Goal: Communication & Community: Answer question/provide support

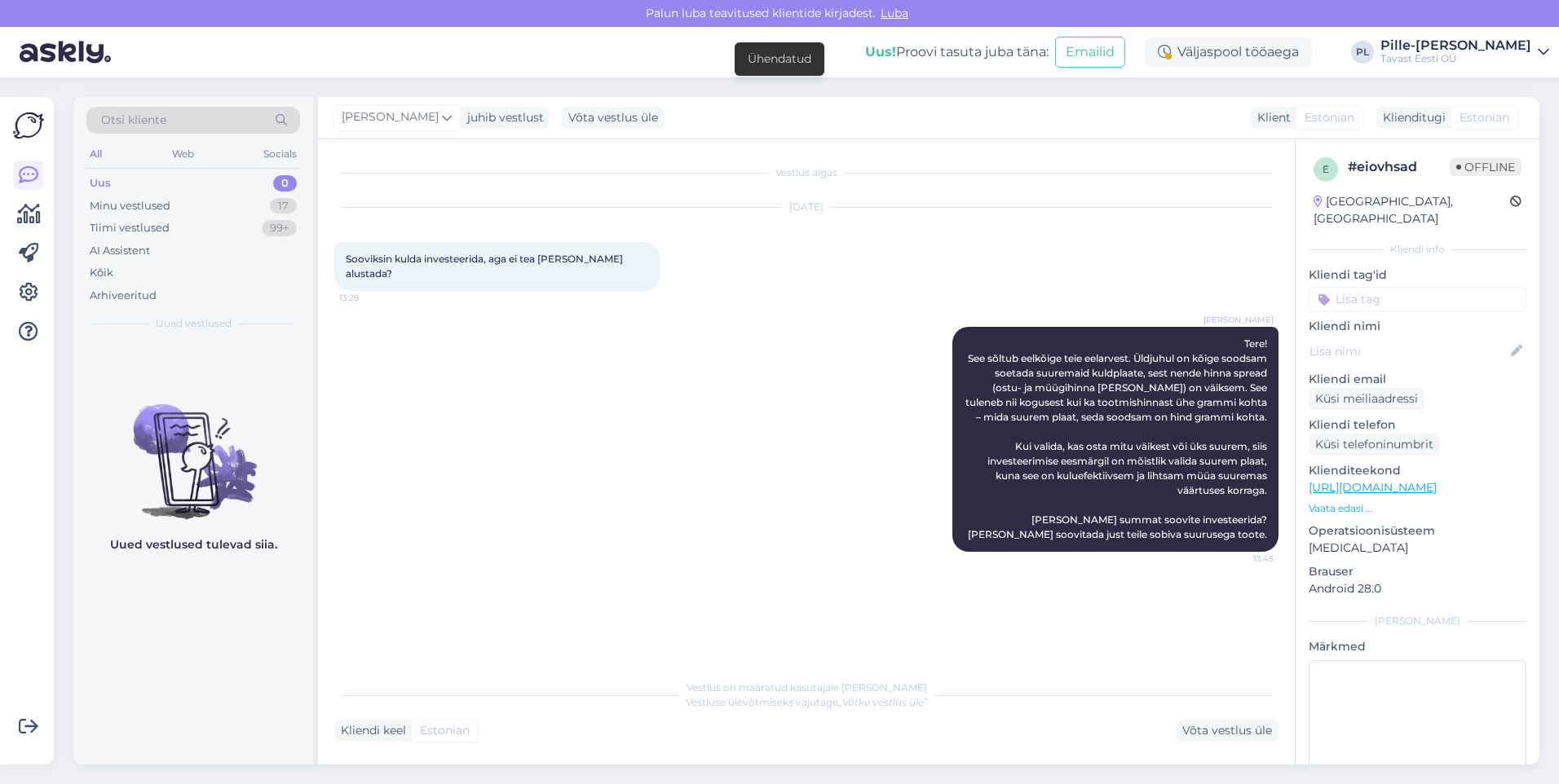
click at [172, 185] on div "Uus 0" at bounding box center [193, 183] width 214 height 23
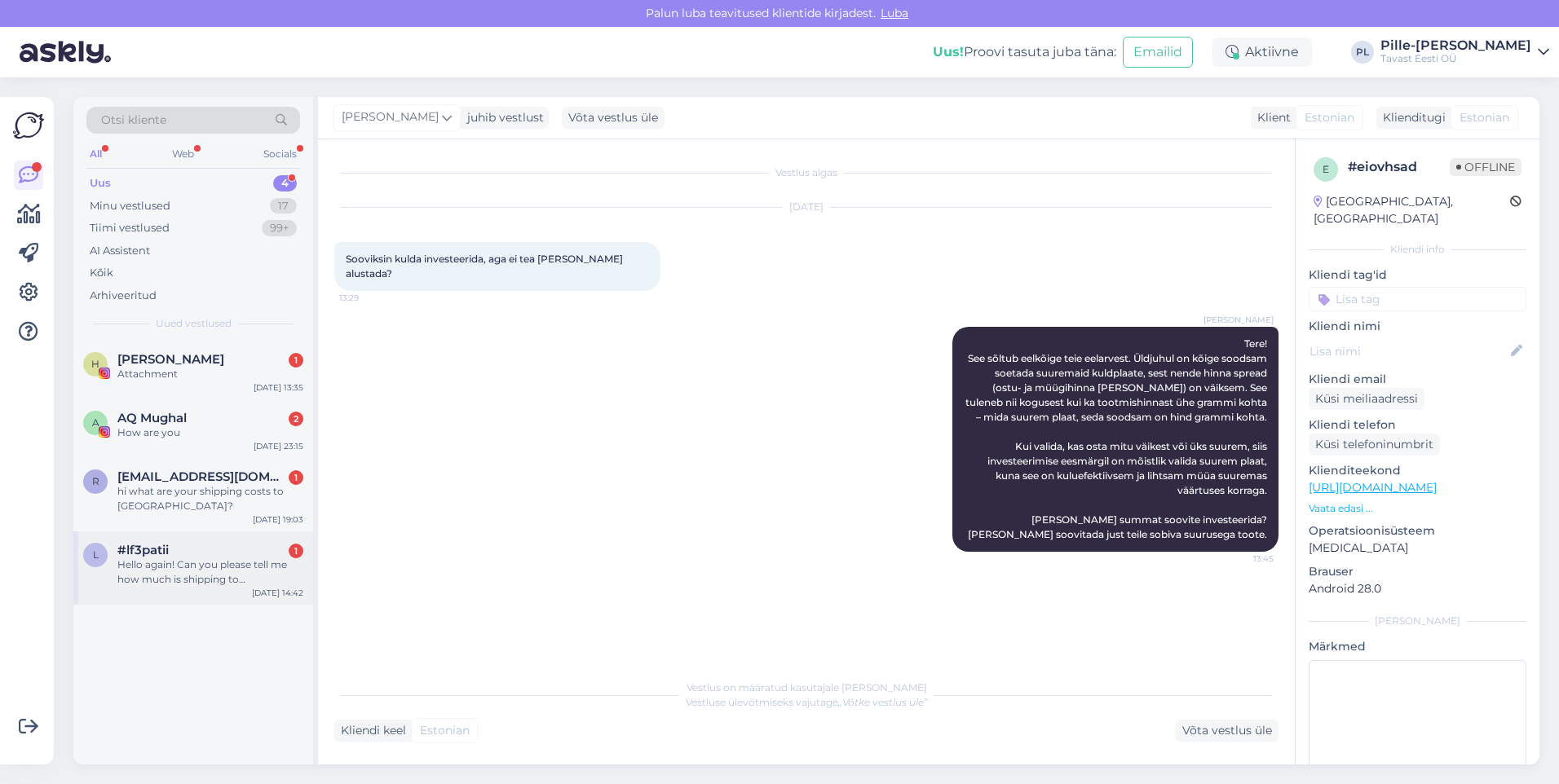
click at [227, 567] on div "Hello again! Can you please tell me how much is shipping to [GEOGRAPHIC_DATA]? …" at bounding box center [210, 571] width 186 height 29
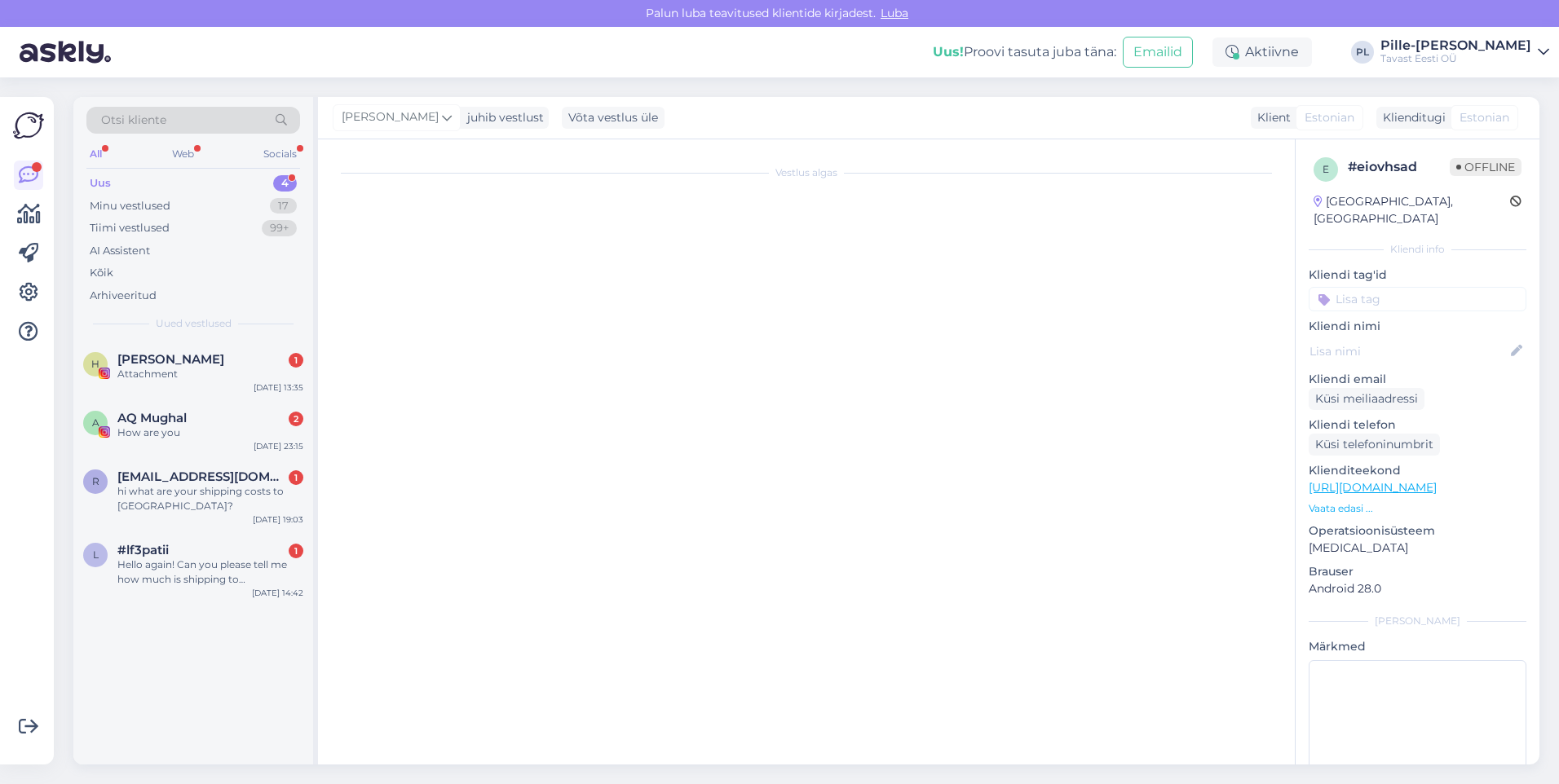
scroll to position [2112, 0]
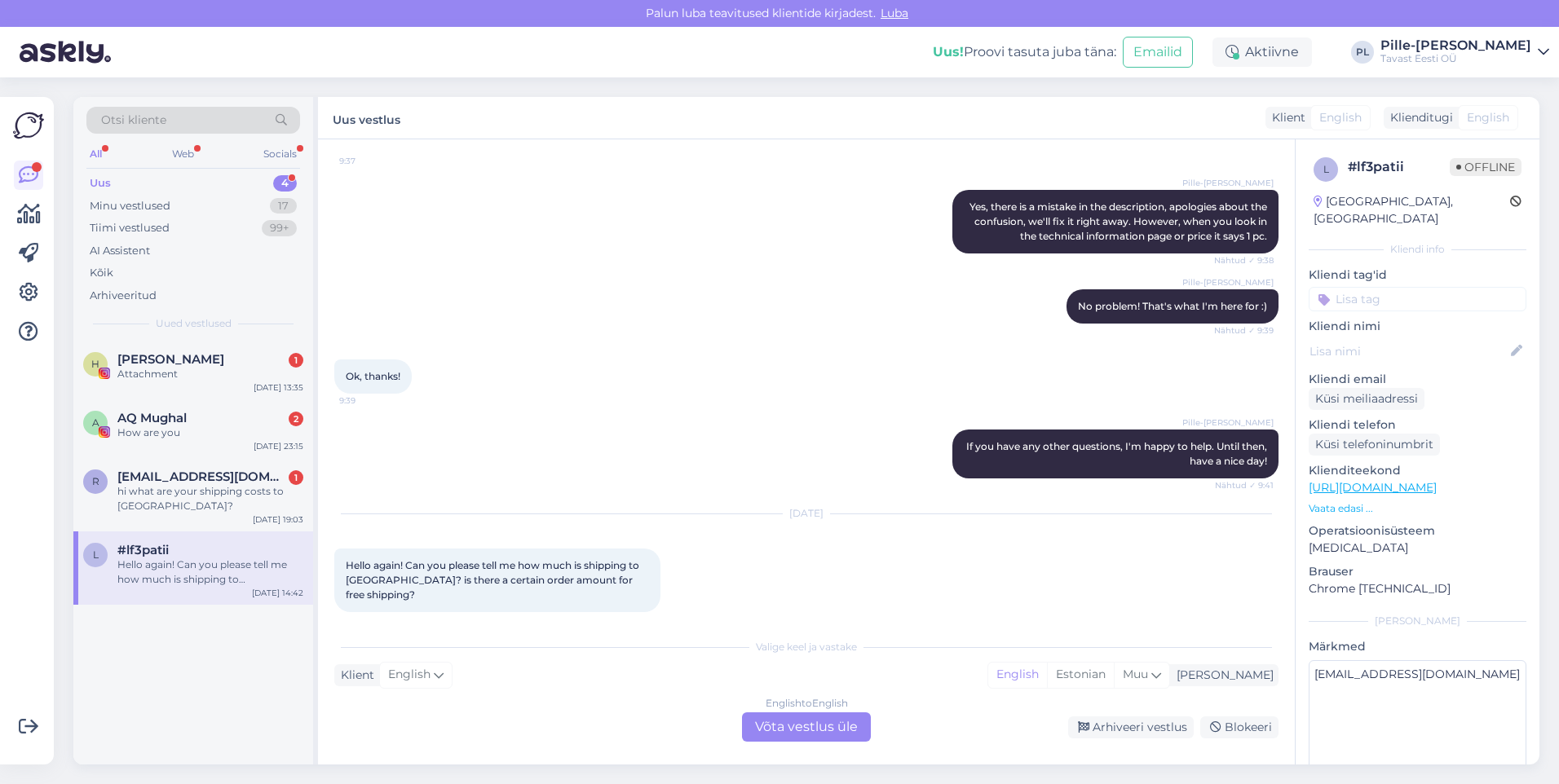
click at [820, 722] on div "English to English Võta vestlus üle" at bounding box center [805, 726] width 128 height 29
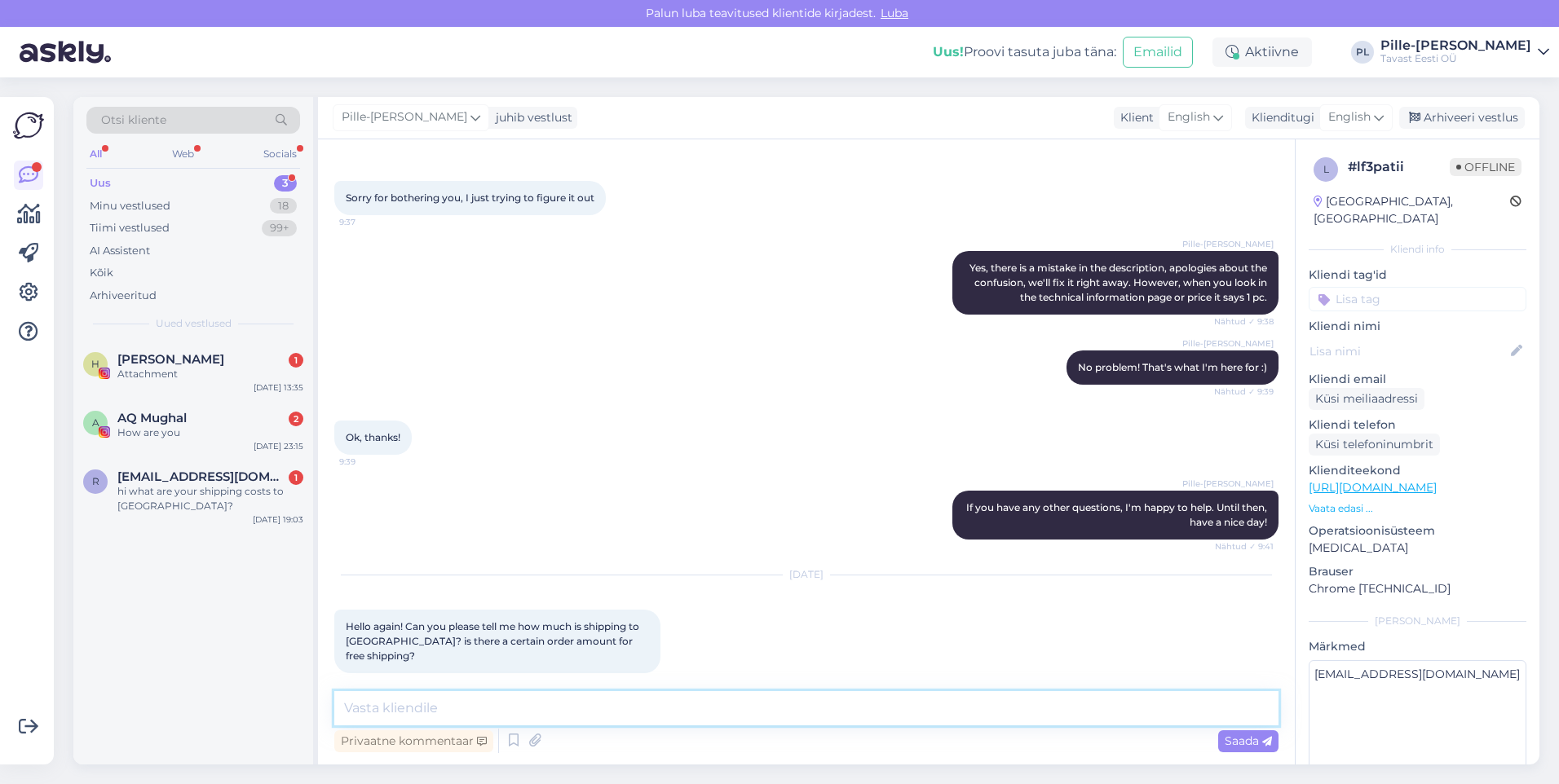
click at [724, 713] on textarea at bounding box center [806, 707] width 944 height 34
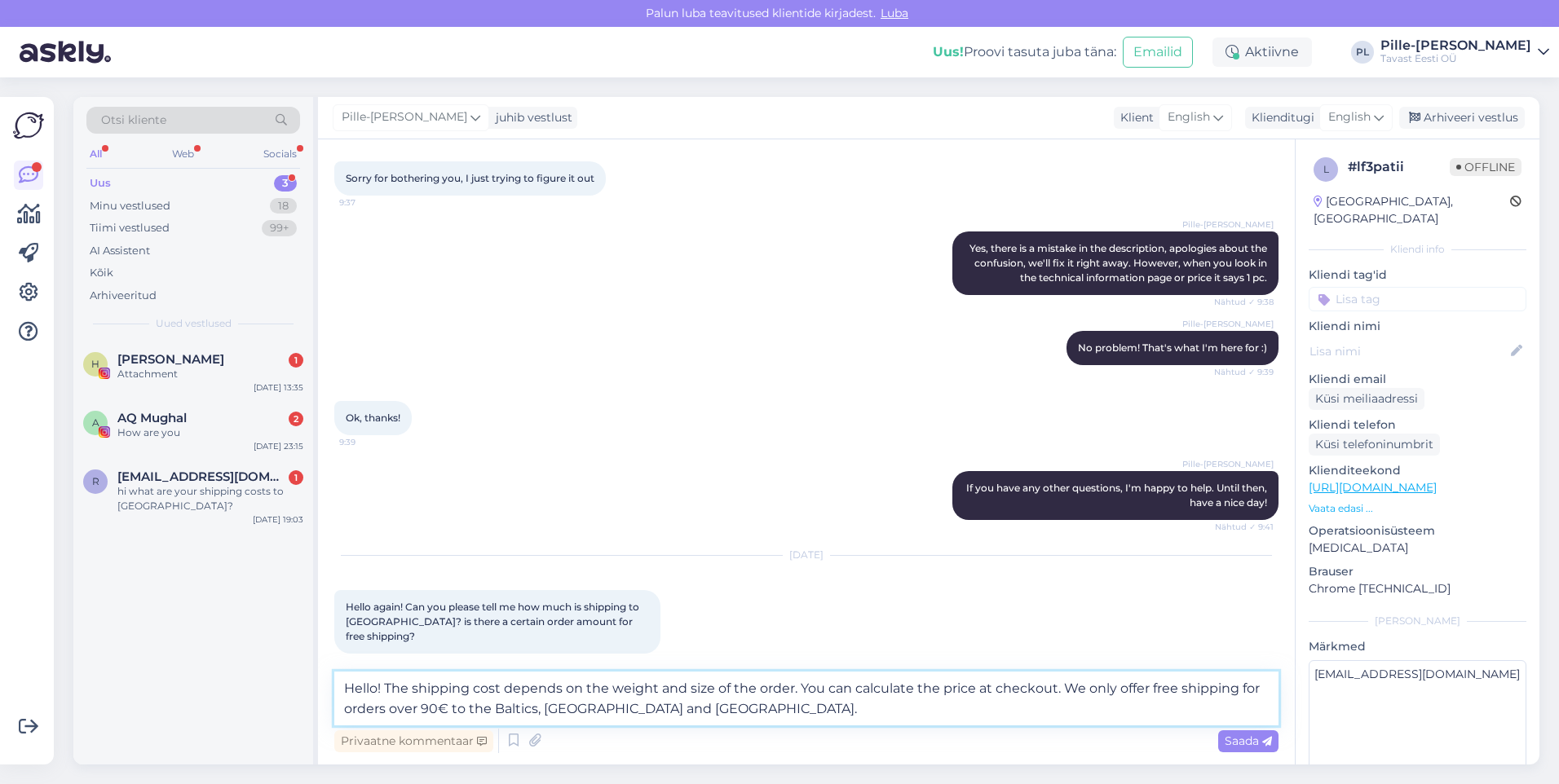
click at [487, 709] on textarea "Hello! The shipping cost depends on the weight and size of the order. You can c…" at bounding box center [806, 698] width 944 height 54
click at [822, 710] on textarea "Hello! The shipping cost depends on the weight and size of the order. You can c…" at bounding box center [806, 698] width 944 height 54
click at [814, 717] on textarea "Hello! The shipping cost depends on the weight and size of the order. You can c…" at bounding box center [806, 698] width 944 height 54
click at [972, 716] on textarea "Hello! The shipping cost depends on the weight and size of the order. You can c…" at bounding box center [806, 698] width 944 height 54
click at [1063, 704] on textarea "Hello! The shipping cost depends on the weight and size of the order. You can c…" at bounding box center [806, 698] width 944 height 54
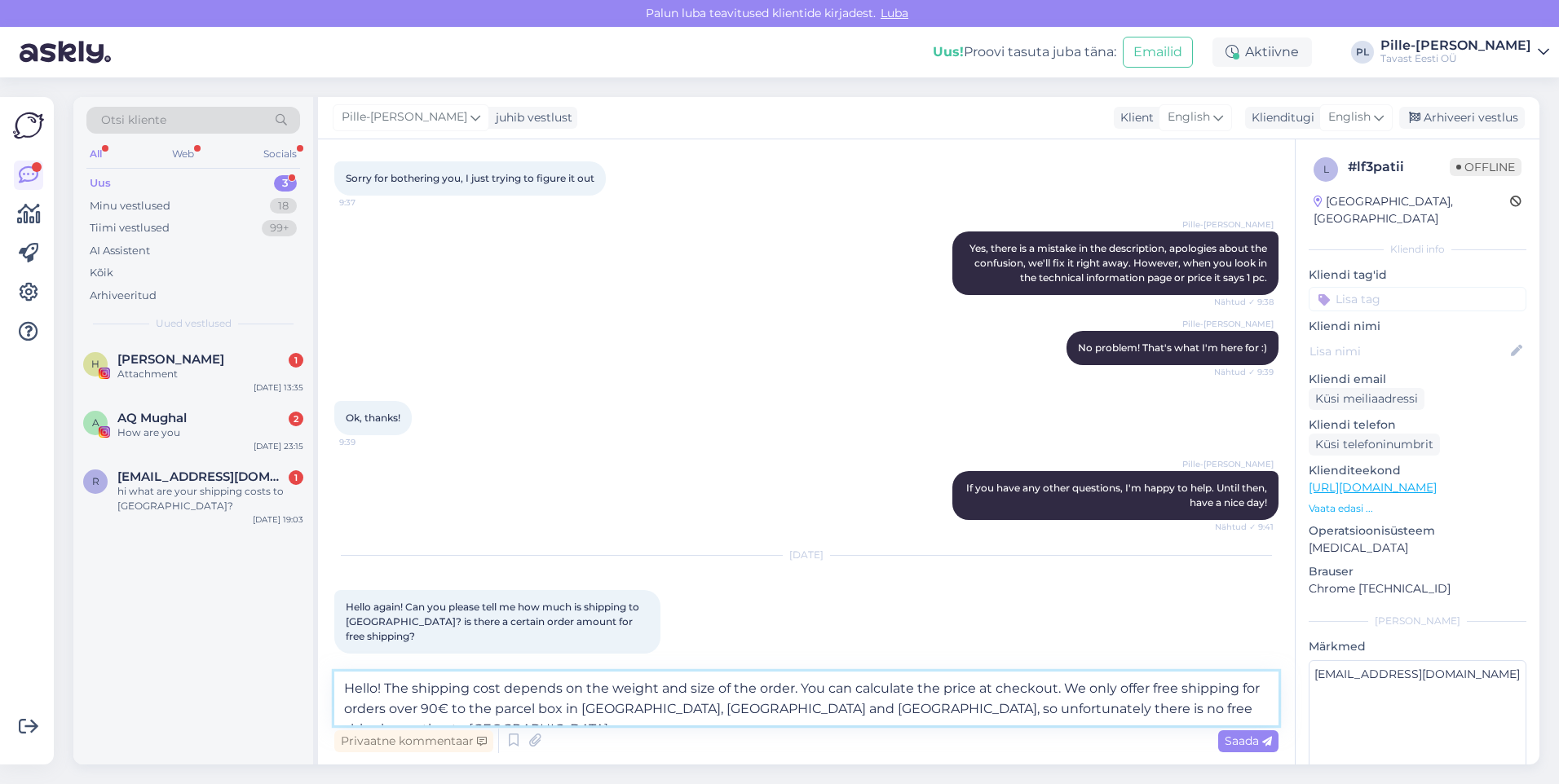
click at [1160, 705] on textarea "Hello! The shipping cost depends on the weight and size of the order. You can c…" at bounding box center [806, 698] width 944 height 54
click at [808, 684] on textarea "Hello! The shipping cost depends on the weight and size of the order. You can c…" at bounding box center [806, 698] width 944 height 54
click at [830, 696] on textarea "Hello! The shipping cost depends on the weight and size of the order. You can c…" at bounding box center [806, 698] width 944 height 54
click at [893, 702] on textarea "Hello! The shipping cost depends on the weight and size of the order. You can c…" at bounding box center [806, 698] width 944 height 54
click at [1015, 698] on textarea "Hello! The shipping cost depends on the weight and size of the order. You can c…" at bounding box center [806, 698] width 944 height 54
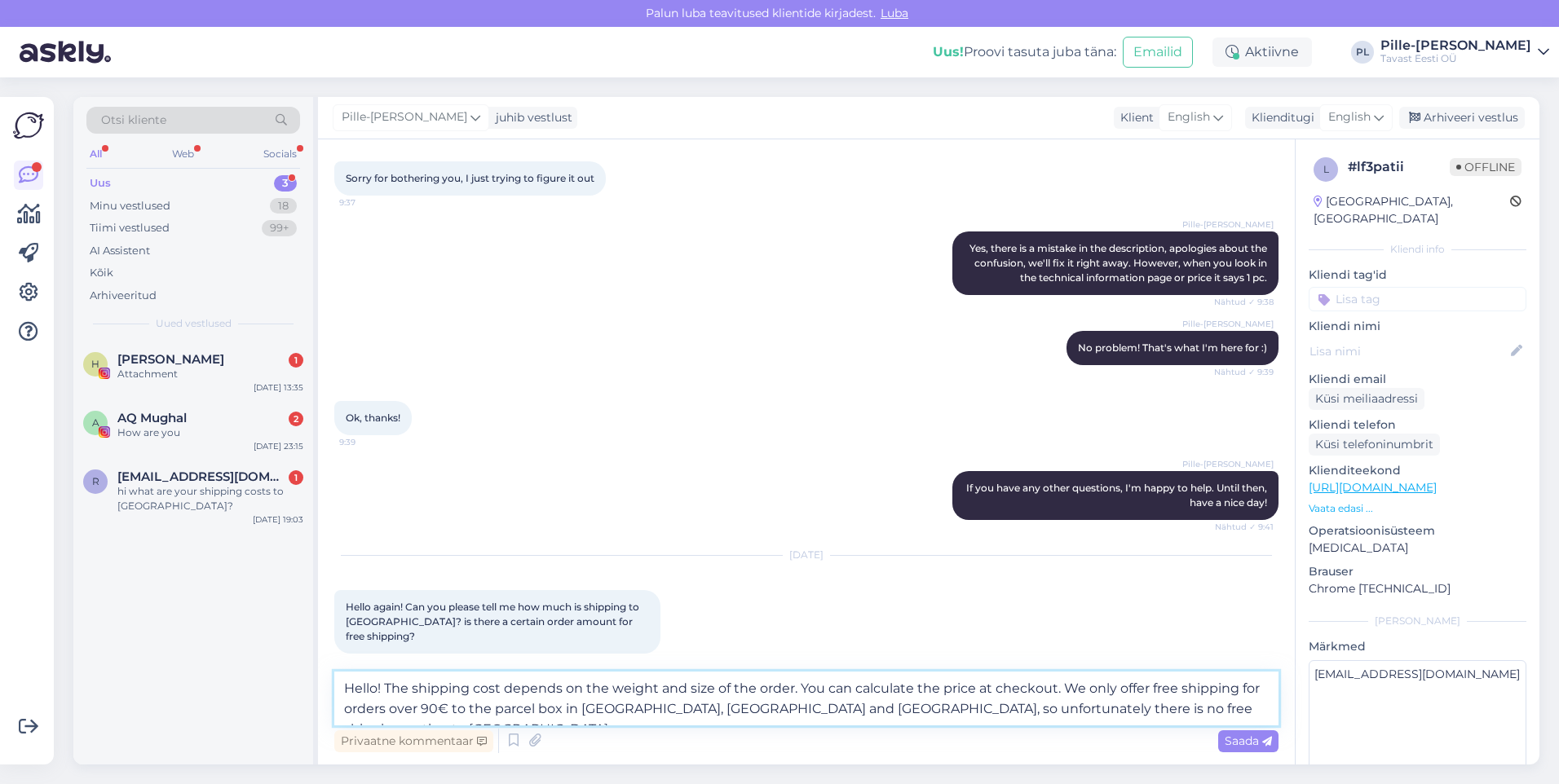
click at [1180, 708] on textarea "Hello! The shipping cost depends on the weight and size of the order. You can c…" at bounding box center [806, 698] width 944 height 54
drag, startPoint x: 803, startPoint y: 689, endPoint x: 790, endPoint y: 690, distance: 13.0
click at [790, 690] on textarea "Hello! The shipping cost depends on the weight and size of the order. You can c…" at bounding box center [806, 698] width 944 height 54
click at [939, 690] on textarea "Hello! The shipping cost depends on the weight and size of the order, you can c…" at bounding box center [806, 698] width 944 height 54
click at [1176, 699] on textarea "Hello! The shipping cost depends on the weight and size of the order, you can c…" at bounding box center [806, 698] width 944 height 54
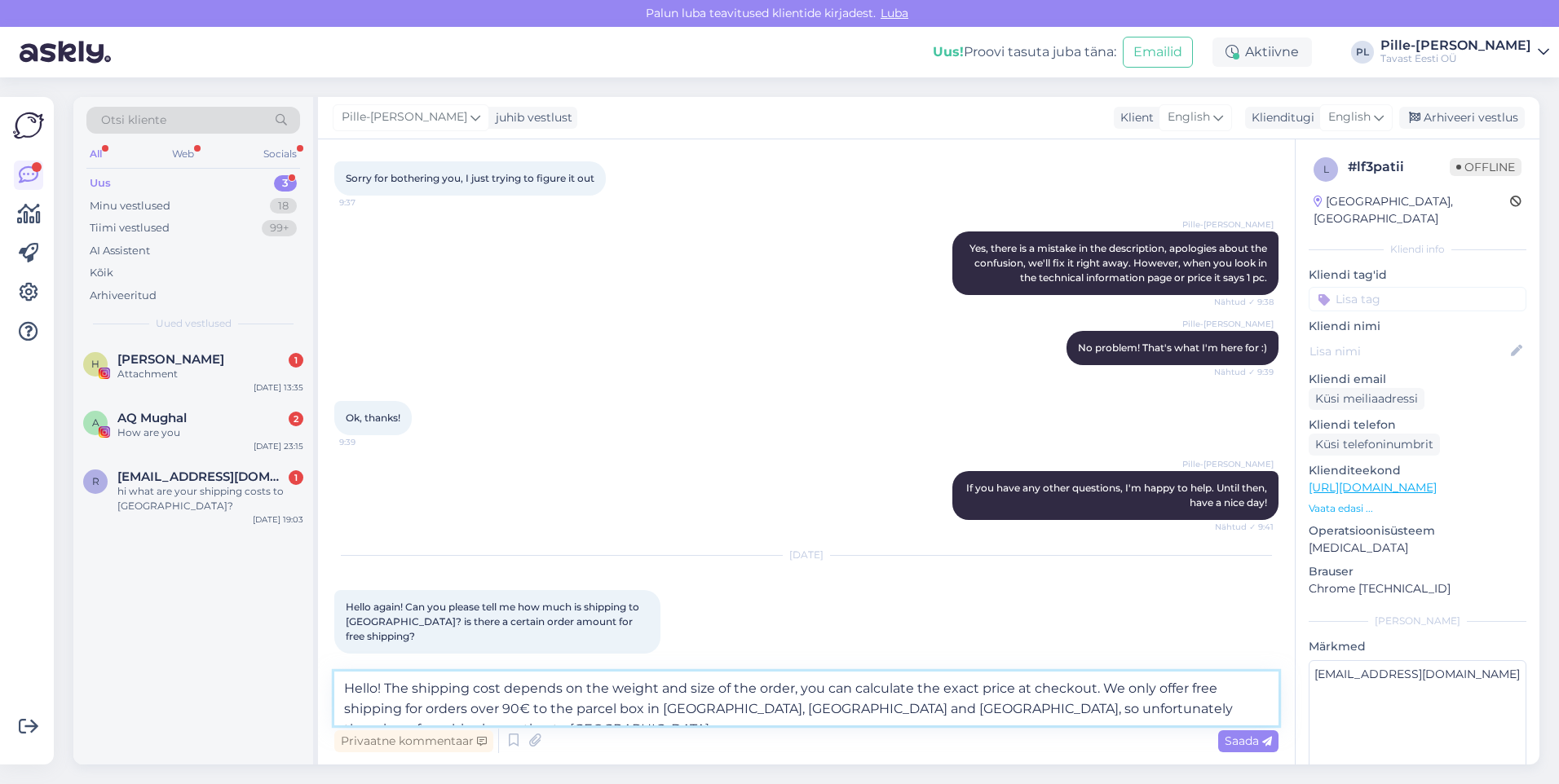
click at [1226, 697] on textarea "Hello! The shipping cost depends on the weight and size of the order, you can c…" at bounding box center [806, 698] width 944 height 54
click at [1244, 708] on textarea "Hello! The shipping cost depends on the weight and size of the order, you can c…" at bounding box center [806, 698] width 944 height 54
type textarea "Hello! The shipping cost depends on the weight and size of the order, you can c…"
click at [1259, 746] on span "Saada" at bounding box center [1247, 740] width 47 height 15
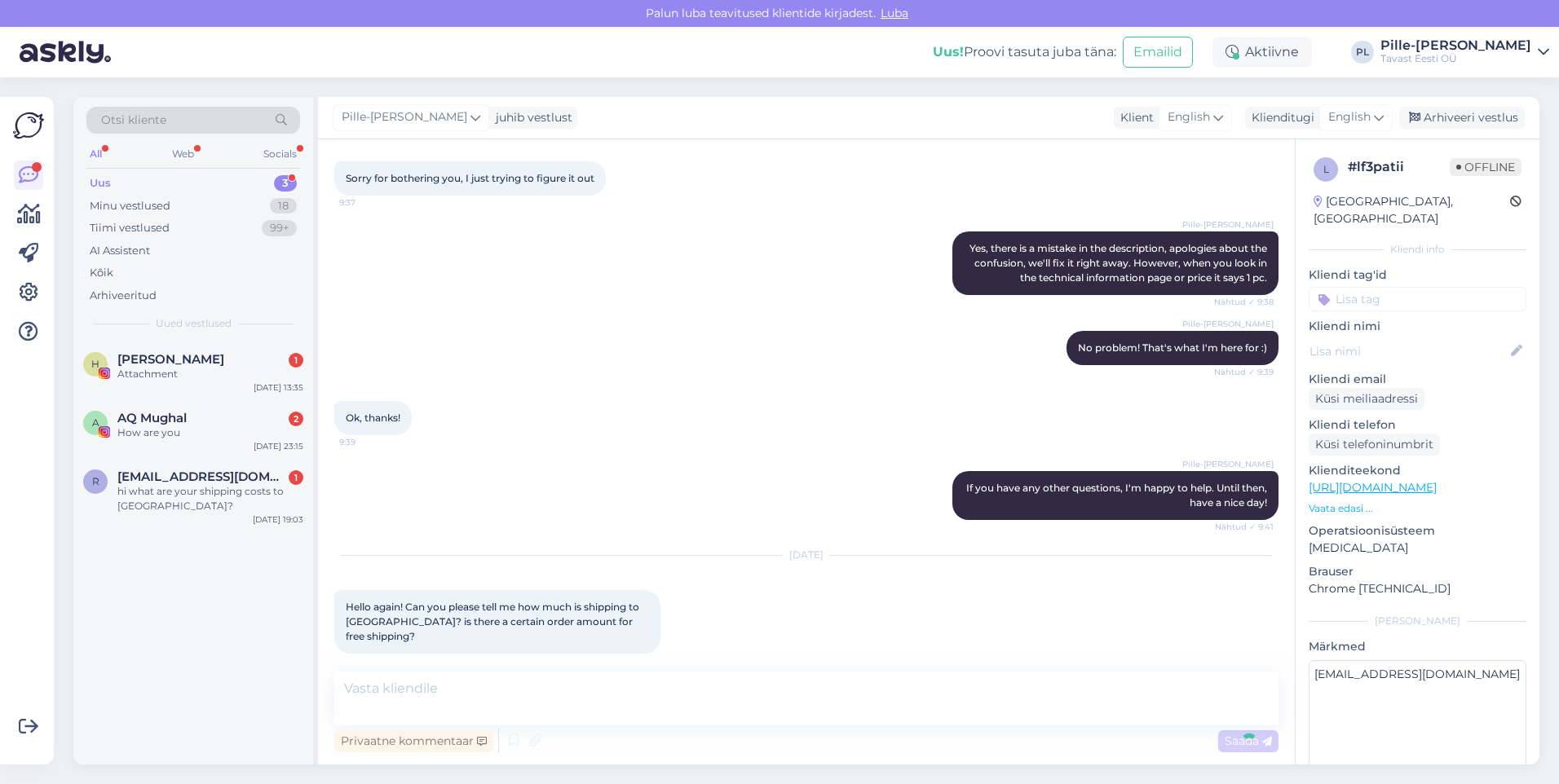
scroll to position [2214, 0]
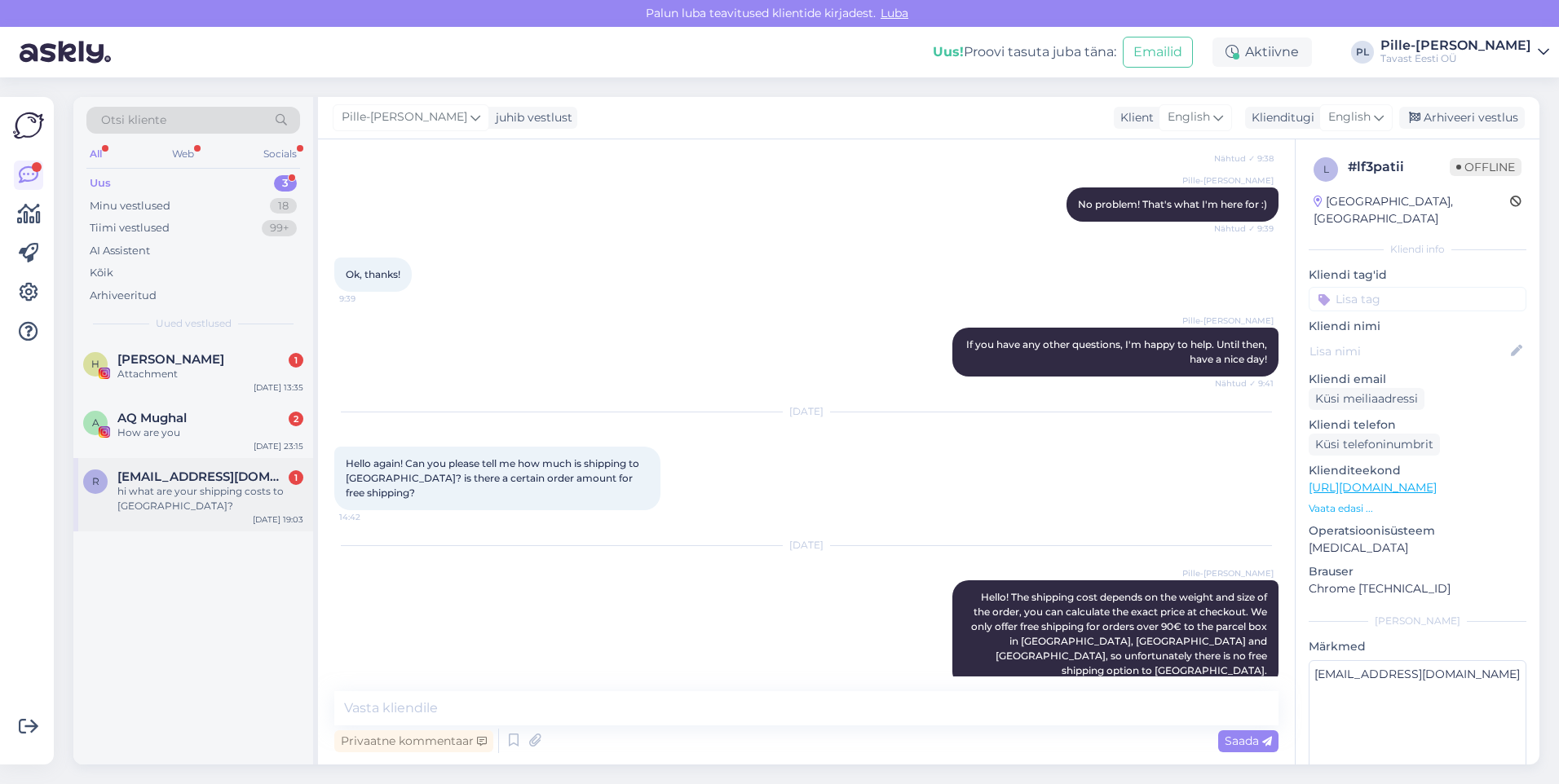
click at [160, 477] on span "[EMAIL_ADDRESS][DOMAIN_NAME]" at bounding box center [202, 477] width 169 height 15
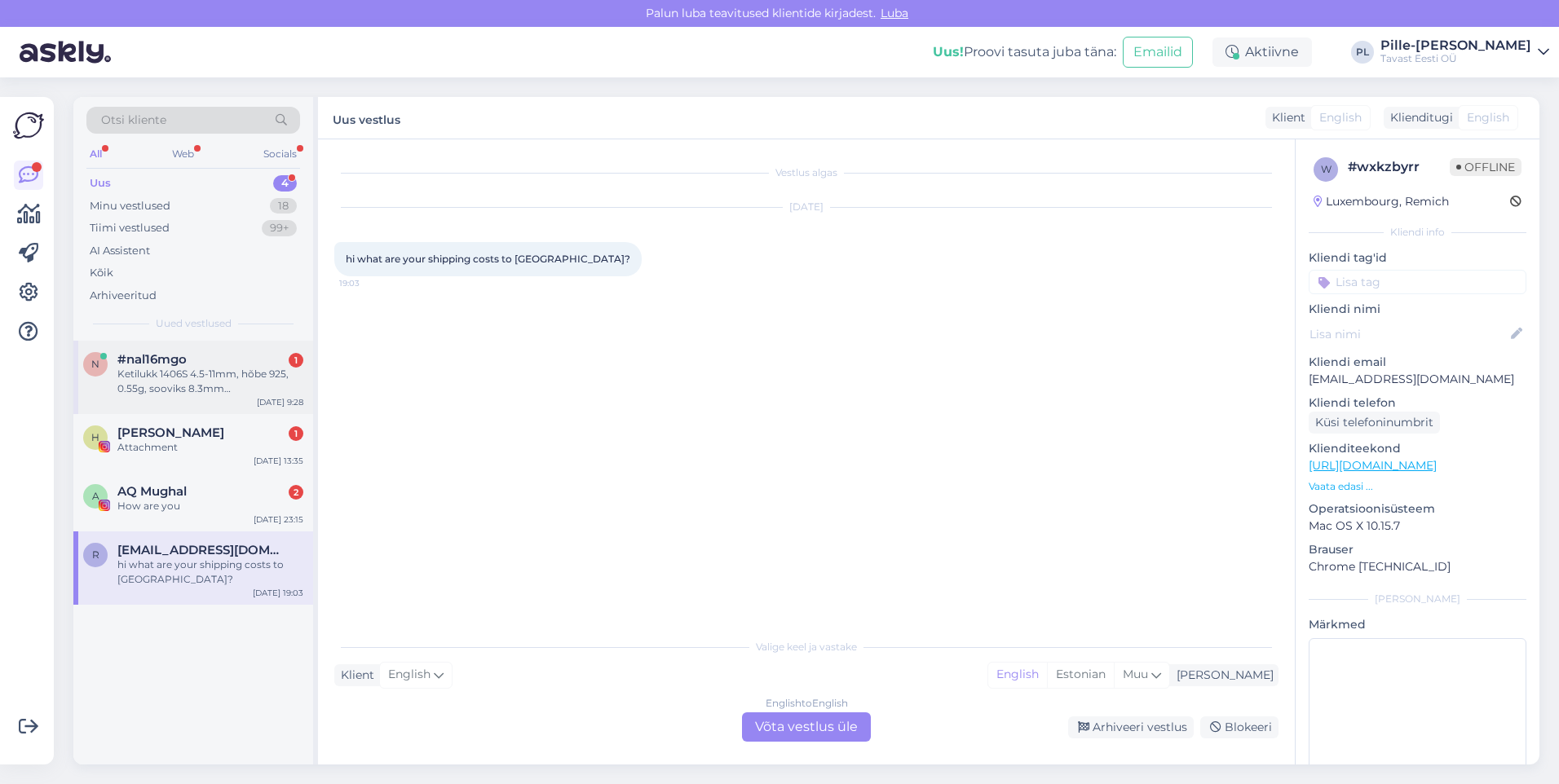
click at [273, 357] on div "#nal16mgo 1" at bounding box center [210, 359] width 186 height 15
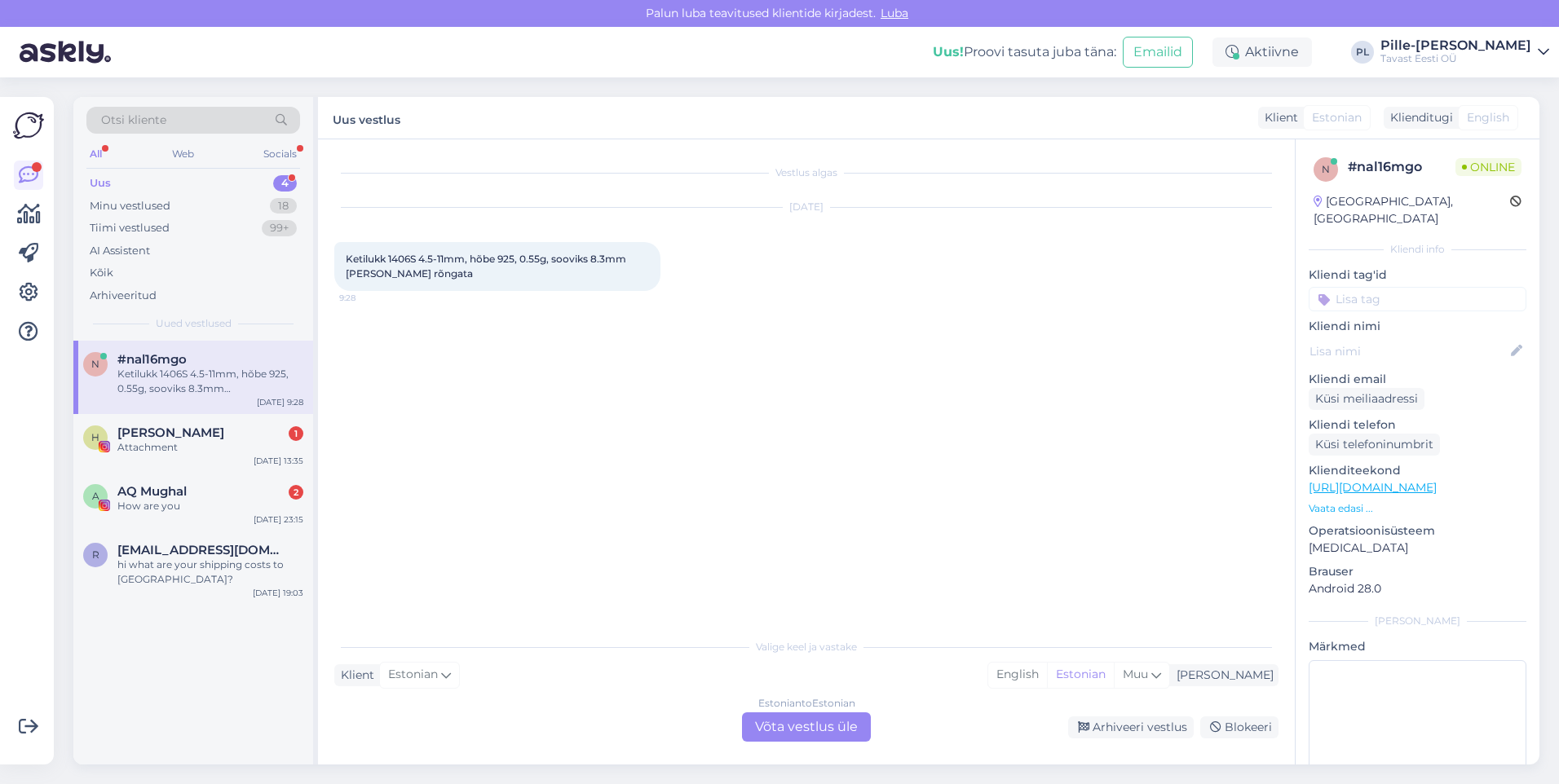
click at [829, 724] on div "Estonian to Estonian Võta vestlus üle" at bounding box center [805, 726] width 128 height 29
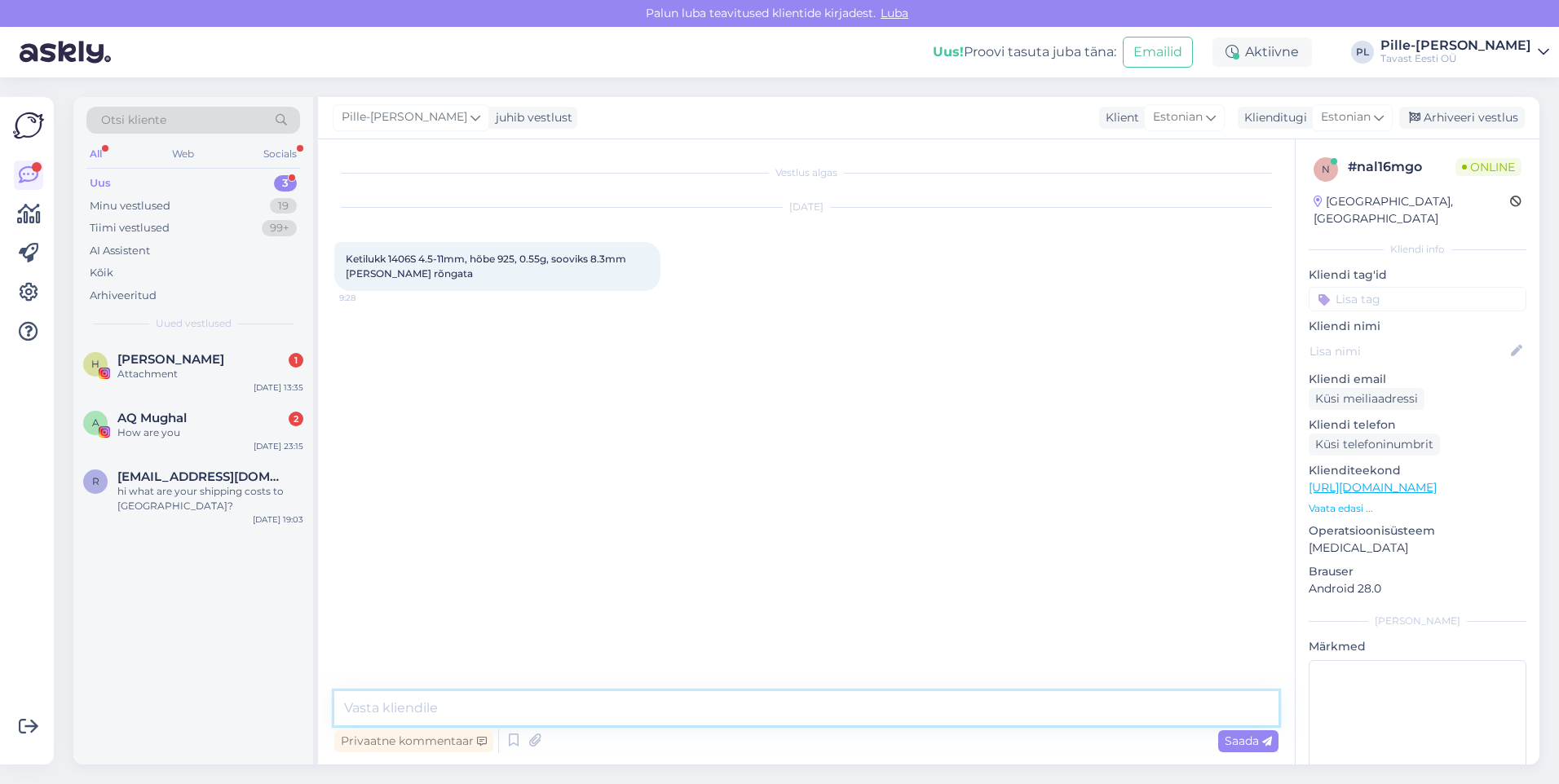
click at [835, 710] on textarea at bounding box center [806, 707] width 944 height 34
type textarea "Tere! Üks hetk"
click at [1436, 480] on link "[URL][DOMAIN_NAME]" at bounding box center [1372, 487] width 128 height 15
drag, startPoint x: 391, startPoint y: 259, endPoint x: 417, endPoint y: 257, distance: 26.1
click at [417, 257] on span "Ketilukk 1406S 4.5-11mm, hõbe 925, 0.55g, sooviks 8.3mm [PERSON_NAME] rõngata" at bounding box center [487, 266] width 283 height 27
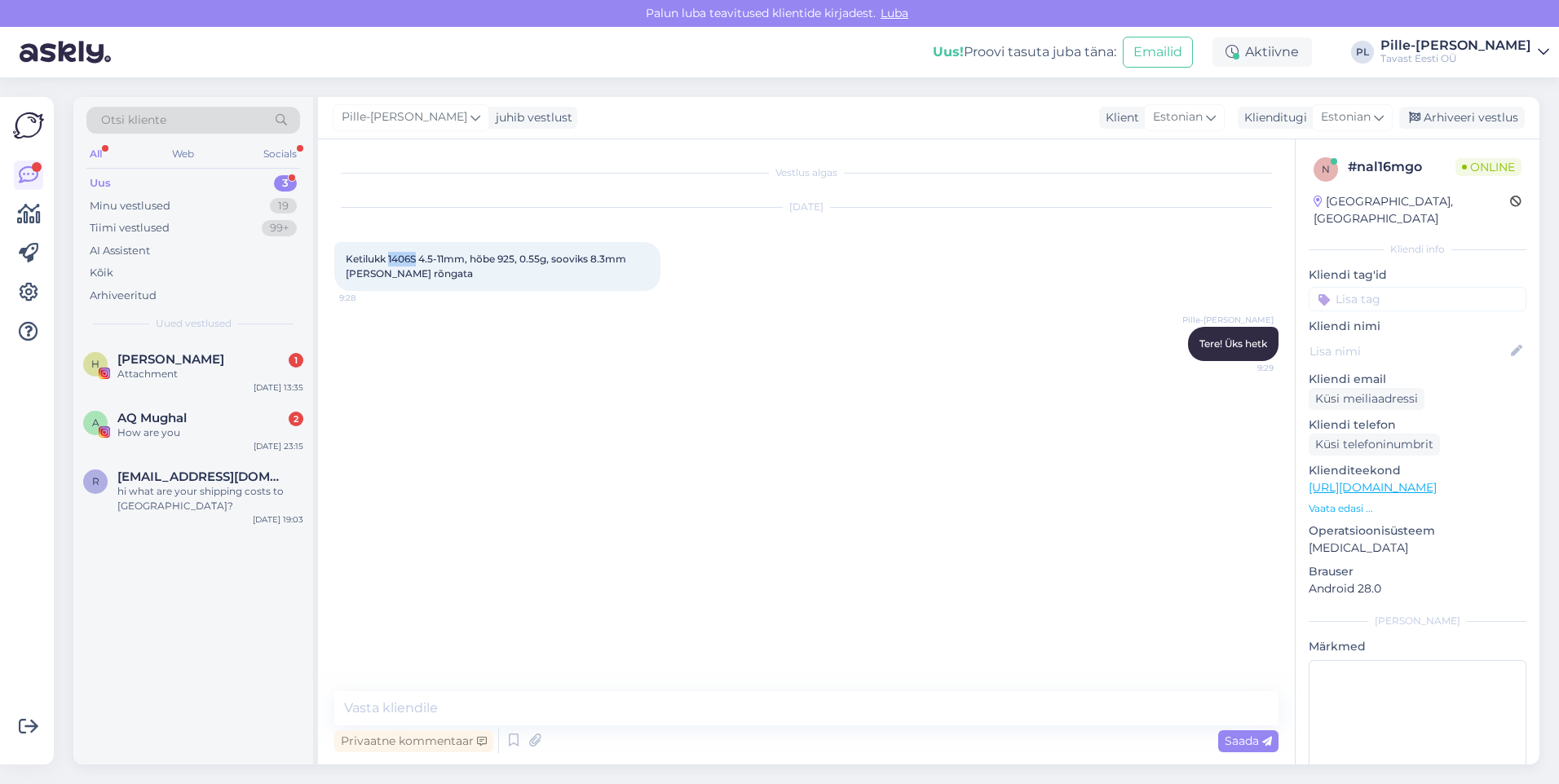
copy span "1406S"
click at [849, 319] on div "Pille-[PERSON_NAME] Tere! Üks hetk 9:29" at bounding box center [806, 343] width 944 height 70
click at [581, 698] on textarea at bounding box center [806, 707] width 944 height 34
drag, startPoint x: 409, startPoint y: 717, endPoint x: 371, endPoint y: 713, distance: 38.2
click at [371, 713] on textarea "See toode on selles" at bounding box center [806, 707] width 944 height 34
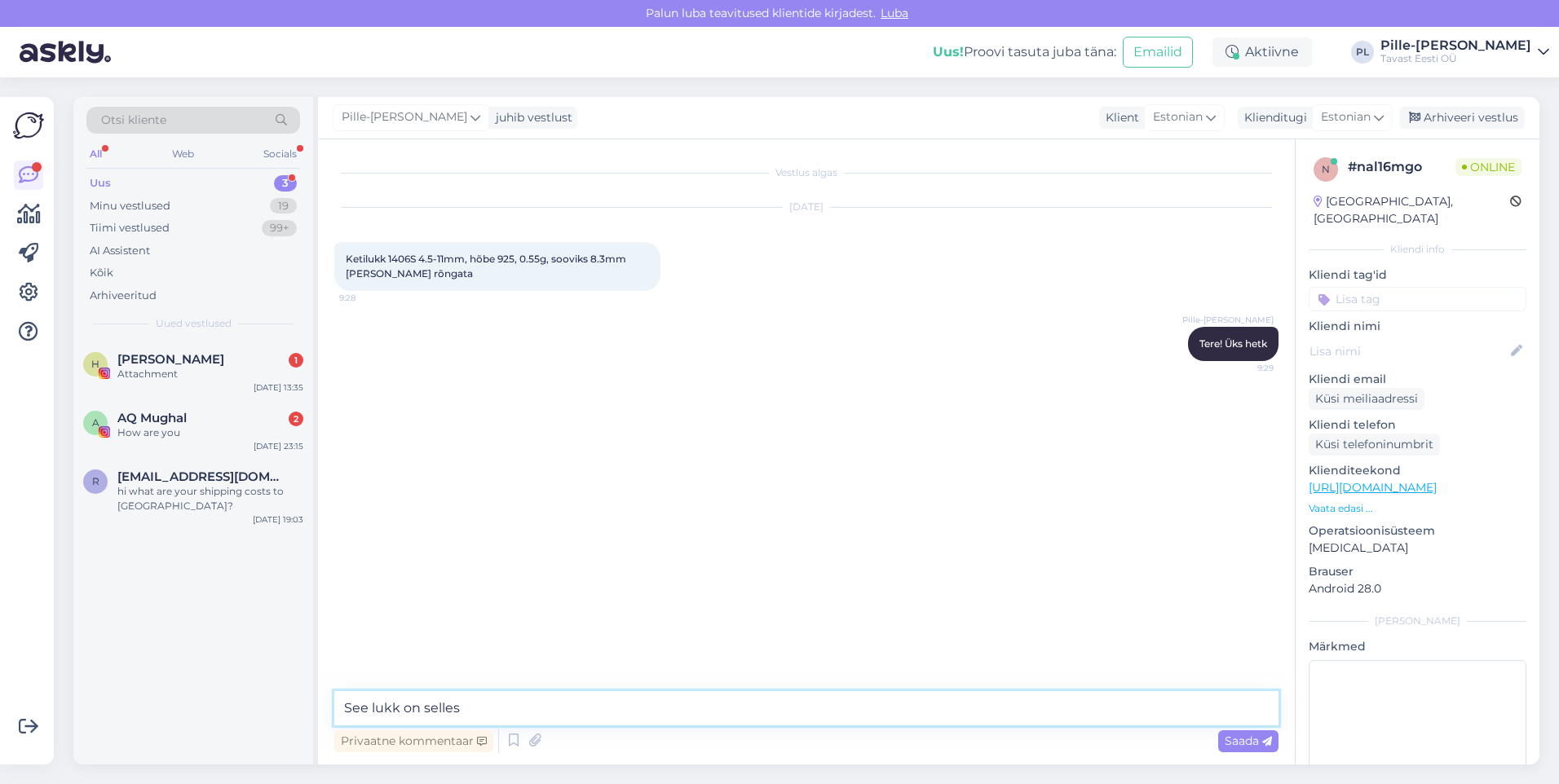
click at [484, 699] on textarea "See lukk on selles" at bounding box center [806, 707] width 944 height 34
click at [793, 701] on textarea "See lukk on selles mõõdus, [PERSON_NAME] aga tuleb avatud rõngaga, mille saab l…" at bounding box center [806, 707] width 944 height 34
click at [526, 704] on textarea "See lukk on selles mõõdus, [PERSON_NAME] aga tuleb avatud rõngaga, mille saab s…" at bounding box center [806, 707] width 944 height 34
click at [516, 712] on textarea "See lukk on selles mõõdus, ([PERSON_NAME] aga tuleb avatud rõngaga, mille saab …" at bounding box center [806, 707] width 944 height 34
click at [520, 711] on textarea "See lukk on selles mõõdus, ([PERSON_NAME] aga tuleb avatud rõngaga, mille saab …" at bounding box center [806, 707] width 944 height 34
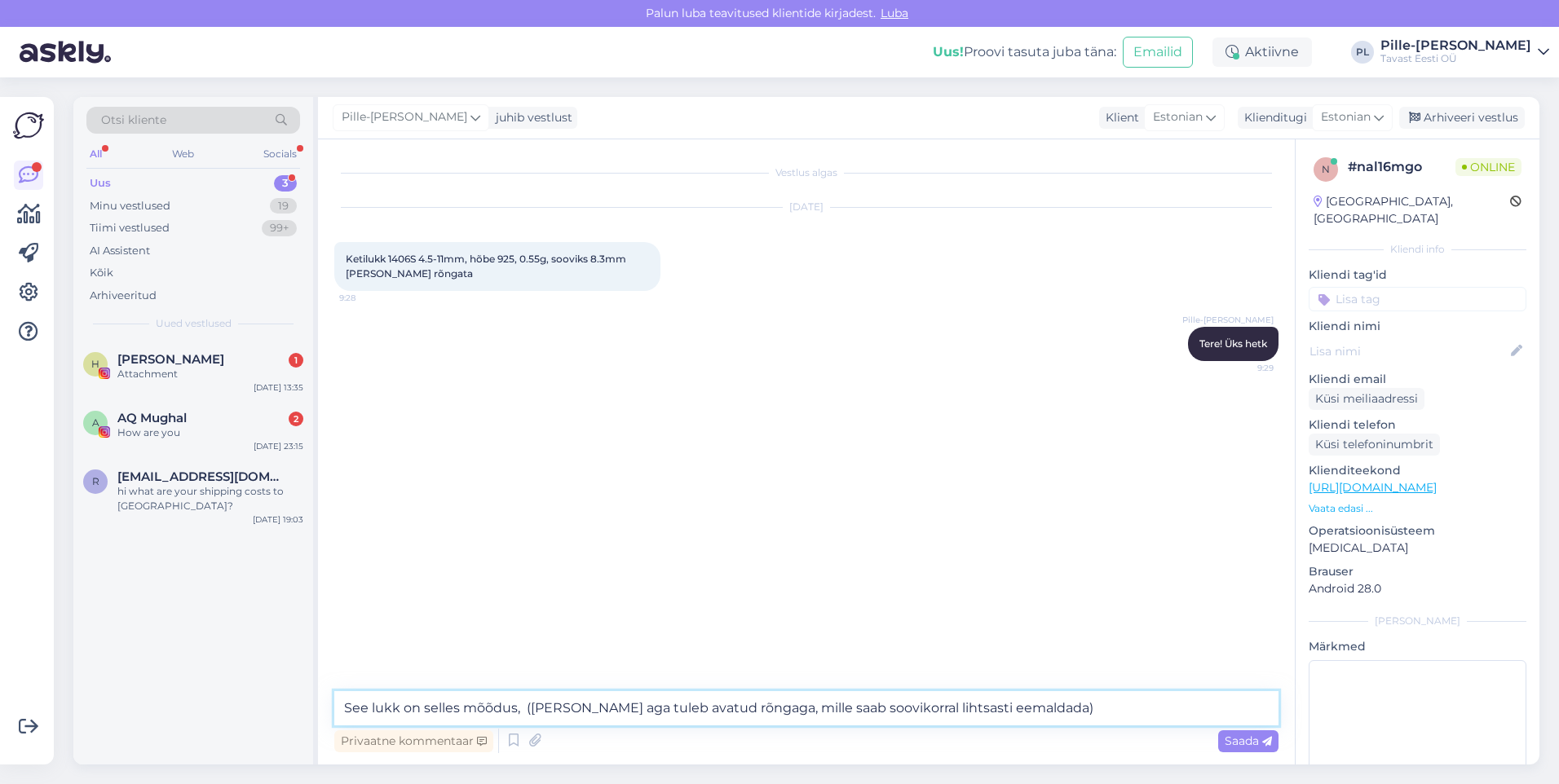
paste textarea "[URL][DOMAIN_NAME]"
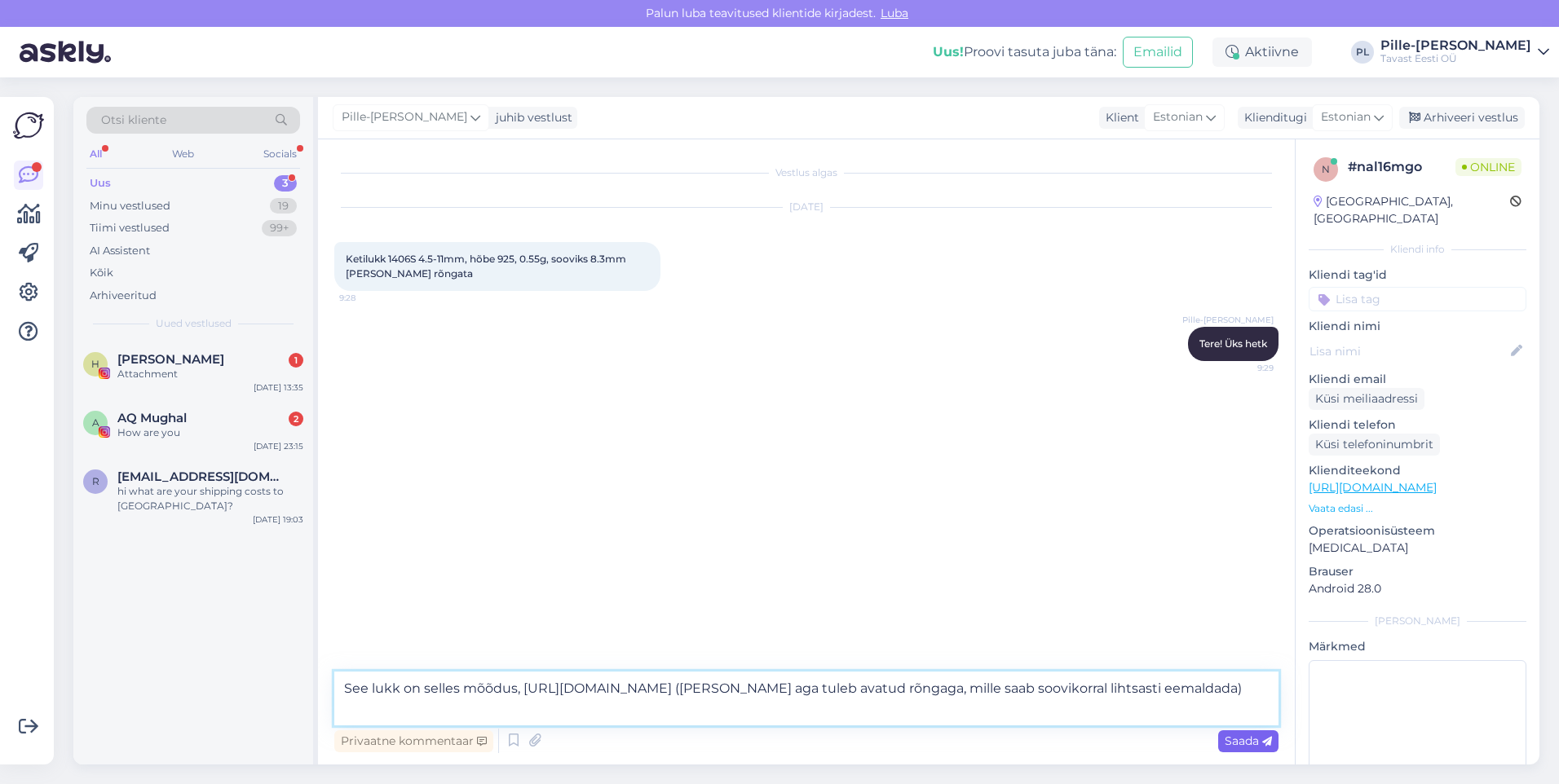
type textarea "See lukk on selles mõõdus, [URL][DOMAIN_NAME] ([PERSON_NAME] aga tuleb avatud r…"
click at [1261, 742] on span "Saada" at bounding box center [1247, 740] width 47 height 15
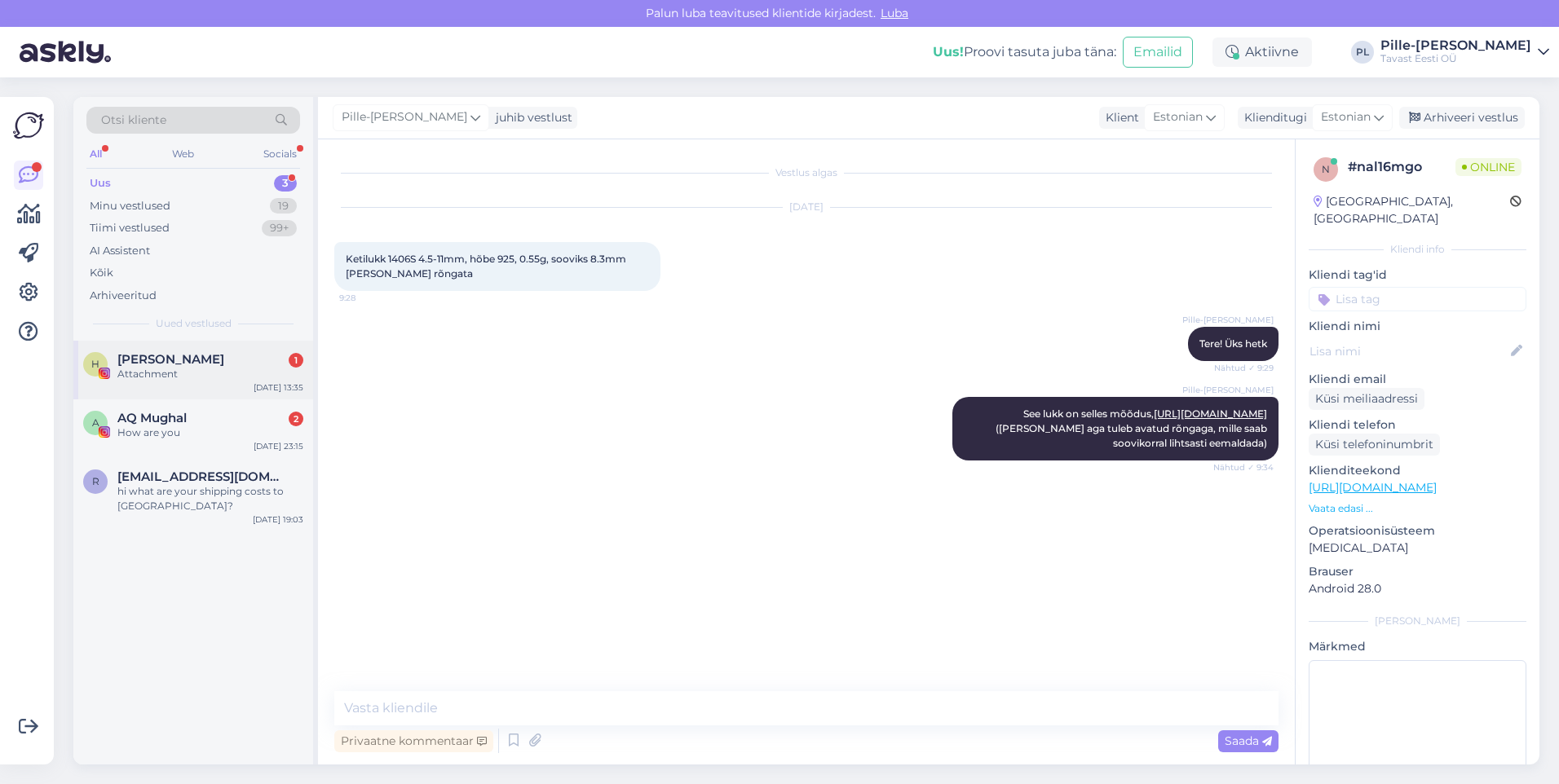
click at [191, 377] on div "Attachment" at bounding box center [210, 374] width 186 height 15
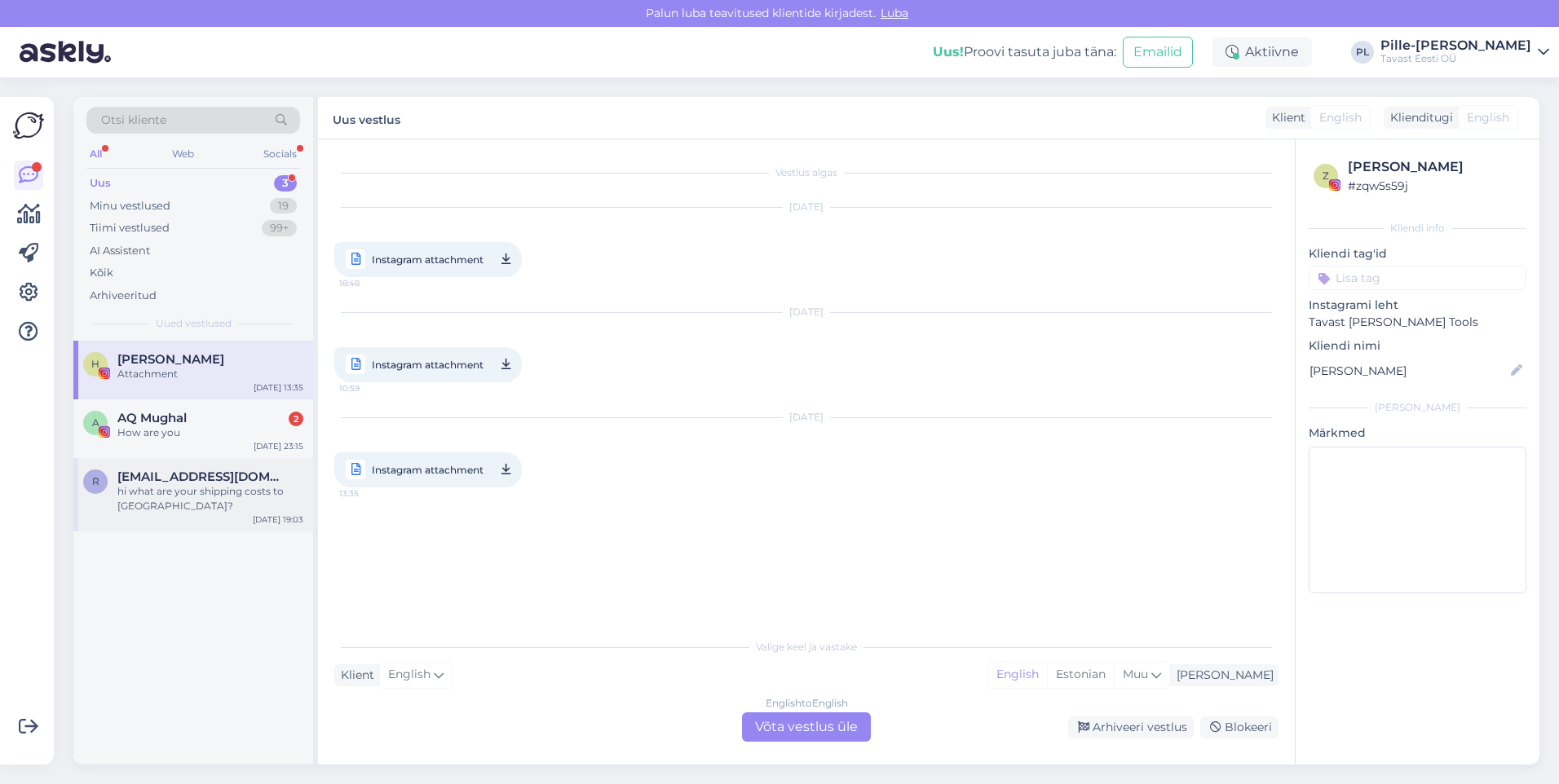
click at [188, 510] on div "hi what are your shipping costs to [GEOGRAPHIC_DATA]?" at bounding box center [210, 497] width 186 height 29
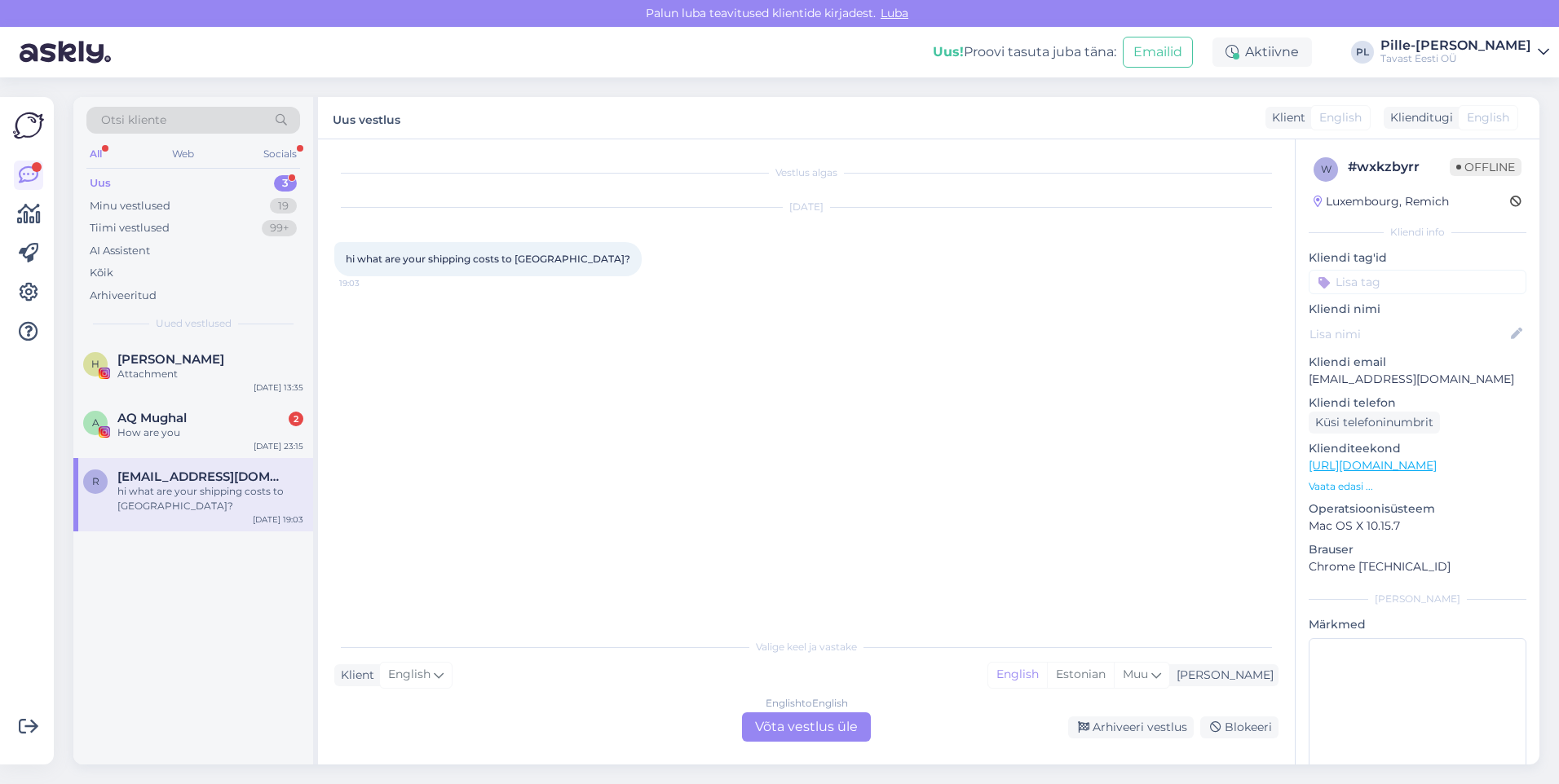
click at [209, 183] on div "Uus 3" at bounding box center [193, 183] width 214 height 23
drag, startPoint x: 214, startPoint y: 194, endPoint x: 221, endPoint y: 203, distance: 11.4
click at [215, 200] on div "Uus 3 Minu vestlused 19 Tiimi vestlused 99+ AI Assistent Kõik Arhiveeritud" at bounding box center [193, 239] width 214 height 134
click at [223, 205] on div "Minu vestlused 19" at bounding box center [193, 206] width 214 height 23
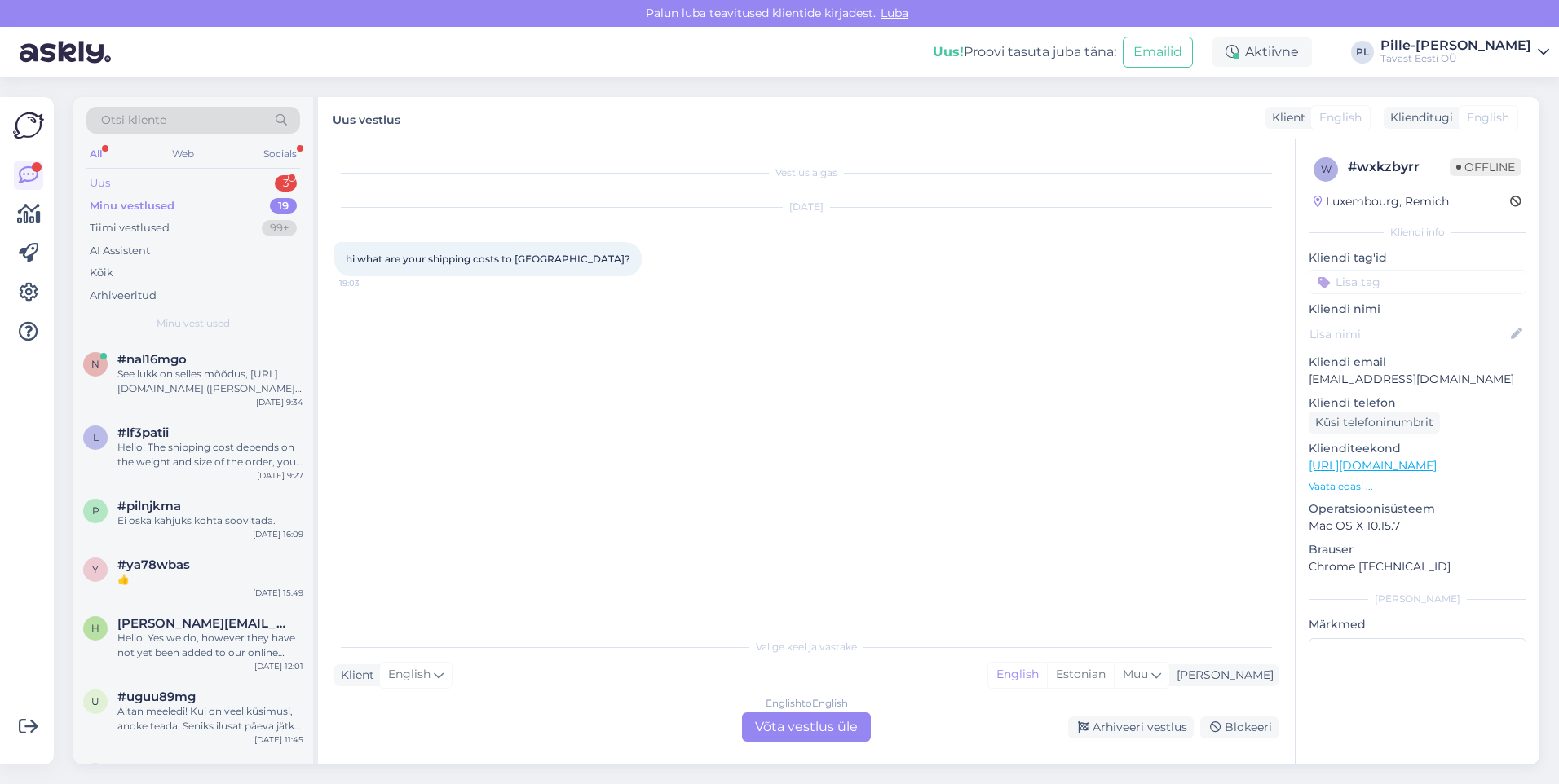
click at [212, 177] on div "Uus 3" at bounding box center [193, 183] width 214 height 23
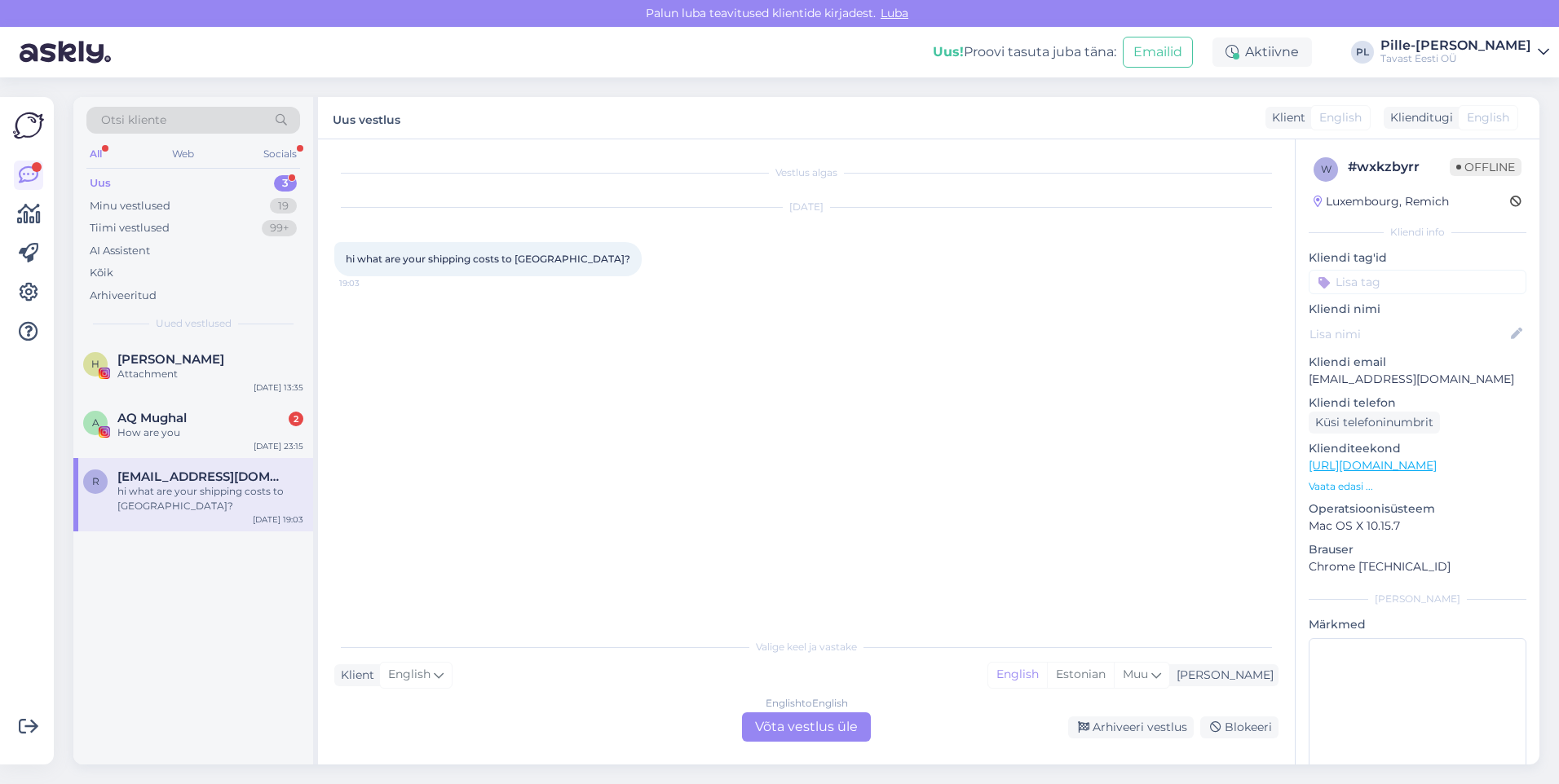
click at [816, 723] on div "English to English Võta vestlus üle" at bounding box center [805, 726] width 128 height 29
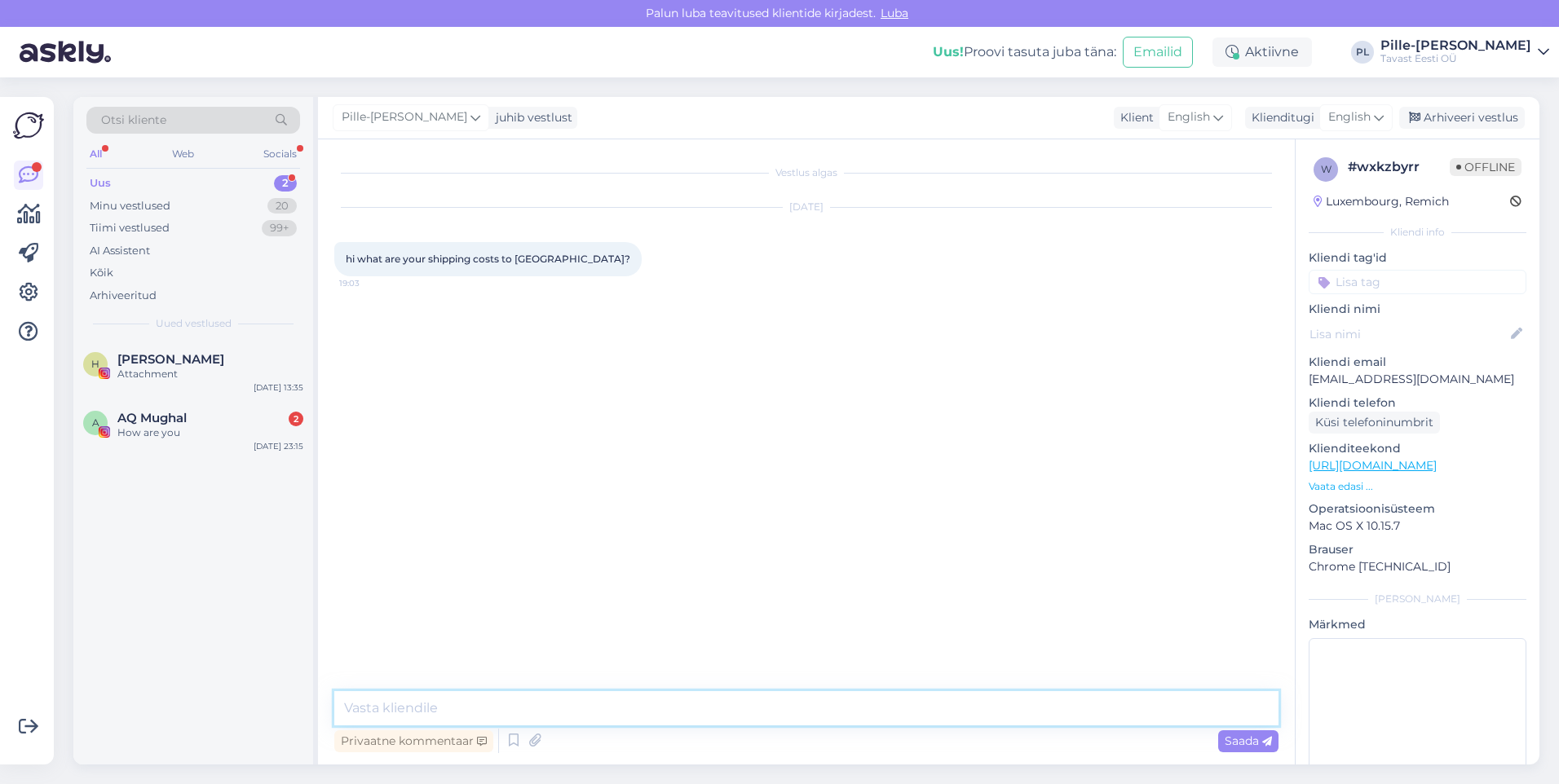
click at [759, 702] on textarea at bounding box center [806, 707] width 944 height 34
click at [647, 704] on textarea "Hello! The shipping cost depend on the weight and size of the order" at bounding box center [806, 707] width 944 height 34
click at [811, 712] on textarea "Hello! The shipping cost depend on the weight and size of the order" at bounding box center [806, 707] width 944 height 34
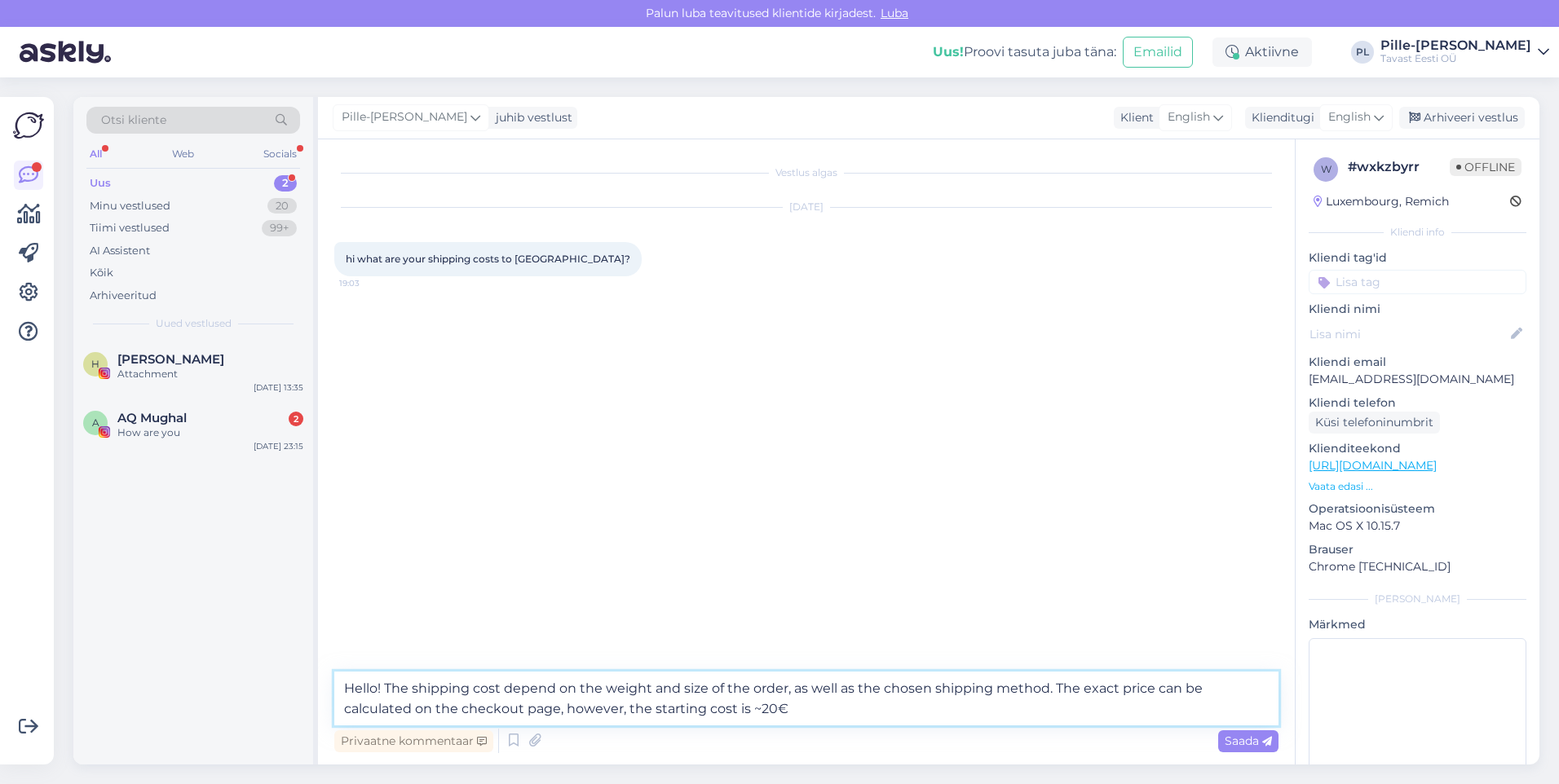
click at [887, 706] on textarea "Hello! The shipping cost depend on the weight and size of the order, as well as…" at bounding box center [806, 698] width 944 height 54
click at [759, 709] on textarea "Hello! The shipping cost depend on the weight and size of the order, as well as…" at bounding box center [806, 698] width 944 height 54
click at [568, 708] on textarea "Hello! The shipping cost depend on the weight and size of the order, as well as…" at bounding box center [806, 698] width 944 height 54
drag, startPoint x: 577, startPoint y: 705, endPoint x: 557, endPoint y: 711, distance: 20.9
click at [557, 711] on textarea "Hello! The shipping cost depend on the weight and size of the order, as well as…" at bounding box center [806, 698] width 944 height 54
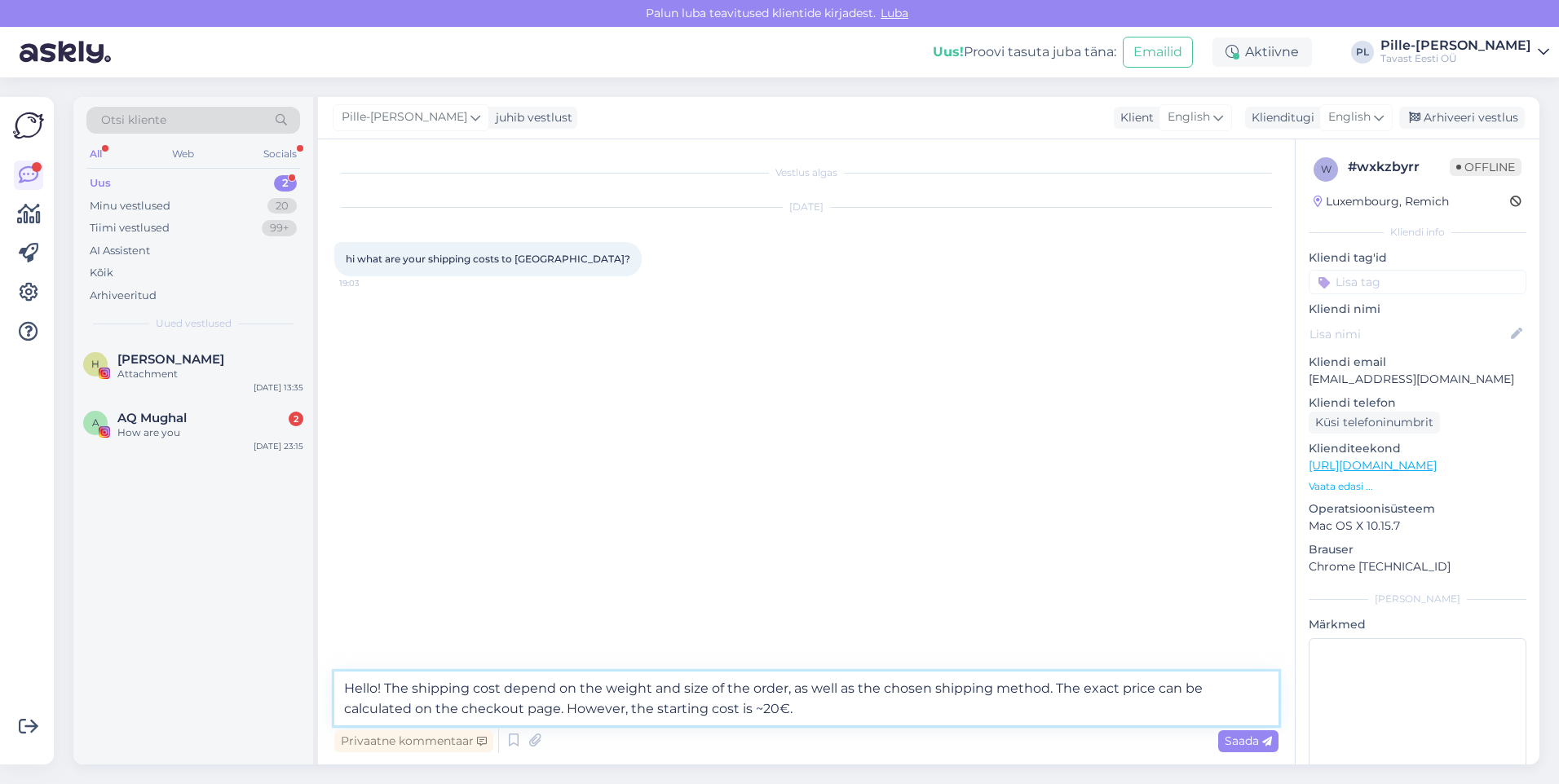
click at [707, 694] on textarea "Hello! The shipping cost depend on the weight and size of the order, as well as…" at bounding box center [806, 698] width 944 height 54
click at [743, 704] on textarea "Hello! The shipping cost depend on the weight and size of the order, as well as…" at bounding box center [806, 698] width 944 height 54
click at [796, 712] on textarea "Hello! The shipping cost depend on the weight and size of the order, as well as…" at bounding box center [806, 698] width 944 height 54
click at [818, 713] on textarea "Hello! The shipping cost depend on the weight and size of the order, as well as…" at bounding box center [806, 698] width 944 height 54
click at [557, 687] on textarea "Hello! The shipping cost depend on the weight and size of the order, as well as…" at bounding box center [806, 698] width 944 height 54
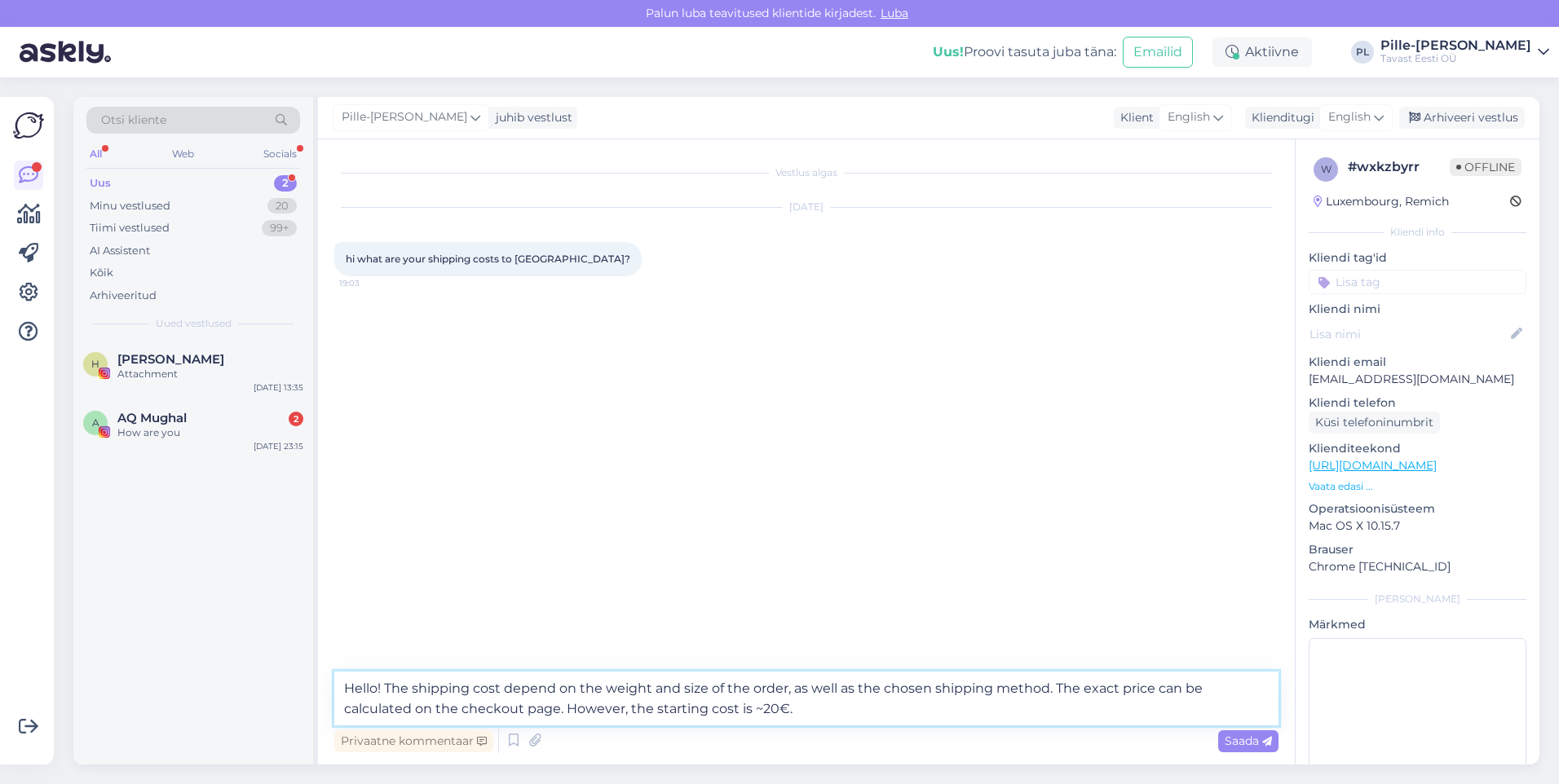
click at [553, 690] on textarea "Hello! The shipping cost depend on the weight and size of the order, as well as…" at bounding box center [806, 698] width 944 height 54
click at [837, 688] on textarea "Hello! The shipping cost depends on the weight and size of the order, as well a…" at bounding box center [806, 698] width 944 height 54
click at [862, 704] on textarea "Hello! The shipping cost depends on the weight and size of the order, as well a…" at bounding box center [806, 698] width 944 height 54
click at [904, 690] on textarea "Hello! The shipping cost depends on the weight and size of the order, as well a…" at bounding box center [806, 698] width 944 height 54
click at [948, 716] on textarea "Hello! The shipping cost depends on the weight and size of the order, as well a…" at bounding box center [806, 698] width 944 height 54
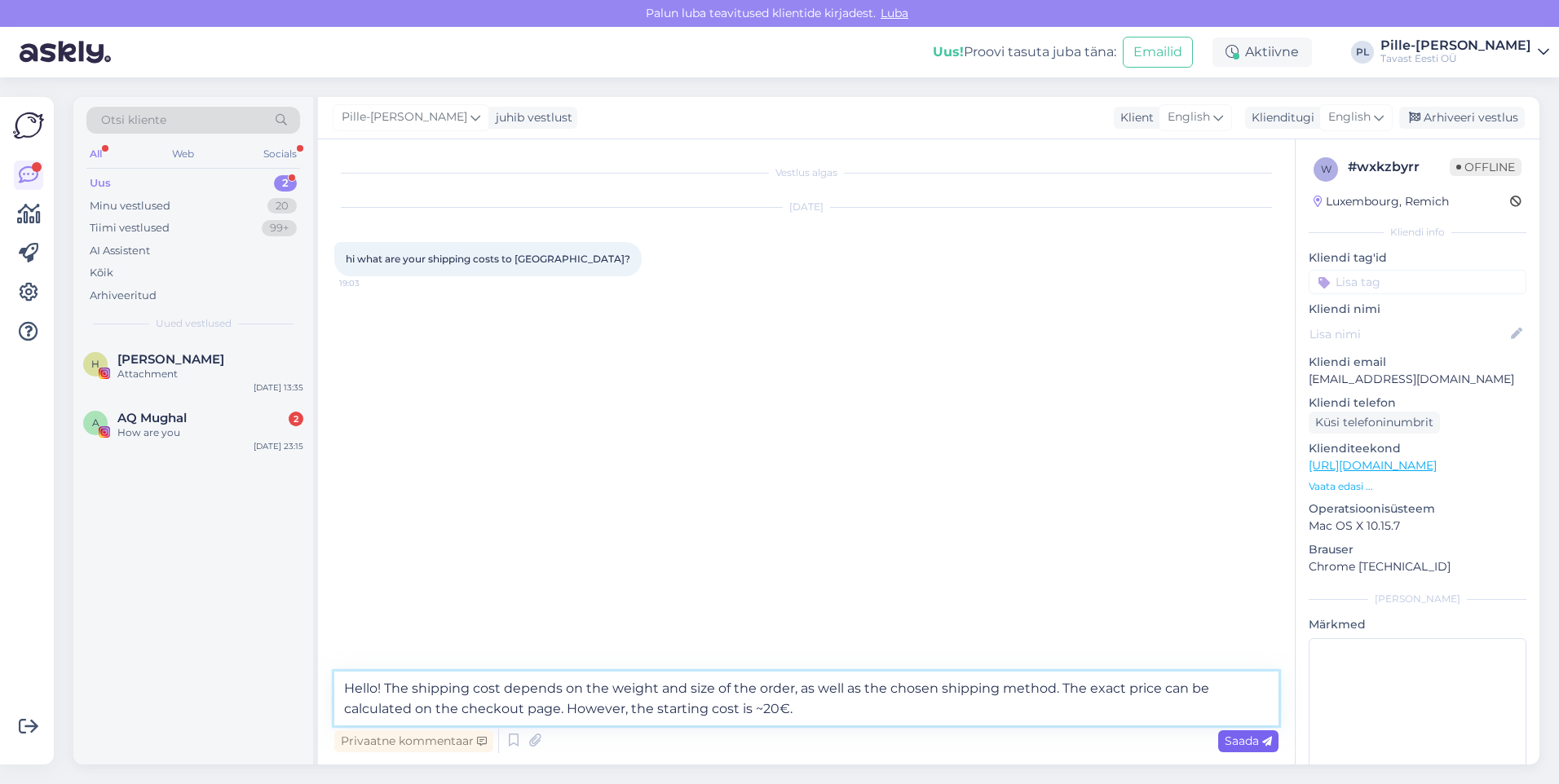
type textarea "Hello! The shipping cost depends on the weight and size of the order, as well a…"
click at [1263, 740] on icon at bounding box center [1267, 741] width 10 height 10
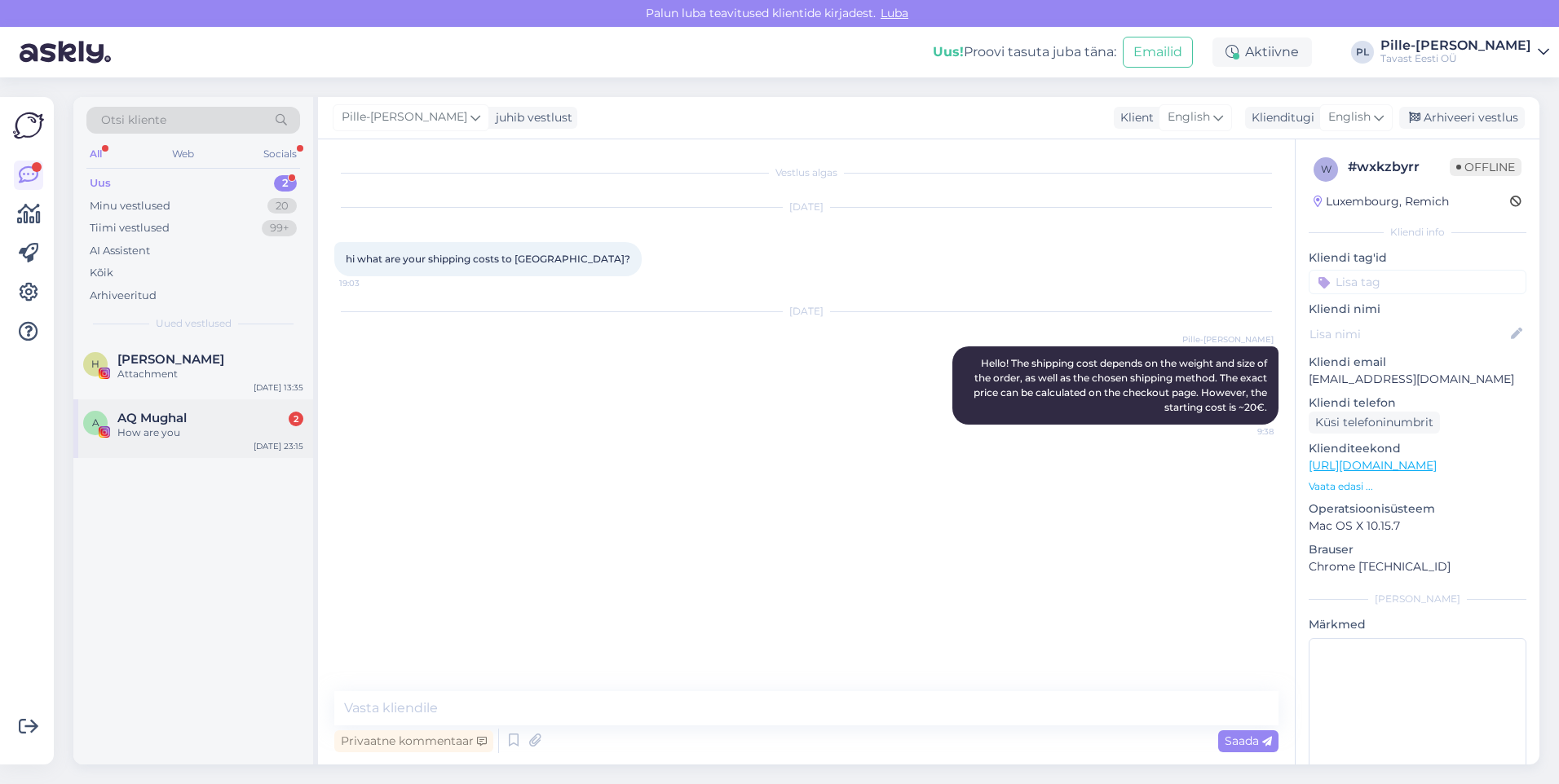
click at [215, 427] on div "How are you" at bounding box center [210, 432] width 186 height 15
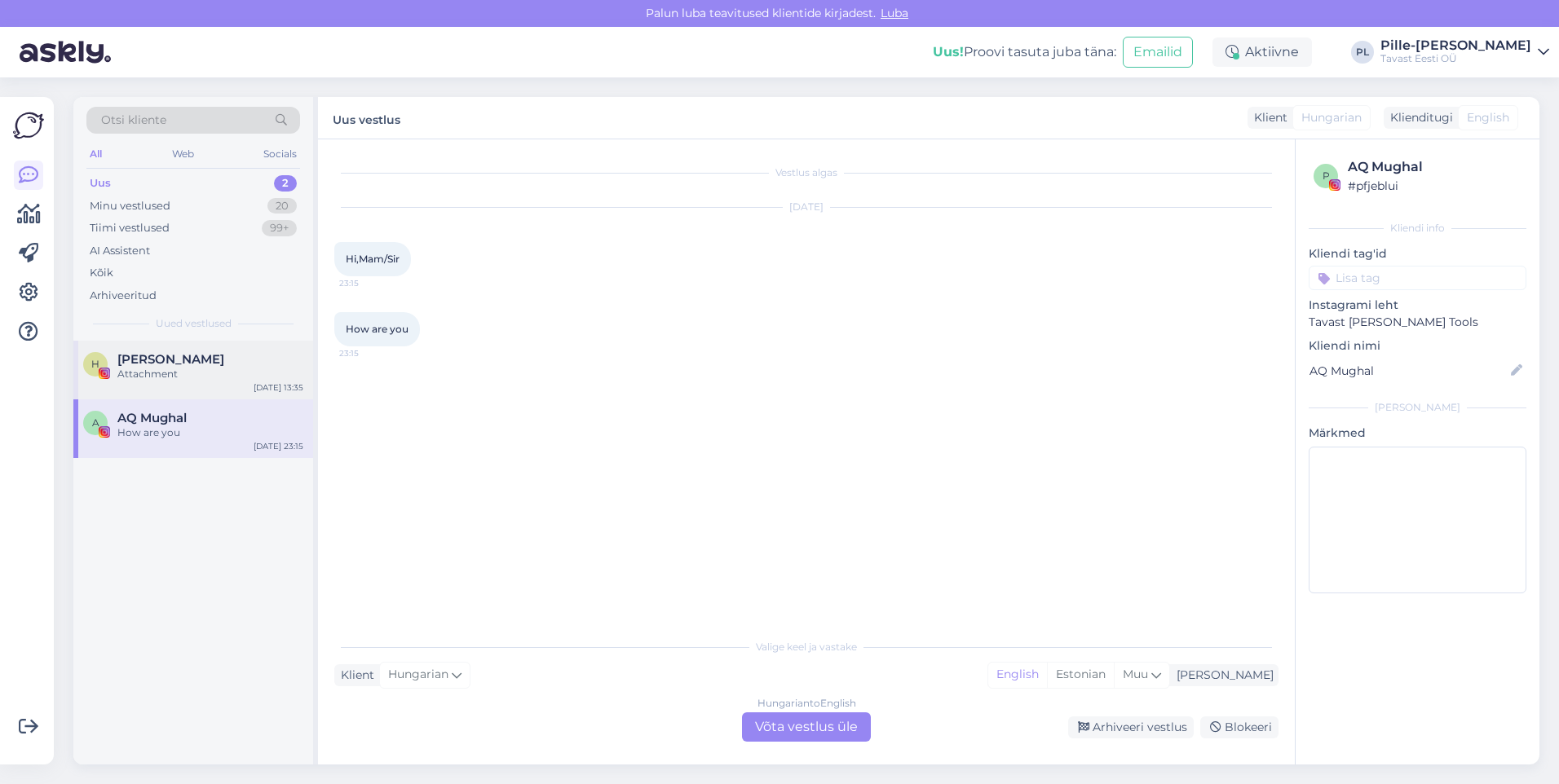
click at [254, 372] on div "Attachment" at bounding box center [210, 374] width 186 height 15
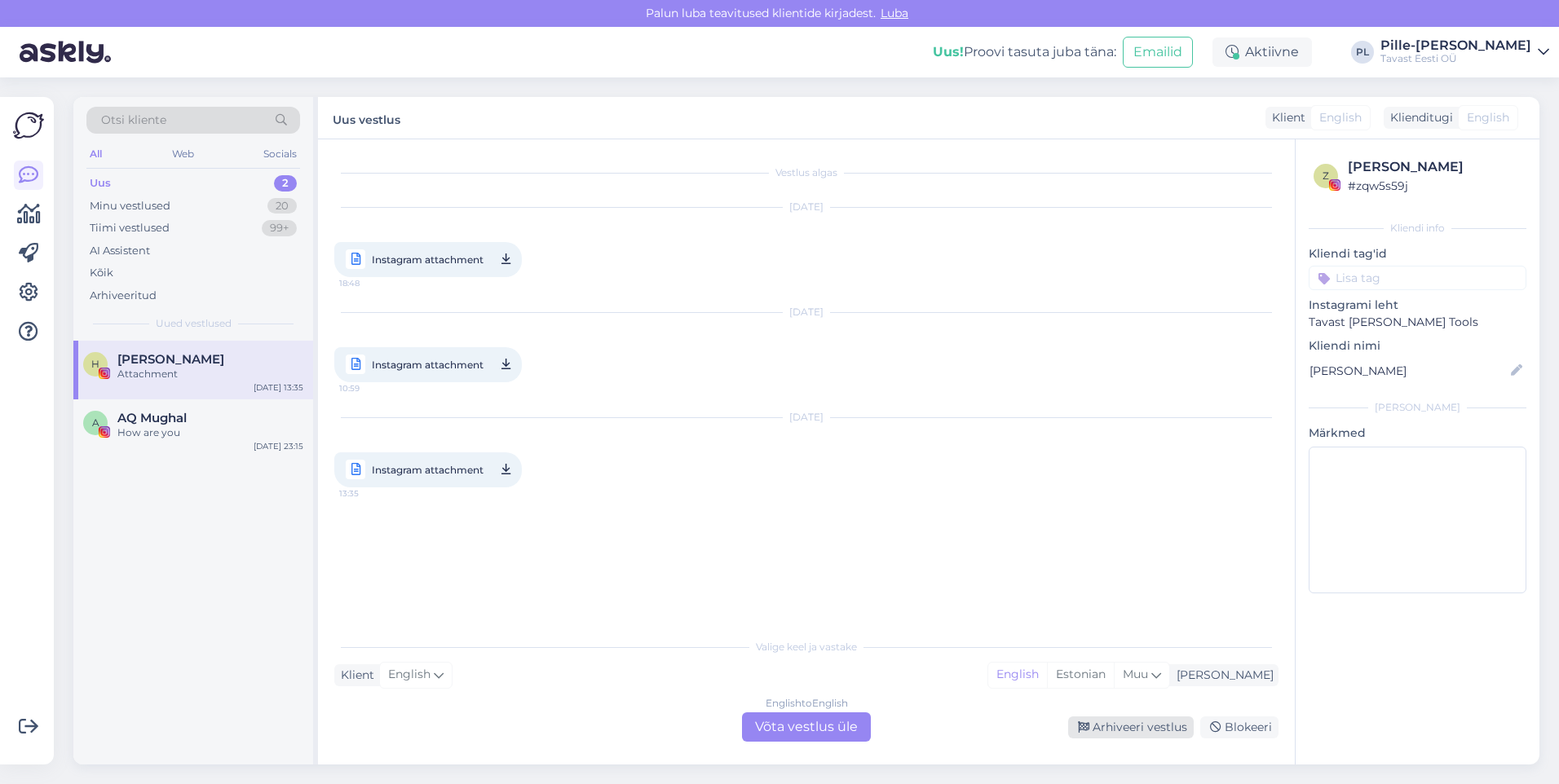
click at [1129, 726] on div "Arhiveeri vestlus" at bounding box center [1131, 727] width 125 height 22
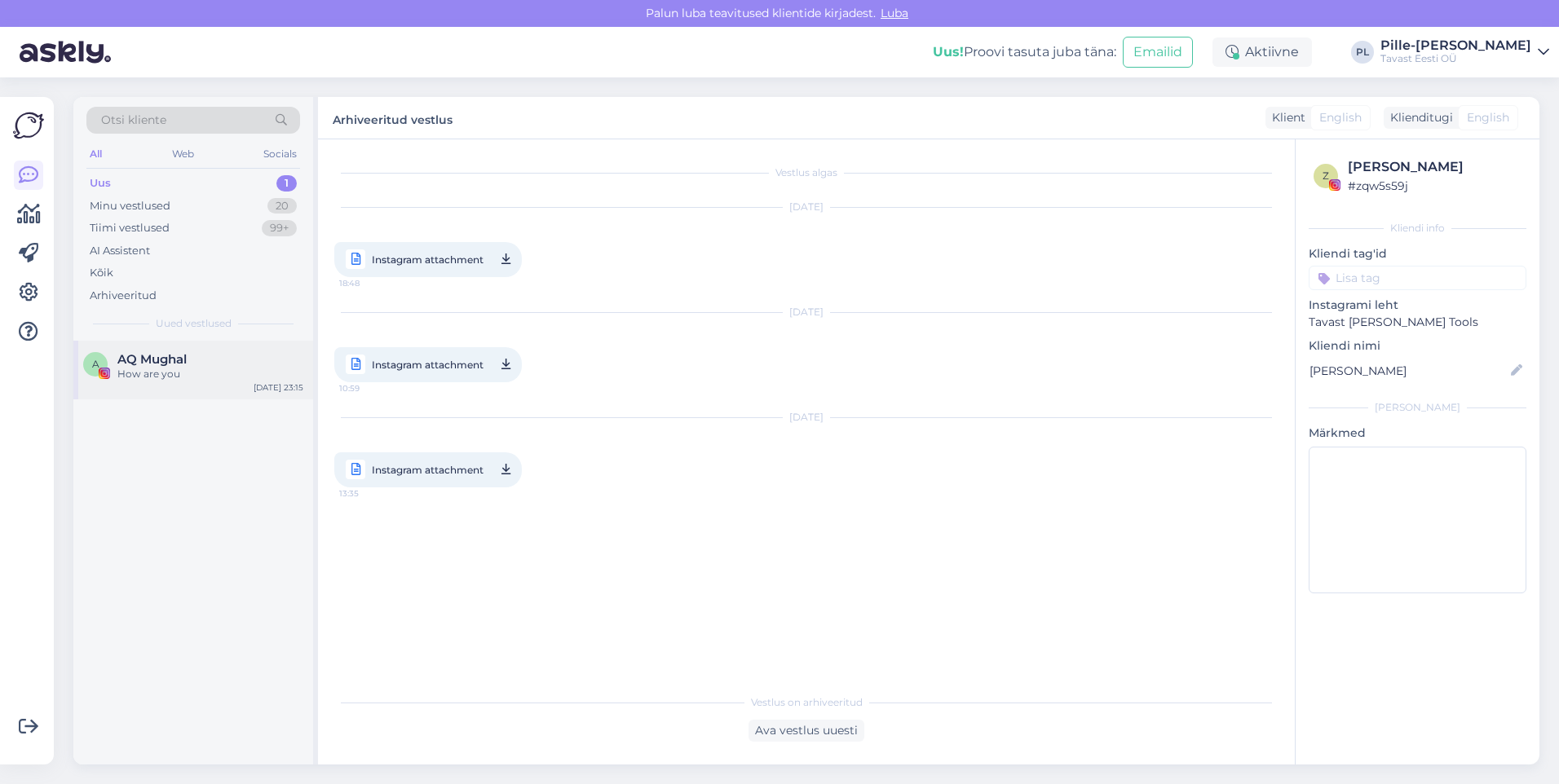
click at [184, 358] on span "AQ Mughal" at bounding box center [152, 359] width 70 height 15
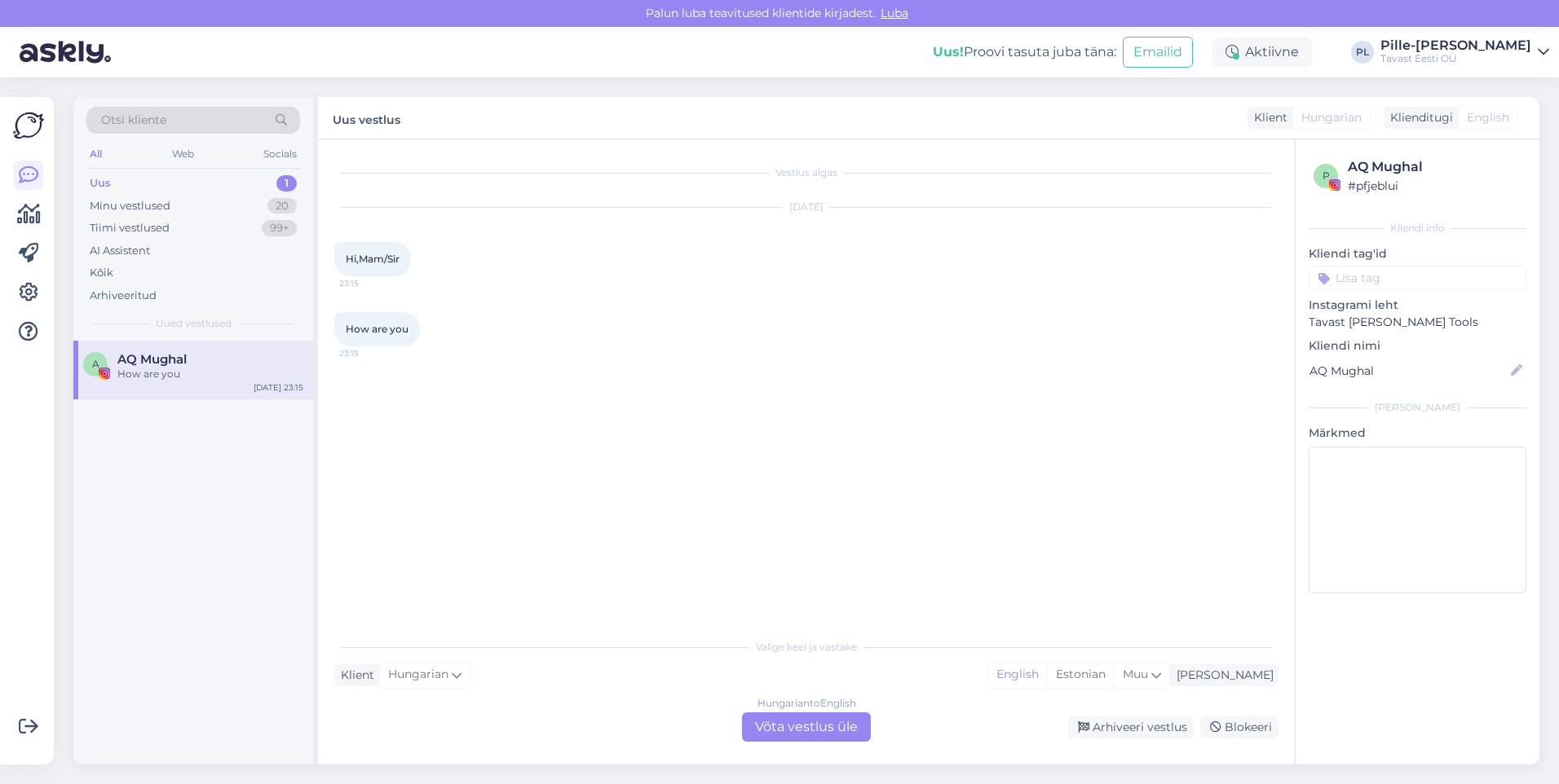
click at [819, 727] on div "Hungarian to English Võta vestlus üle" at bounding box center [805, 726] width 128 height 29
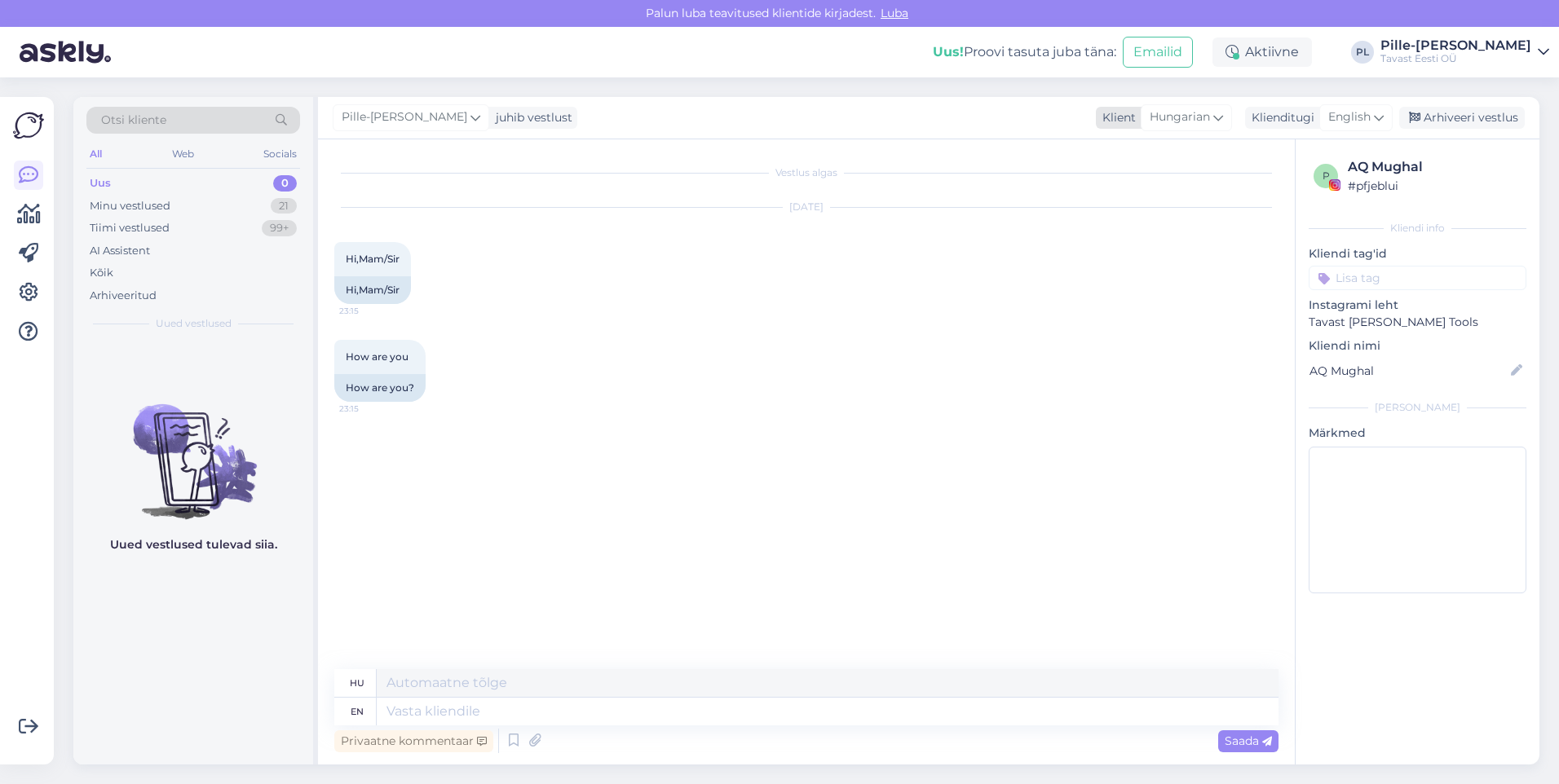
click at [1226, 120] on div "Hungarian" at bounding box center [1187, 117] width 92 height 26
click at [1137, 286] on link "English" at bounding box center [1164, 291] width 179 height 26
click at [628, 713] on textarea at bounding box center [806, 707] width 944 height 34
type textarea "Hello! How can I help you?"
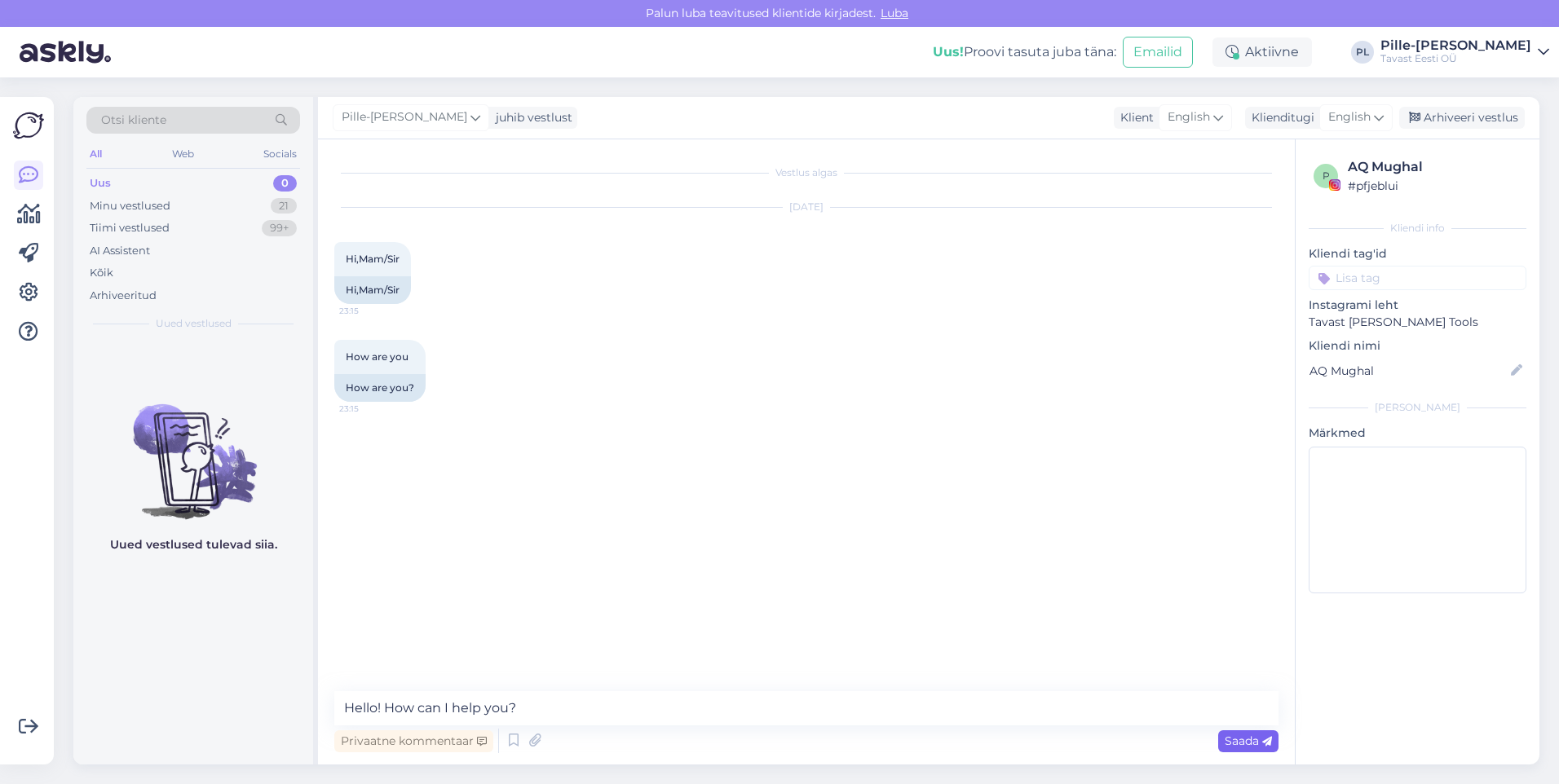
click at [1238, 740] on span "Saada" at bounding box center [1247, 740] width 47 height 15
click at [164, 200] on div "Minu vestlused" at bounding box center [129, 206] width 81 height 16
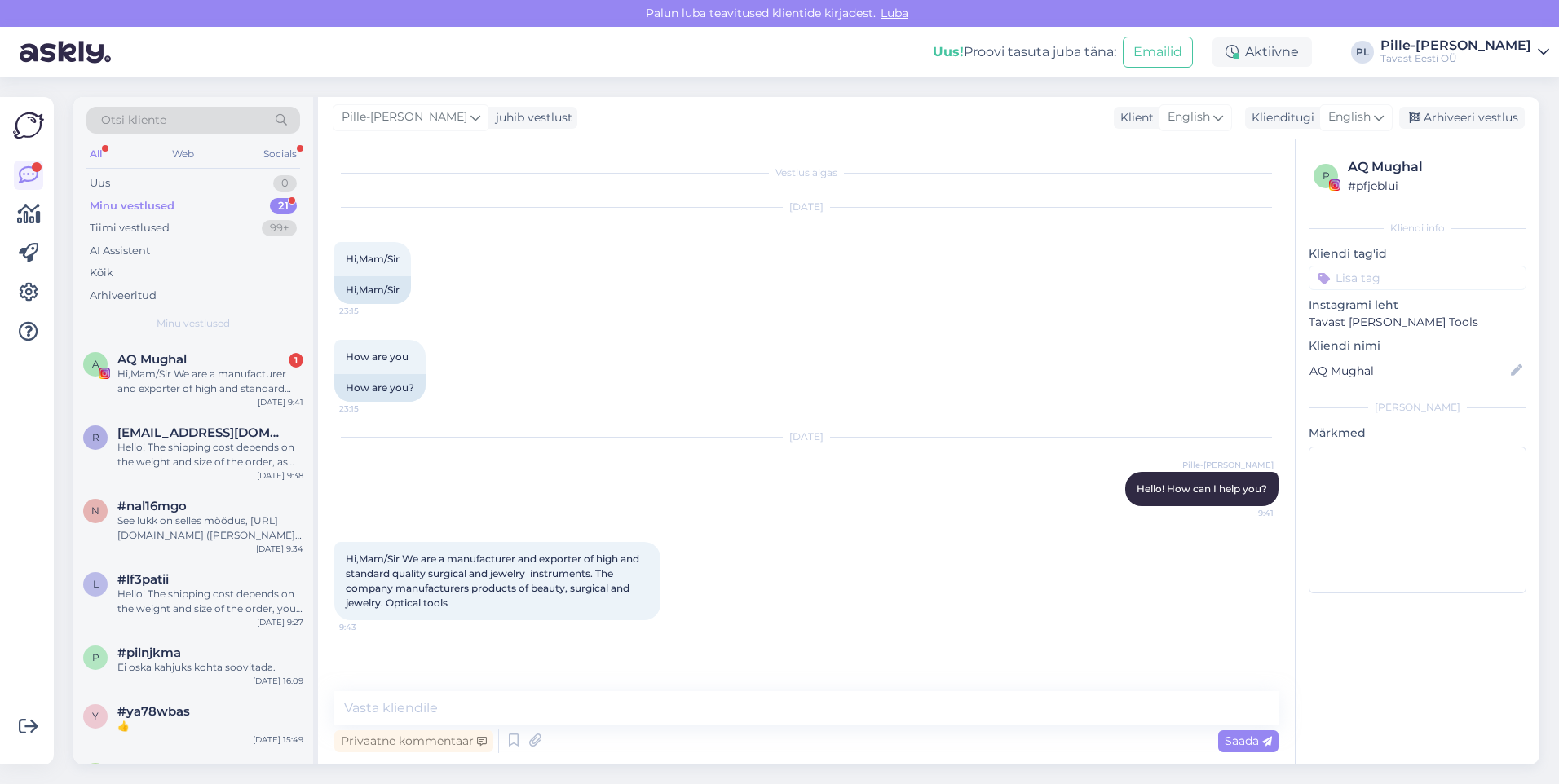
scroll to position [988, 0]
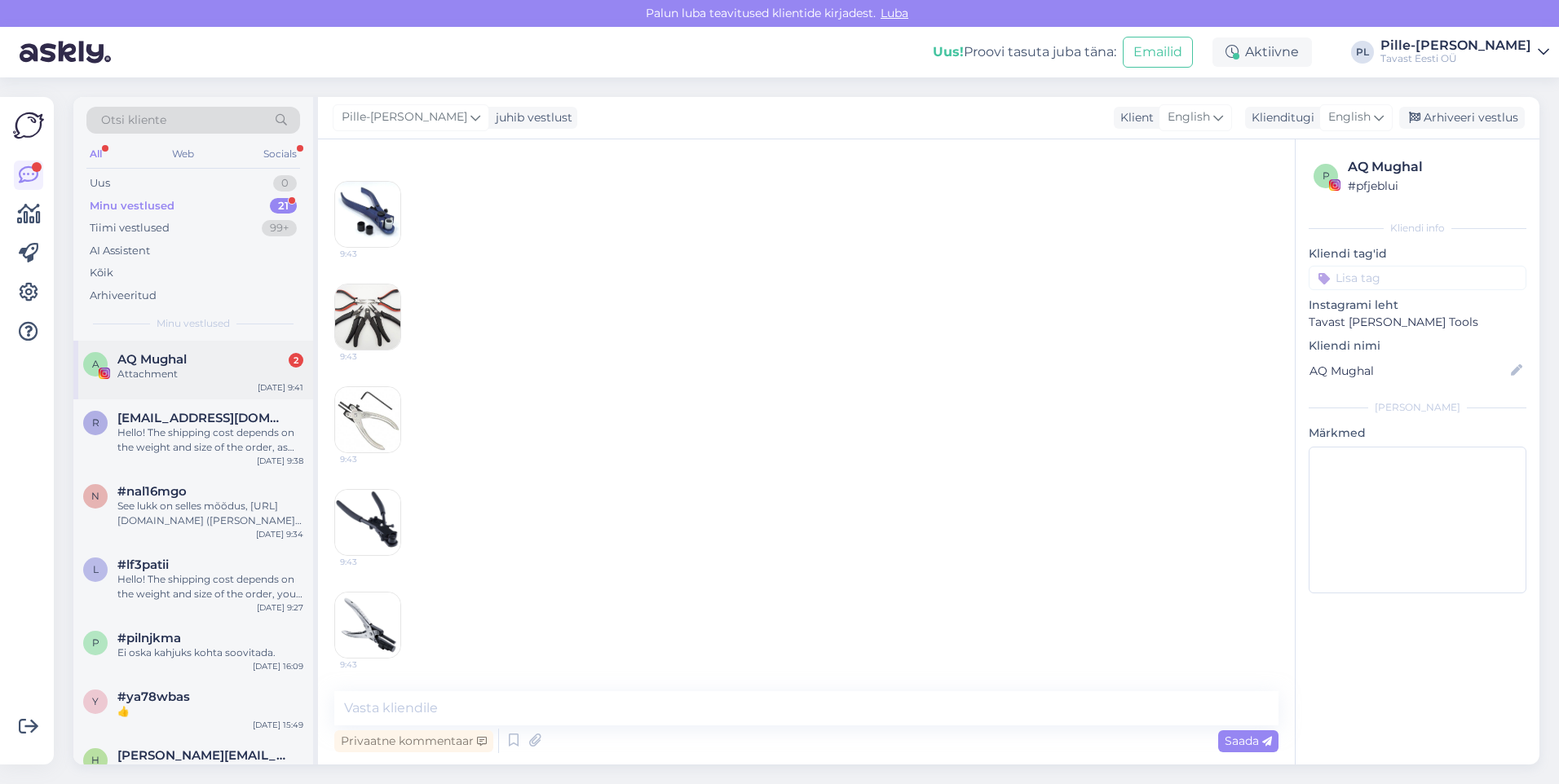
click at [224, 393] on div "A AQ Mughal 2 Attachment [DATE] 9:41" at bounding box center [193, 369] width 240 height 59
click at [241, 532] on div "n #nal16mgo See lukk on selles mõõdus, [URL][DOMAIN_NAME] ([PERSON_NAME] aga tu…" at bounding box center [193, 509] width 240 height 74
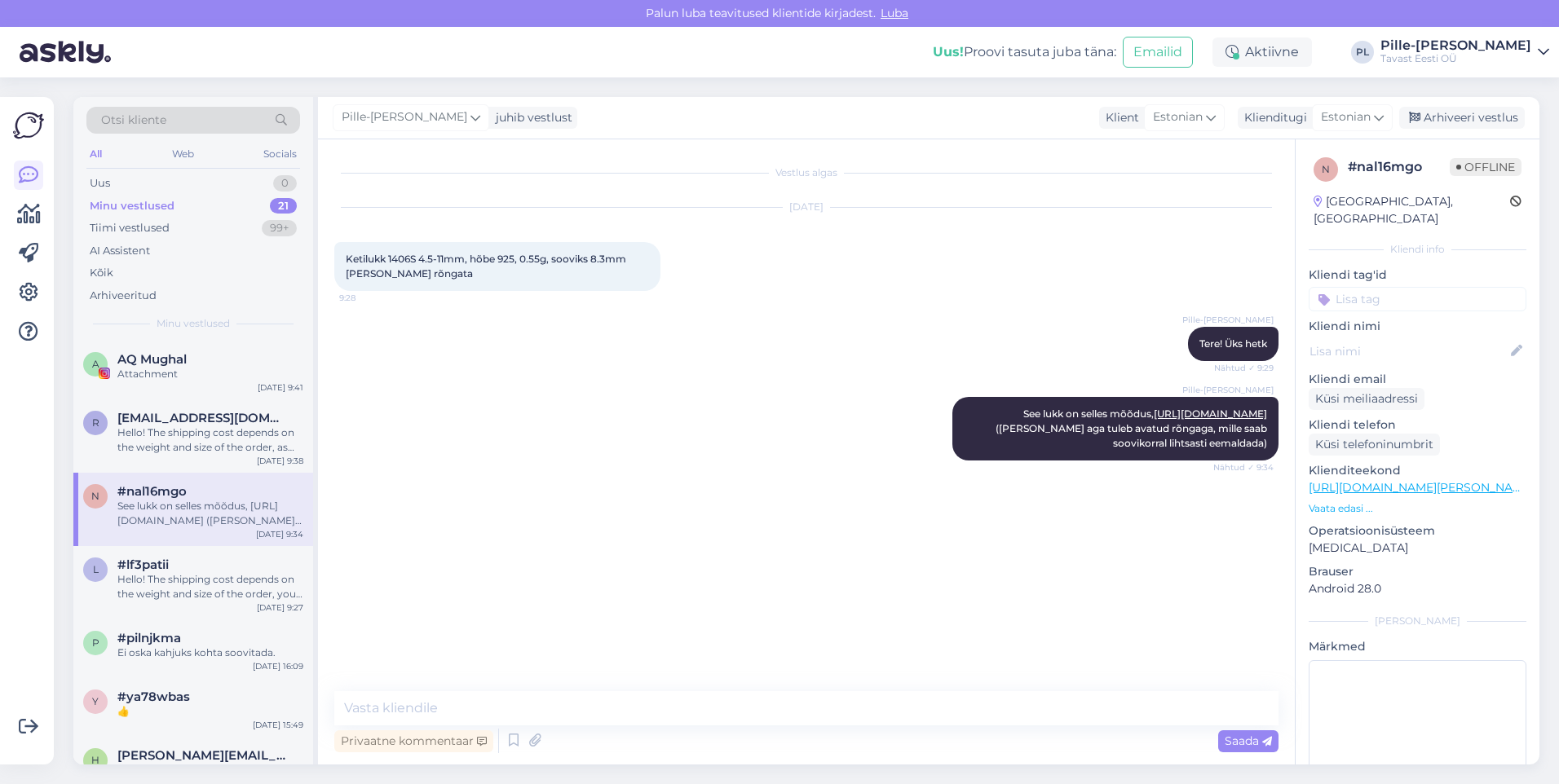
scroll to position [0, 0]
click at [211, 387] on div "A AQ Mughal Attachment [DATE] 9:41" at bounding box center [193, 369] width 240 height 59
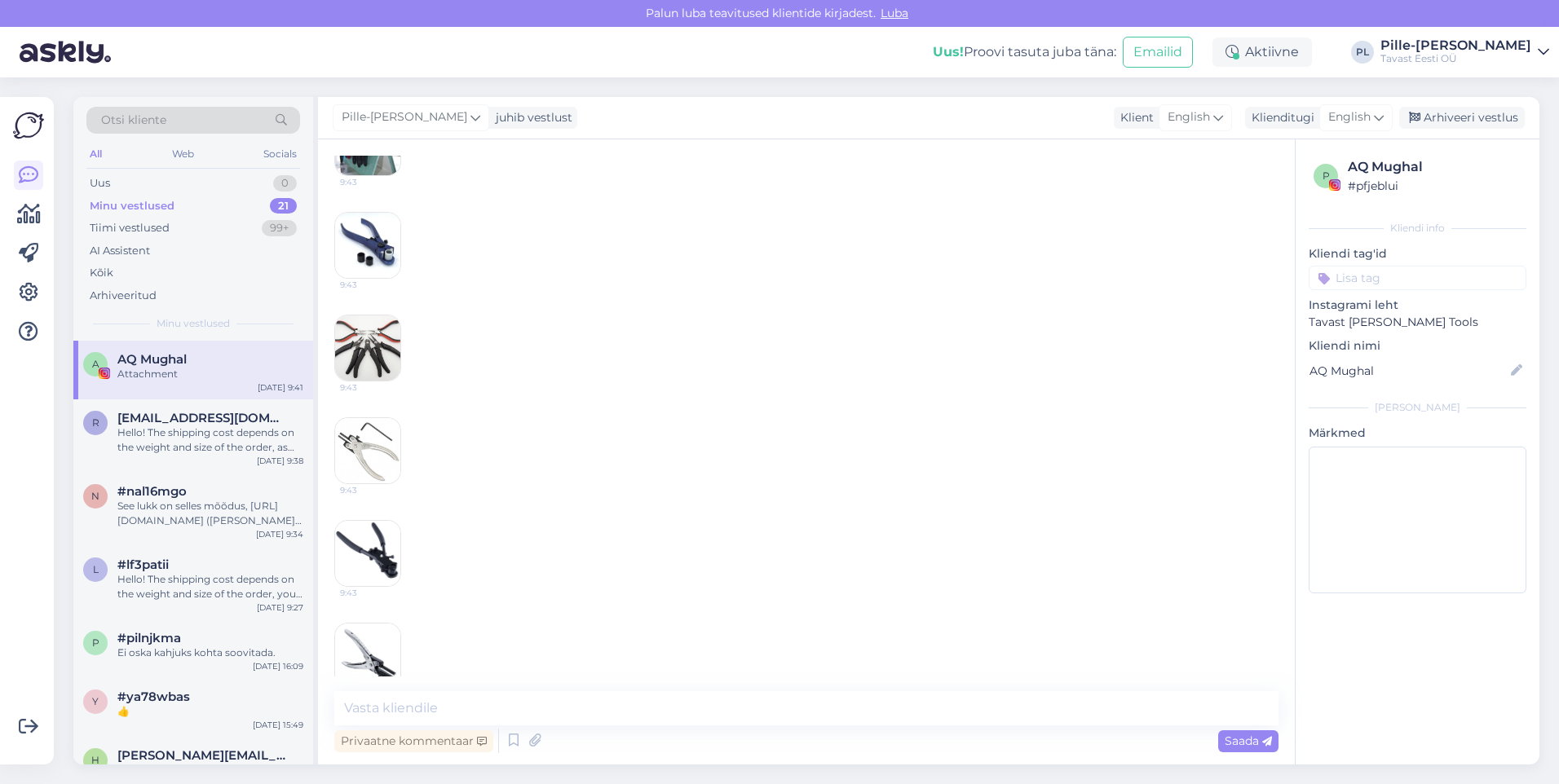
scroll to position [988, 0]
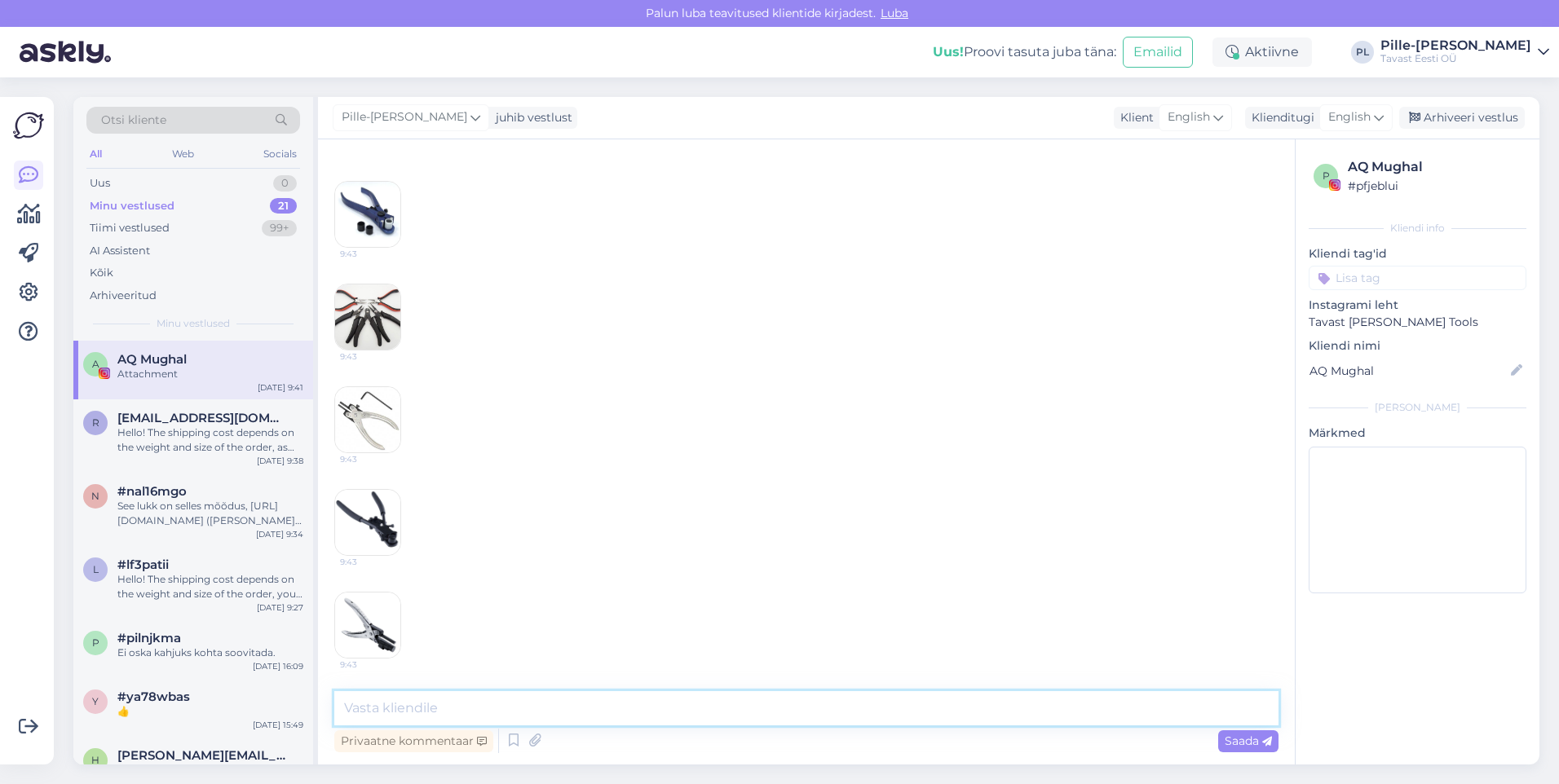
click at [709, 697] on textarea at bounding box center [806, 707] width 944 height 34
drag, startPoint x: 555, startPoint y: 706, endPoint x: 537, endPoint y: 712, distance: 19.0
click at [537, 712] on textarea "Thank you for the information. We'll contact you if we need anything. Have a ni…" at bounding box center [806, 707] width 944 height 34
click at [971, 712] on textarea "Thank you for the information, we'll contact you if we need anything. Have a ni…" at bounding box center [806, 707] width 944 height 34
type textarea "Thank you for the information, we'll contact you if we need anything. Have a ni…"
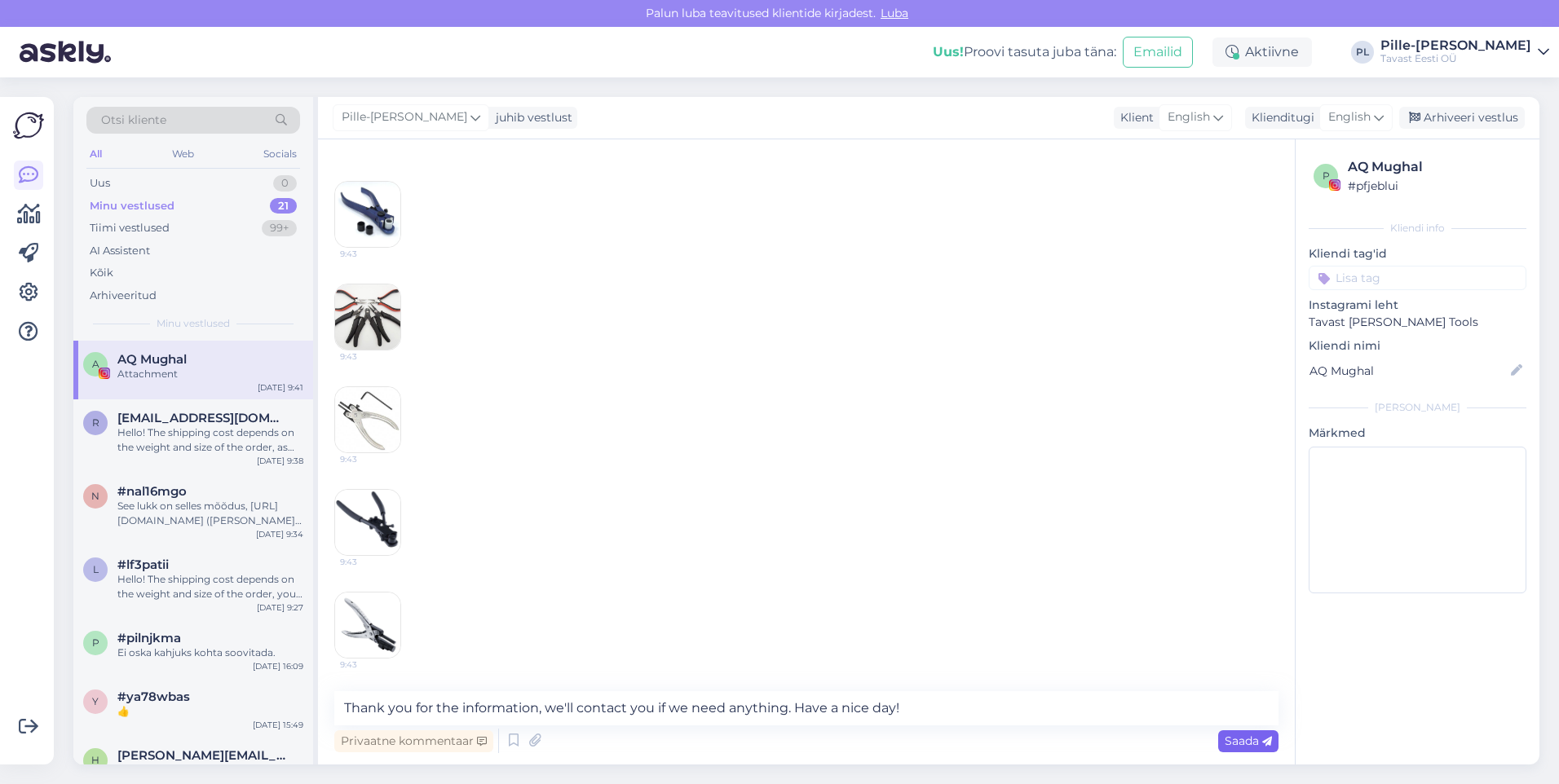
click at [1227, 736] on span "Saada" at bounding box center [1247, 740] width 47 height 15
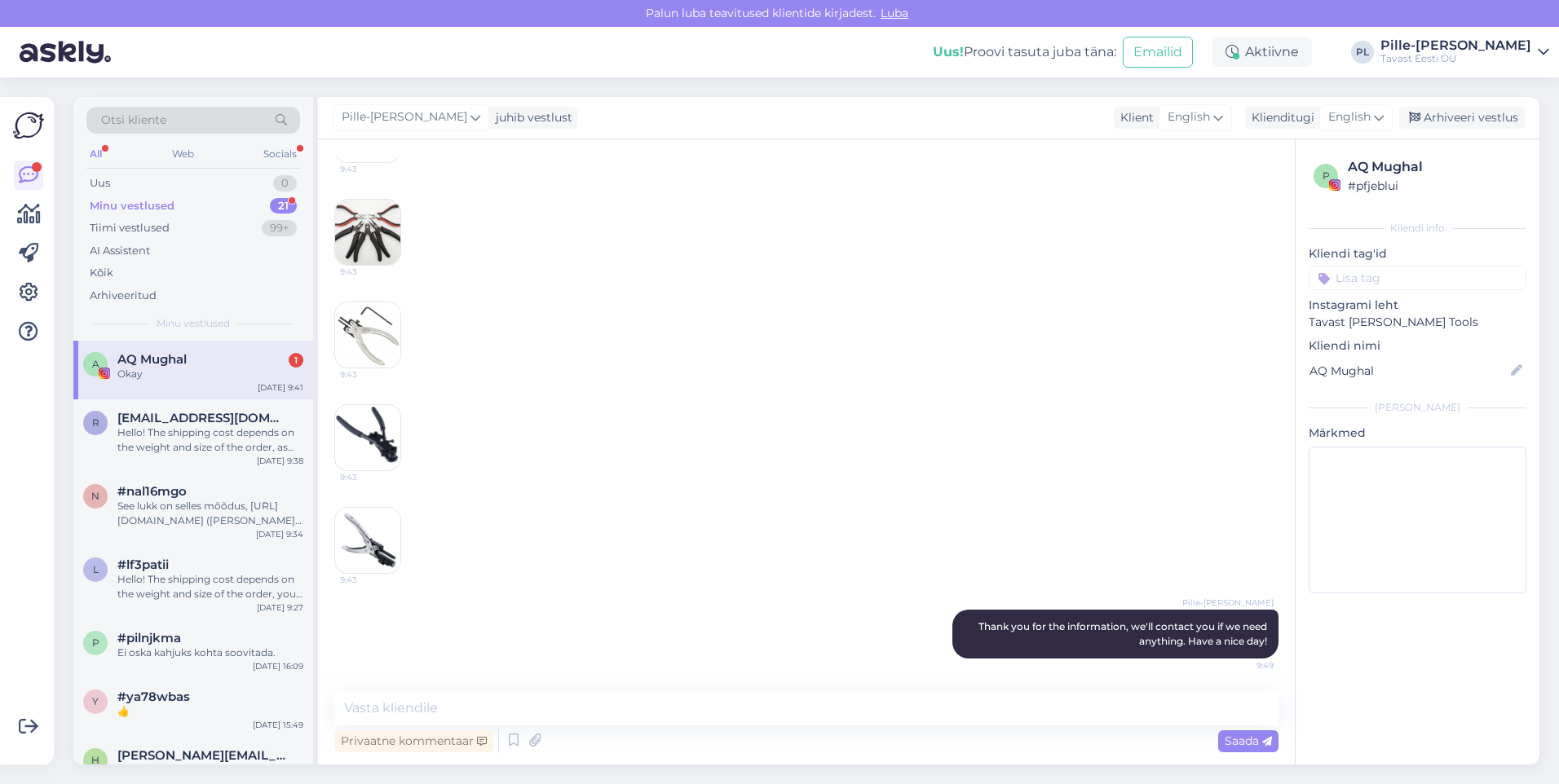
scroll to position [1143, 0]
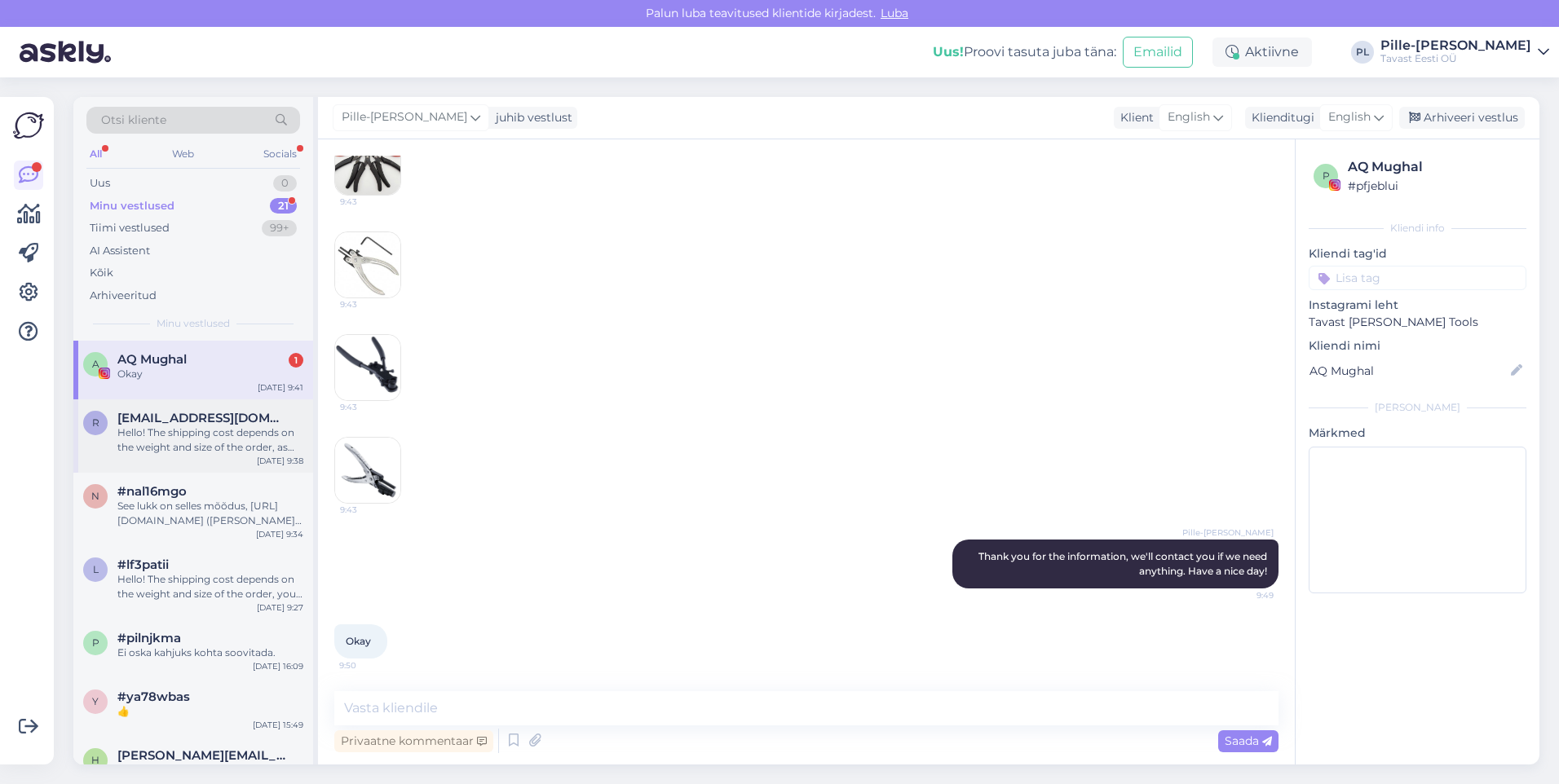
click at [209, 421] on span "[EMAIL_ADDRESS][DOMAIN_NAME]" at bounding box center [202, 418] width 169 height 15
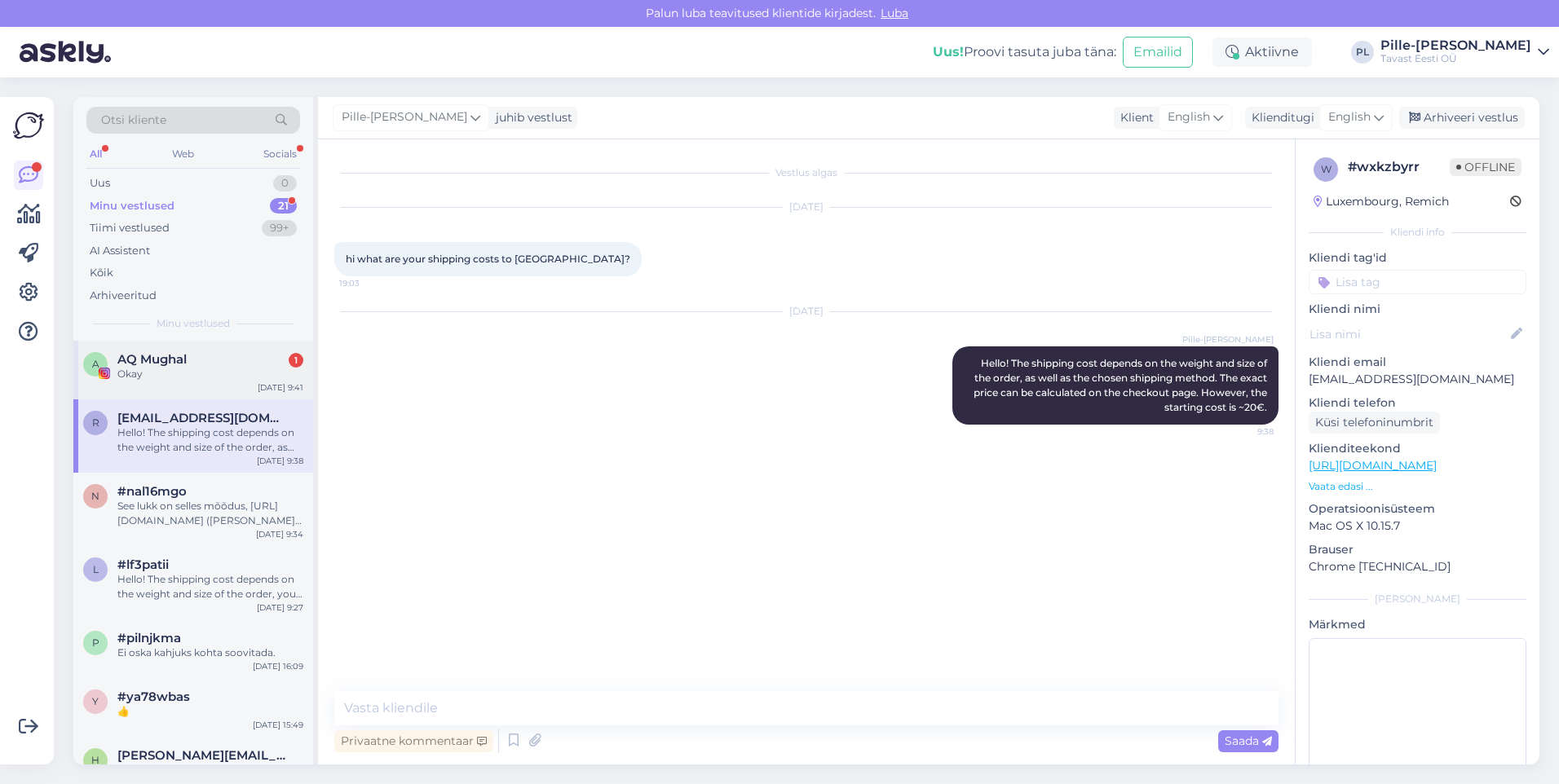
click at [218, 372] on div "Okay" at bounding box center [210, 374] width 186 height 15
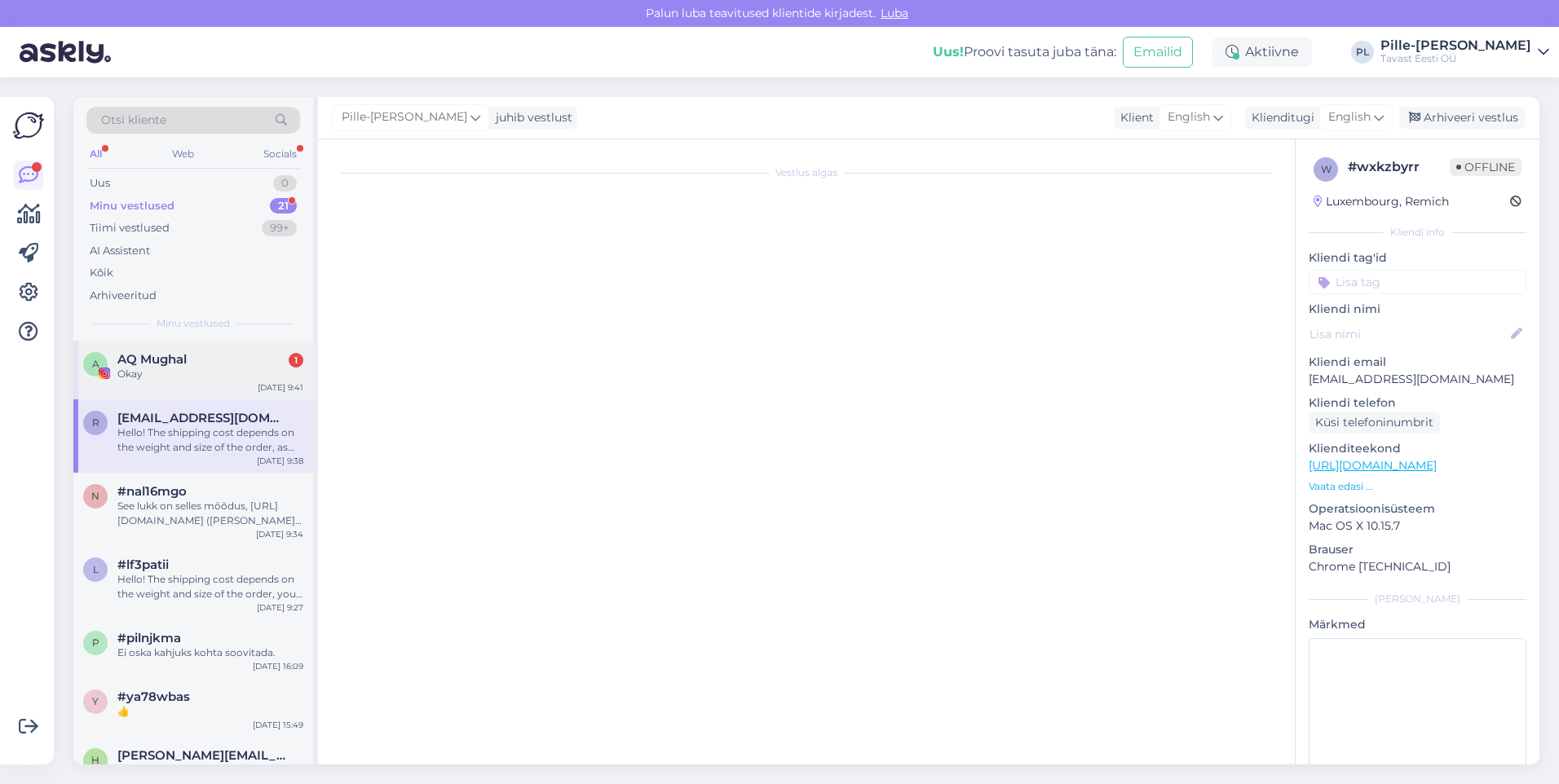
scroll to position [264, 0]
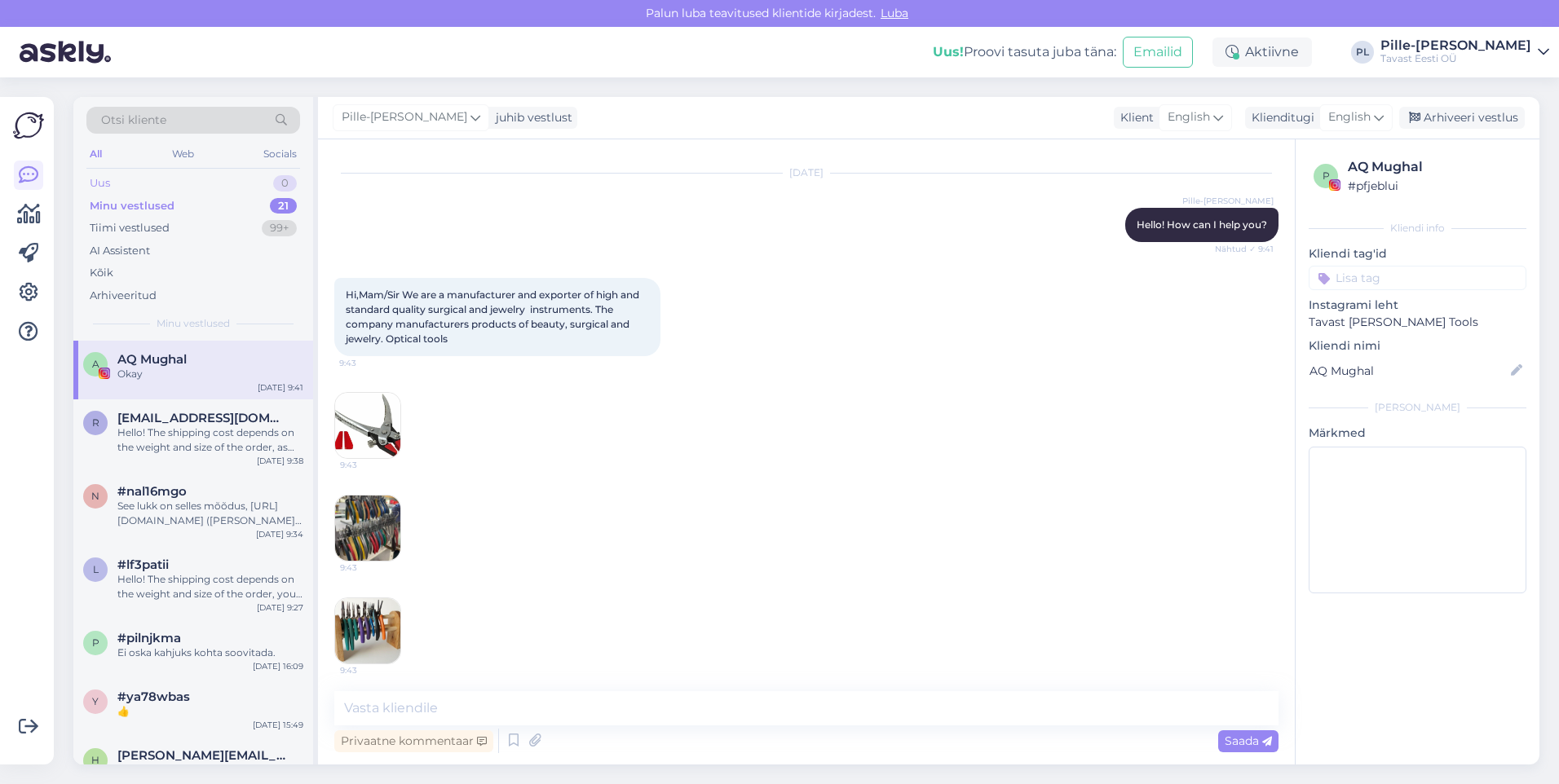
click at [232, 178] on div "Uus 0" at bounding box center [193, 183] width 214 height 23
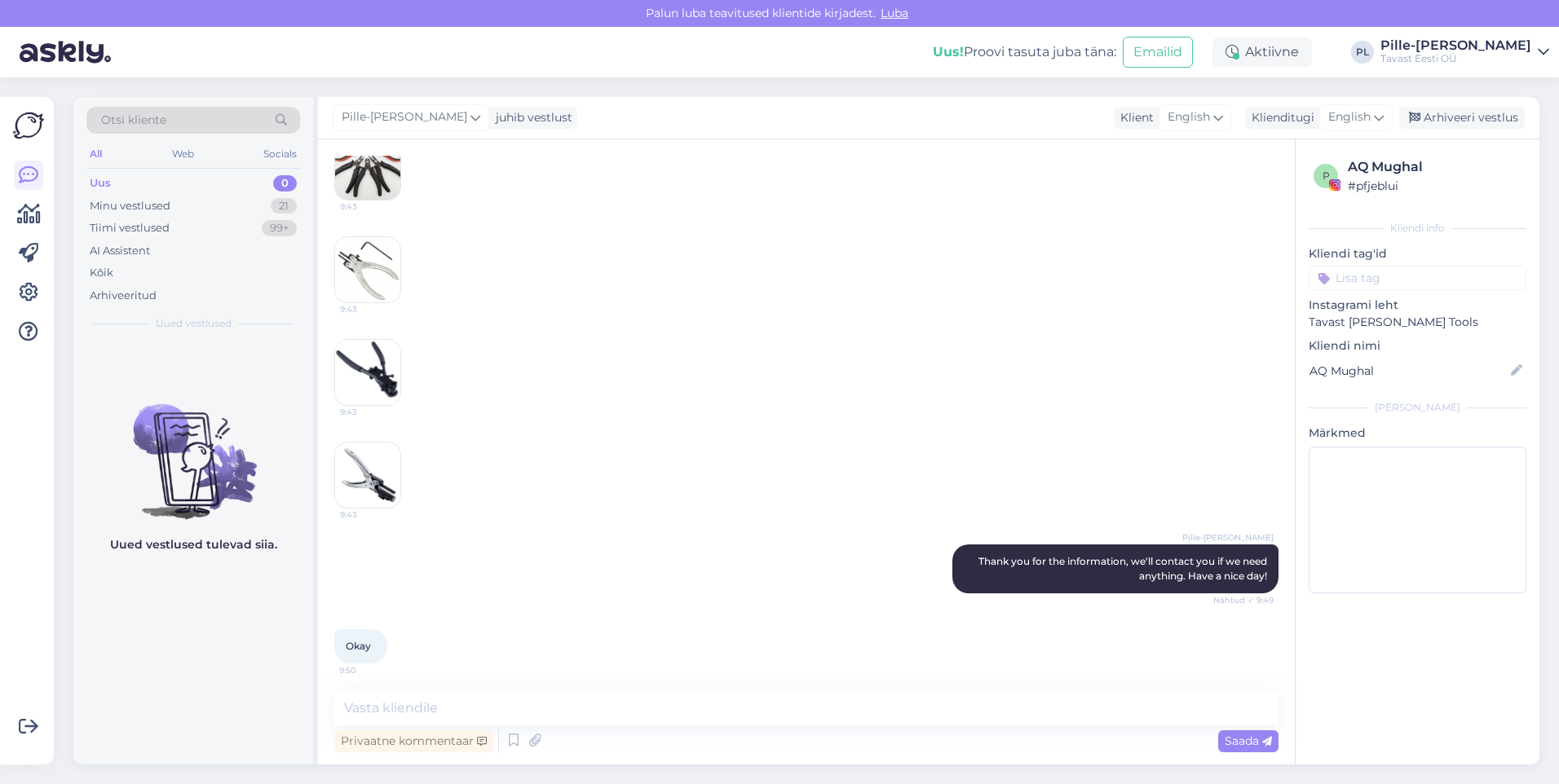
scroll to position [1143, 0]
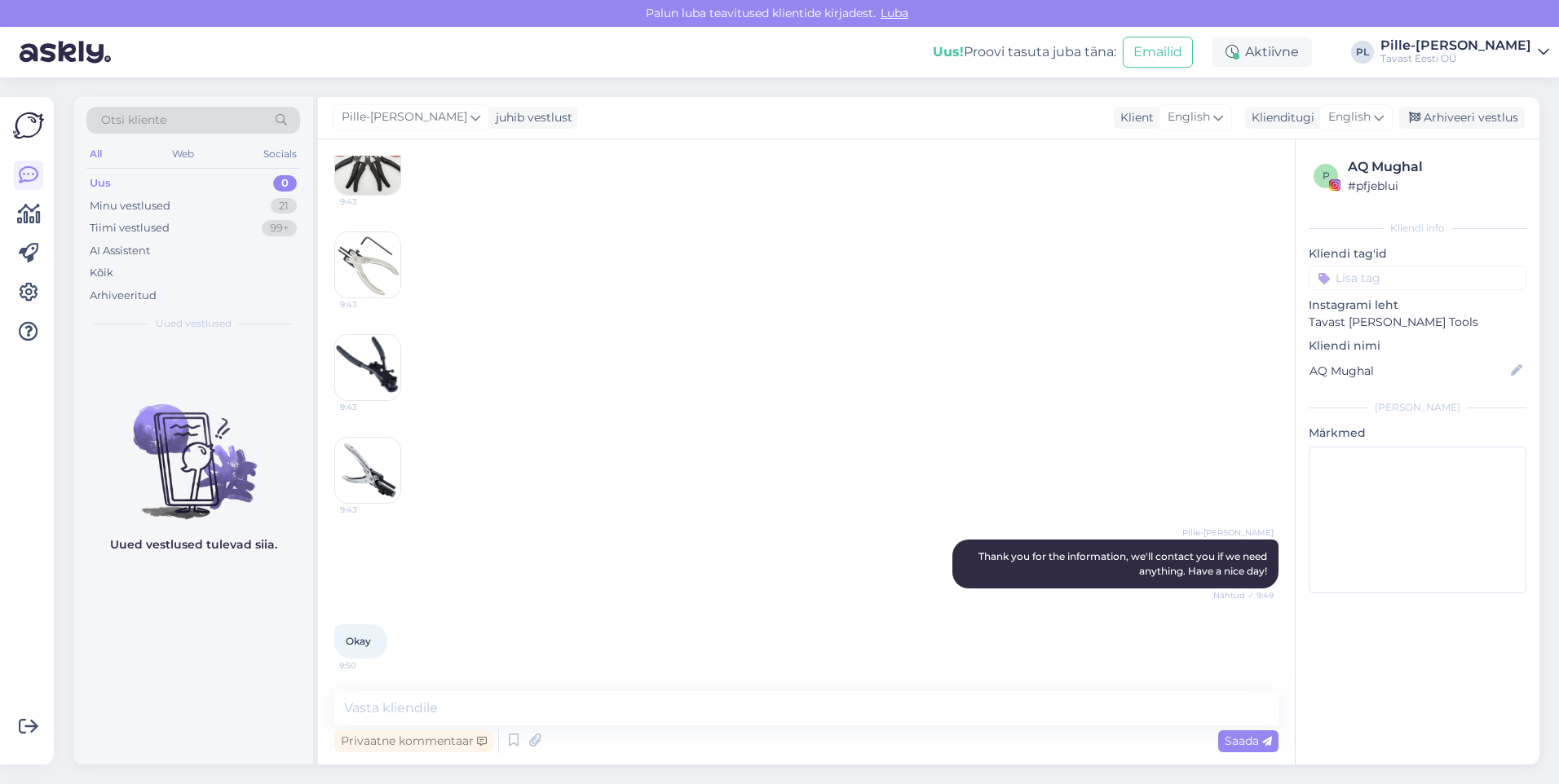
click at [1201, 329] on div "9:43 9:43 9:43 9:43 9:43 9:43 9:43 9:43 9:43 9:43" at bounding box center [806, 8] width 944 height 1027
click at [238, 191] on div "Uus 0" at bounding box center [193, 183] width 214 height 23
click at [238, 210] on div "Minu vestlused 21" at bounding box center [193, 206] width 214 height 23
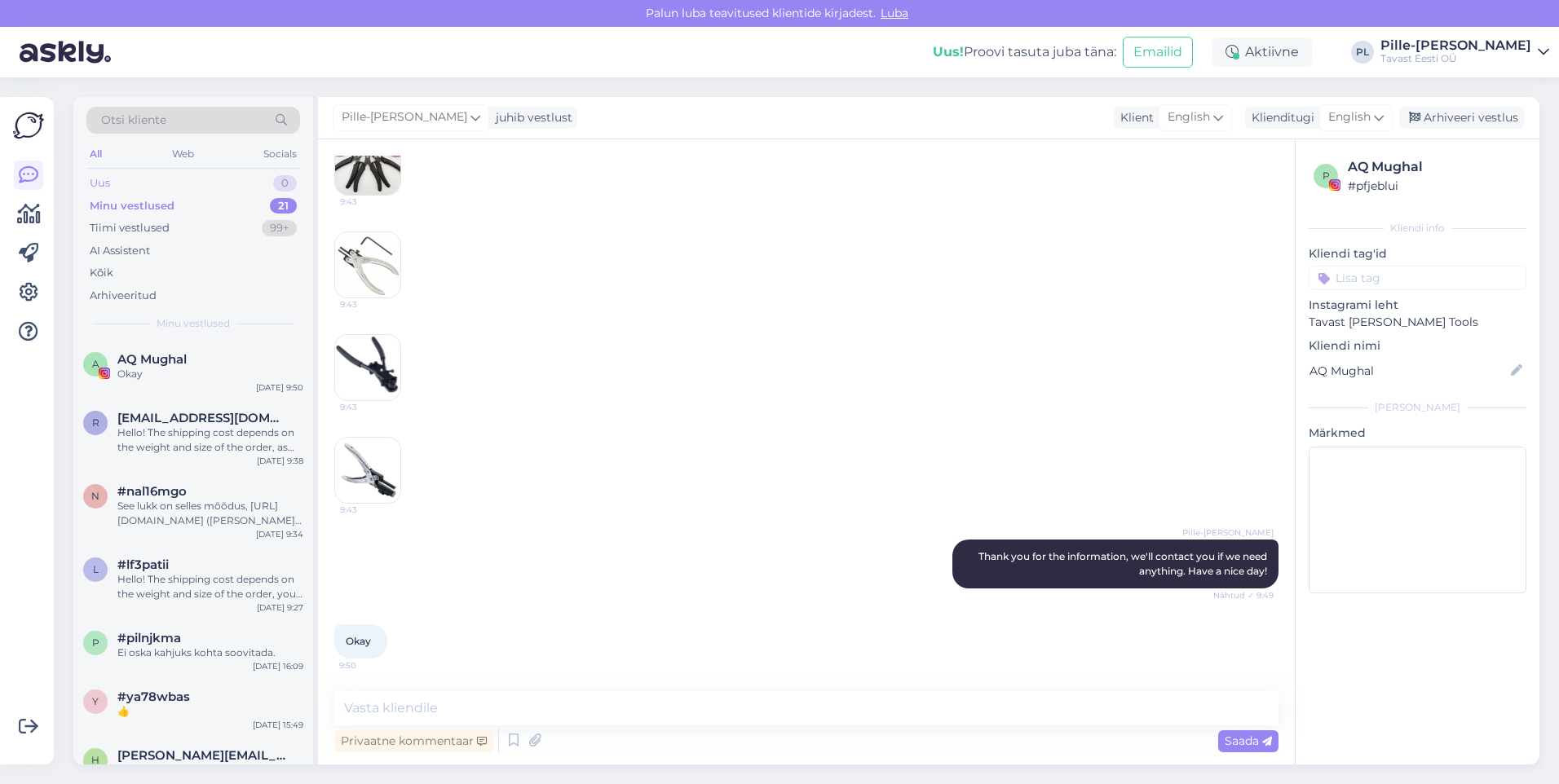
click at [243, 186] on div "Uus 0" at bounding box center [193, 183] width 214 height 23
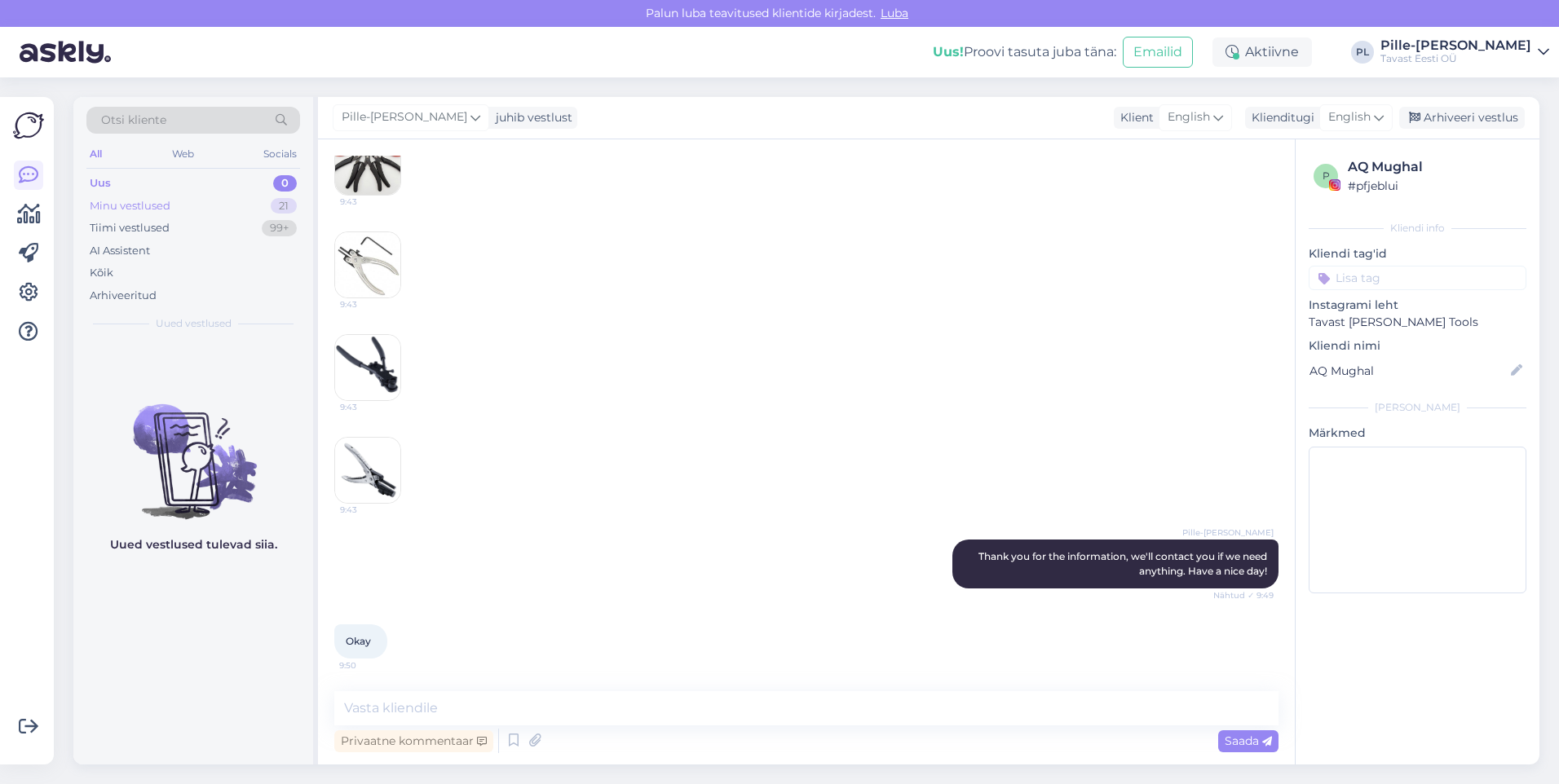
click at [131, 205] on div "Minu vestlused" at bounding box center [129, 206] width 81 height 16
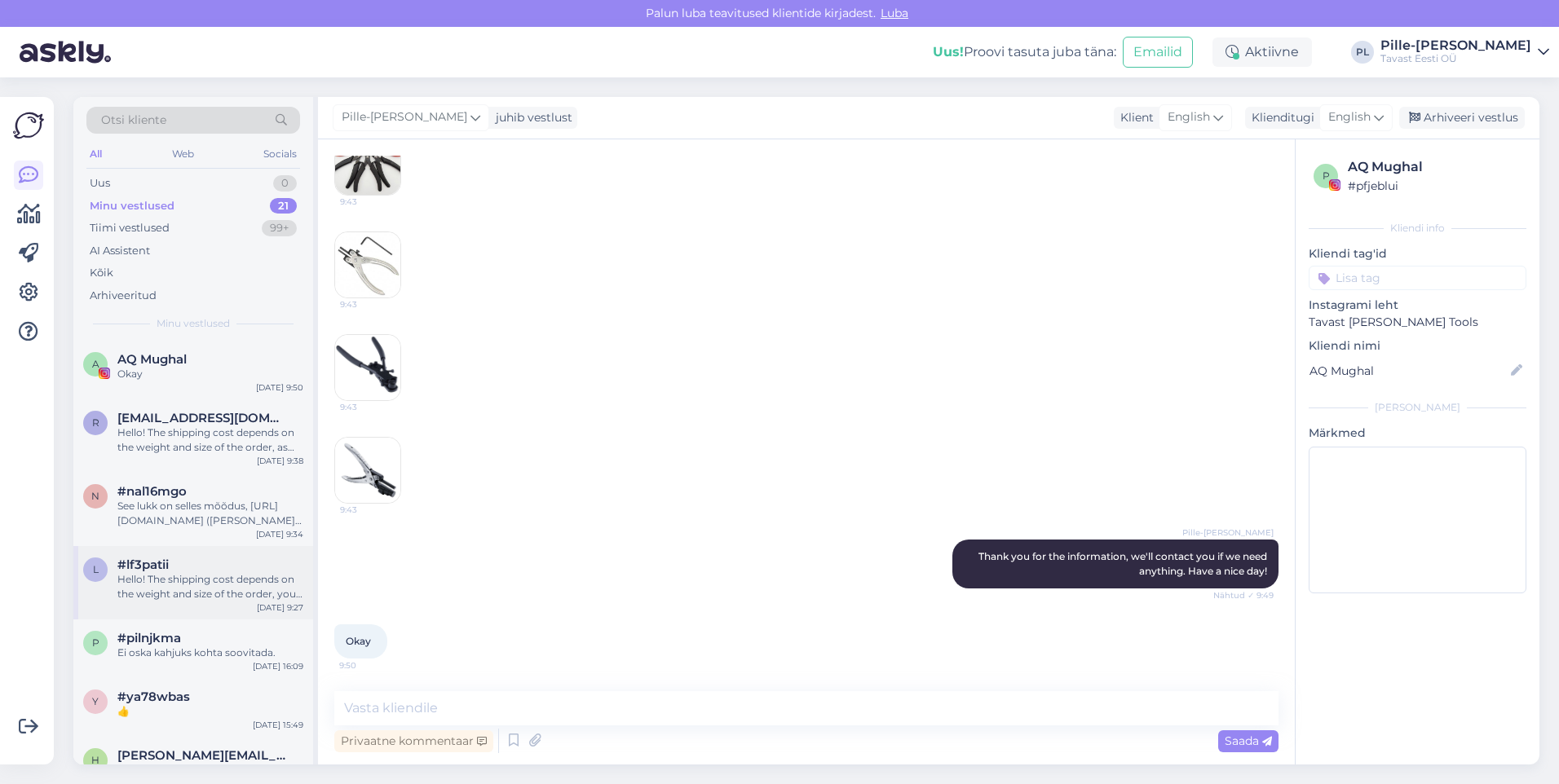
click at [201, 587] on div "Hello! The shipping cost depends on the weight and size of the order, you can c…" at bounding box center [210, 586] width 186 height 29
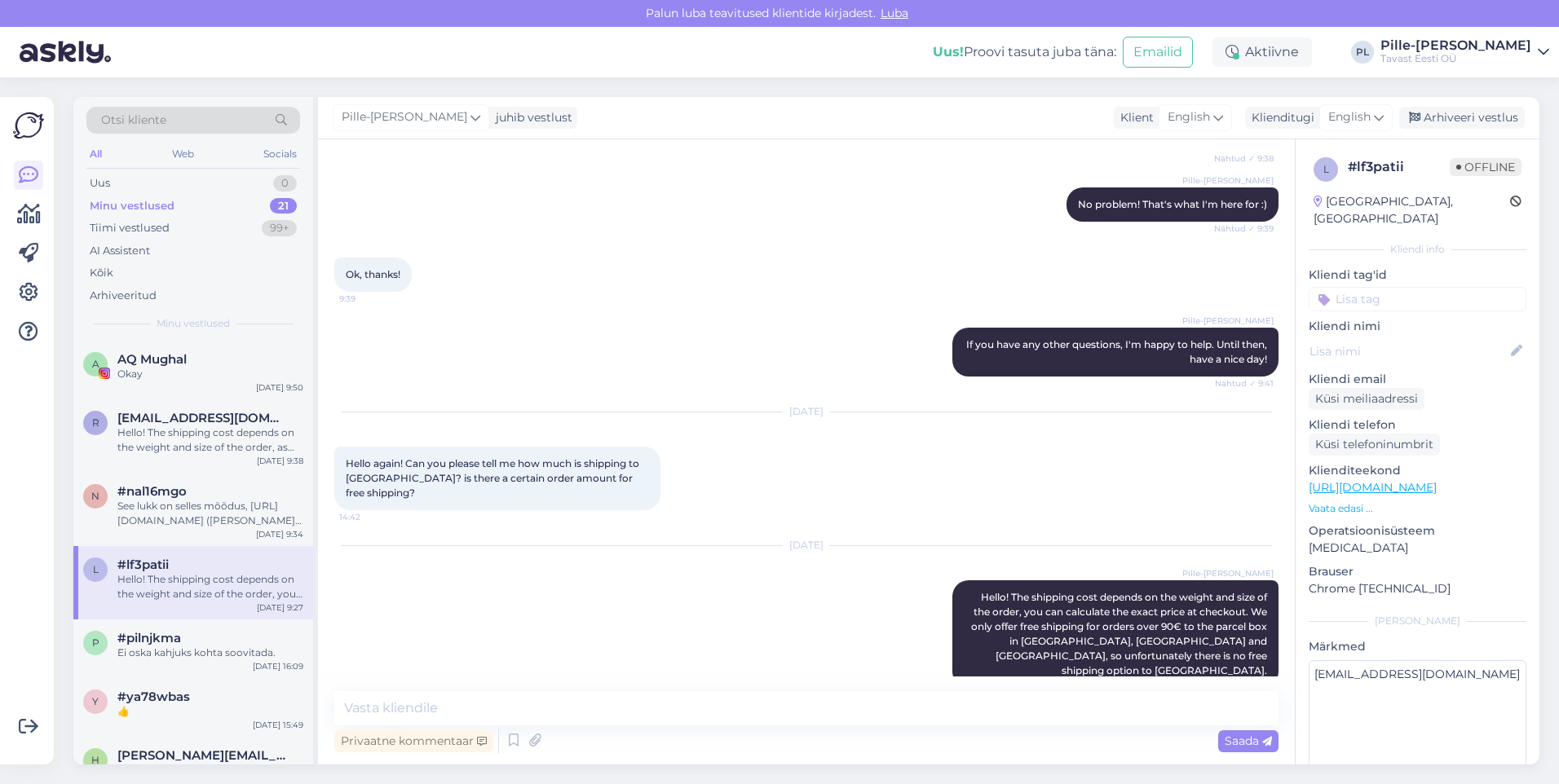
click at [853, 560] on div "[DATE] Pille-Riin Lilleorg Hello! The shipping cost depends on the weight and s…" at bounding box center [806, 617] width 944 height 178
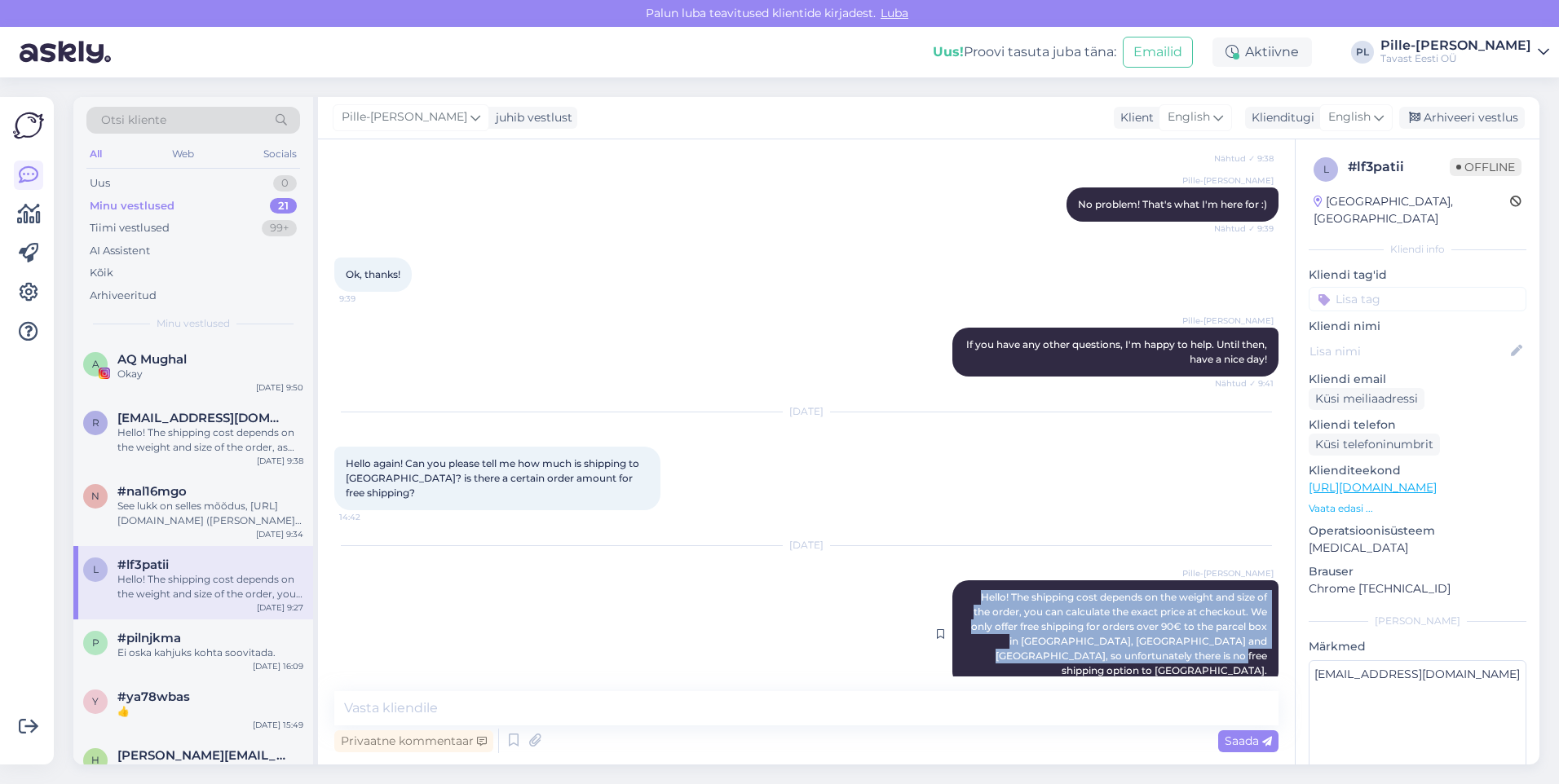
drag, startPoint x: 962, startPoint y: 583, endPoint x: 1258, endPoint y: 642, distance: 301.8
click at [1258, 642] on div "Pille-[PERSON_NAME] Hello! The shipping cost depends on the weight and size of …" at bounding box center [1115, 634] width 327 height 107
drag, startPoint x: 1258, startPoint y: 642, endPoint x: 1244, endPoint y: 634, distance: 16.1
copy span "Hello! The shipping cost depends on the weight and size of the order, you can c…"
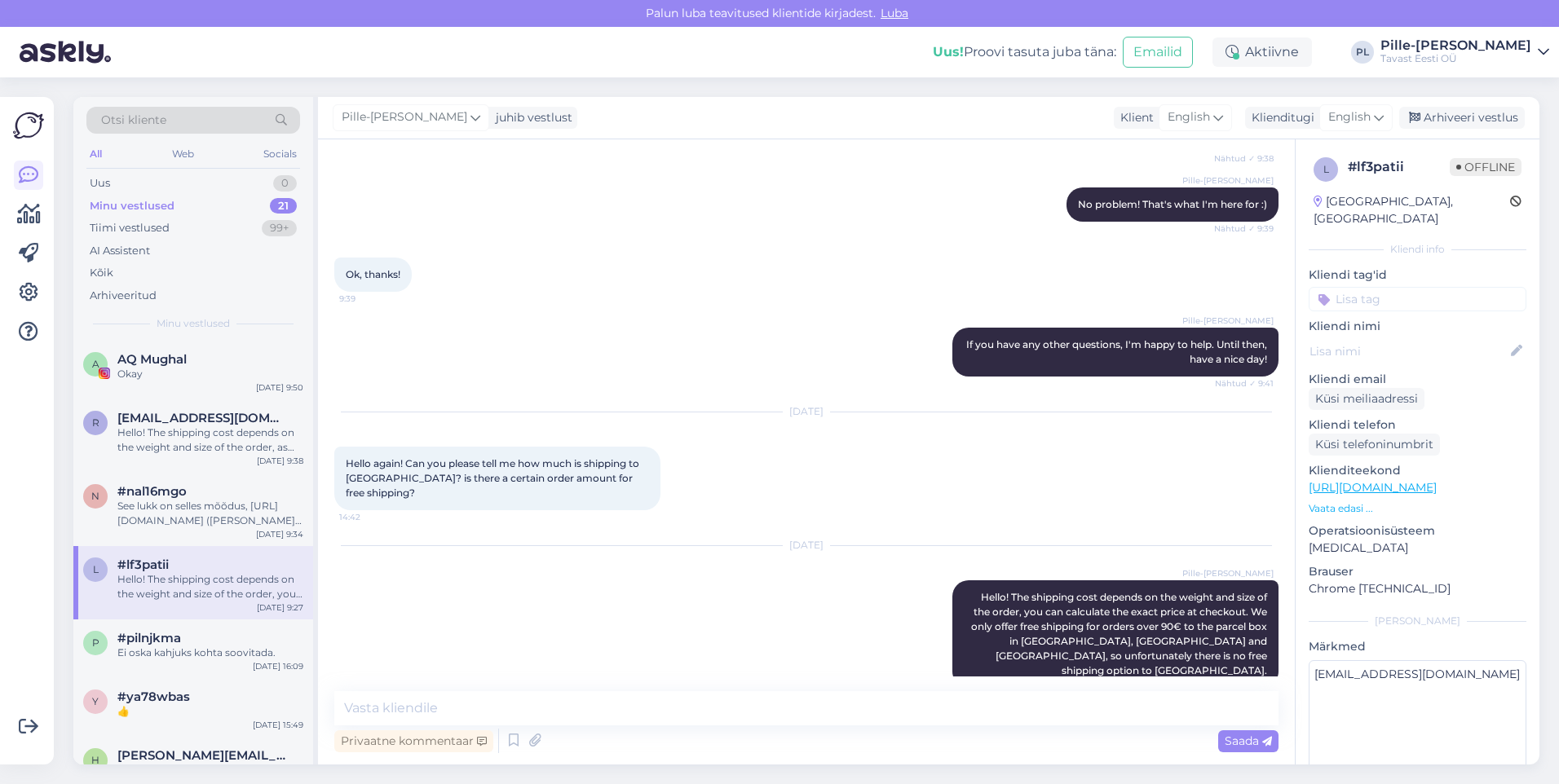
click at [1468, 388] on div "Küsi meiliaadressi" at bounding box center [1417, 399] width 218 height 22
click at [1507, 342] on icon at bounding box center [1516, 351] width 18 height 18
paste input "[EMAIL_ADDRESS][DOMAIN_NAME]"
type input "[PERSON_NAME] [PERSON_NAME][EMAIL_ADDRESS][DOMAIN_NAME]"
click at [1464, 307] on div "l # lf3patii Offline [GEOGRAPHIC_DATA], [GEOGRAPHIC_DATA] Kliendi info Kliendi …" at bounding box center [1417, 485] width 244 height 691
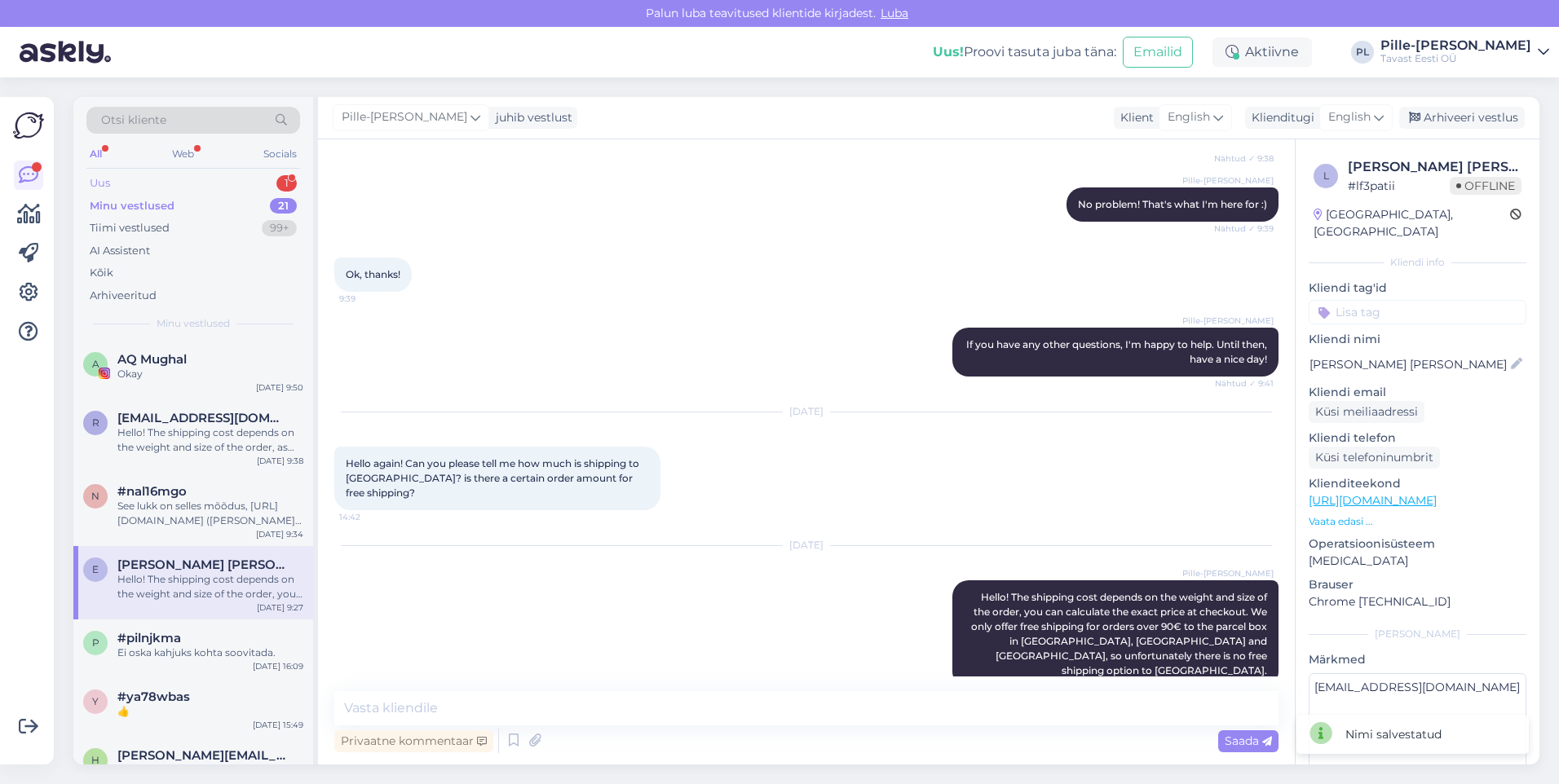
click at [204, 185] on div "Uus 1" at bounding box center [193, 183] width 214 height 23
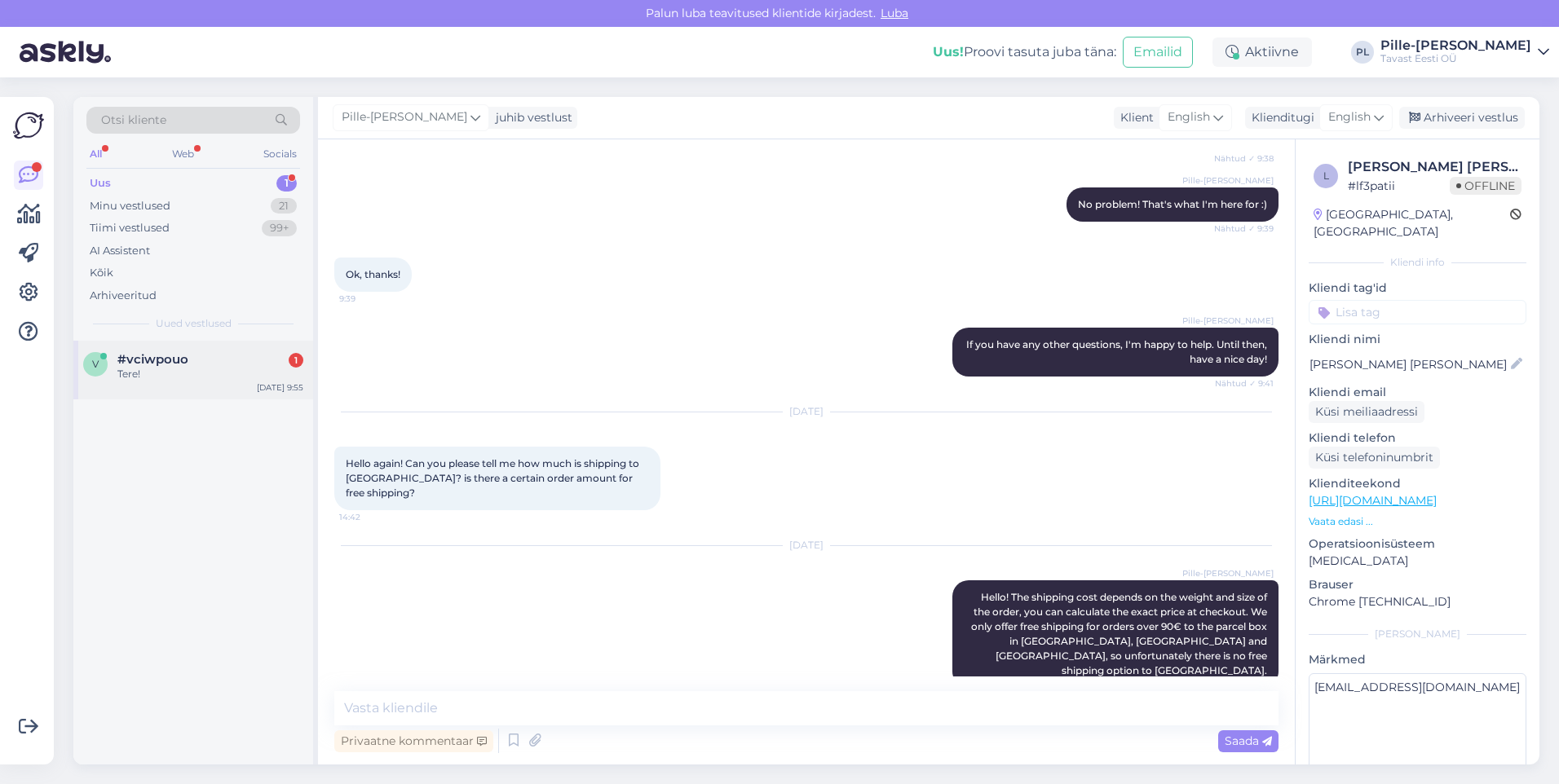
click at [207, 379] on div "Tere!" at bounding box center [210, 374] width 186 height 15
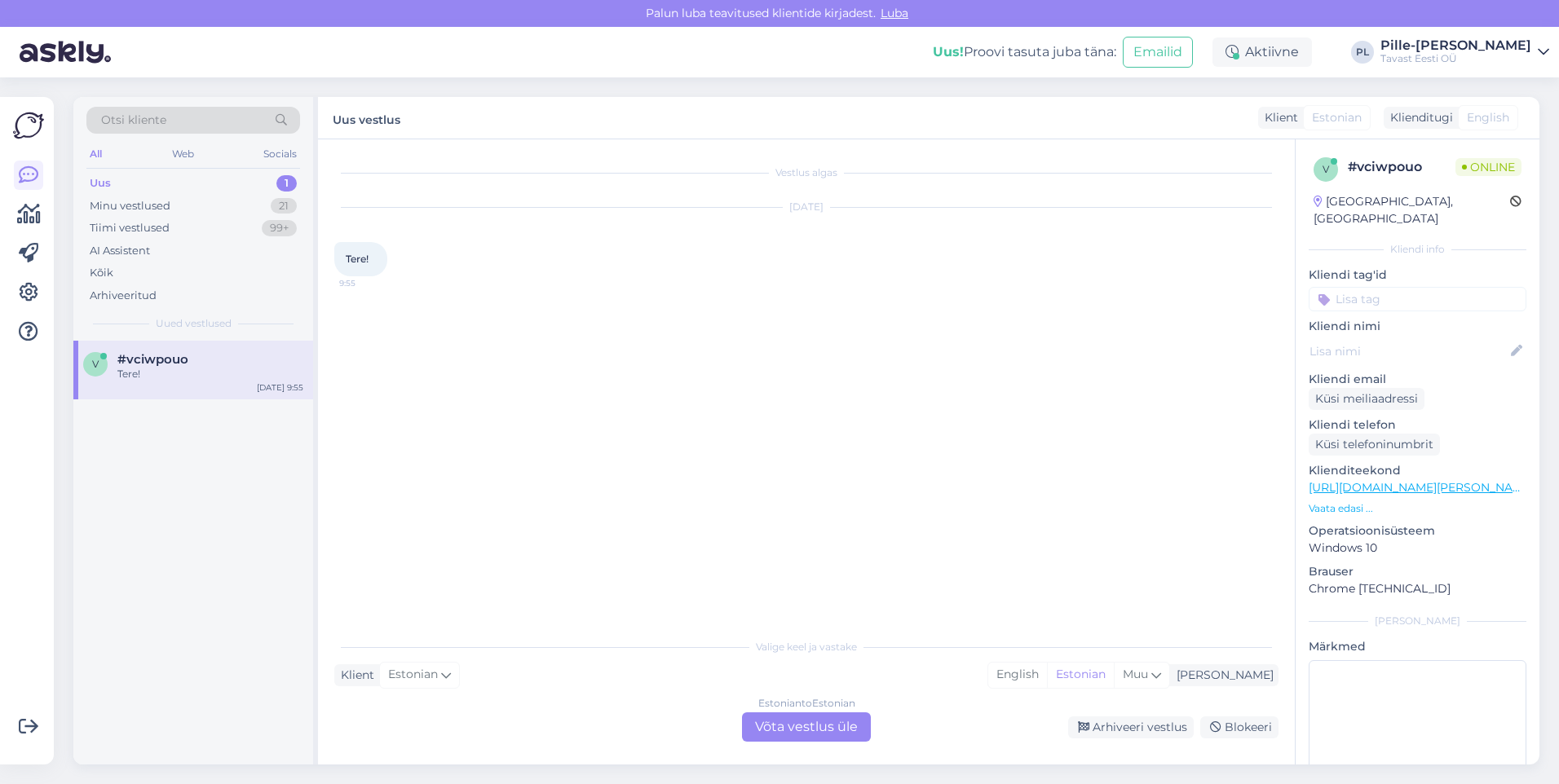
click at [846, 731] on div "Estonian to Estonian Võta vestlus üle" at bounding box center [805, 726] width 128 height 29
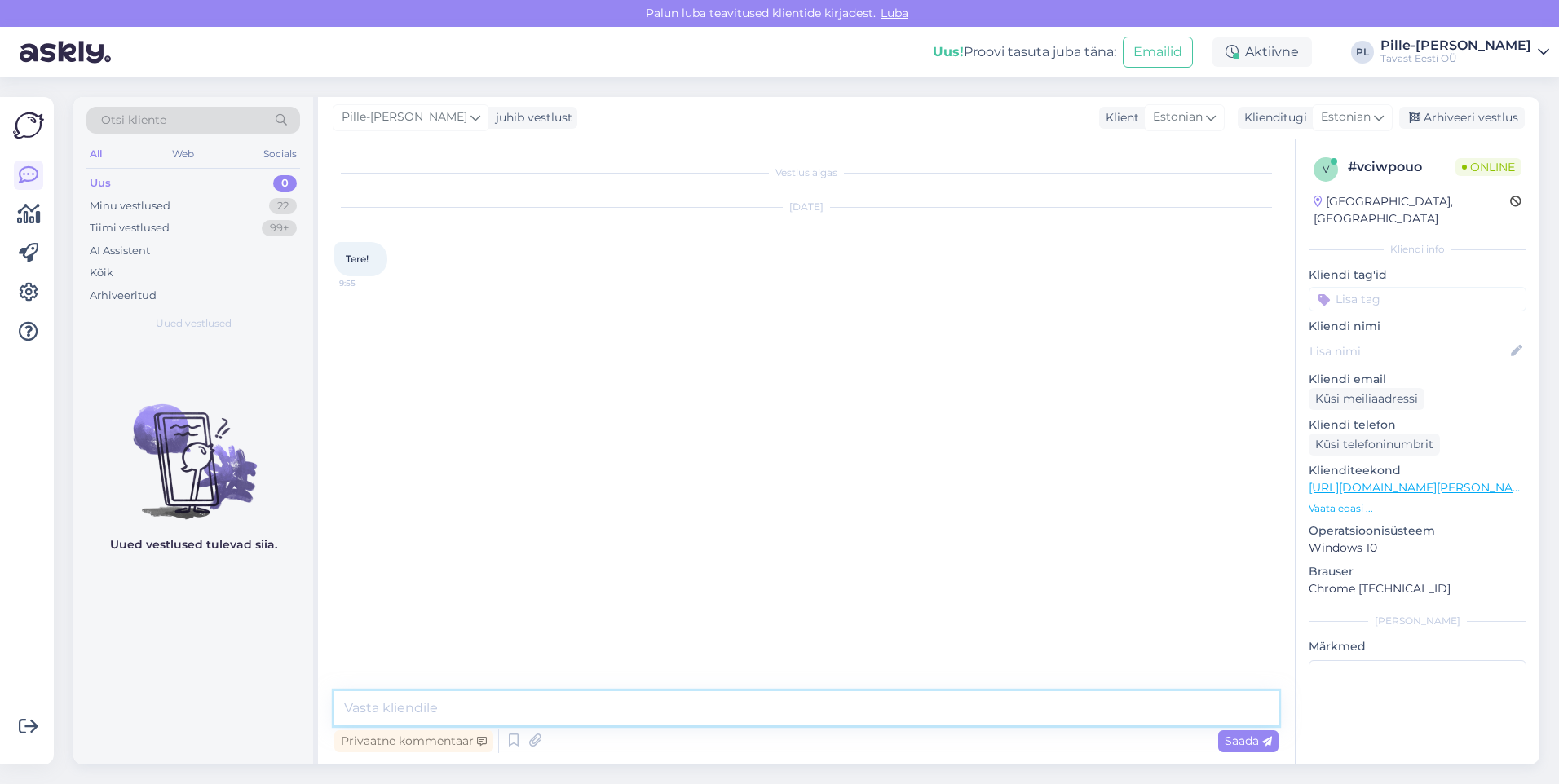
click at [829, 707] on textarea at bounding box center [806, 707] width 944 height 34
type textarea "Tere!"
type textarea "Kuidas saab aidata?"
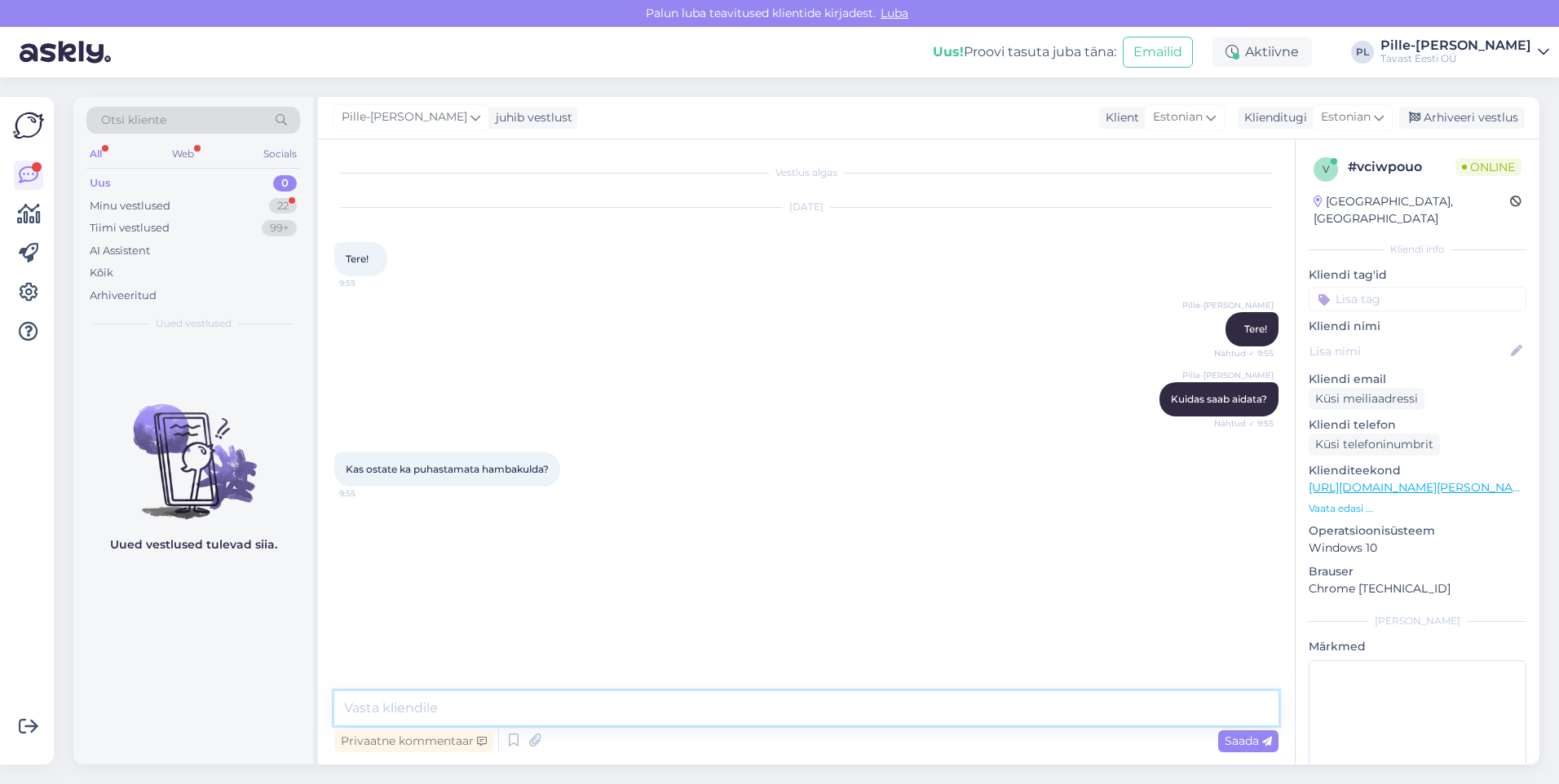
click at [535, 704] on textarea at bounding box center [806, 707] width 944 height 34
click at [773, 703] on textarea "Ostame [PERSON_NAME]! Puhastamise eest lahutame teenustasu 5€" at bounding box center [806, 707] width 944 height 34
click at [741, 698] on textarea "Ostame [PERSON_NAME]! Puhastamise eest lahutame teenustasu 5€" at bounding box center [806, 707] width 944 height 34
click at [614, 708] on textarea "Ostame [PERSON_NAME]! Puhastamise eest lahutame teenustasu 5€" at bounding box center [806, 707] width 944 height 34
drag, startPoint x: 612, startPoint y: 705, endPoint x: 553, endPoint y: 717, distance: 60.2
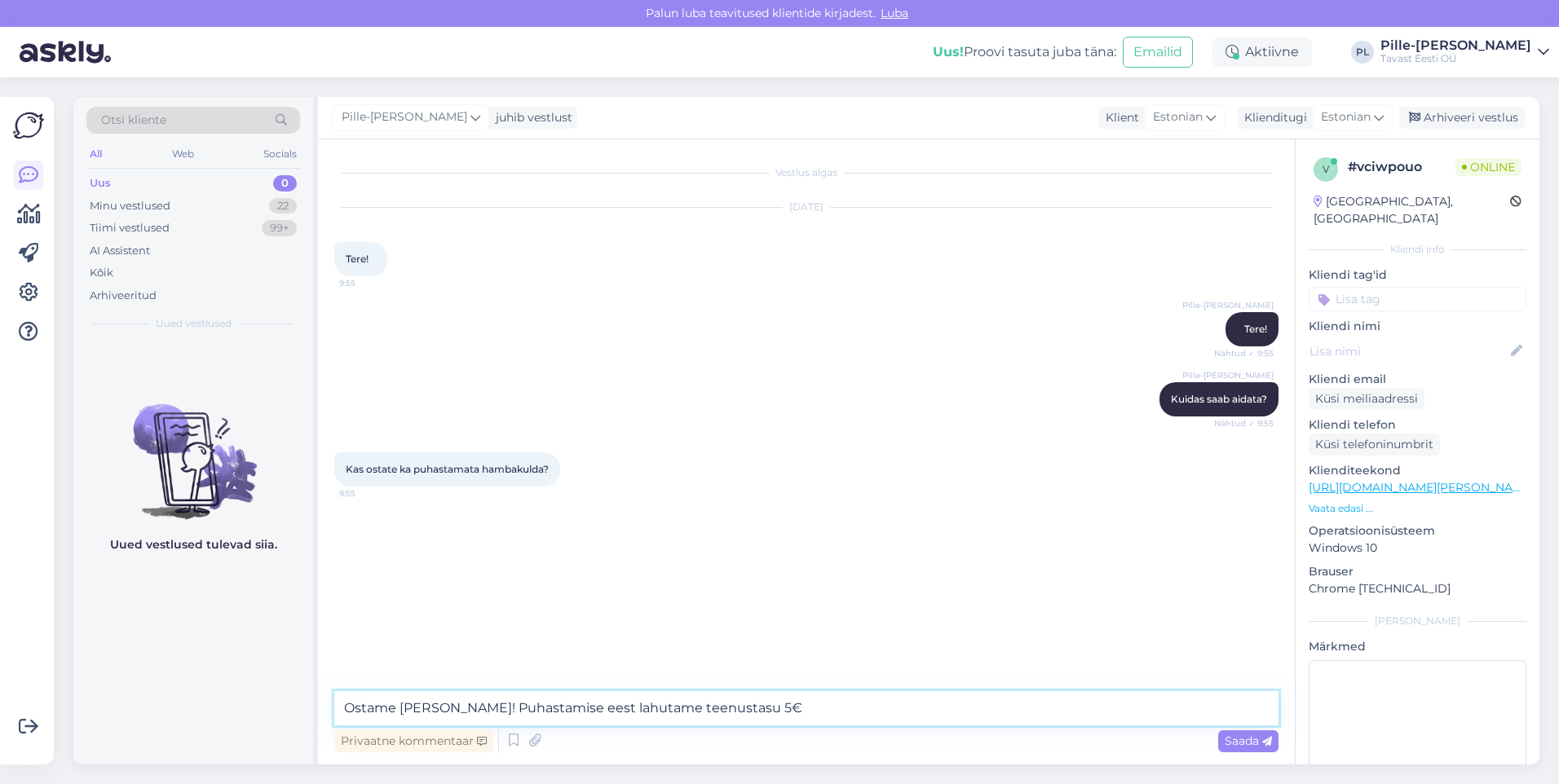
click at [553, 717] on textarea "Ostame [PERSON_NAME]! Puhastamise eest lahutame teenustasu 5€" at bounding box center [806, 707] width 944 height 34
click at [777, 712] on textarea "Ostame [PERSON_NAME]! Puhastamise eest on teenustasu 5€" at bounding box center [806, 707] width 944 height 34
type textarea "Ostame [PERSON_NAME]! Puhastamise eest on teenustasu 5€ hamba kohta, selle lahu…"
click at [1235, 740] on span "Saada" at bounding box center [1247, 740] width 47 height 15
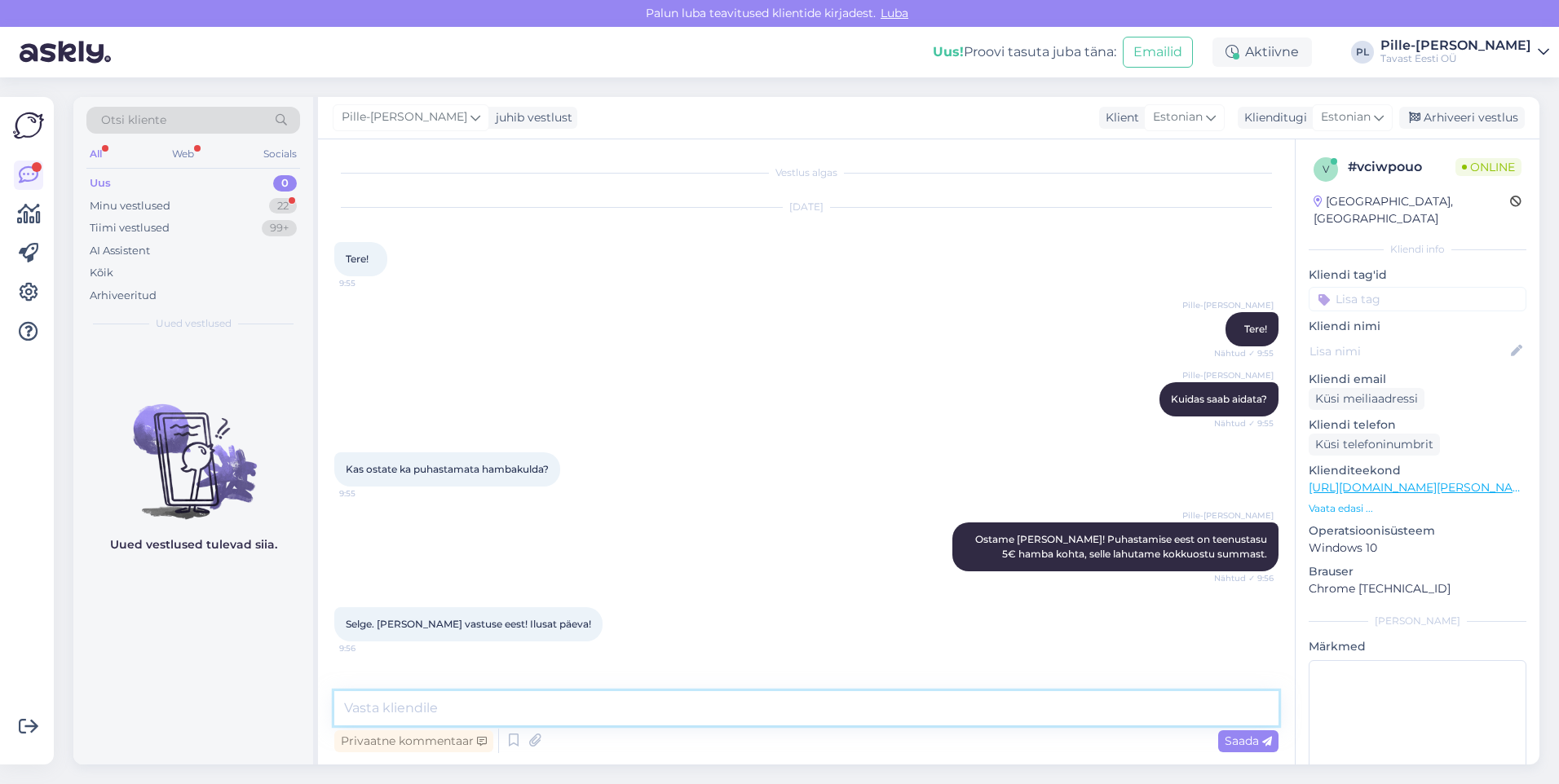
click at [692, 708] on textarea at bounding box center [806, 707] width 944 height 34
click at [347, 704] on textarea "Ilusat päeva!" at bounding box center [806, 707] width 944 height 34
click at [339, 712] on textarea "Ilusat päeva!" at bounding box center [806, 707] width 944 height 34
type textarea "Kui tekib veel küsimusi, aitan meeleldi. Ilusat päeva!"
click at [1256, 742] on span "Saada" at bounding box center [1247, 740] width 47 height 15
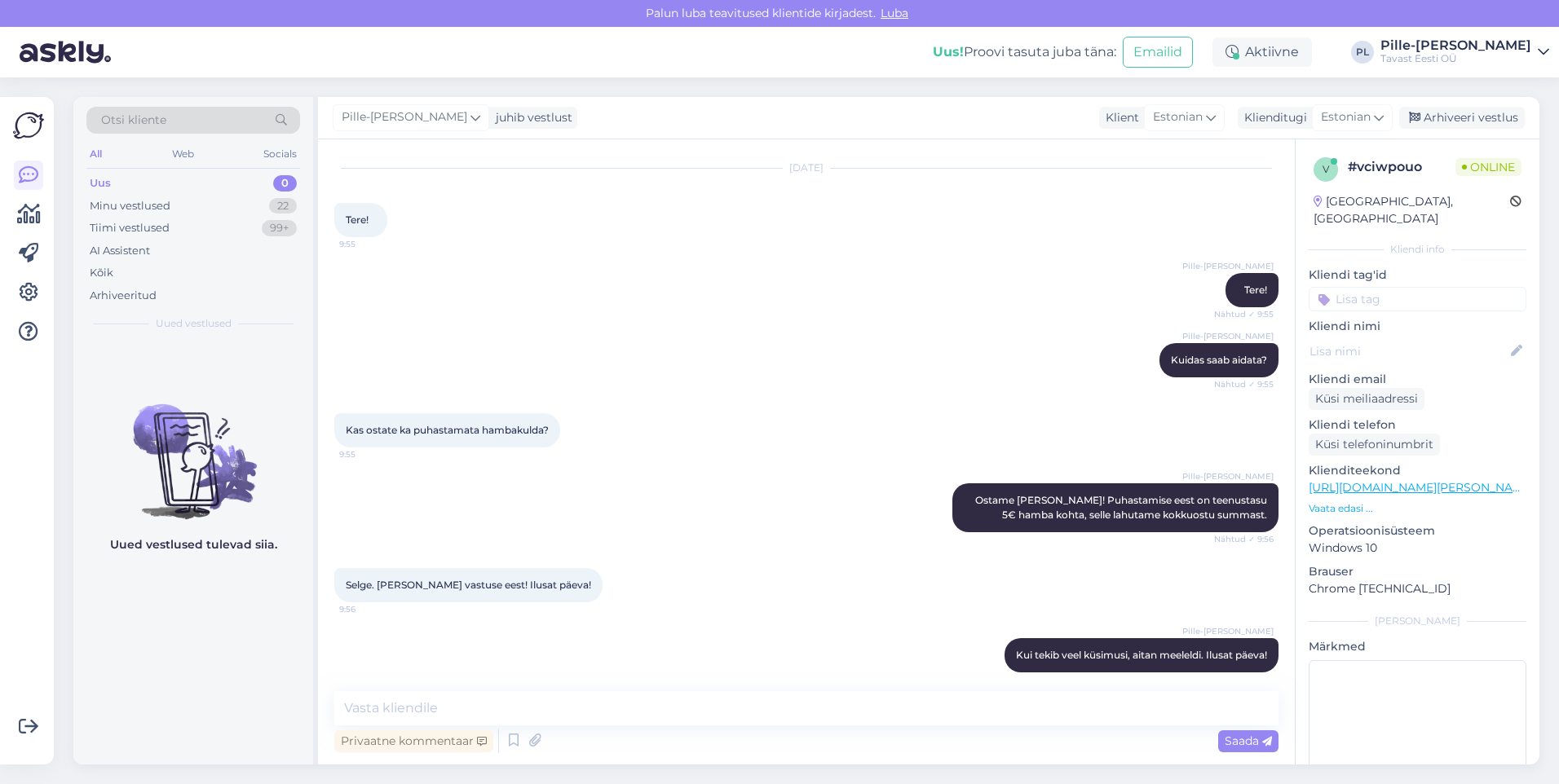
scroll to position [53, 0]
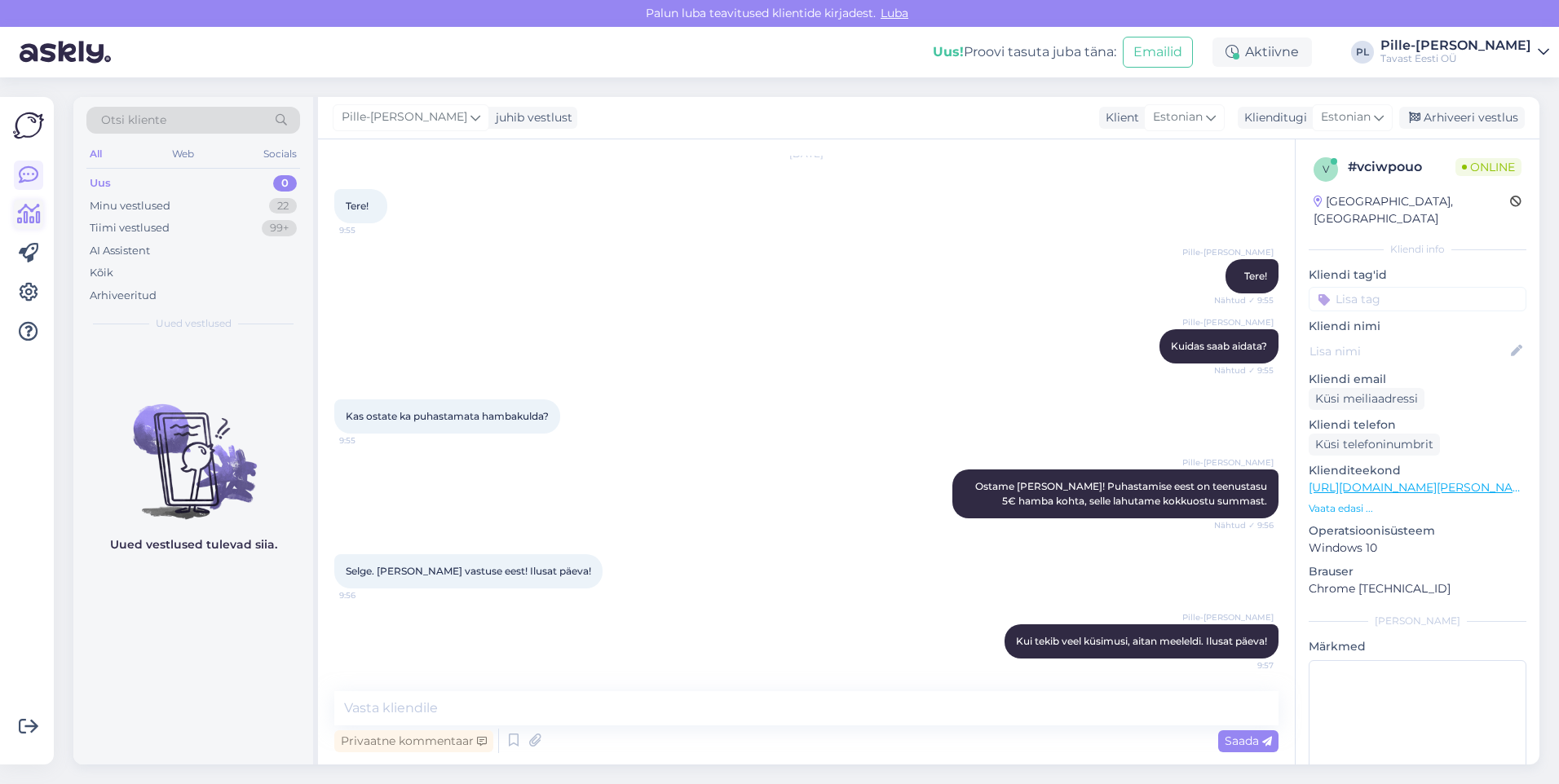
click at [27, 215] on icon at bounding box center [29, 215] width 24 height 20
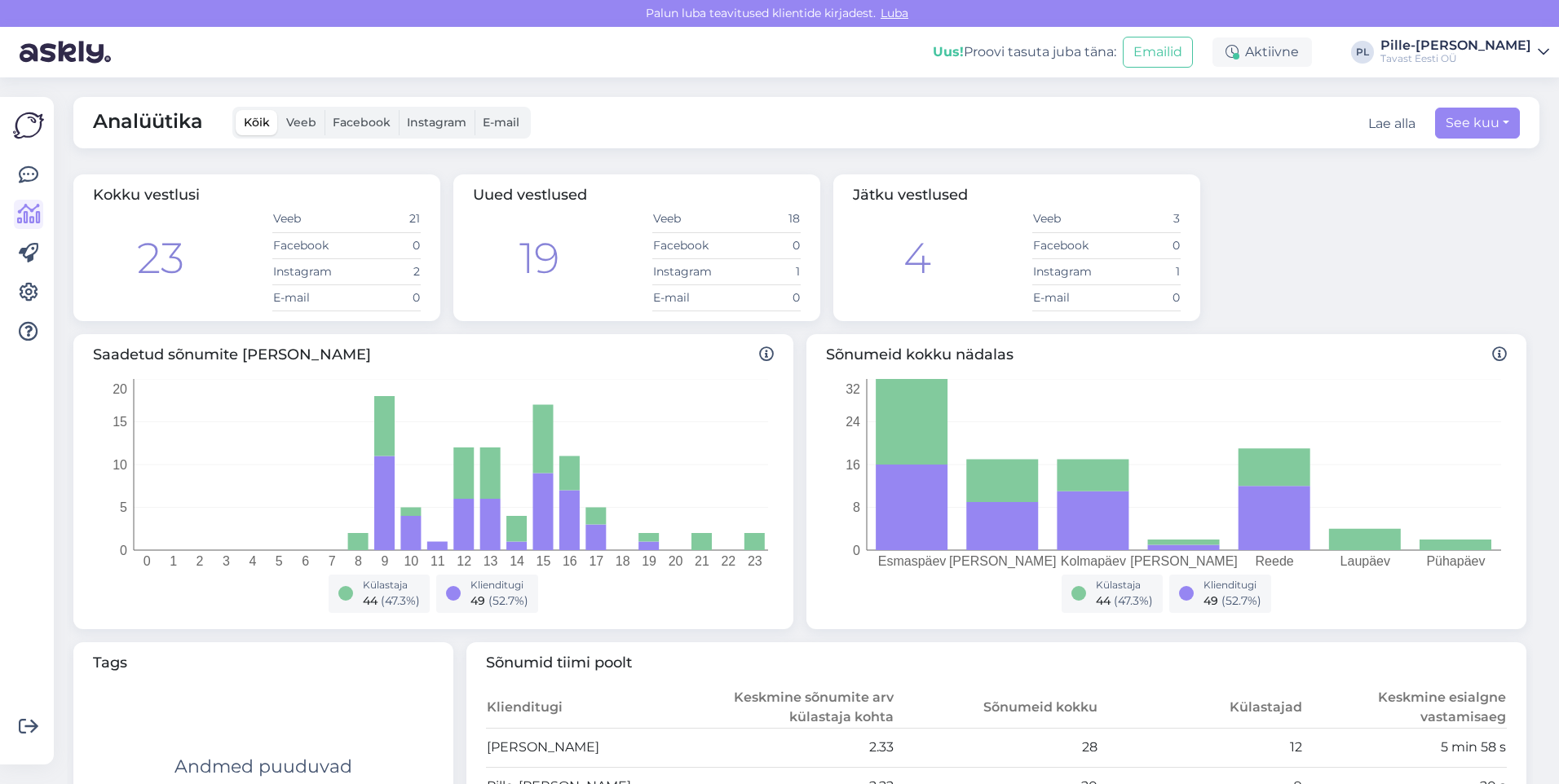
click at [43, 170] on div at bounding box center [28, 431] width 31 height 641
click at [29, 173] on icon at bounding box center [29, 175] width 20 height 20
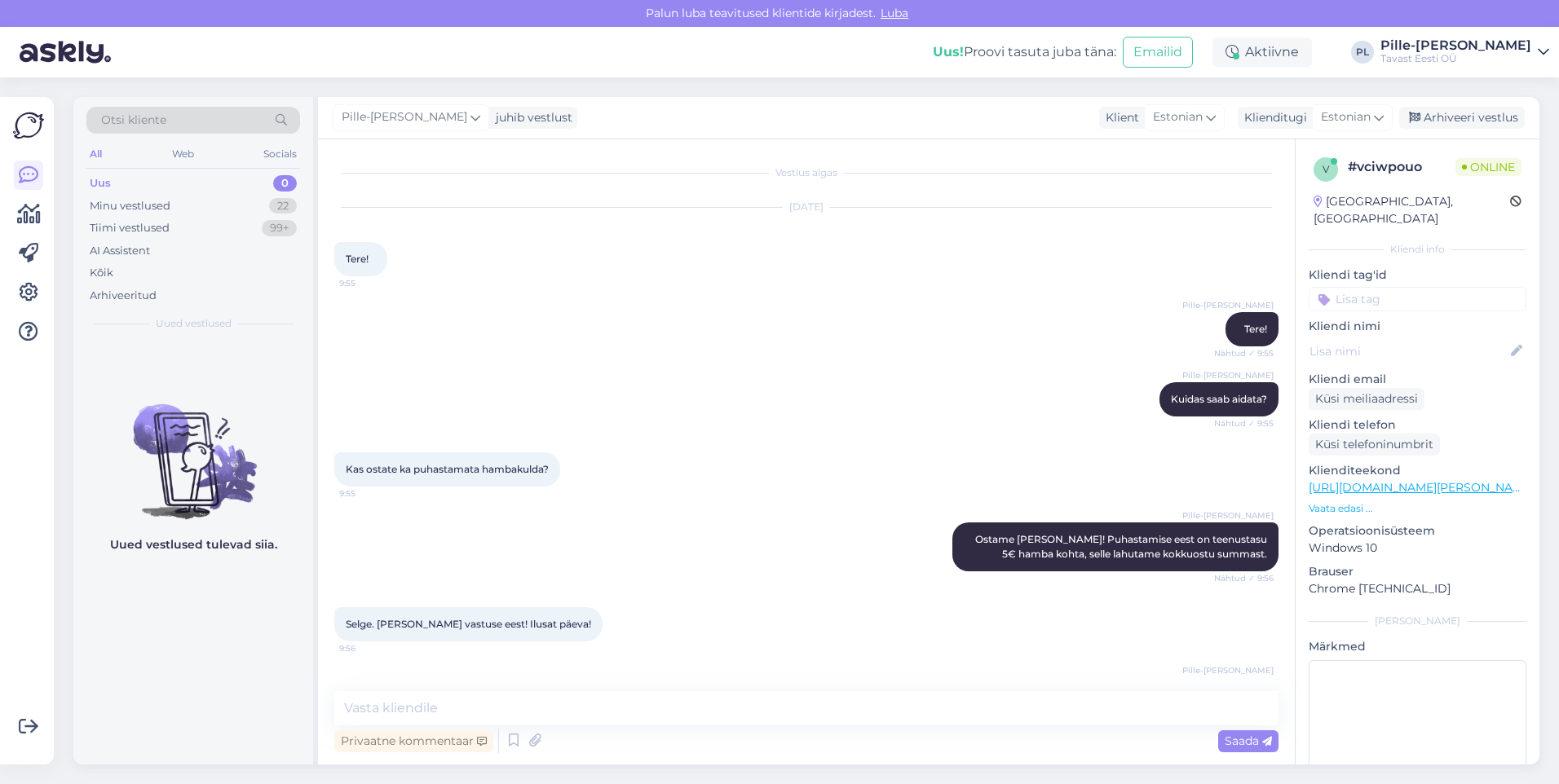
scroll to position [34, 0]
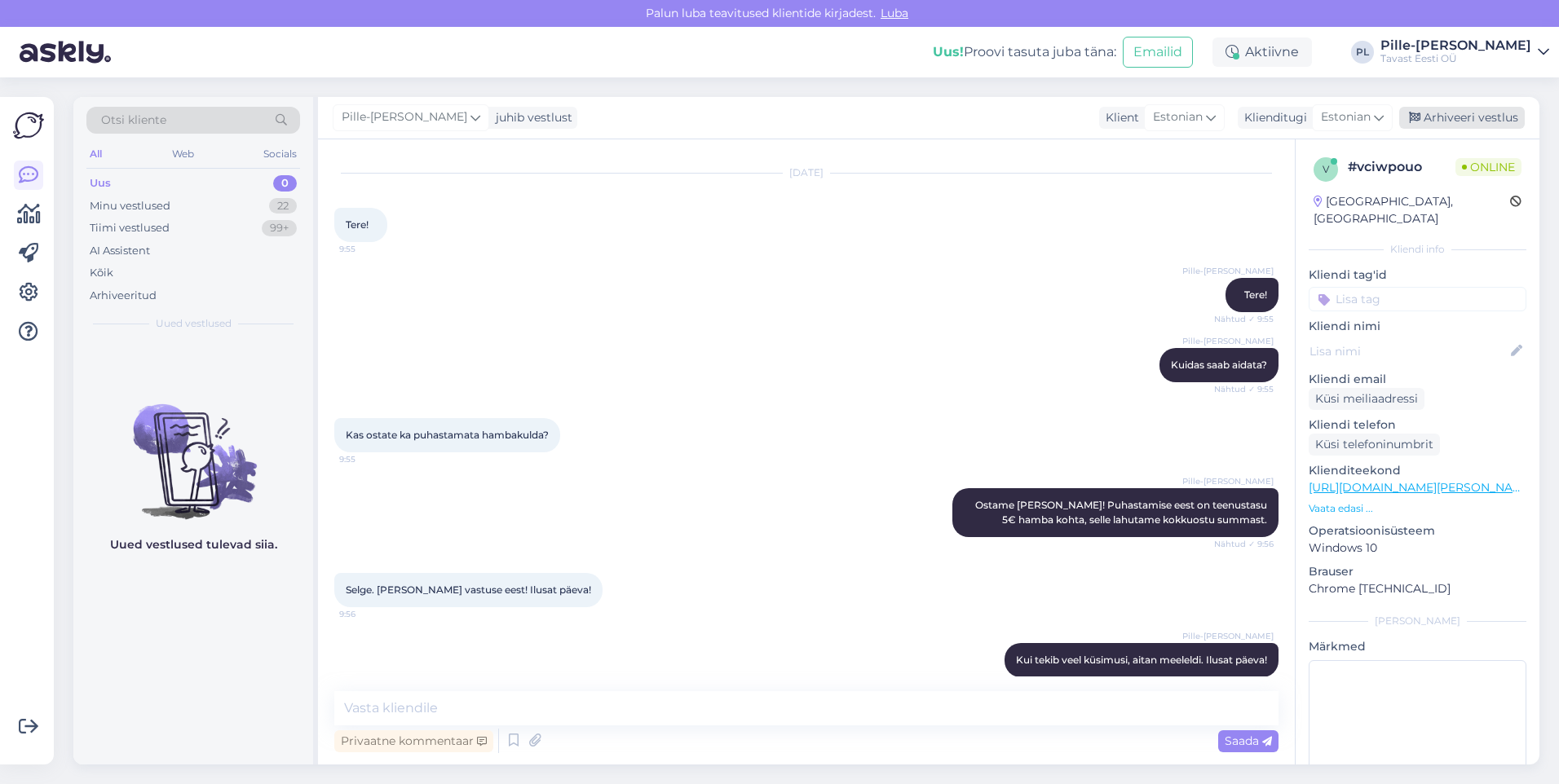
click at [1456, 123] on div "Arhiveeri vestlus" at bounding box center [1461, 117] width 125 height 22
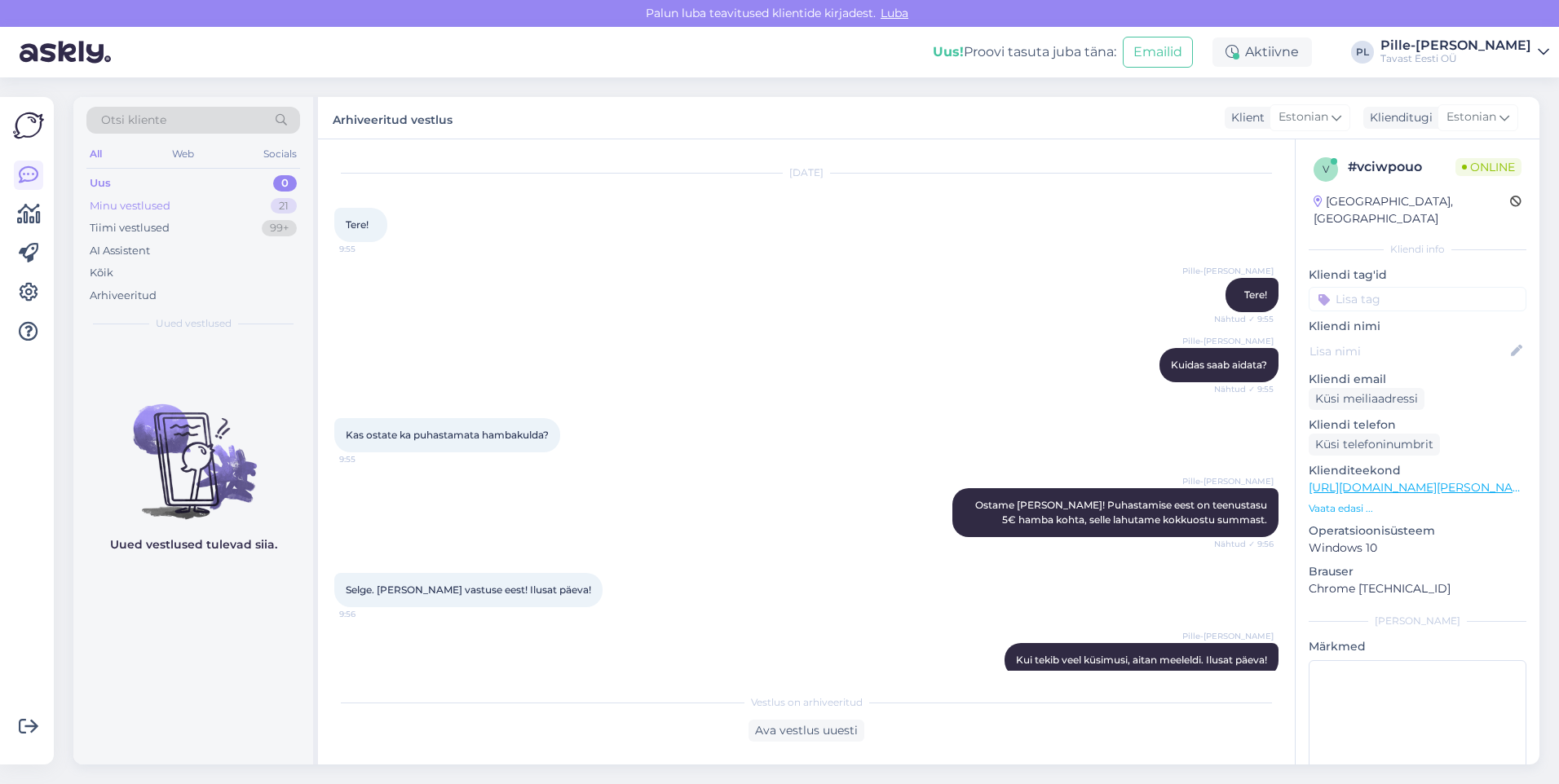
click at [197, 201] on div "Minu vestlused 21" at bounding box center [193, 206] width 214 height 23
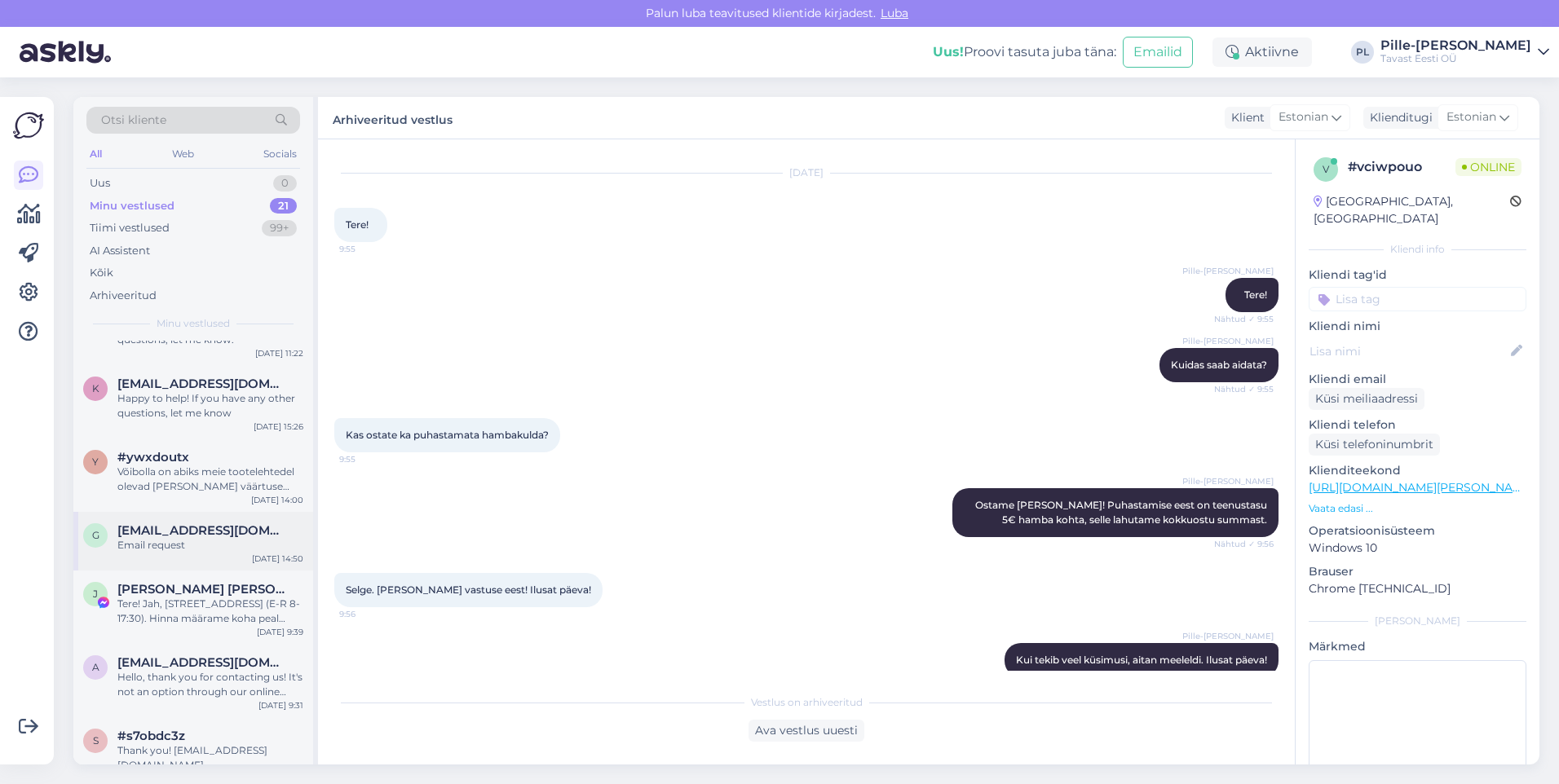
scroll to position [1028, 0]
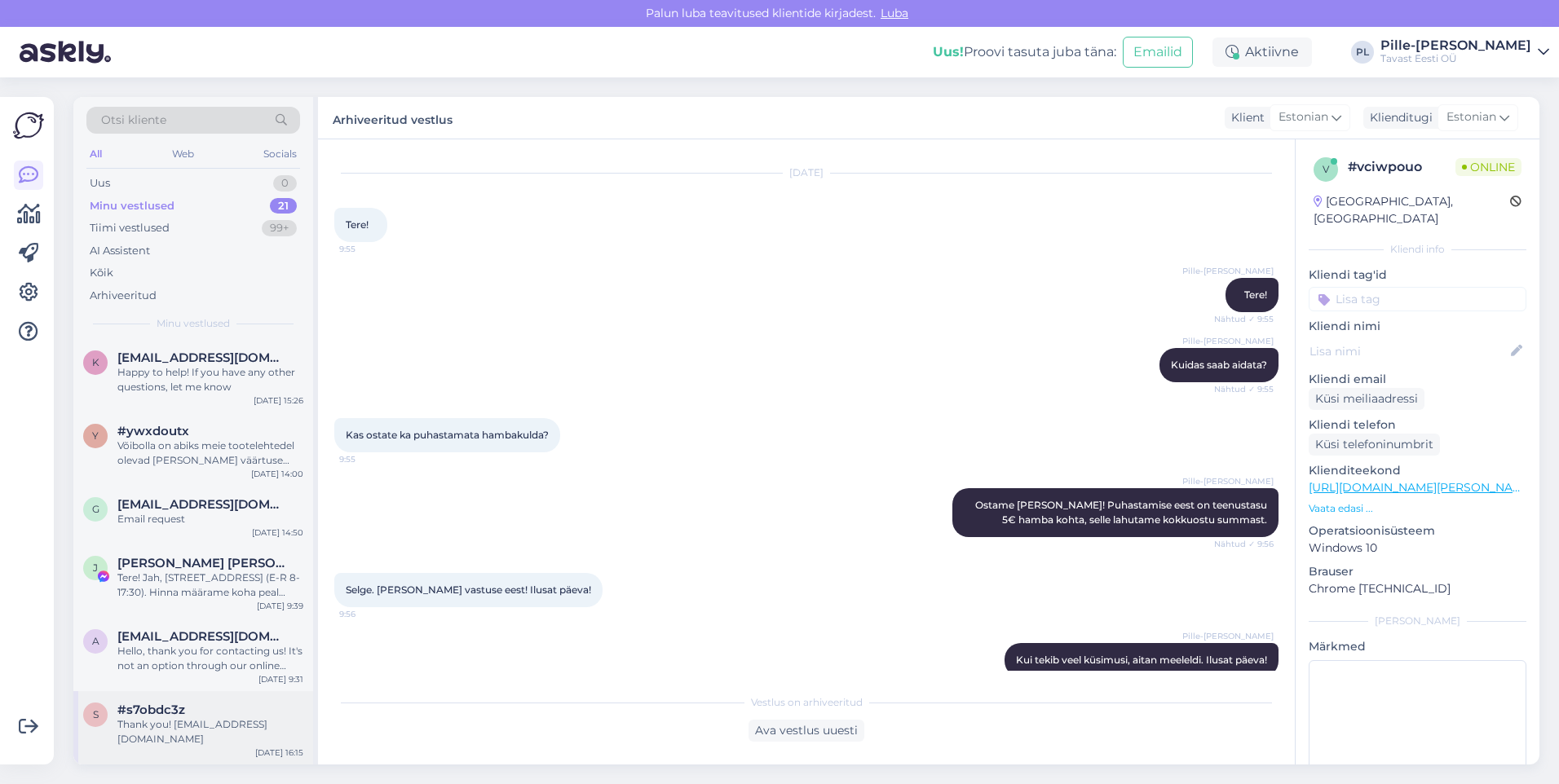
click at [205, 723] on div "Thank you! [EMAIL_ADDRESS][DOMAIN_NAME]" at bounding box center [210, 731] width 186 height 29
type textarea "[EMAIL_ADDRESS][DOMAIN_NAME]"
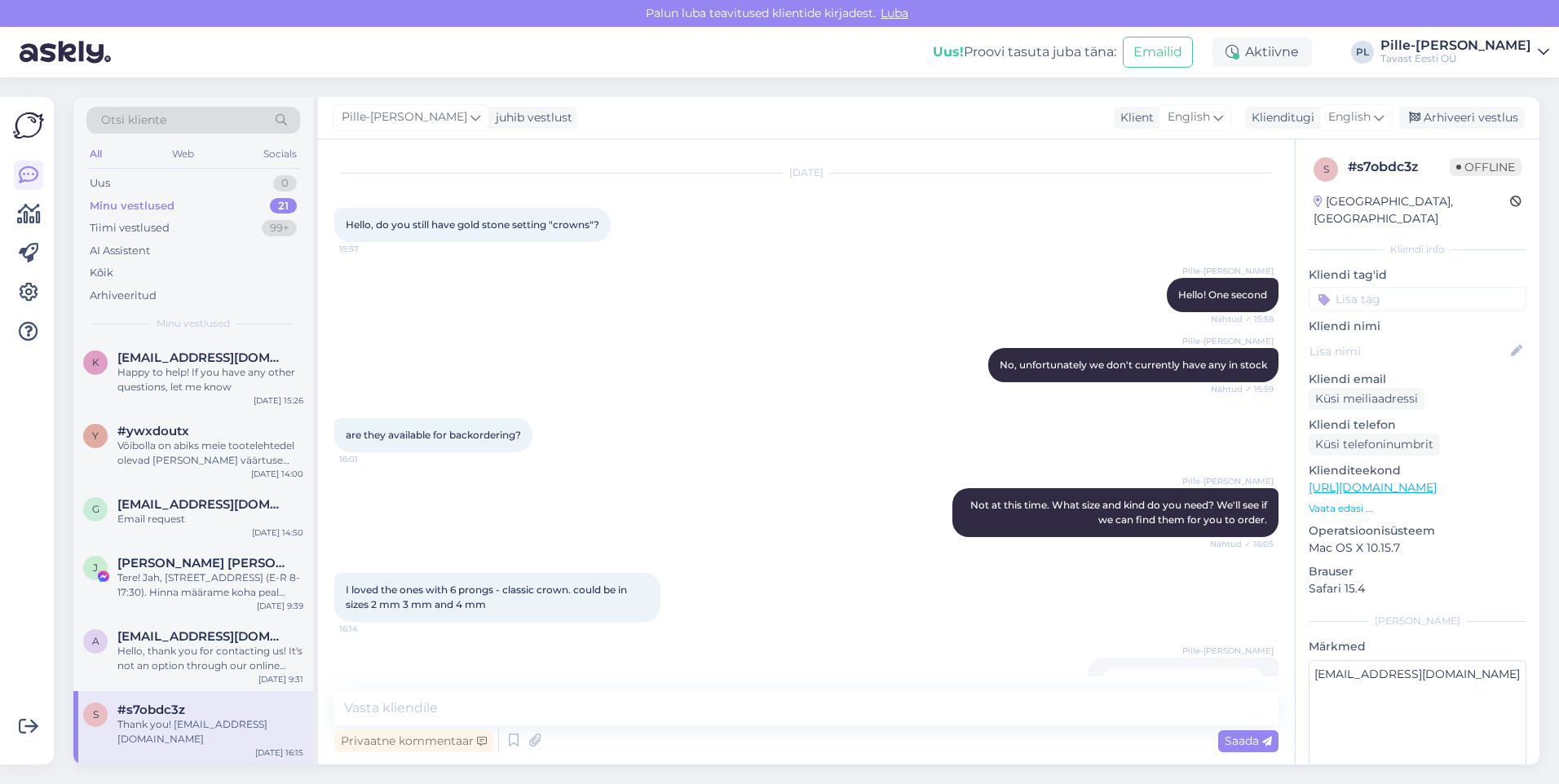
scroll to position [237, 0]
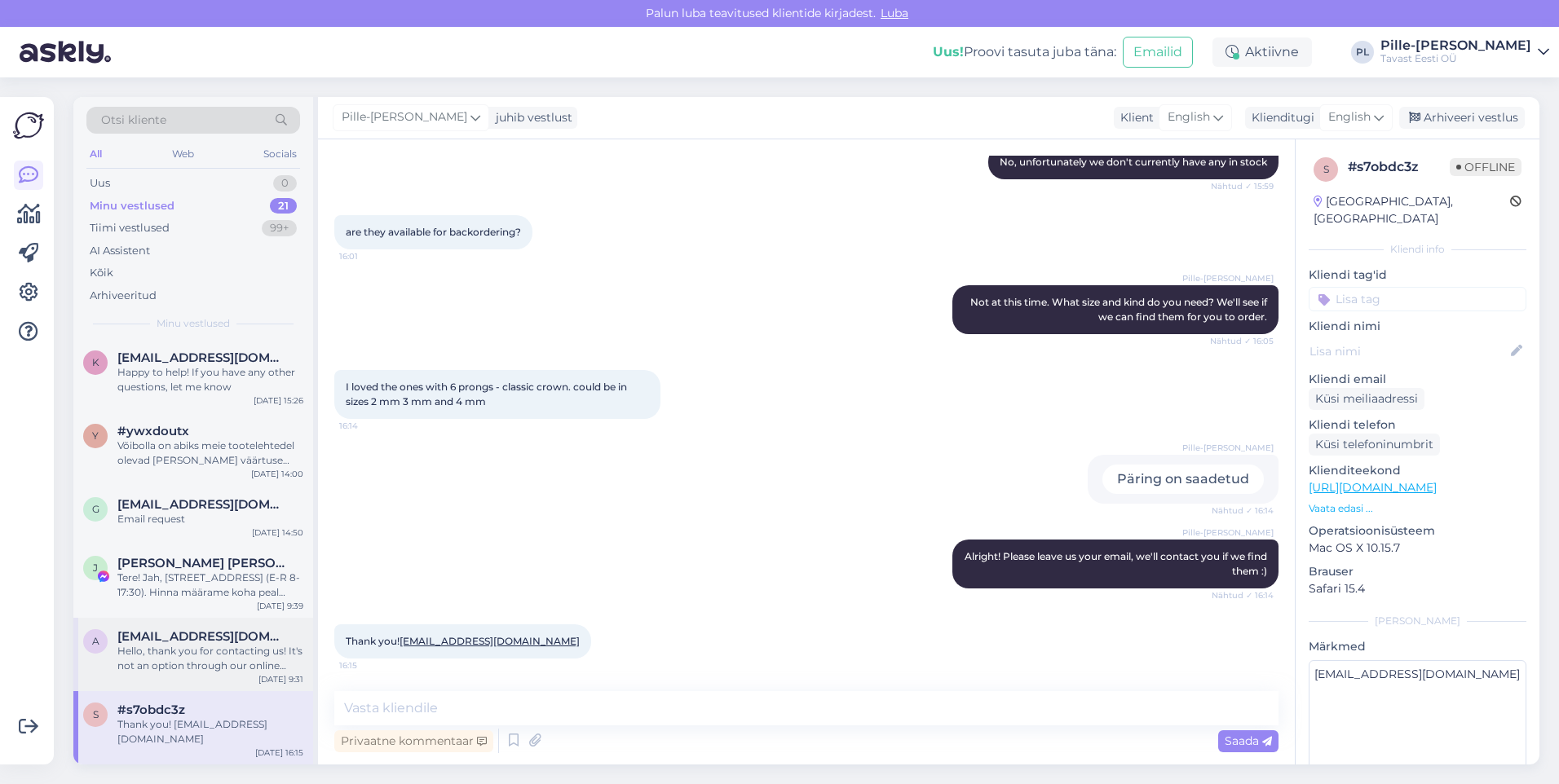
click at [152, 631] on span "[EMAIL_ADDRESS][DOMAIN_NAME]" at bounding box center [202, 636] width 169 height 15
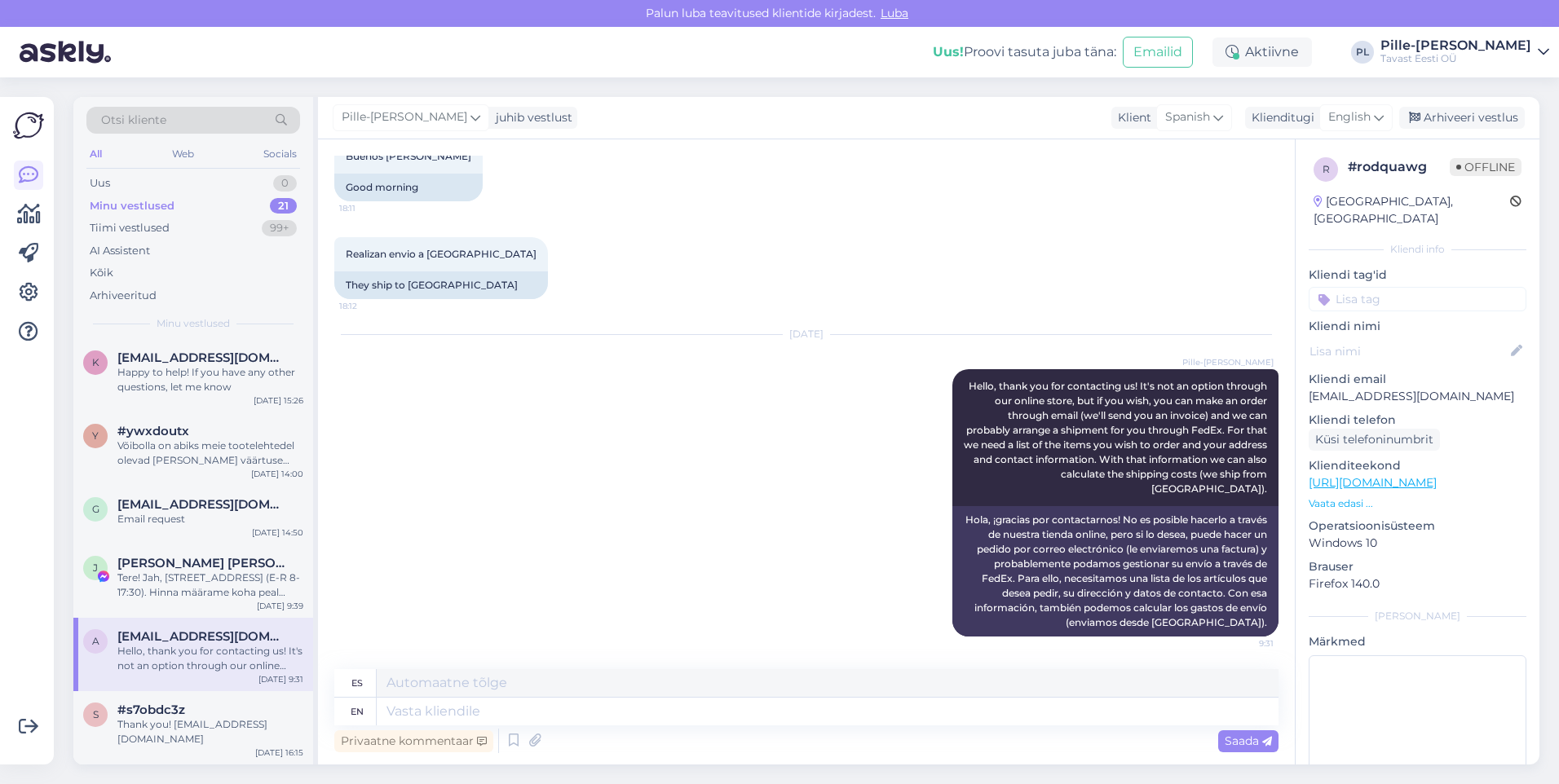
scroll to position [88, 0]
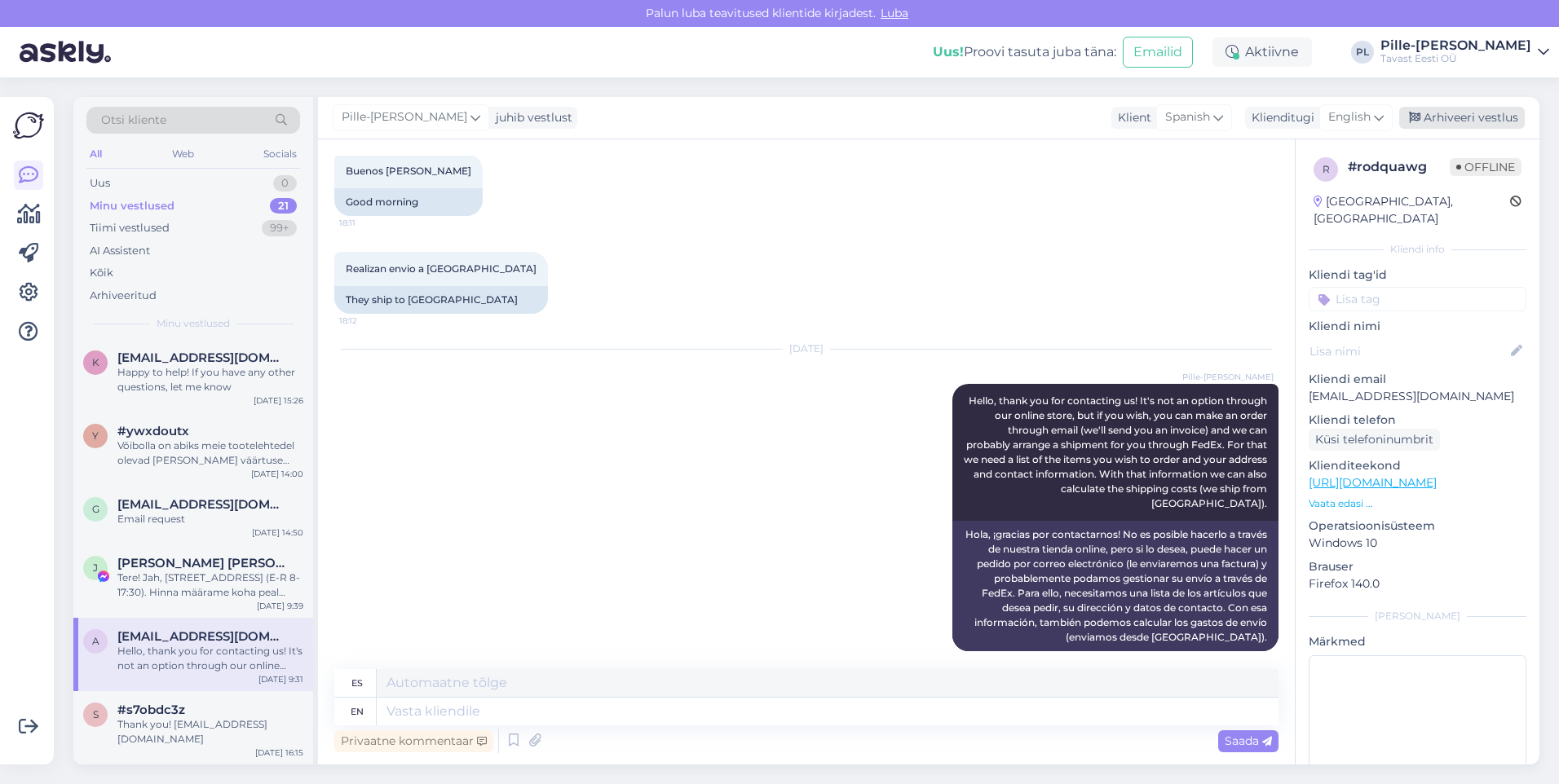
click at [1443, 111] on div "Arhiveeri vestlus" at bounding box center [1461, 117] width 125 height 22
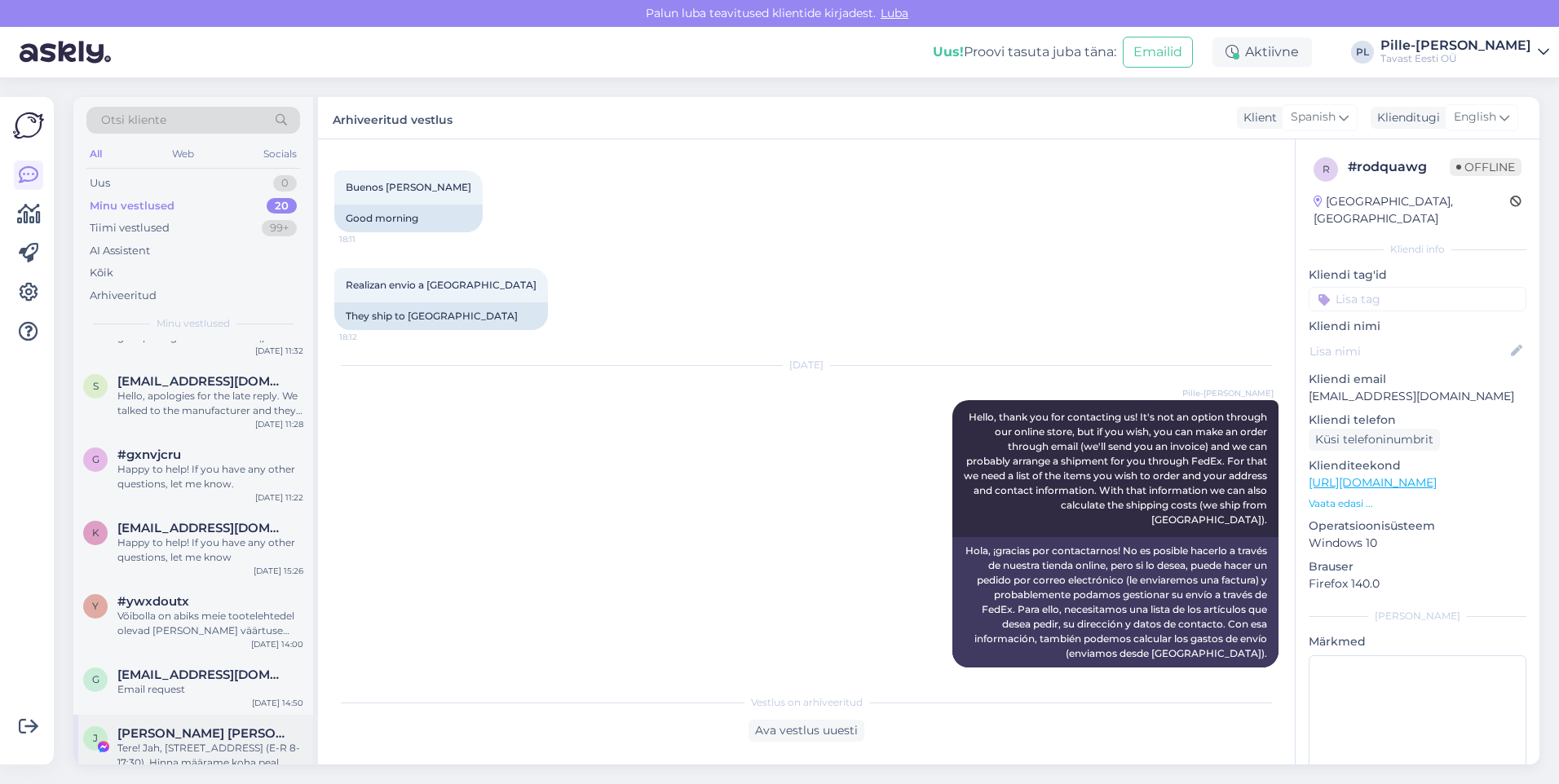
scroll to position [955, 0]
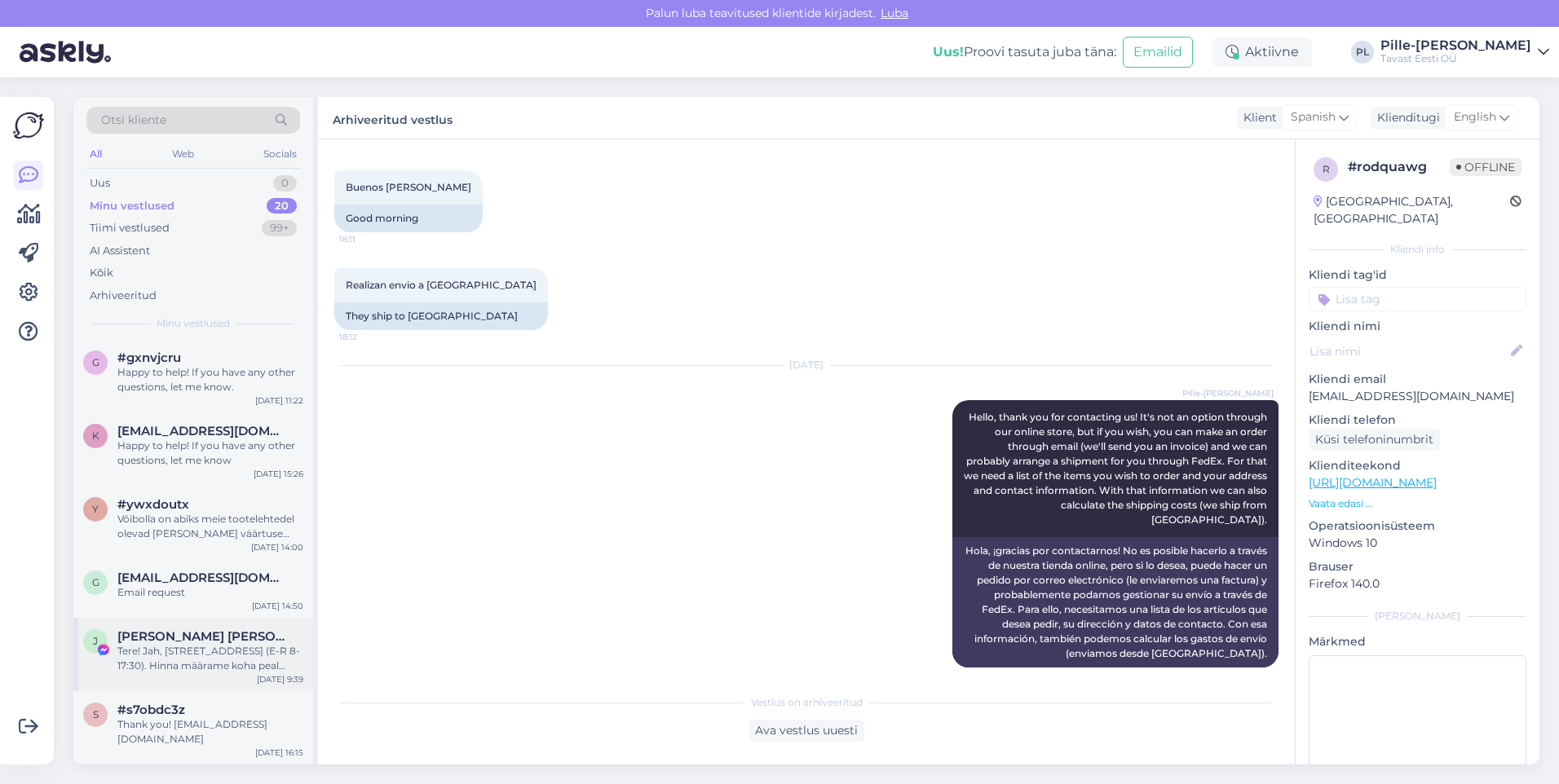
click at [180, 667] on div "Tere! Jah, [STREET_ADDRESS] (E-R 8-17:30). Hinna määrame koha peal tehingu hetk…" at bounding box center [210, 658] width 186 height 29
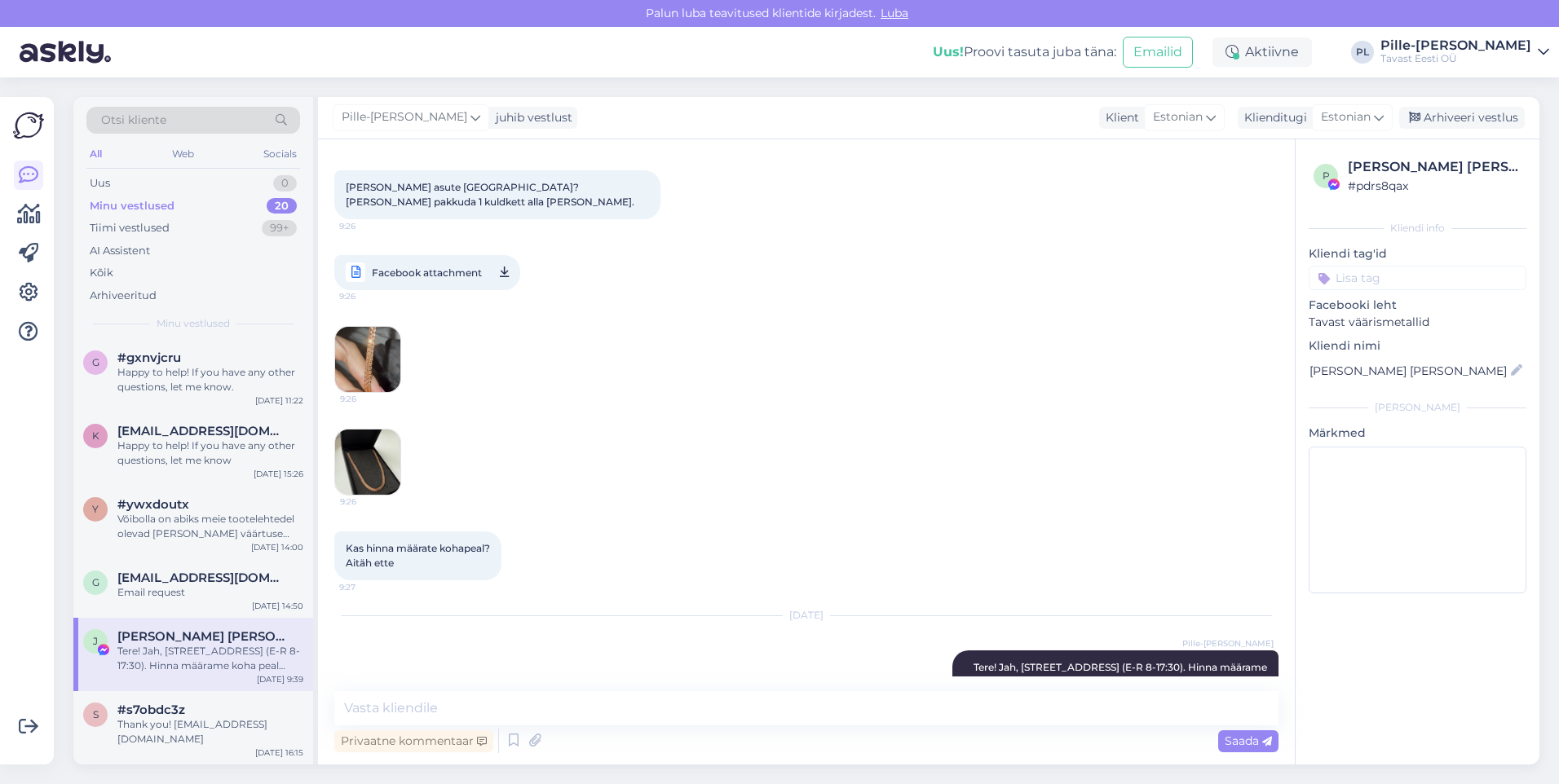
scroll to position [156, 0]
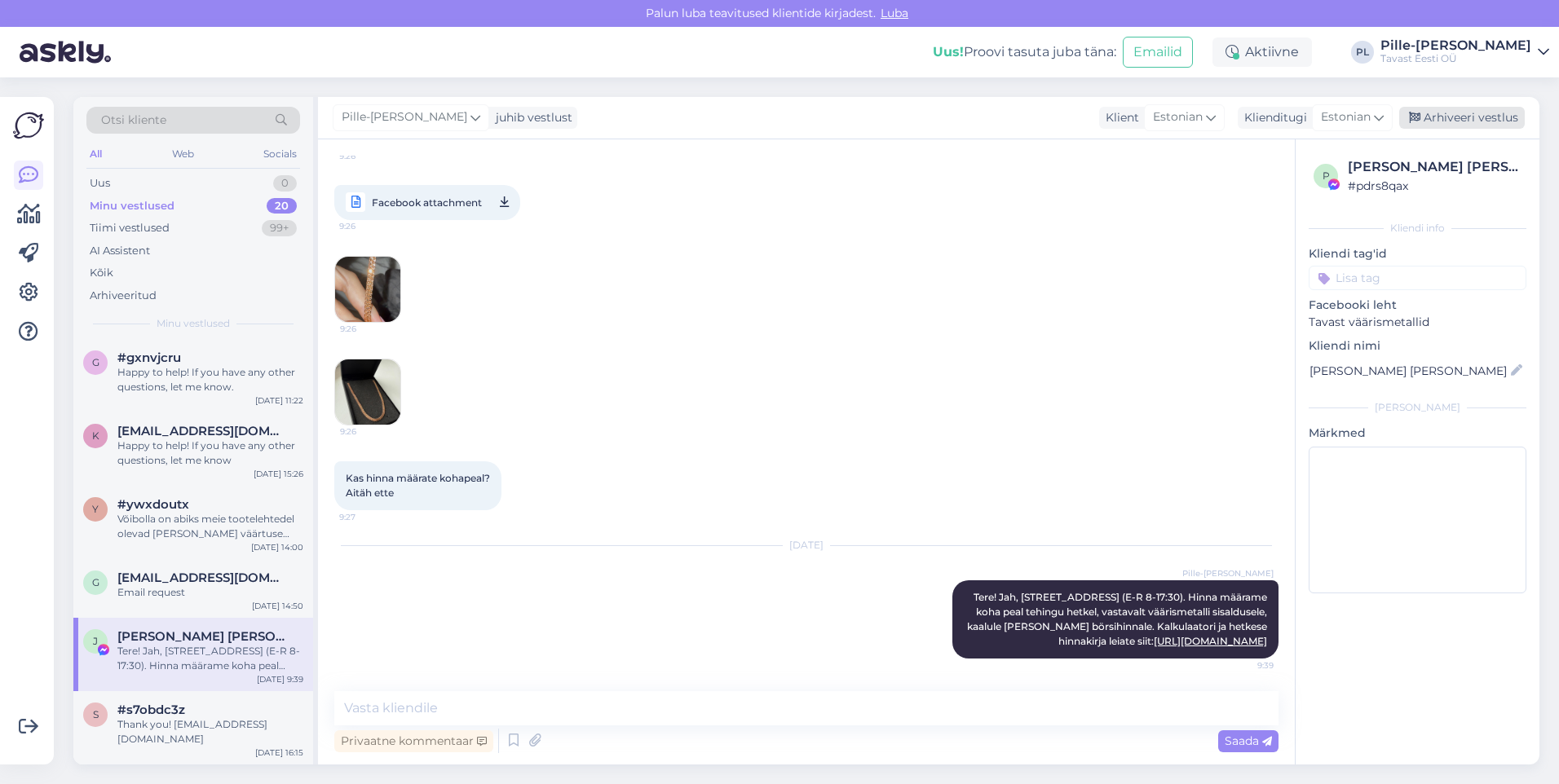
click at [1440, 116] on div "Arhiveeri vestlus" at bounding box center [1461, 117] width 125 height 22
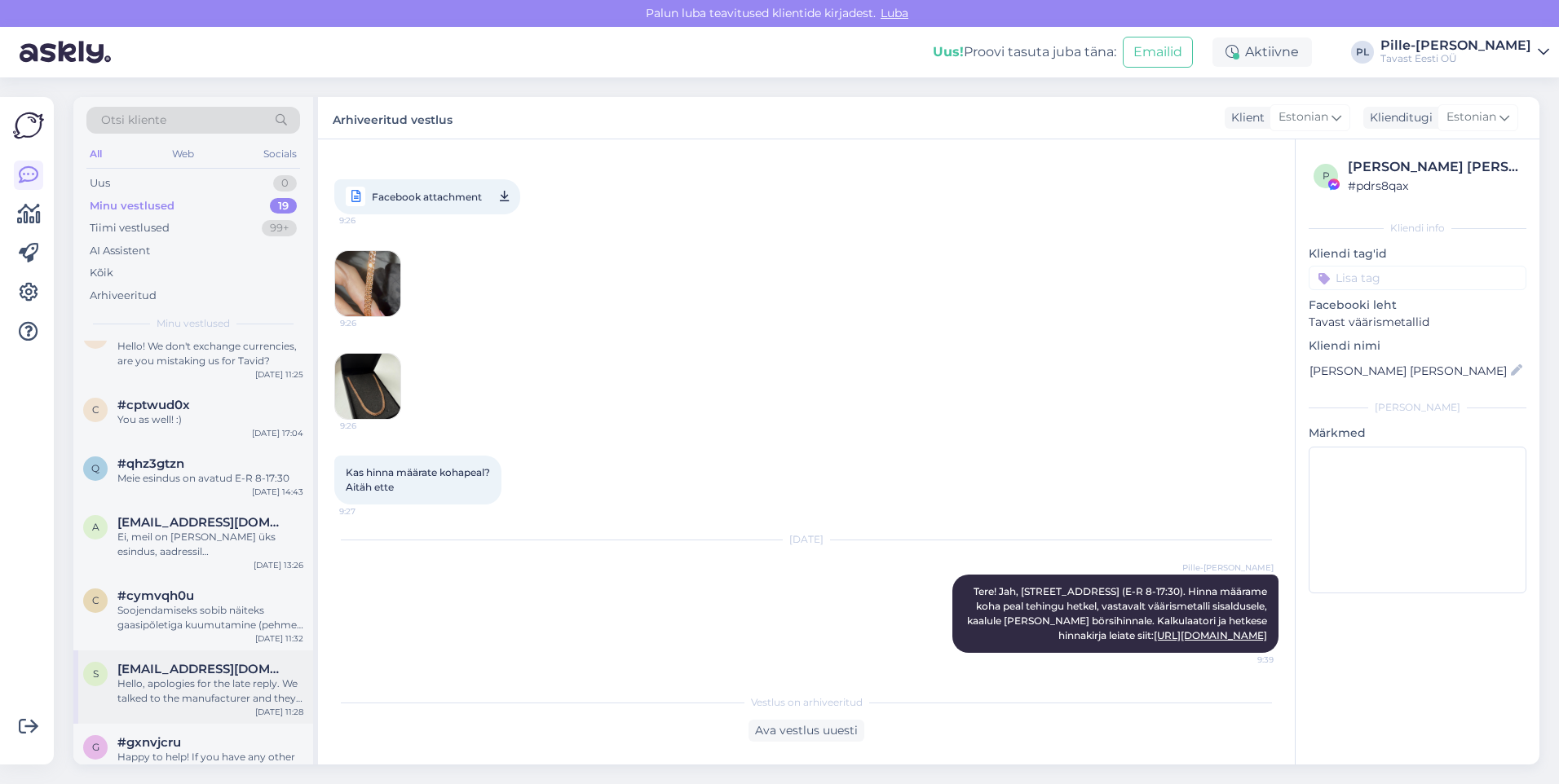
scroll to position [882, 0]
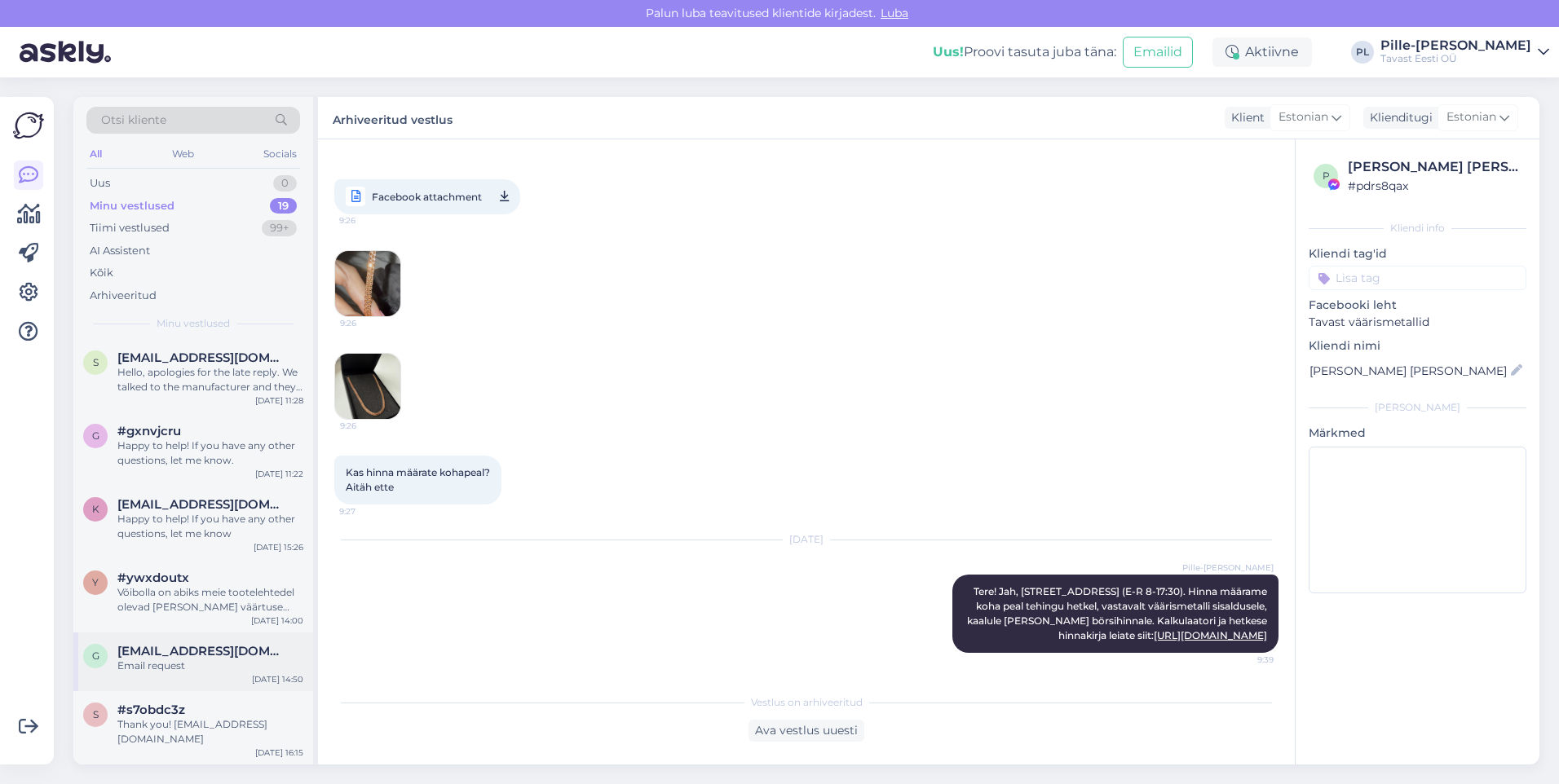
click at [186, 661] on div "Email request" at bounding box center [210, 666] width 186 height 15
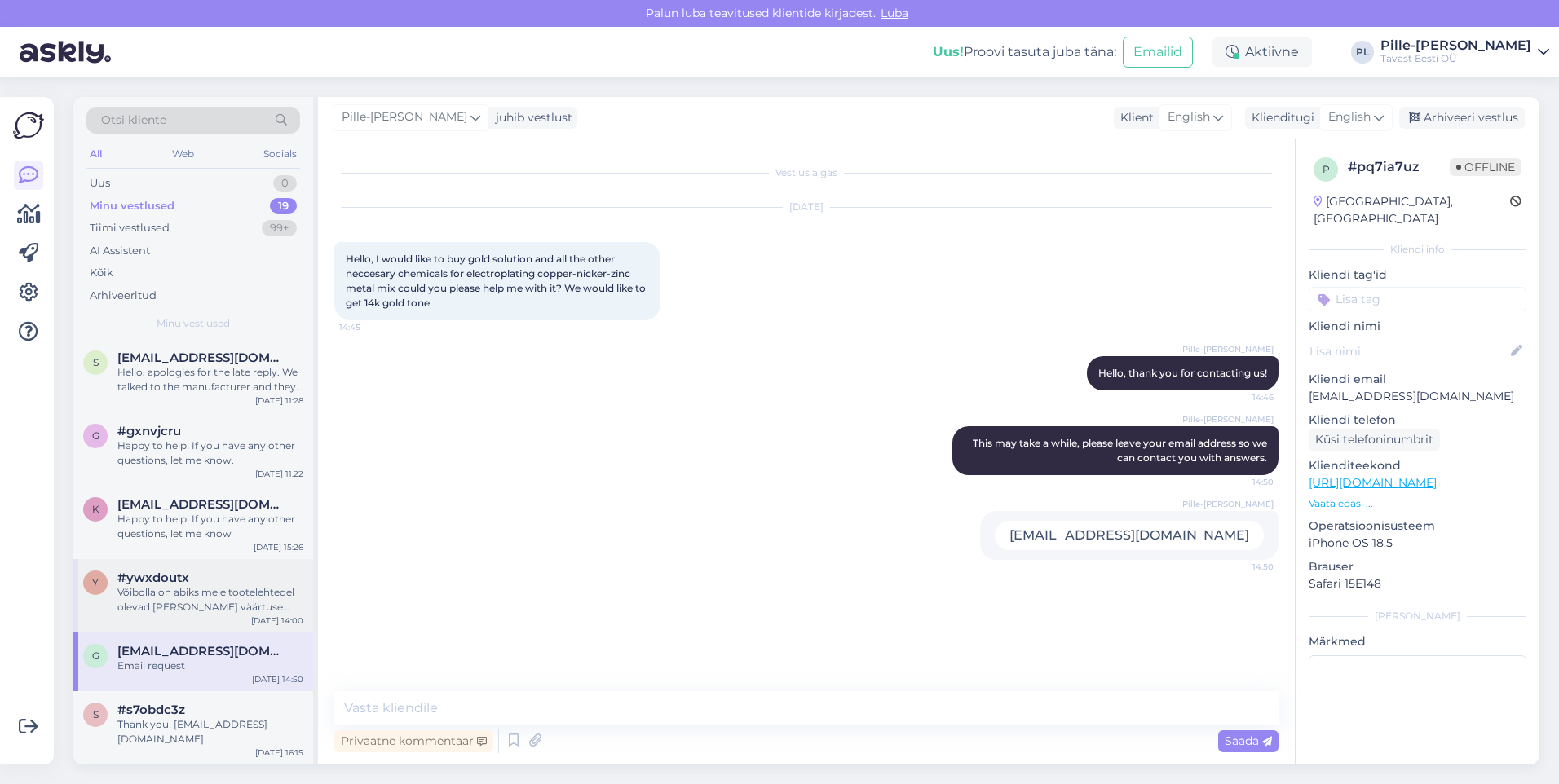
click at [164, 569] on div "y #ywxdoutx Võibolla on abiks meie tootelehtedel olevad [PERSON_NAME] väärtuse …" at bounding box center [193, 596] width 240 height 74
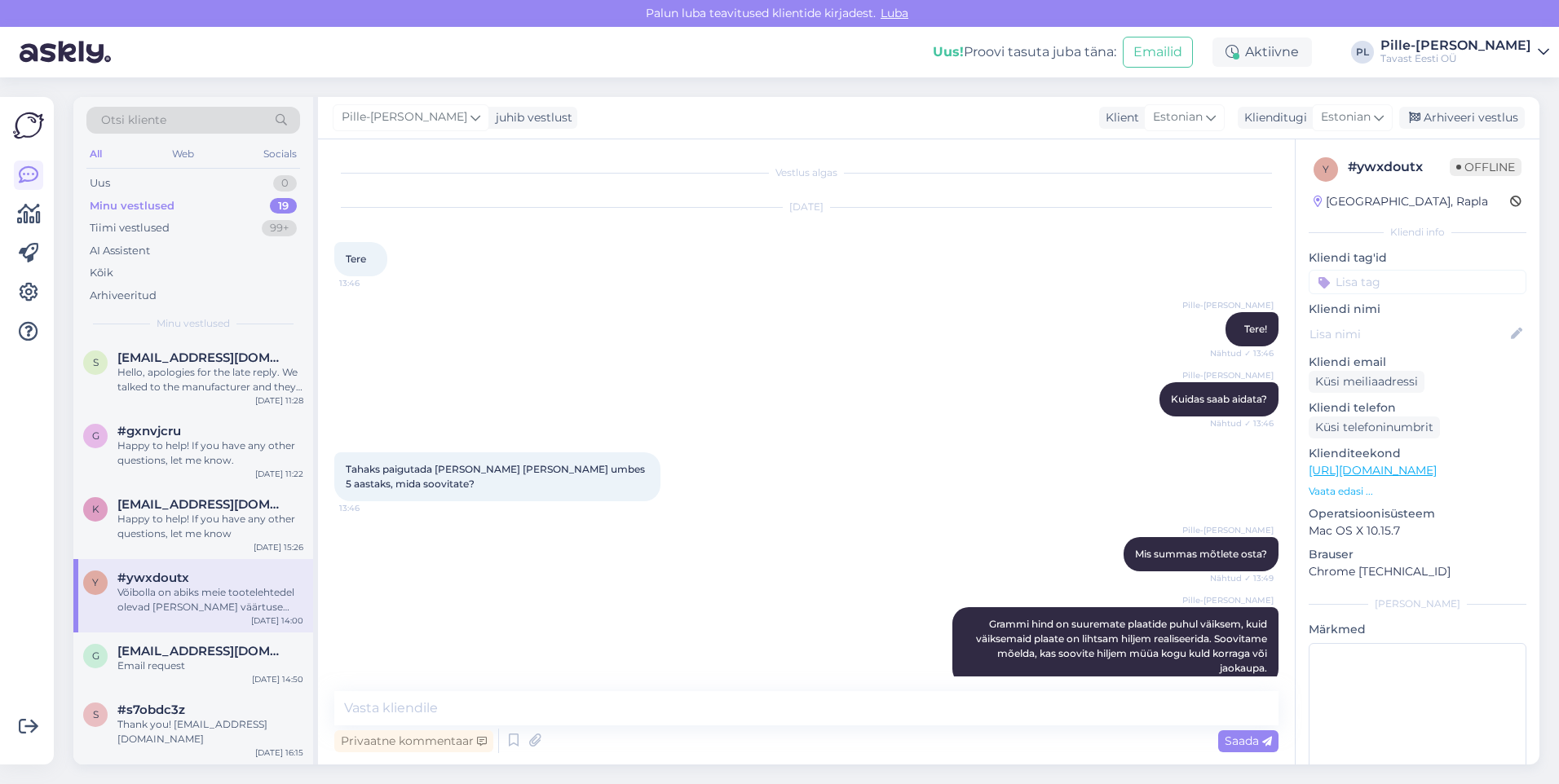
scroll to position [494, 0]
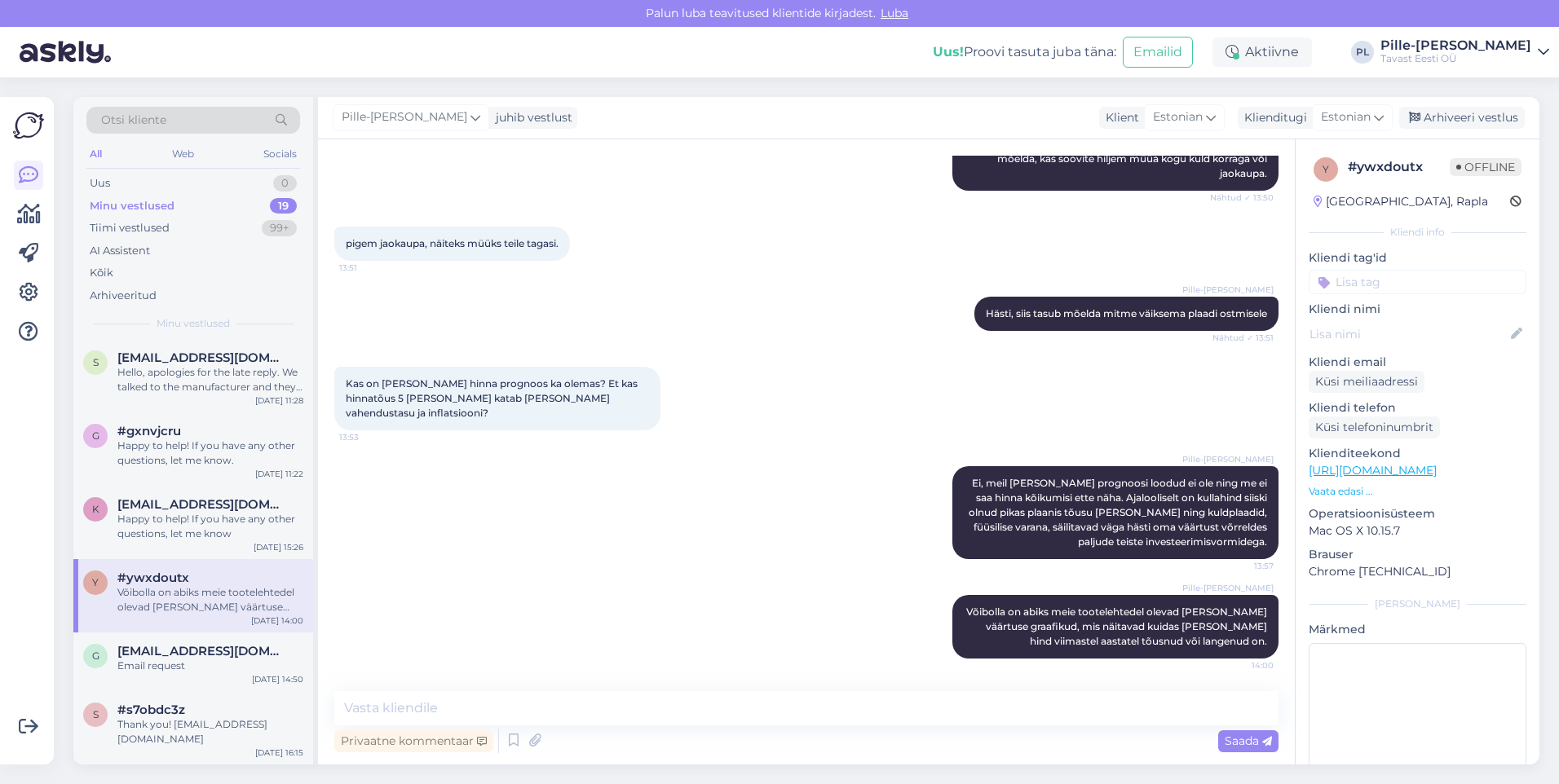
drag, startPoint x: 1463, startPoint y: 123, endPoint x: 1385, endPoint y: 164, distance: 88.1
click at [1463, 122] on div "Arhiveeri vestlus" at bounding box center [1461, 117] width 125 height 22
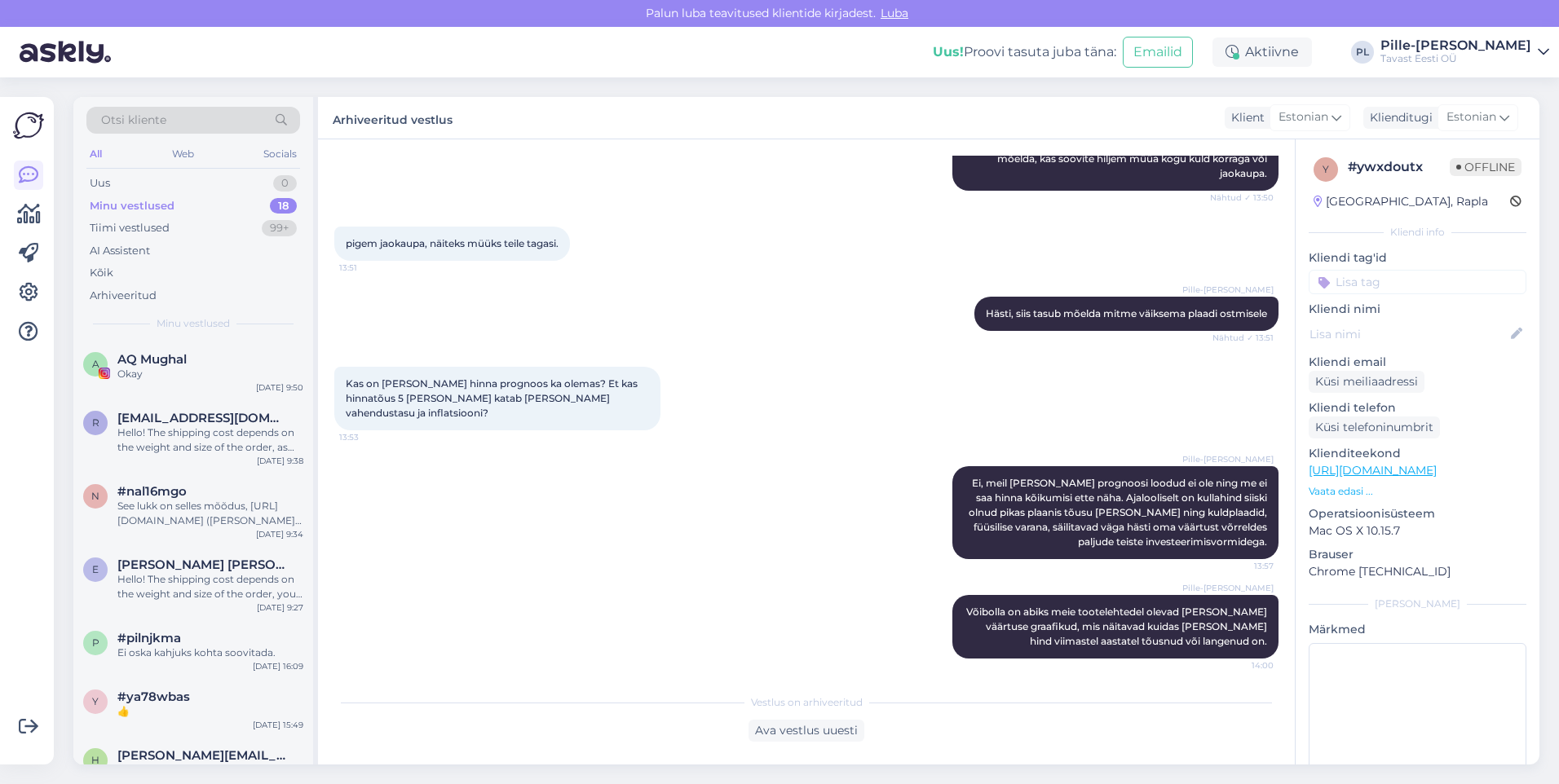
scroll to position [808, 0]
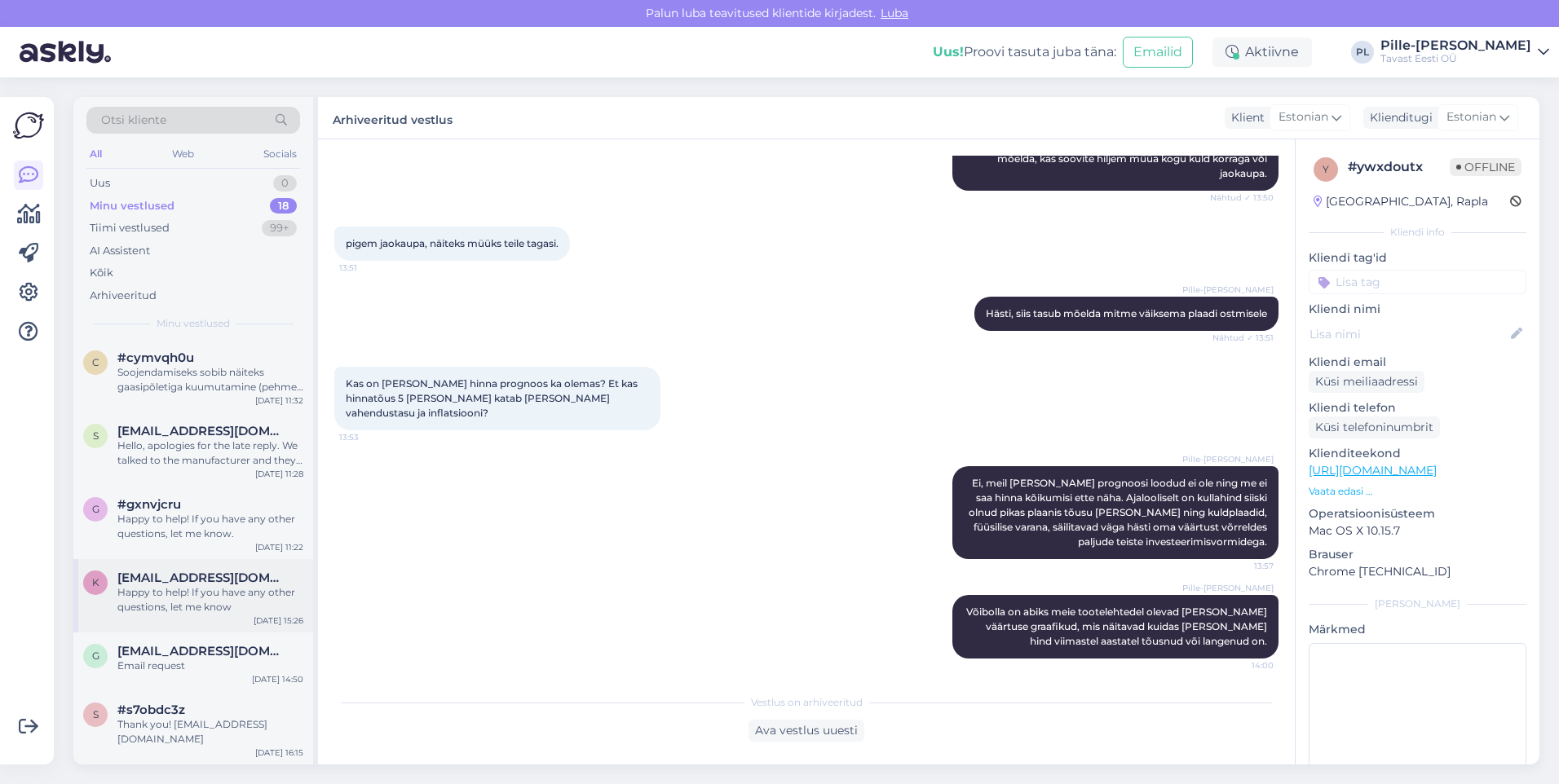
click at [175, 594] on div "Happy to help! If you have any other questions, let me know" at bounding box center [210, 599] width 186 height 29
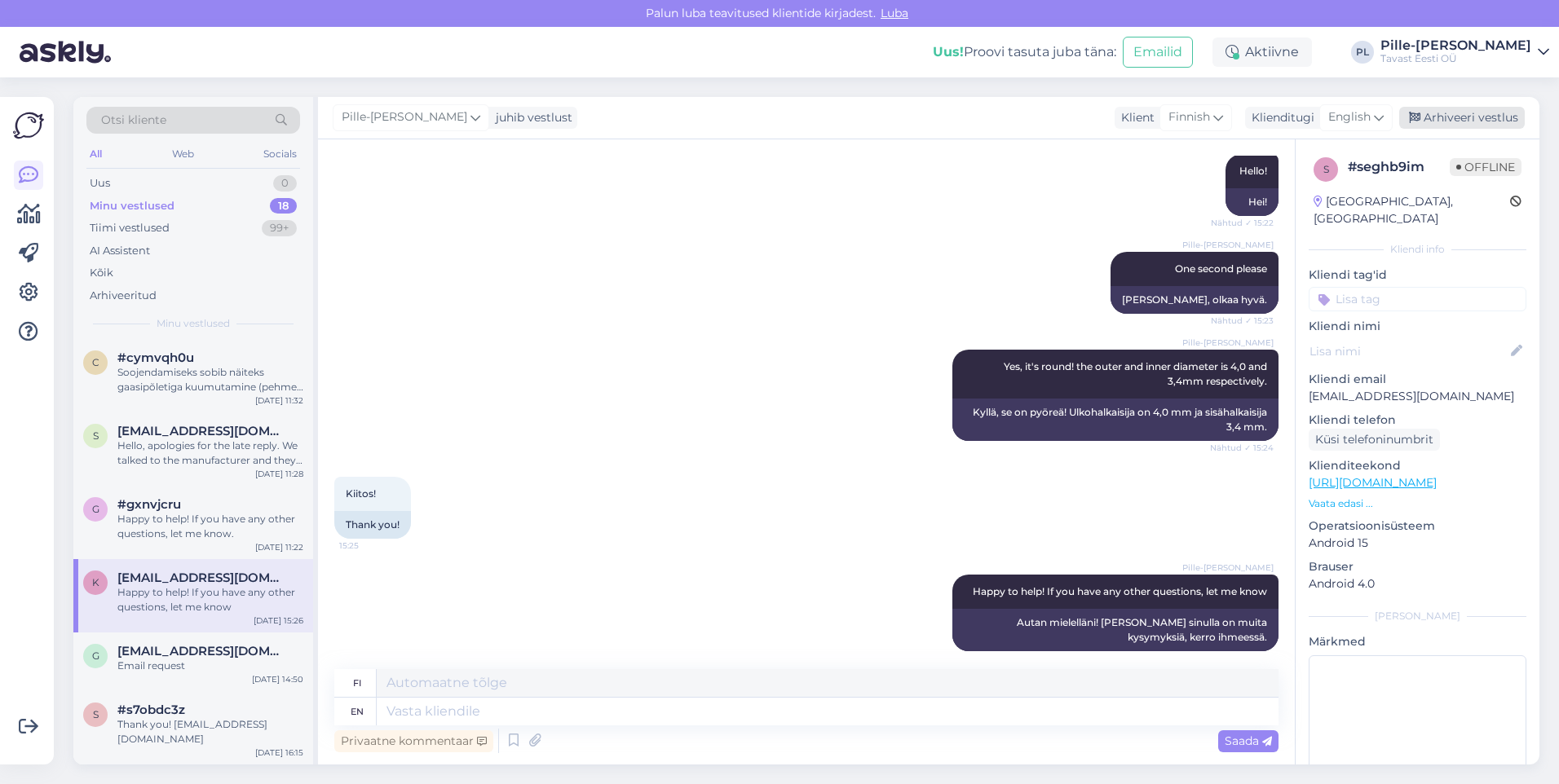
click at [1465, 120] on div "Arhiveeri vestlus" at bounding box center [1461, 117] width 125 height 22
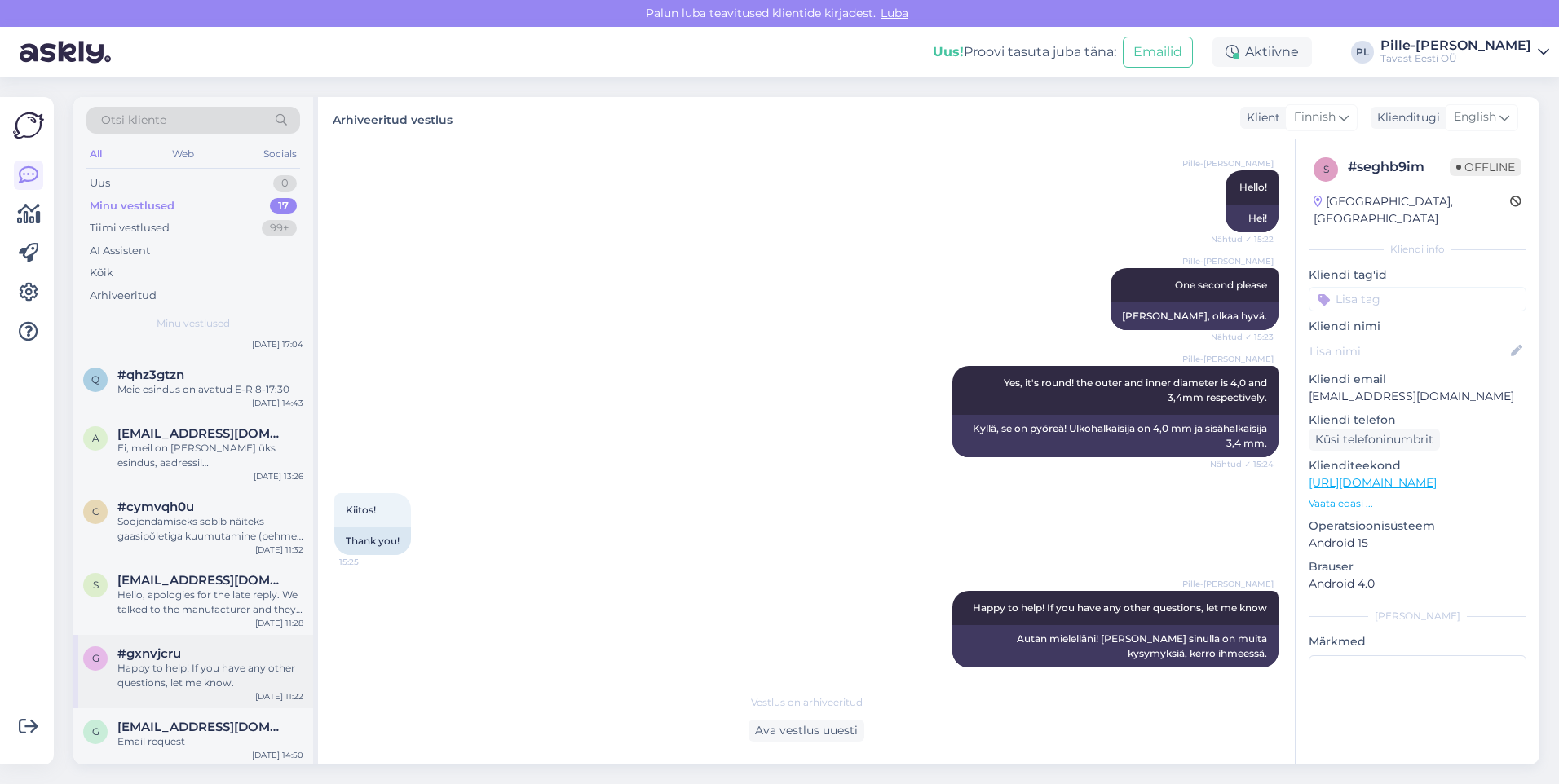
scroll to position [735, 0]
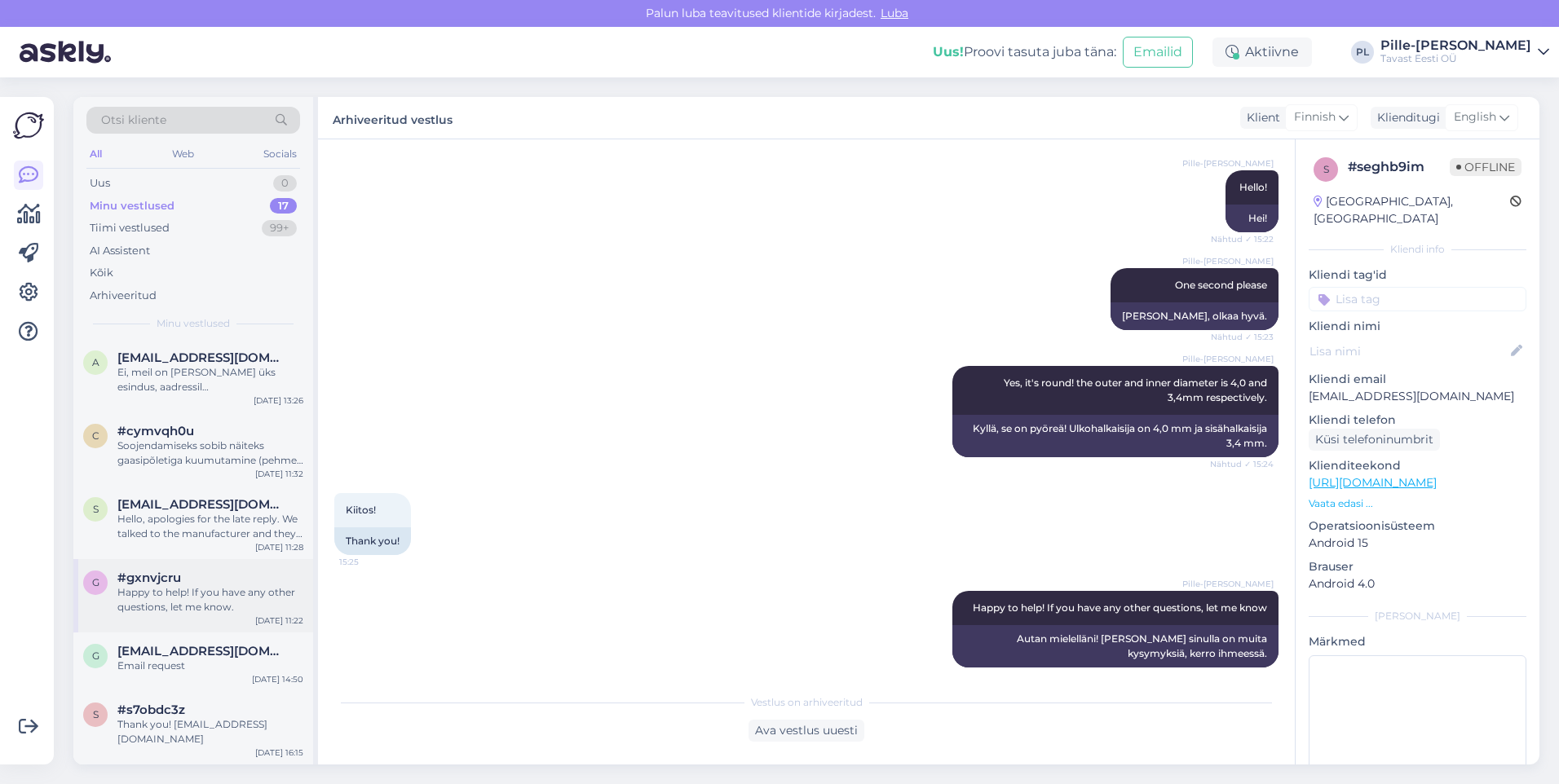
click at [217, 596] on div "Happy to help! If you have any other questions, let me know." at bounding box center [210, 599] width 186 height 29
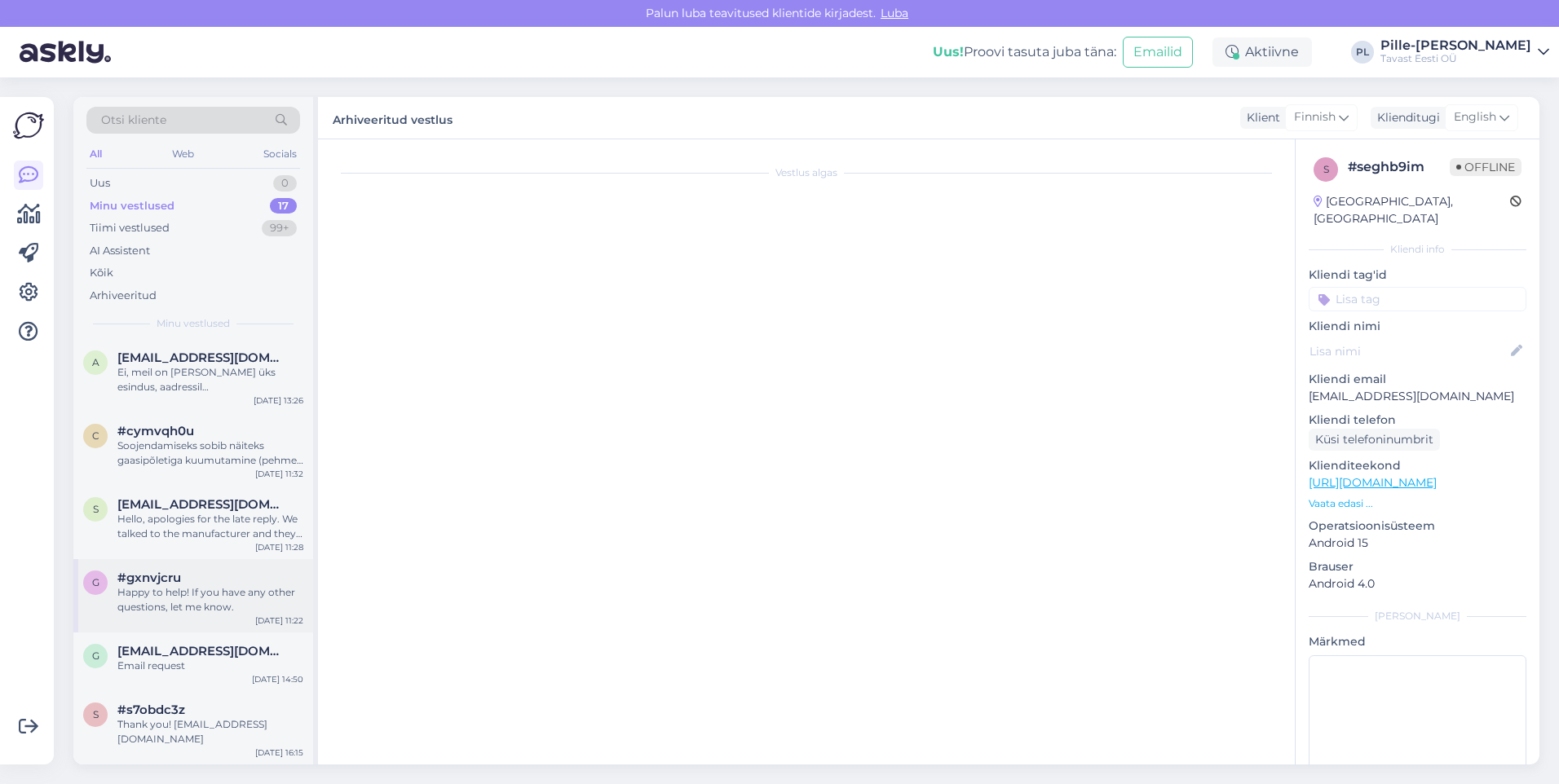
scroll to position [0, 0]
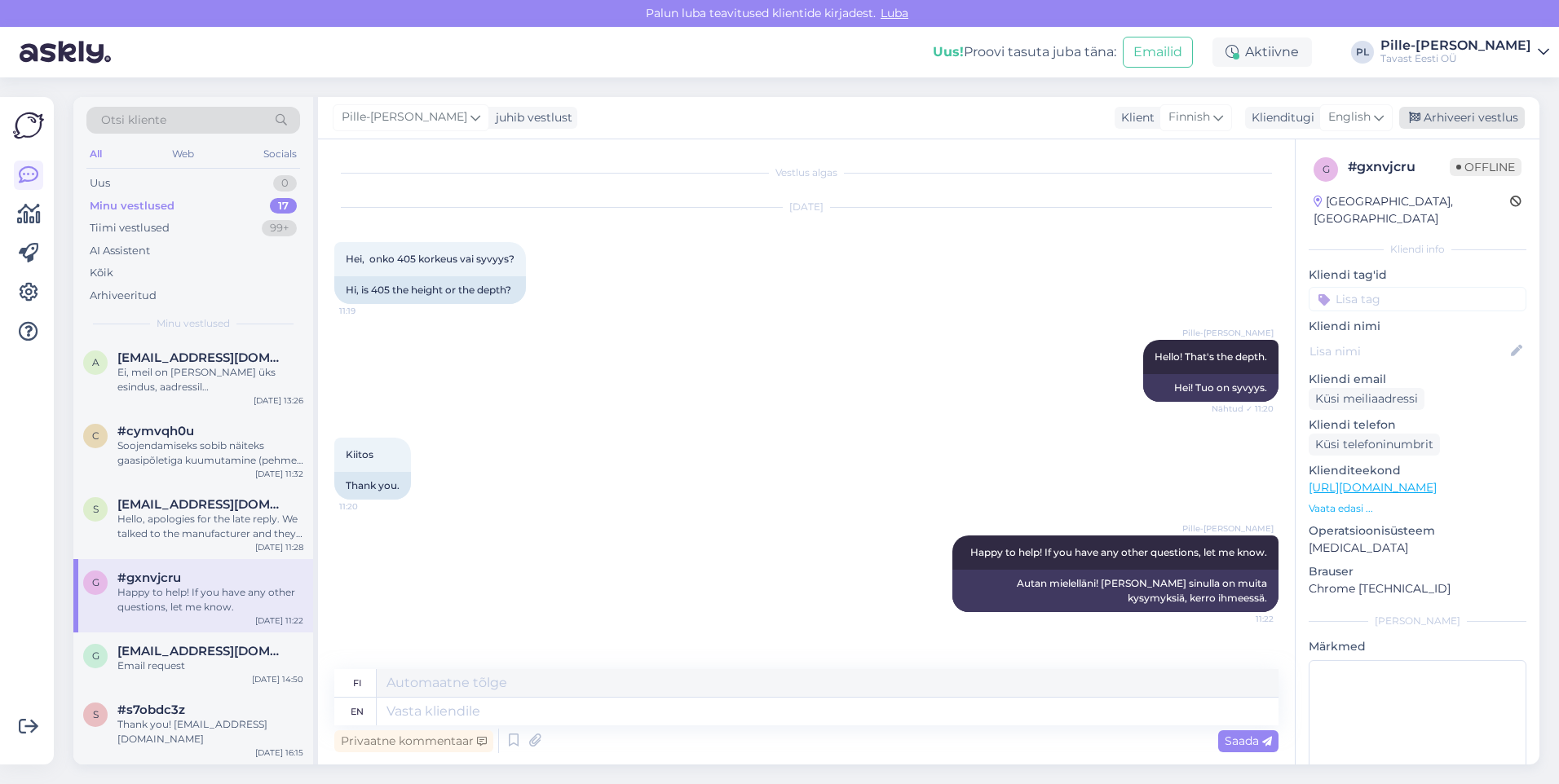
click at [1474, 119] on div "Arhiveeri vestlus" at bounding box center [1461, 117] width 125 height 22
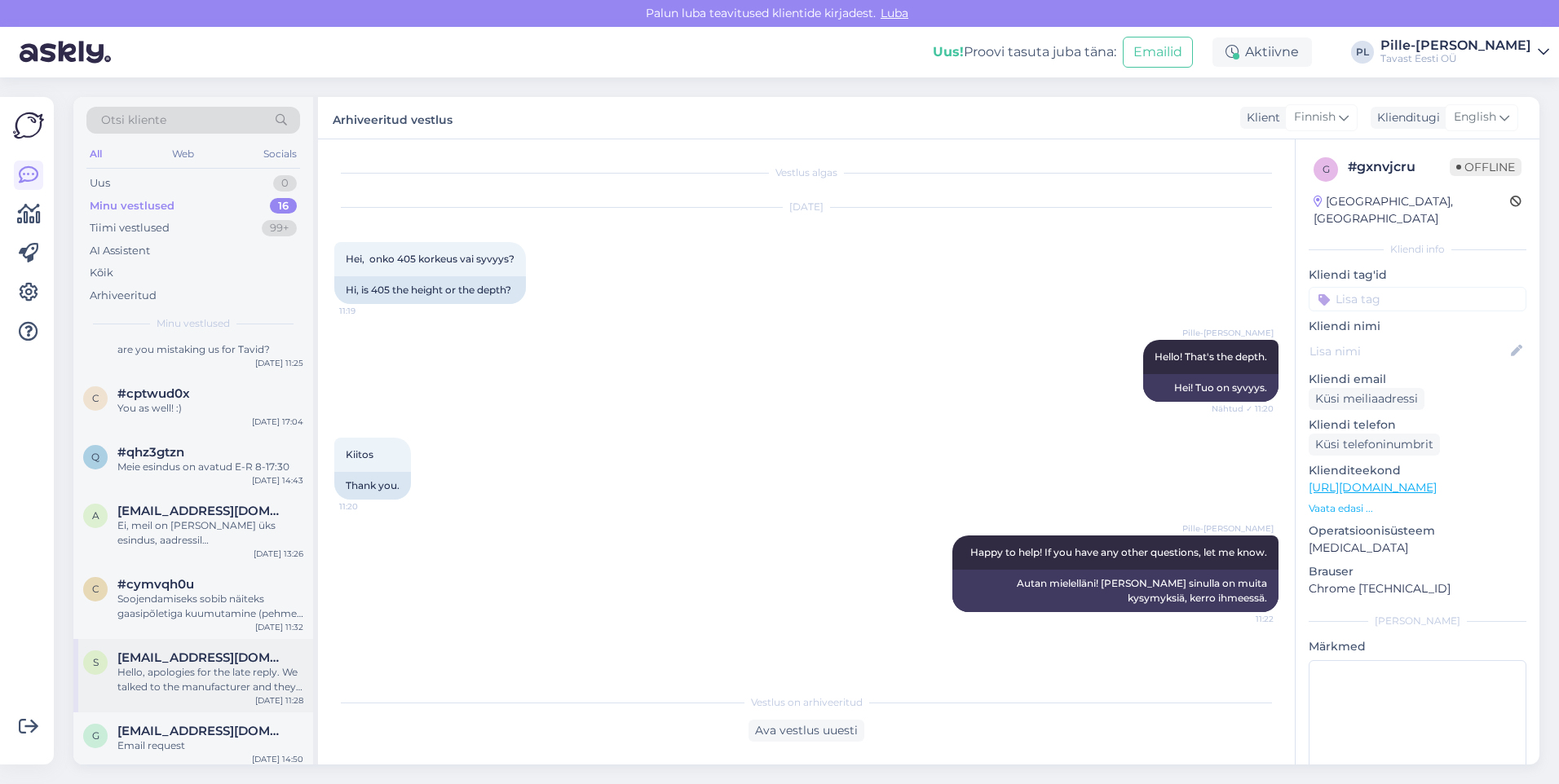
scroll to position [662, 0]
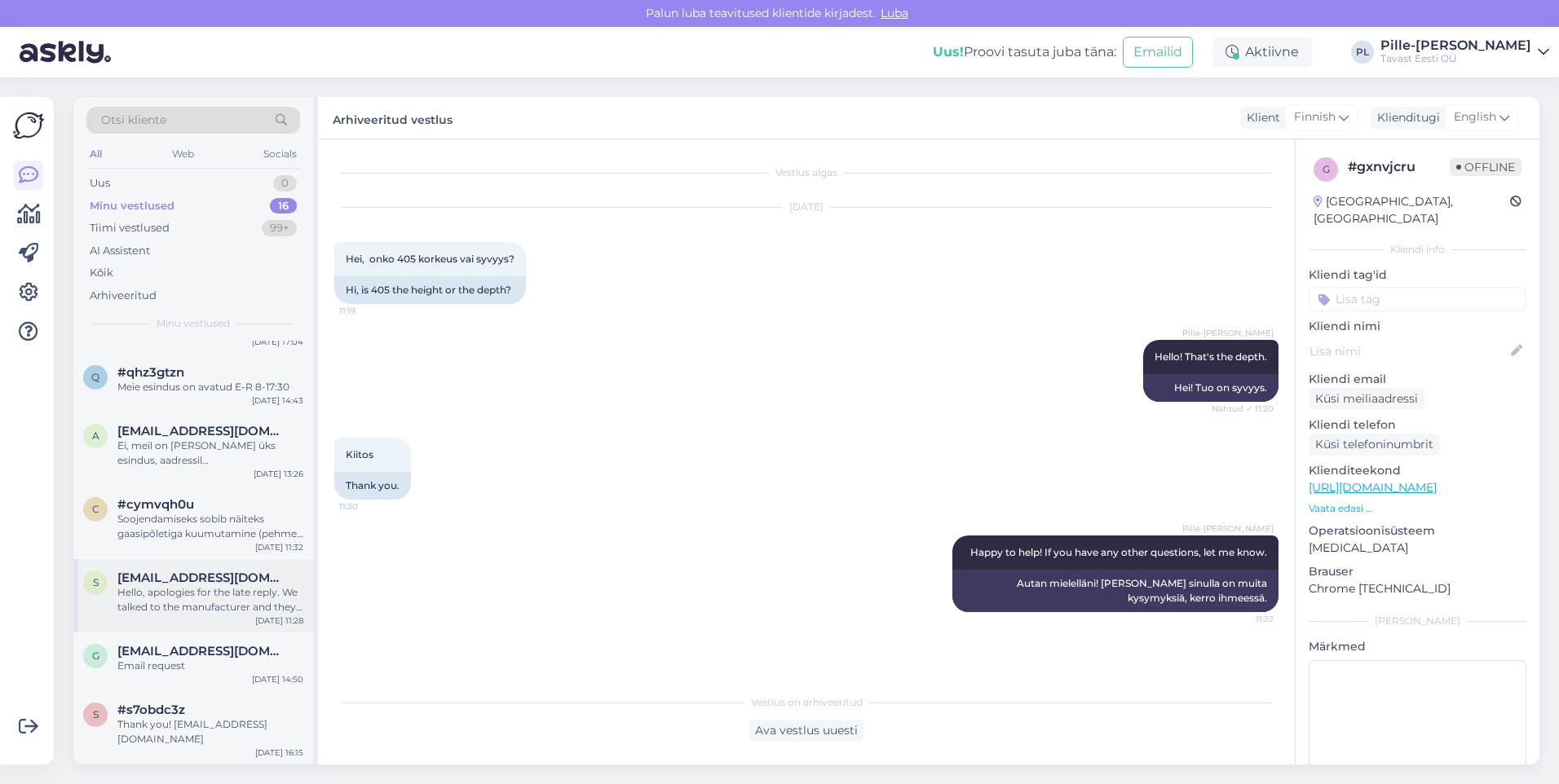
click at [192, 597] on div "Hello, apologies for the late reply. We talked to the manufacturer and they con…" at bounding box center [210, 599] width 186 height 29
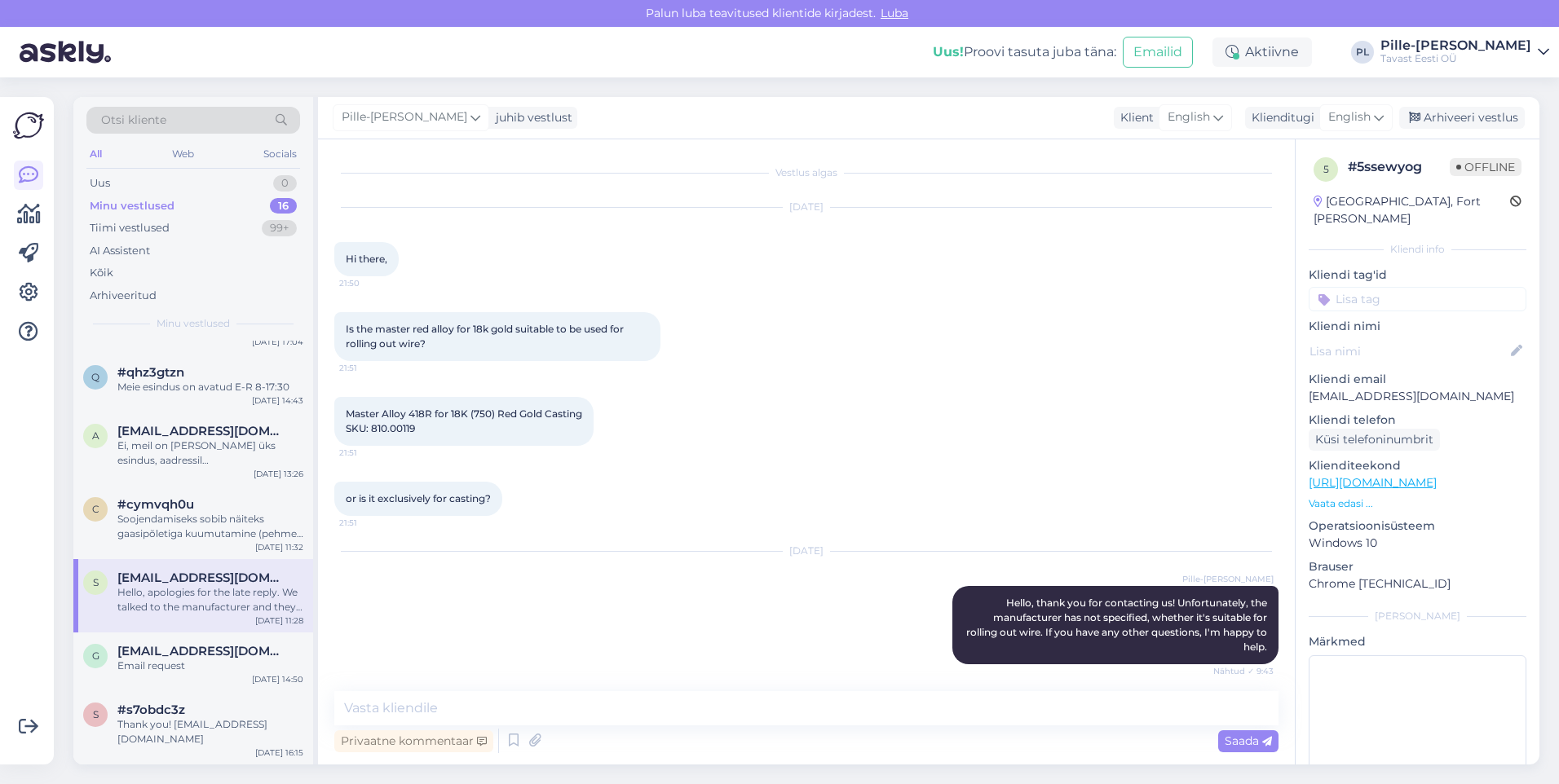
scroll to position [317, 0]
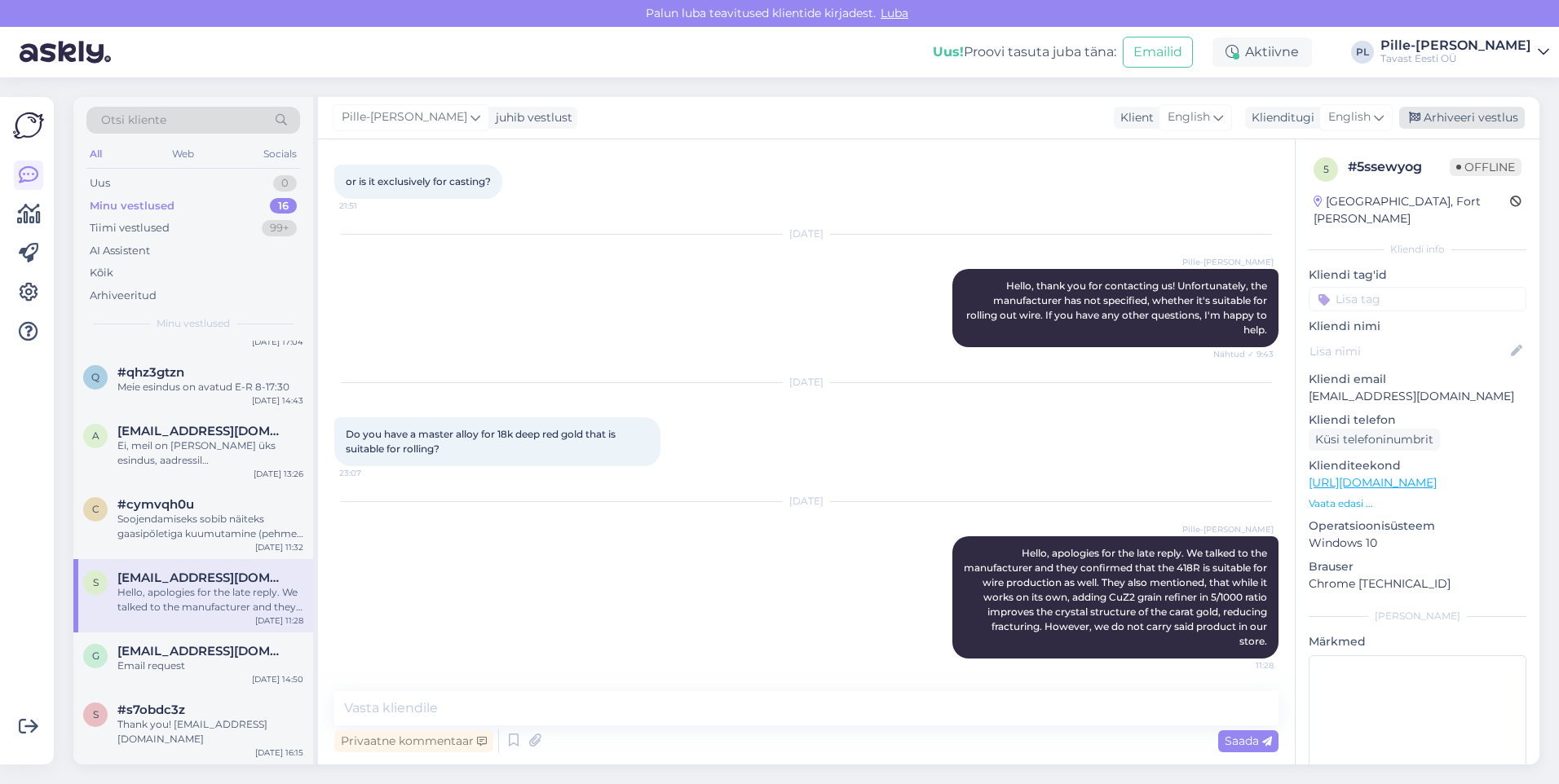
click at [1496, 119] on div "Arhiveeri vestlus" at bounding box center [1461, 117] width 125 height 22
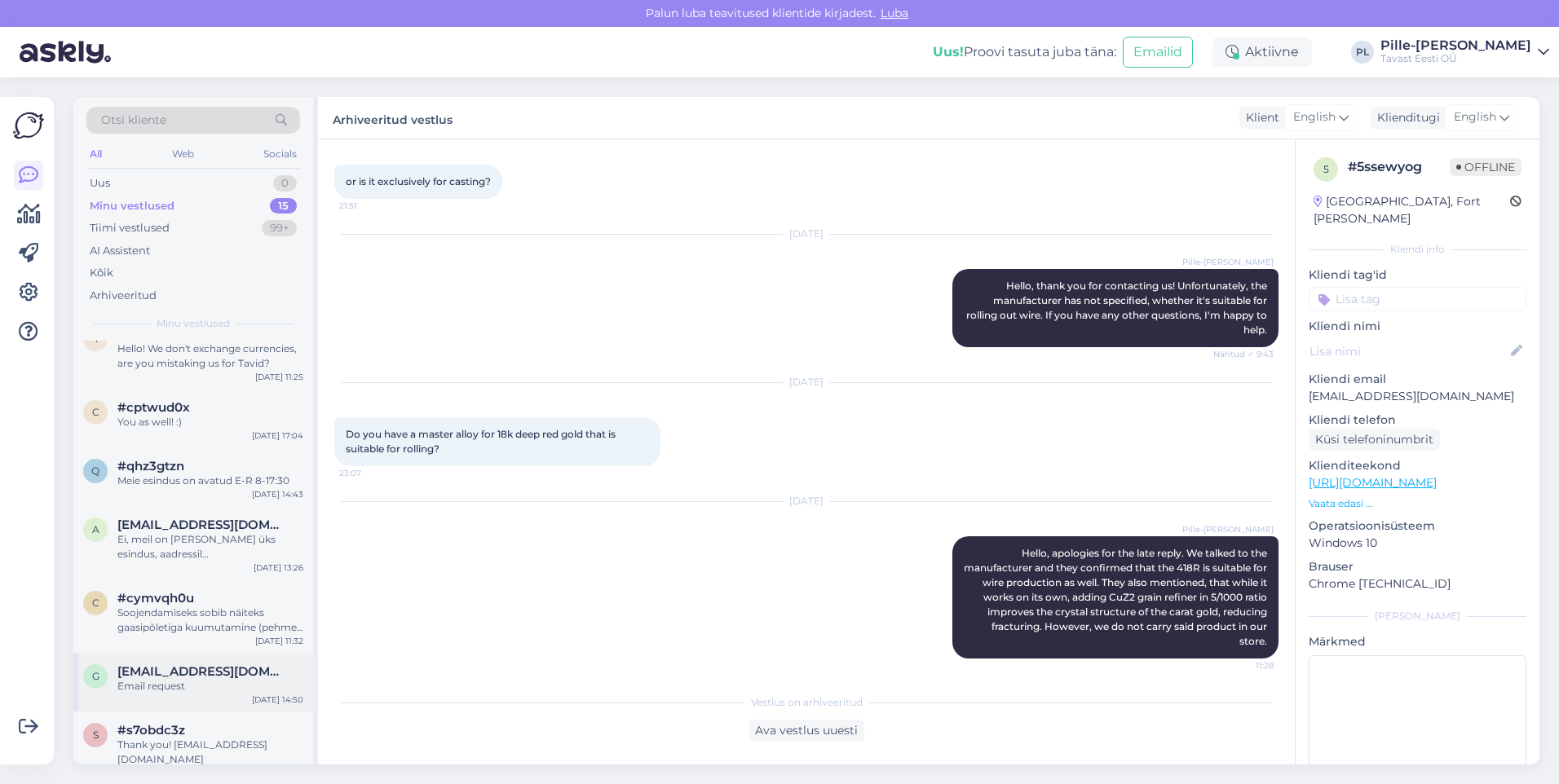
scroll to position [588, 0]
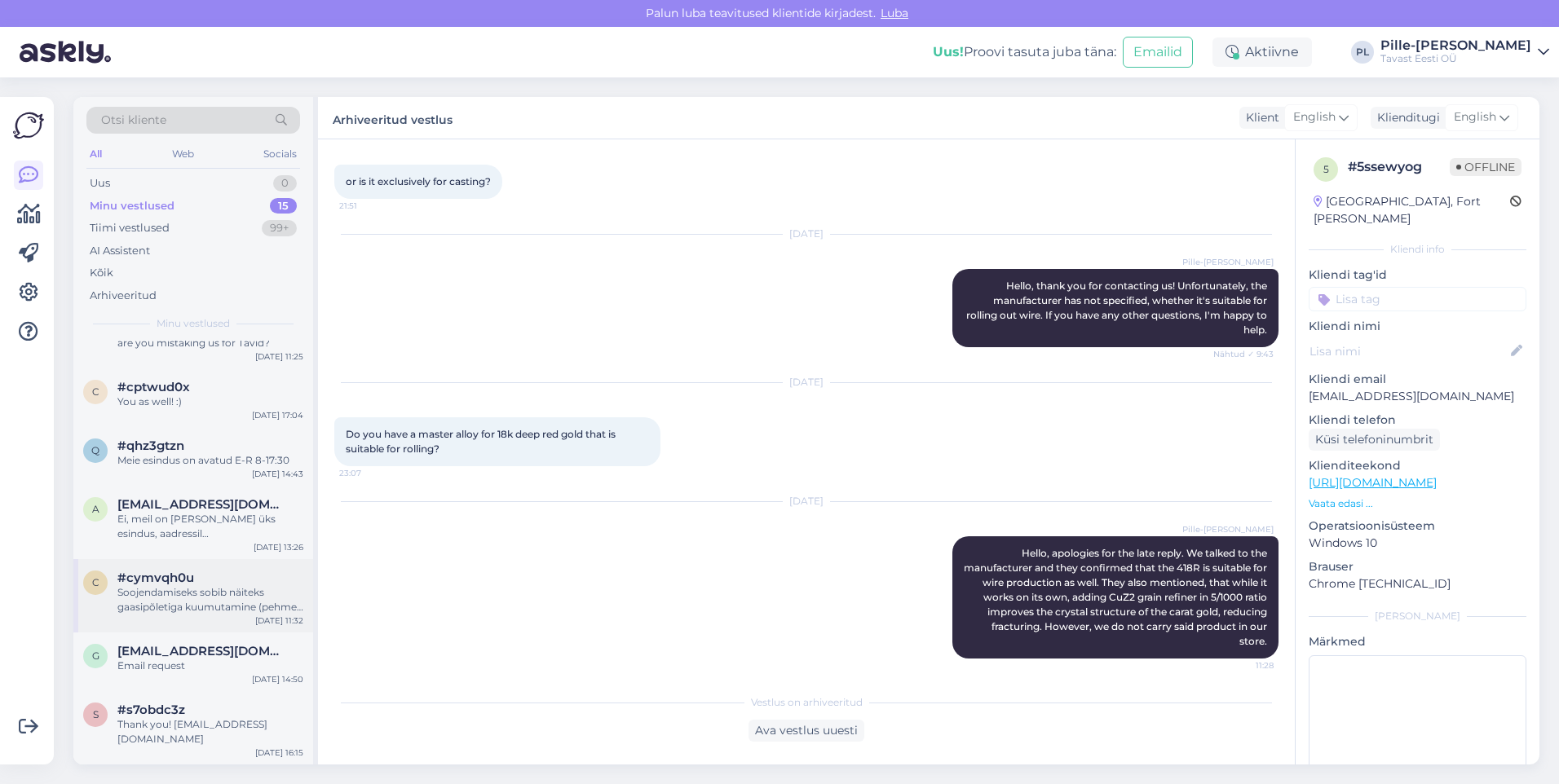
click at [203, 586] on div "Soojendamiseks sobib näiteks gaasipõletiga kuumutamine (pehme leegiga). [PERSON…" at bounding box center [210, 599] width 186 height 29
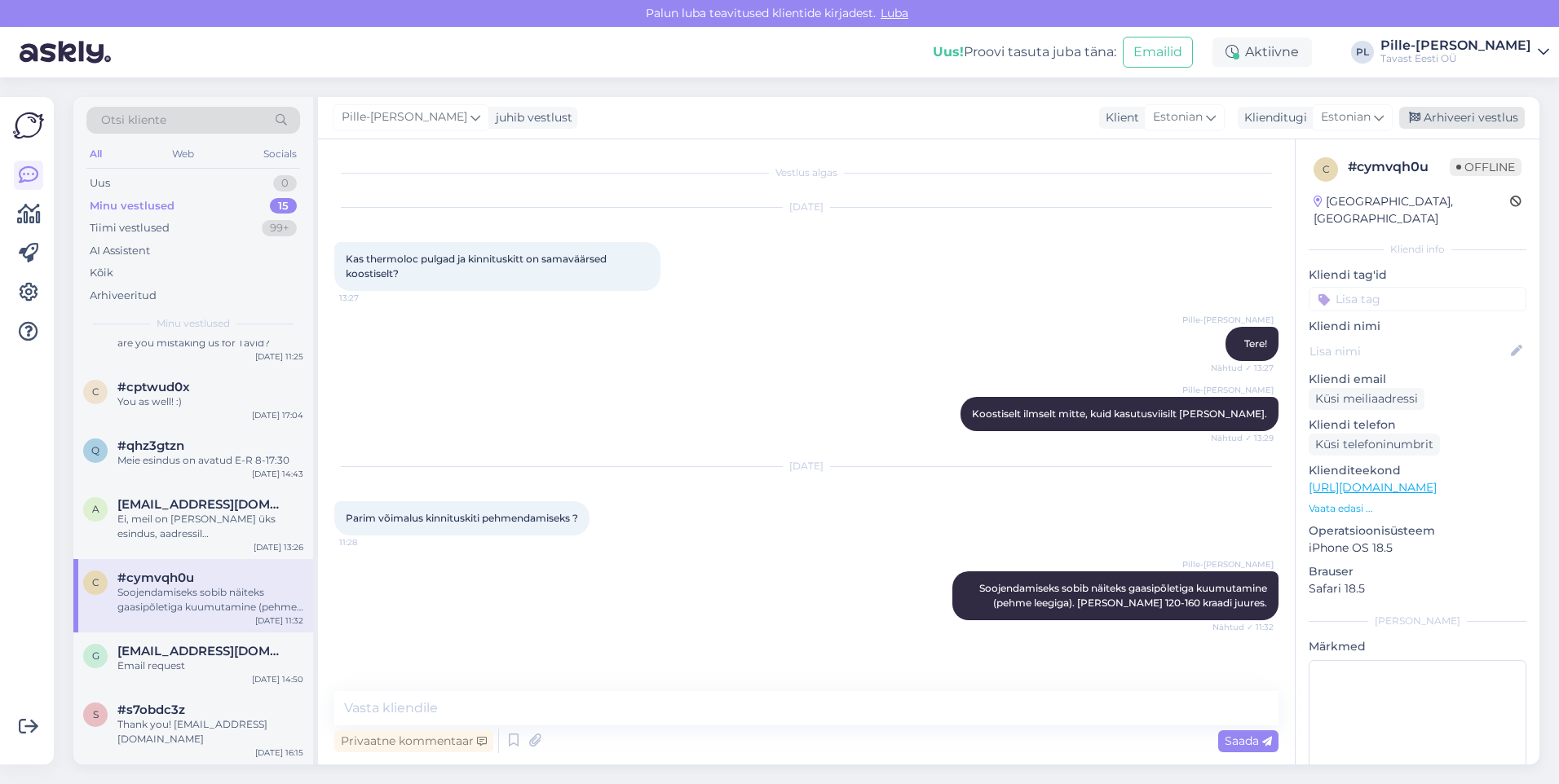
click at [1480, 120] on div "Arhiveeri vestlus" at bounding box center [1461, 117] width 125 height 22
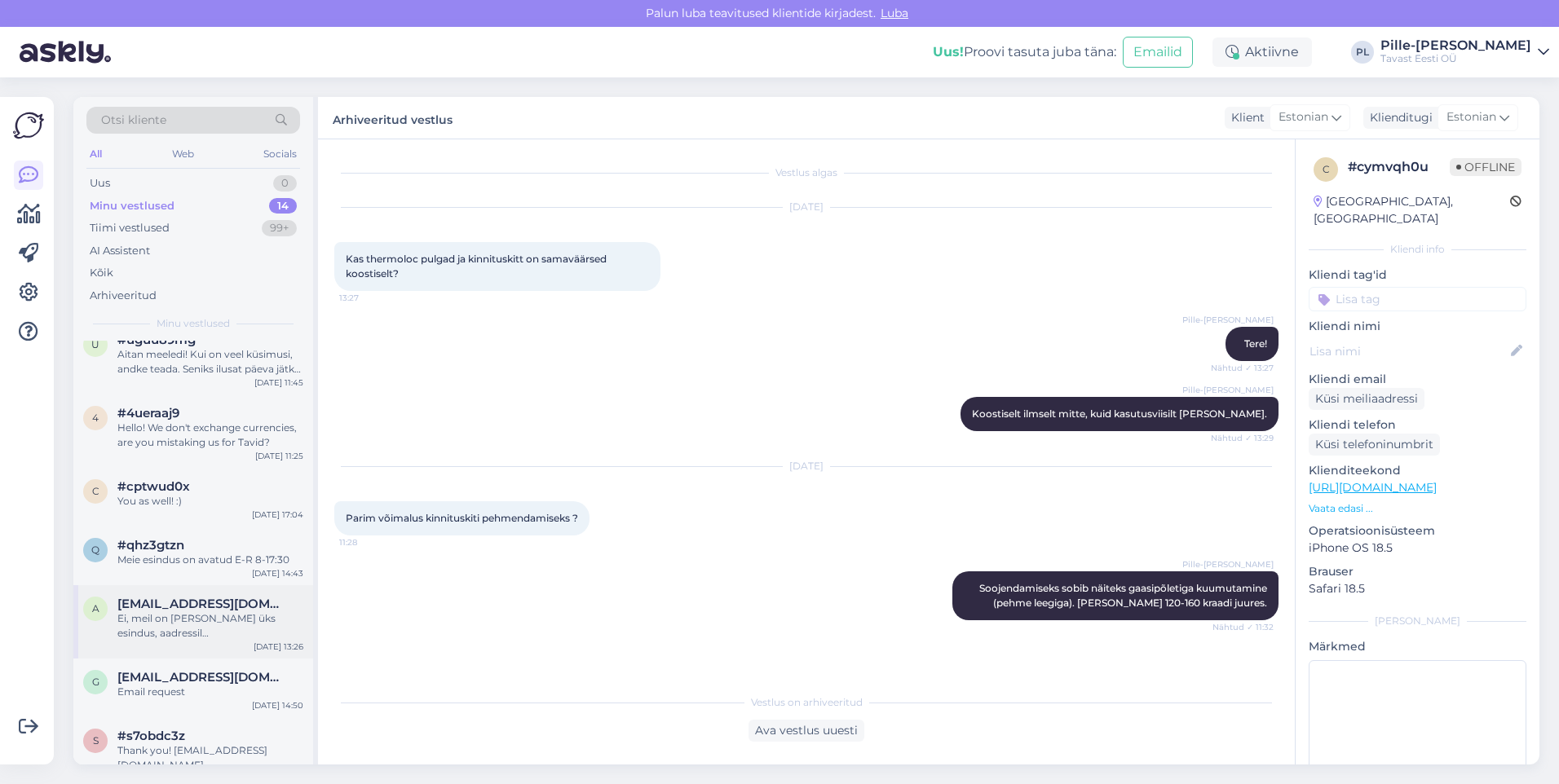
scroll to position [515, 0]
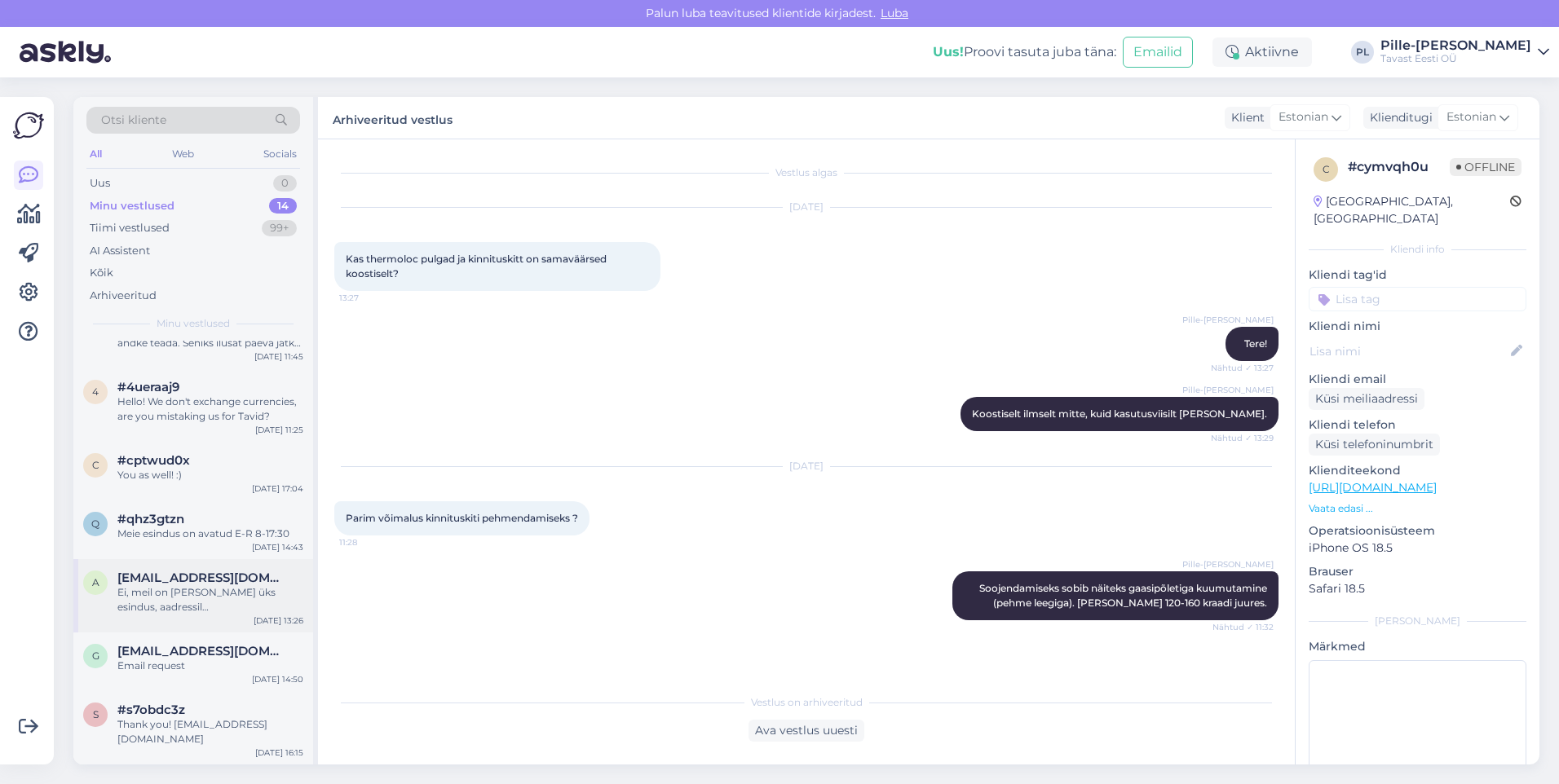
click at [210, 603] on div "Ei, meil on [PERSON_NAME] üks esindus, aadressil [STREET_ADDRESS]. Ilmselt nägi…" at bounding box center [210, 599] width 186 height 29
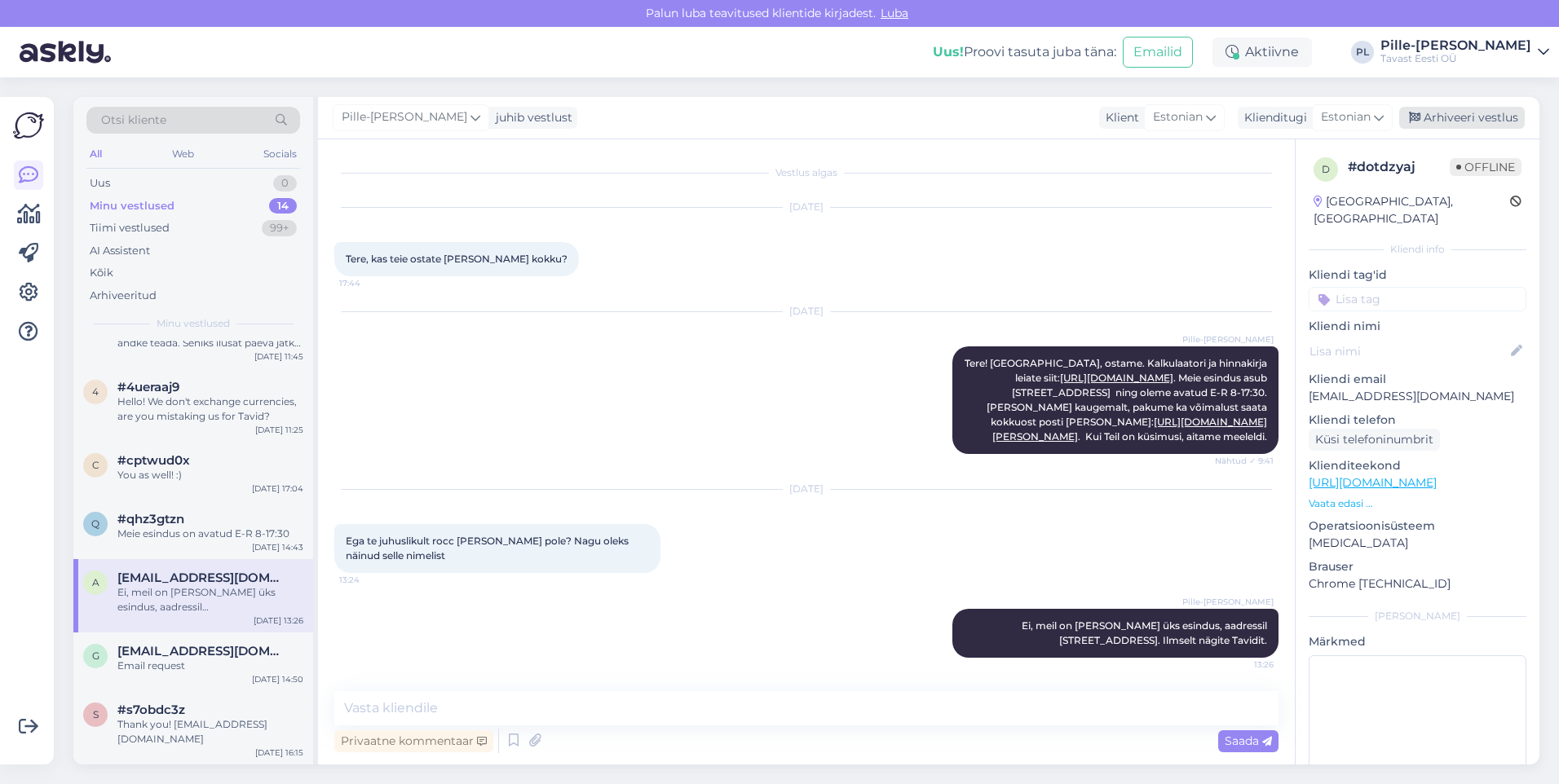
click at [1466, 119] on div "Arhiveeri vestlus" at bounding box center [1461, 117] width 125 height 22
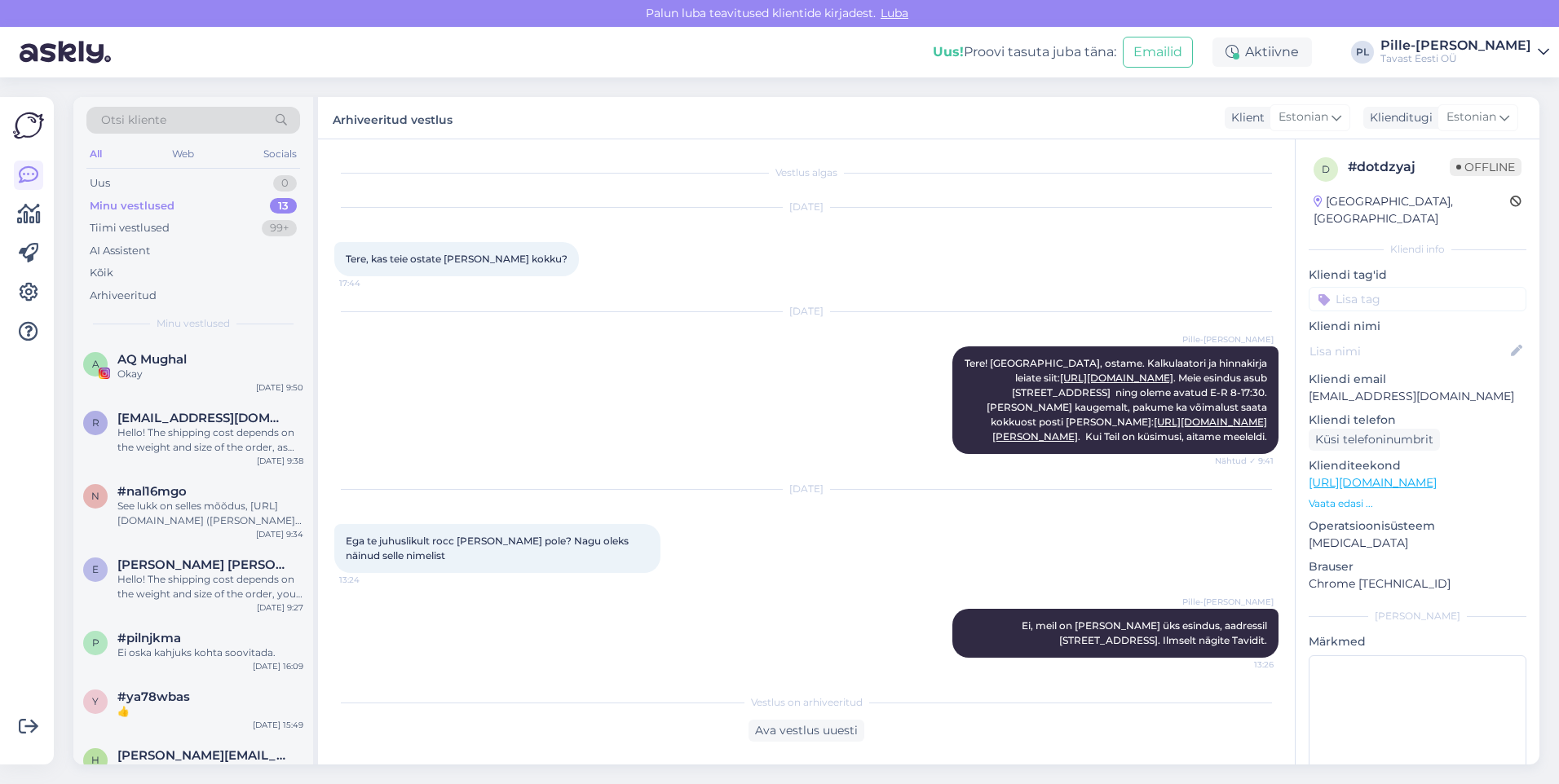
scroll to position [442, 0]
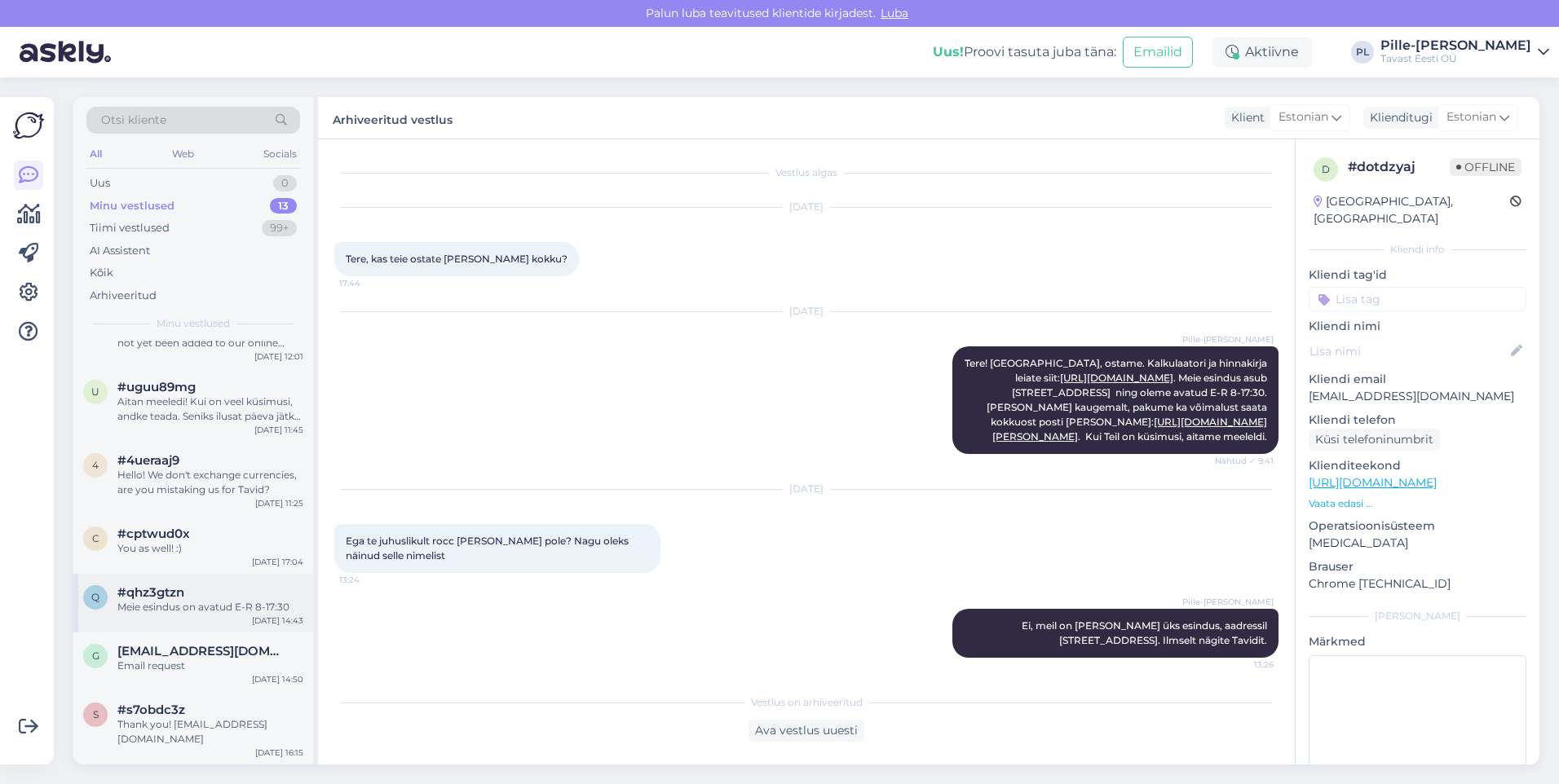
click at [214, 602] on div "Meie esindus on avatud E-R 8-17:30" at bounding box center [210, 607] width 186 height 15
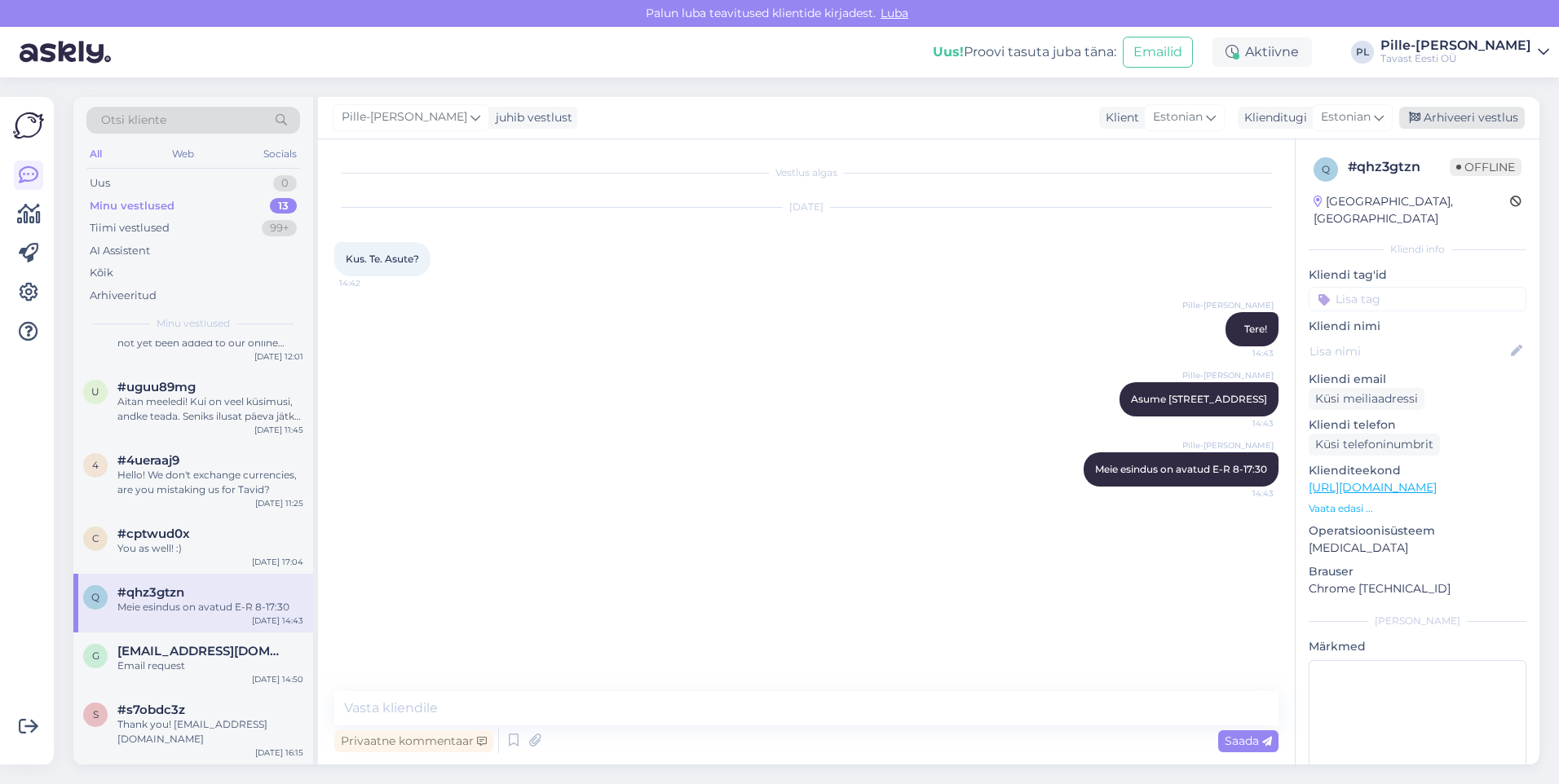
click at [1460, 121] on div "Arhiveeri vestlus" at bounding box center [1461, 117] width 125 height 22
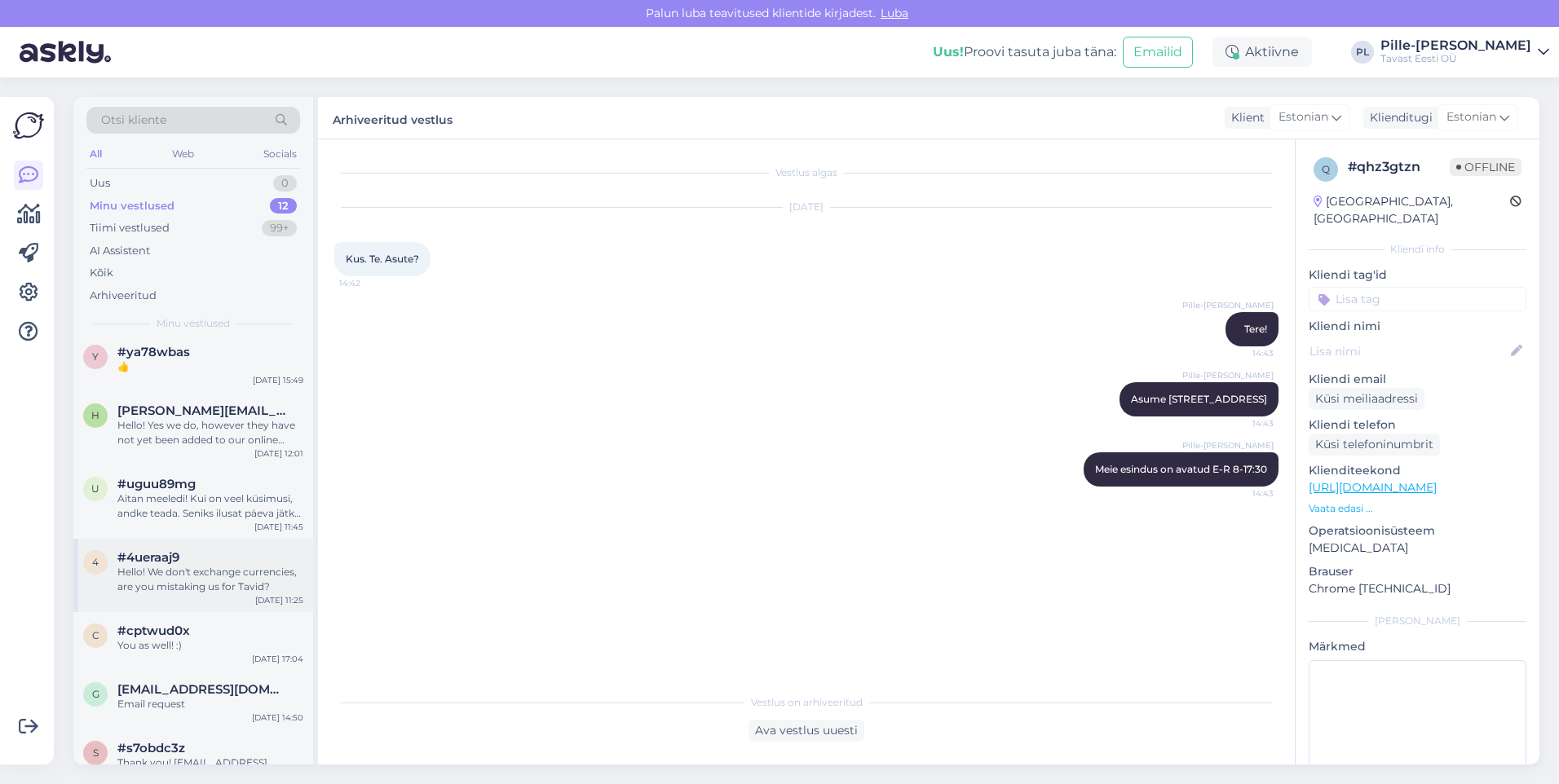
scroll to position [383, 0]
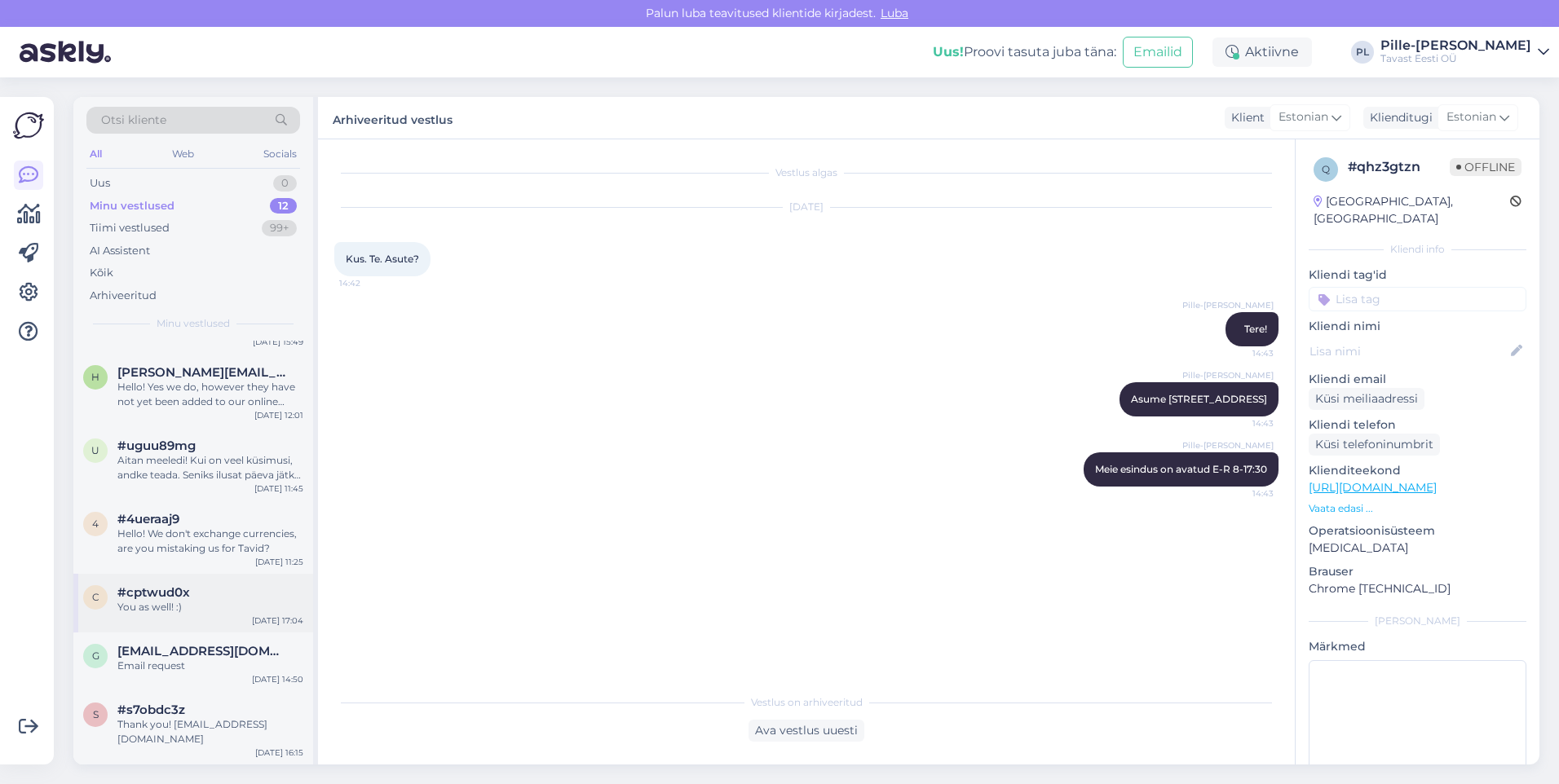
click at [187, 616] on div "c #cptwud0x You as well! :) [DATE] 17:04" at bounding box center [193, 603] width 240 height 59
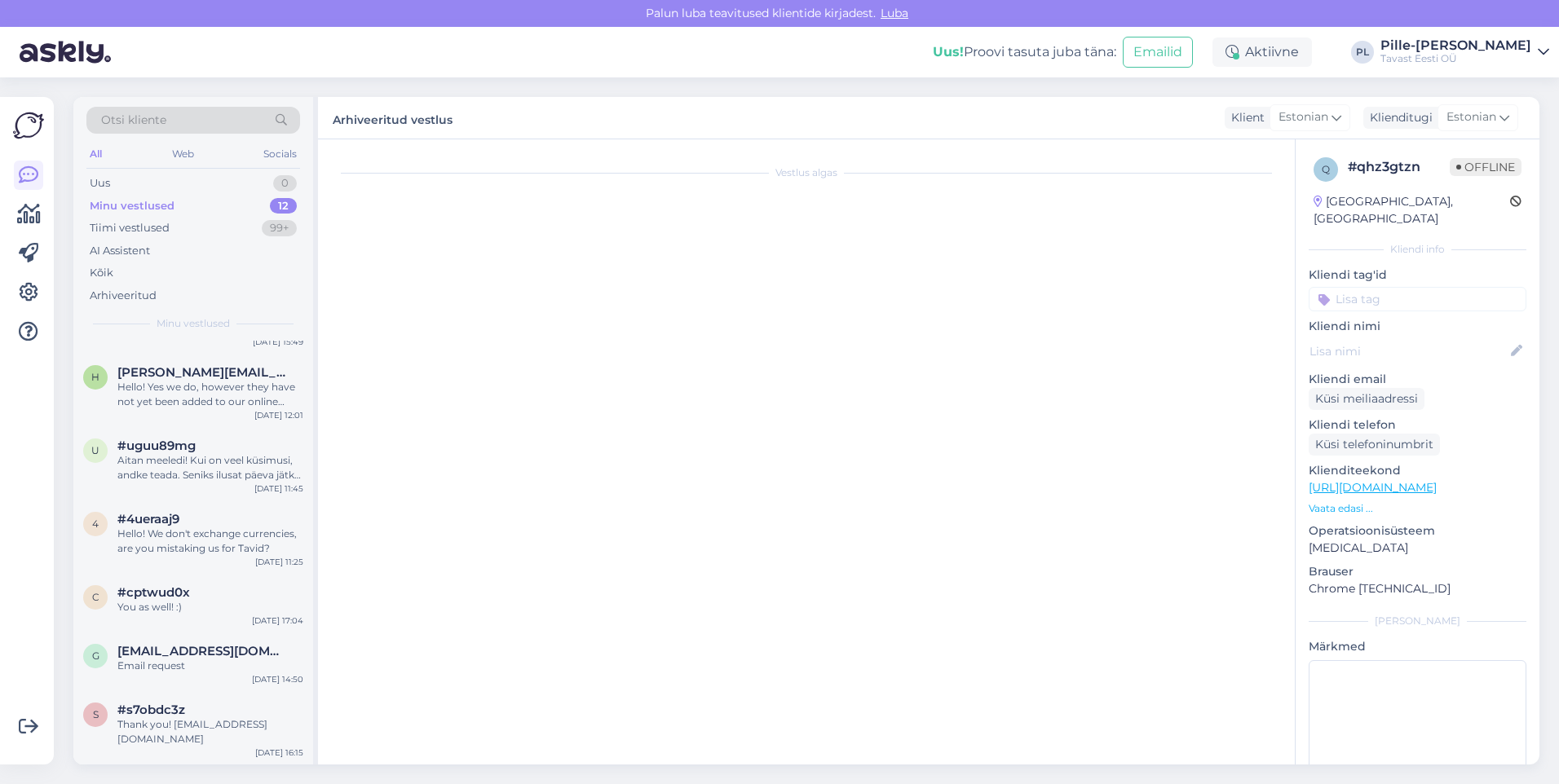
scroll to position [0, 0]
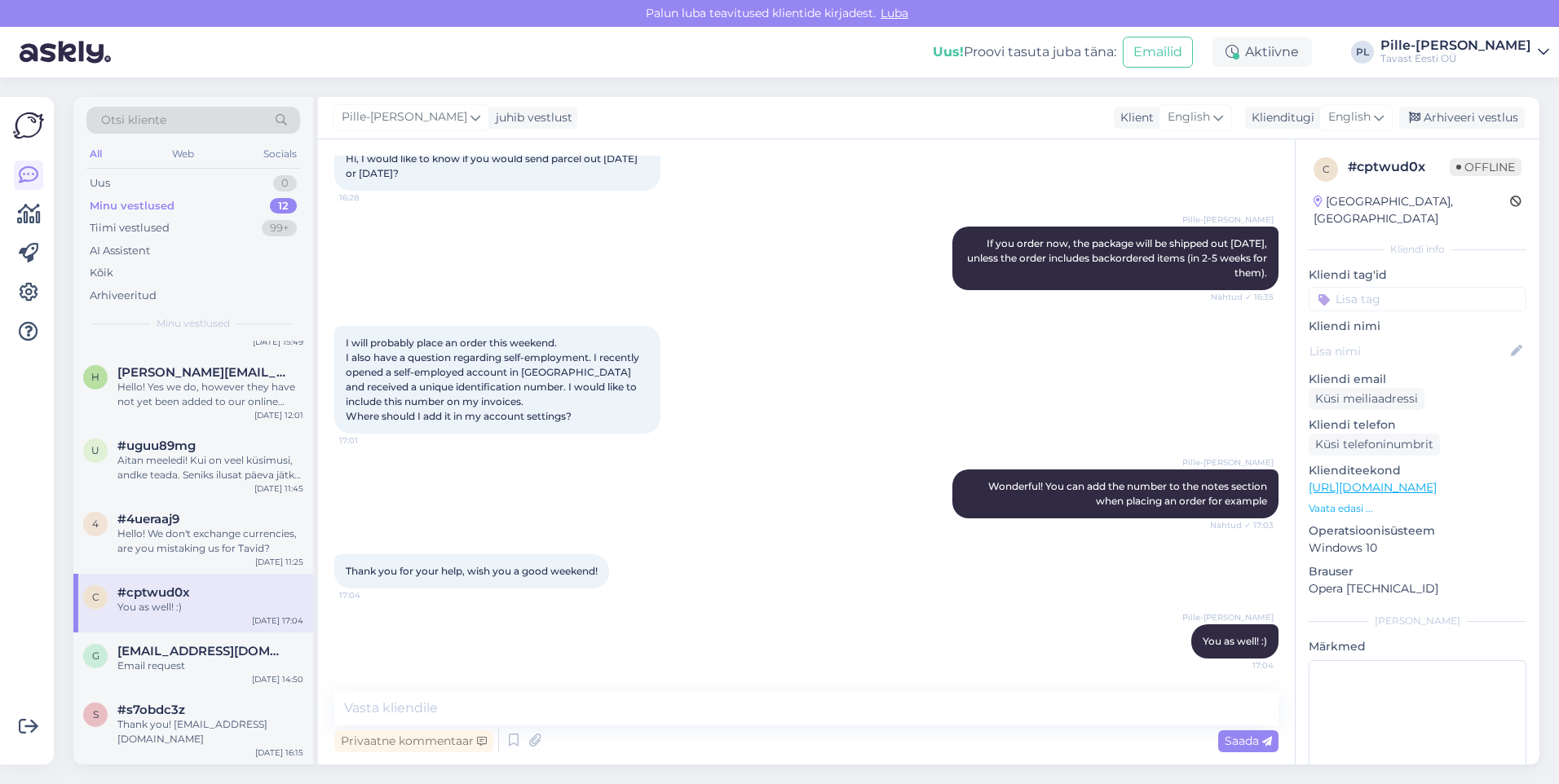
click at [1460, 130] on div "Pille-[PERSON_NAME] juhib vestlust Klient English Klienditugi English Arhiveeri…" at bounding box center [928, 117] width 1222 height 43
click at [1458, 123] on div "Arhiveeri vestlus" at bounding box center [1461, 117] width 125 height 22
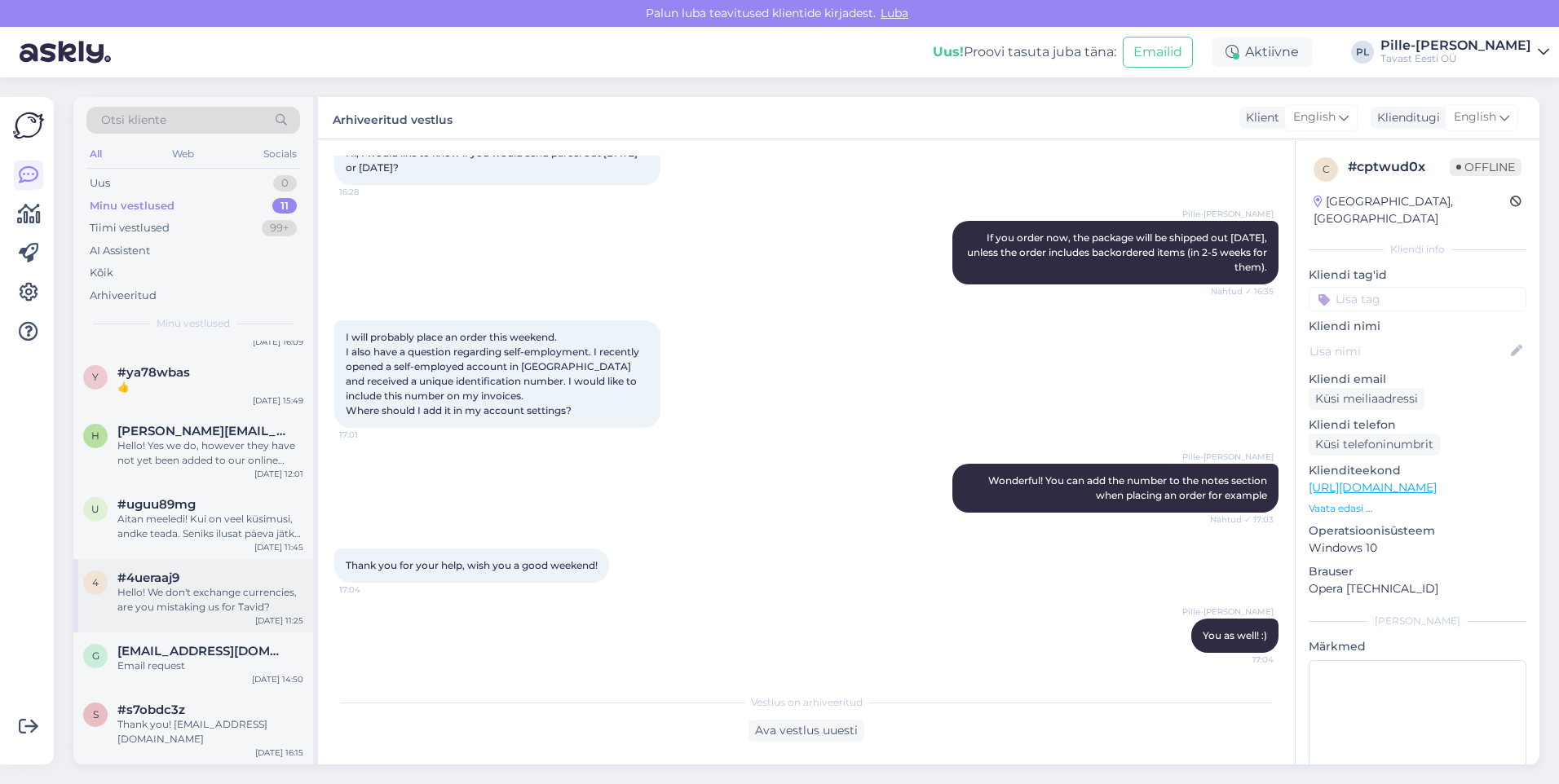
click at [205, 581] on div "#4ueraaj9" at bounding box center [210, 577] width 186 height 15
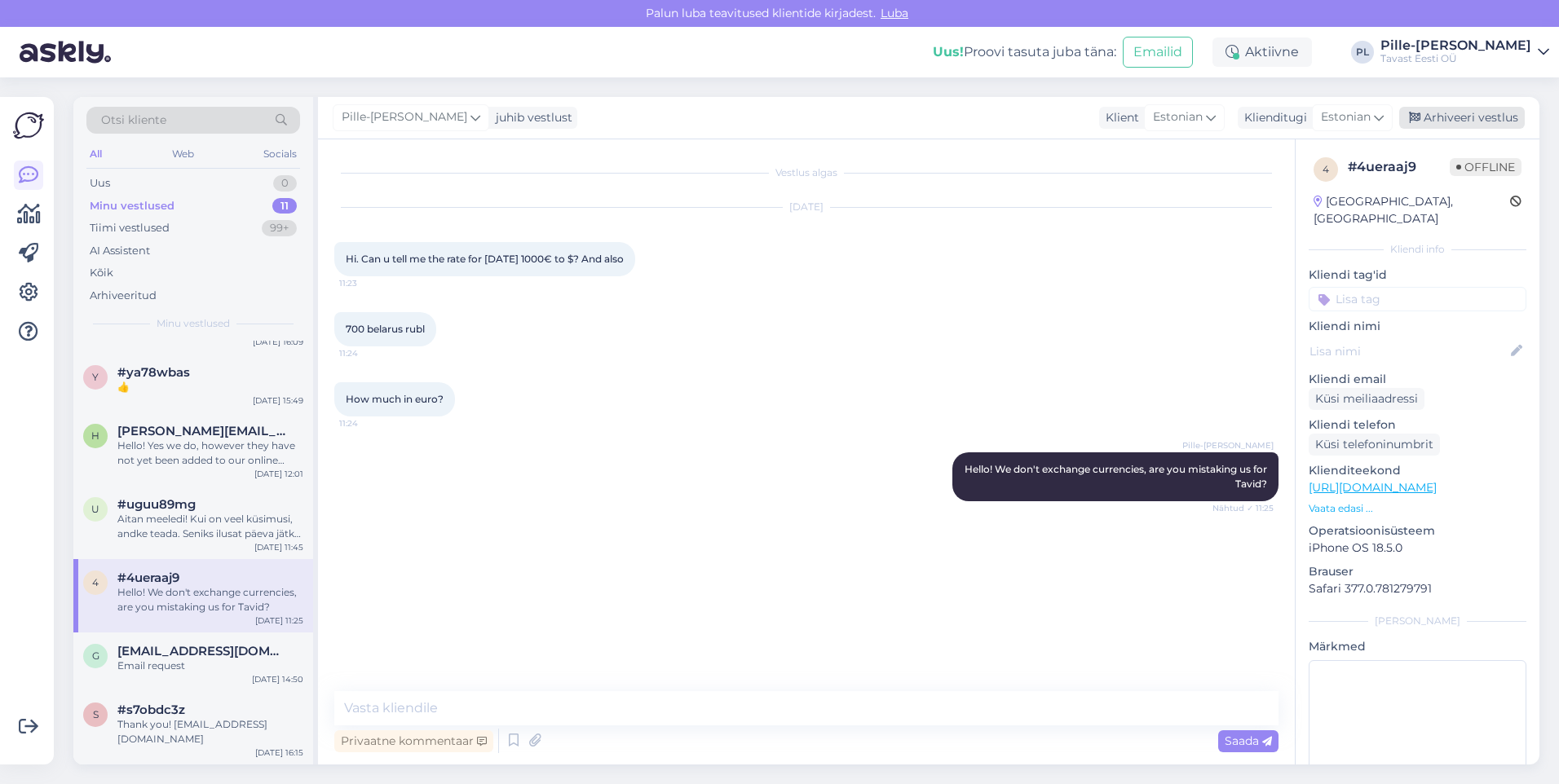
click at [1472, 108] on div "Arhiveeri vestlus" at bounding box center [1461, 117] width 125 height 22
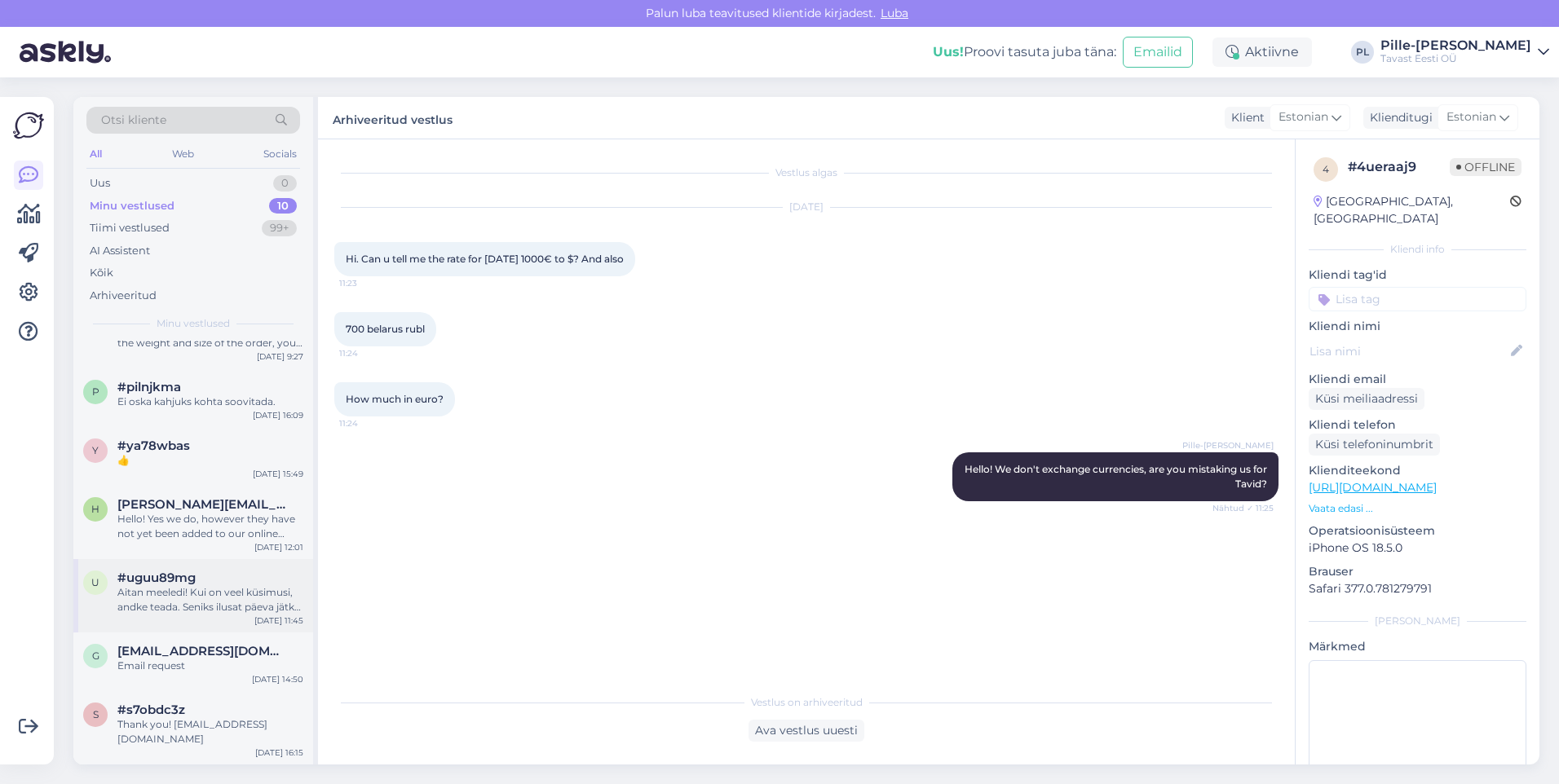
click at [195, 608] on div "Aitan meeledi! Kui on veel küsimusi, andke teada. Seniks ilusat päeva jätku! :)" at bounding box center [210, 599] width 186 height 29
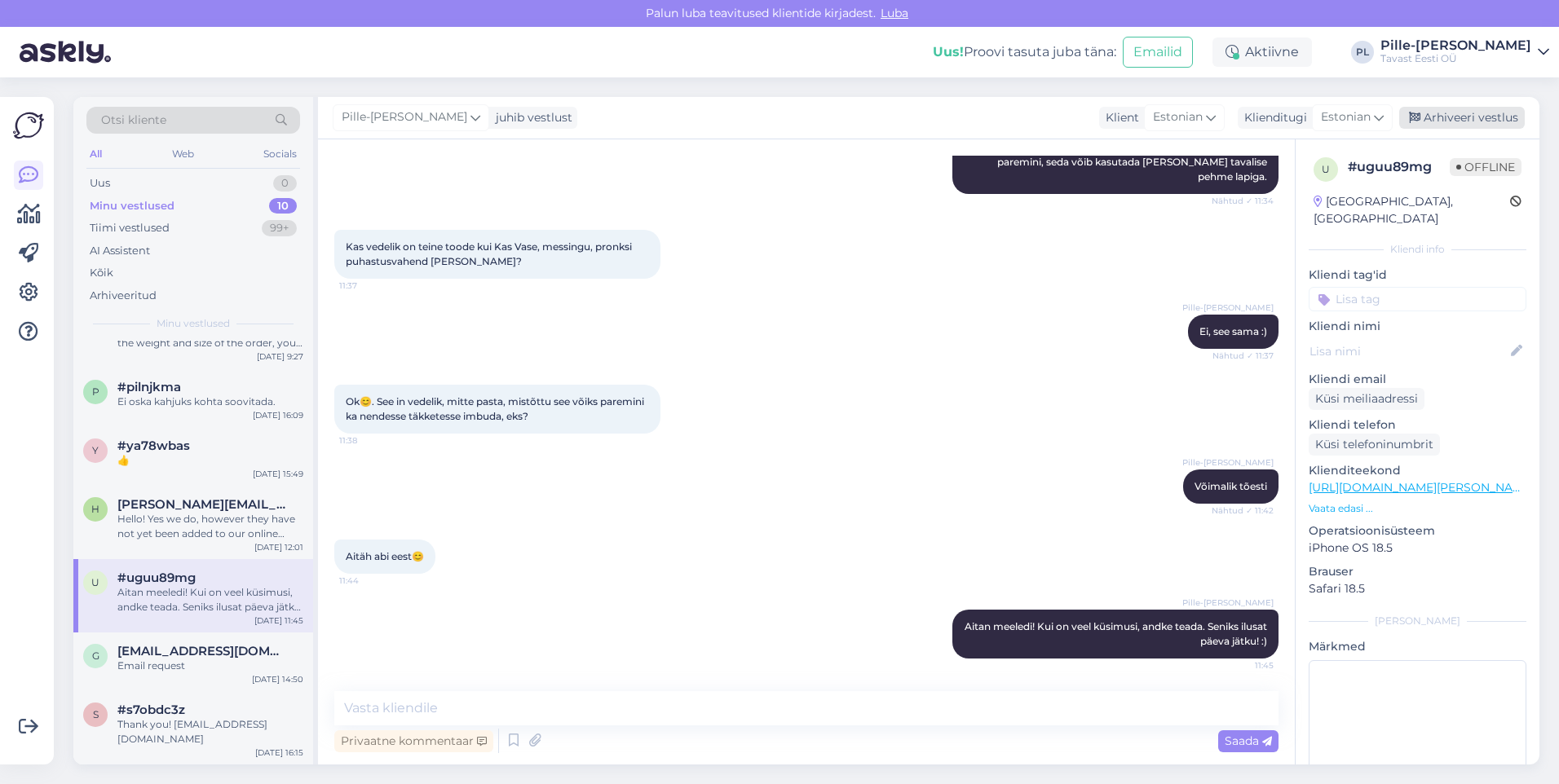
click at [1454, 121] on div "Arhiveeri vestlus" at bounding box center [1461, 117] width 125 height 22
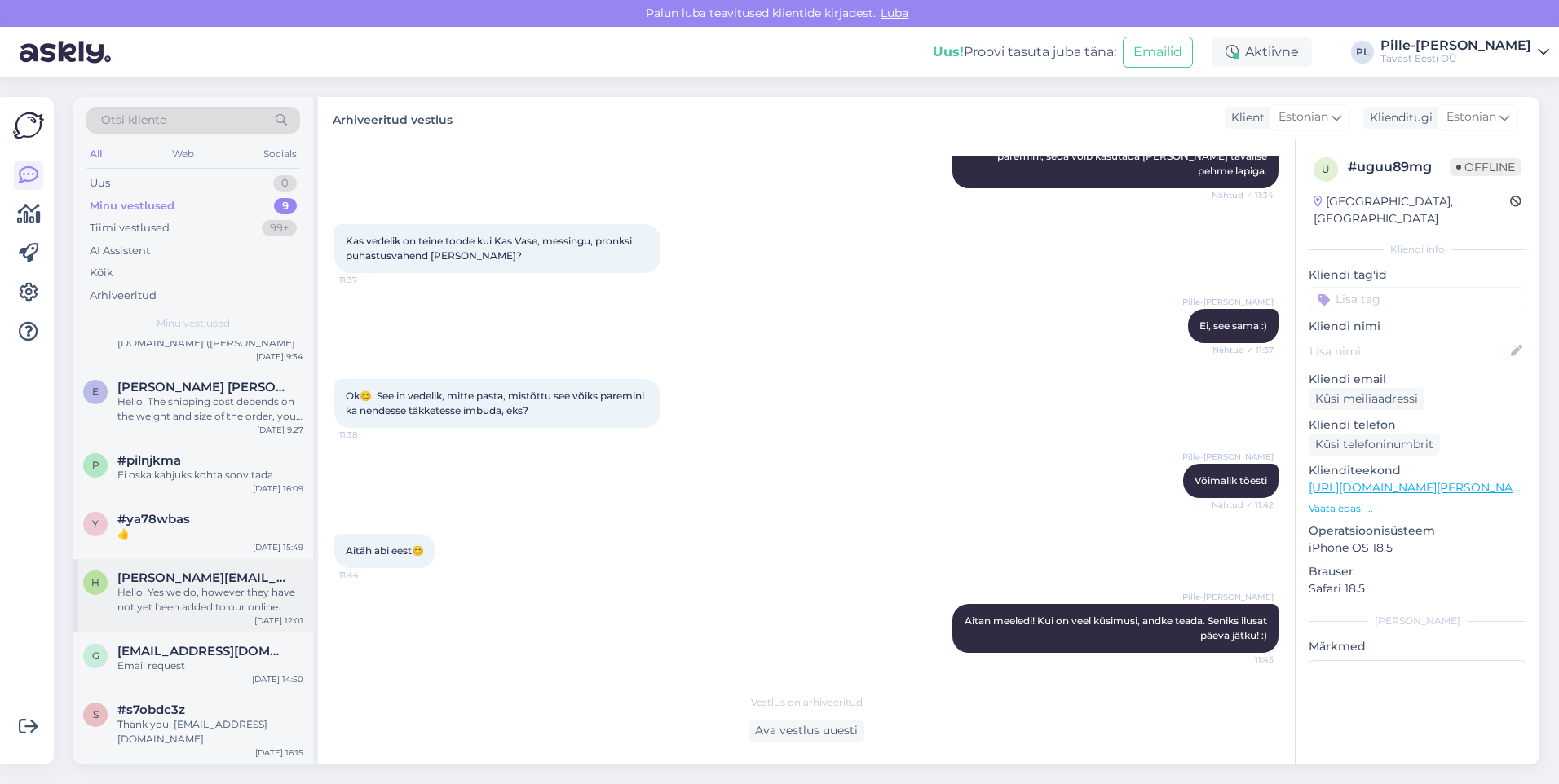
click at [232, 612] on div "Hello! Yes we do, however they have not yet been added to our online store. The…" at bounding box center [210, 599] width 186 height 29
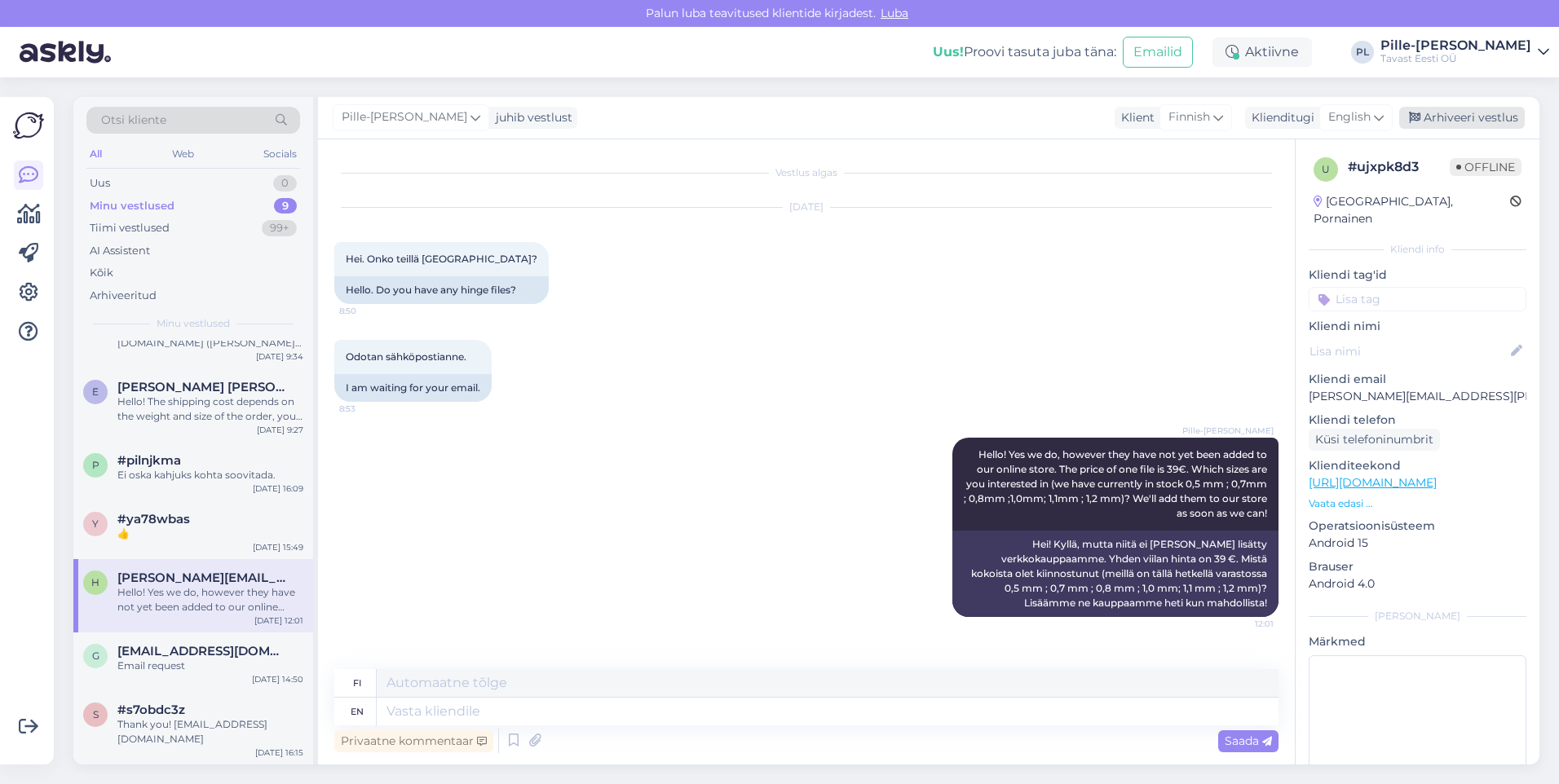
click at [1475, 114] on div "Arhiveeri vestlus" at bounding box center [1461, 117] width 125 height 22
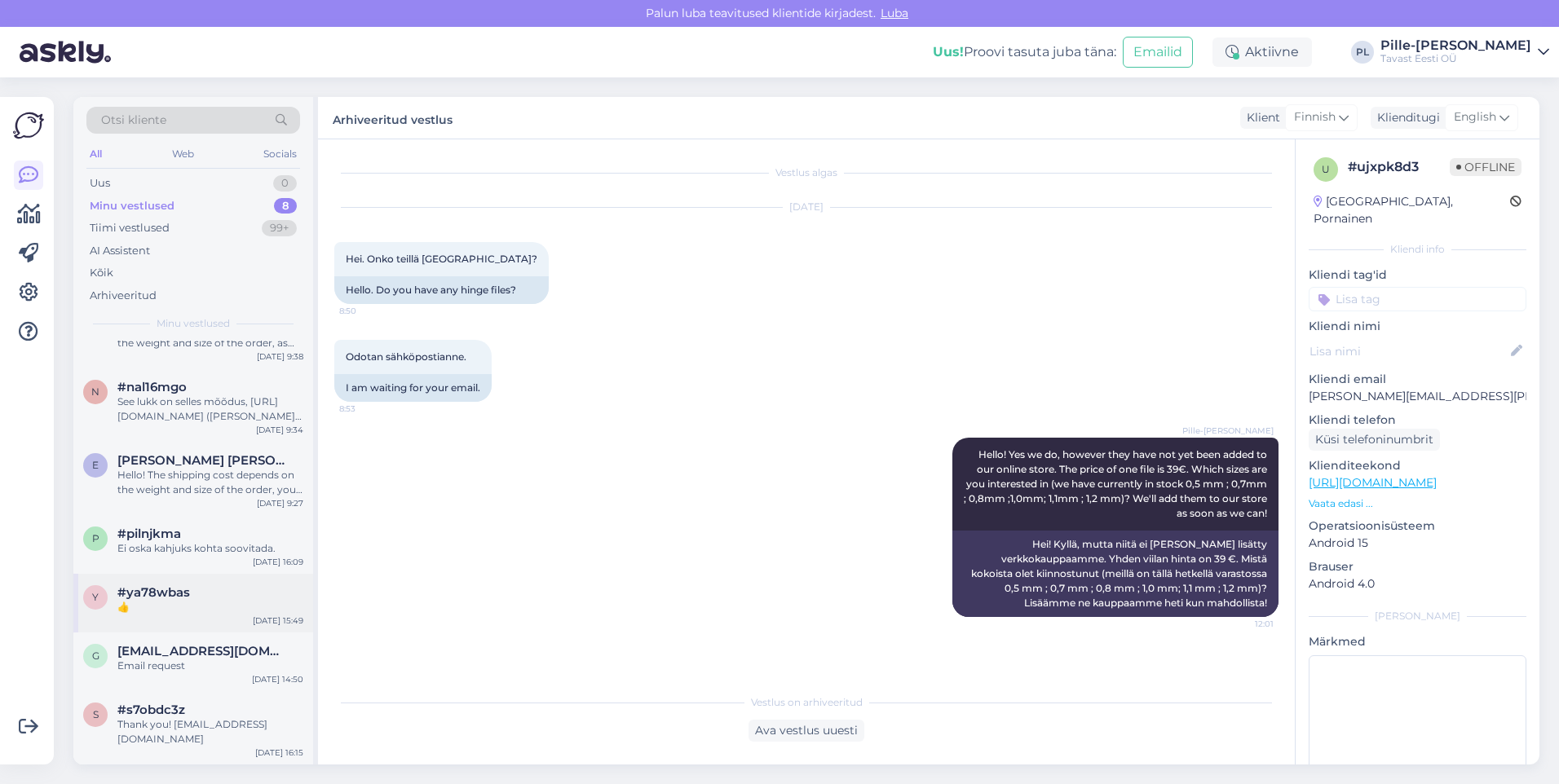
click at [232, 609] on div "👍" at bounding box center [210, 607] width 186 height 15
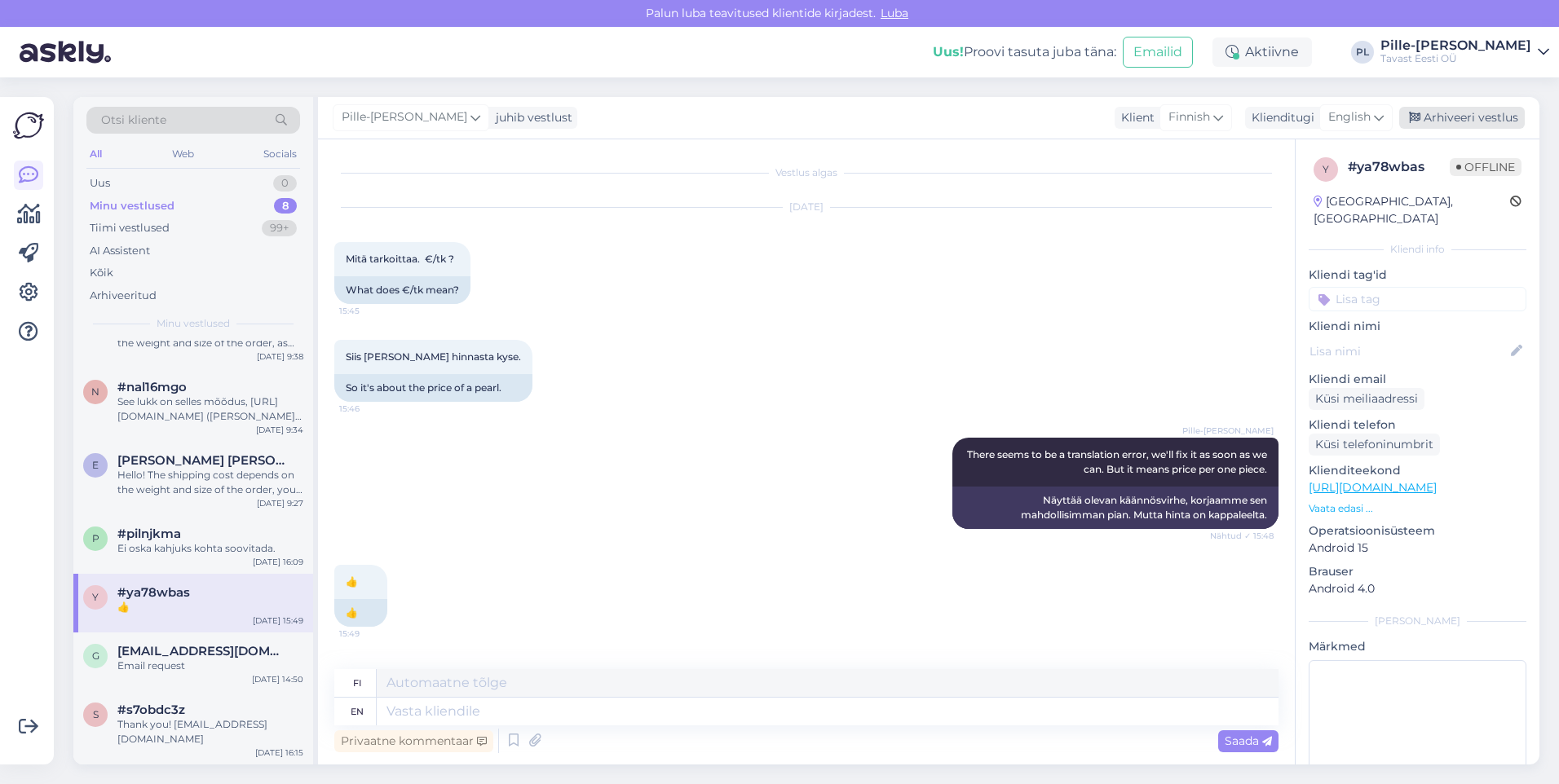
click at [1465, 117] on div "Arhiveeri vestlus" at bounding box center [1461, 117] width 125 height 22
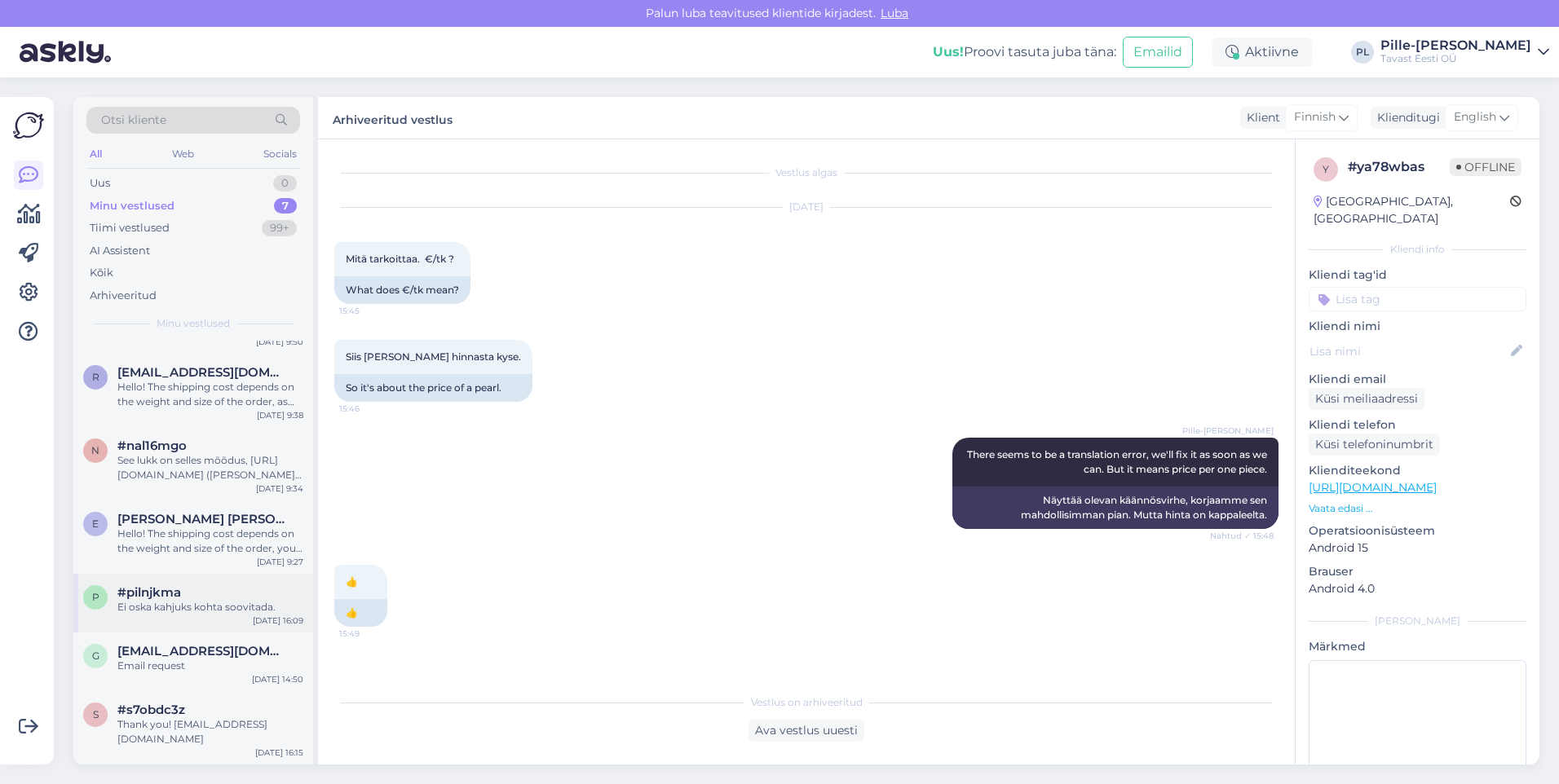
click at [201, 614] on div "Ei oska kahjuks kohta soovitada." at bounding box center [210, 607] width 186 height 15
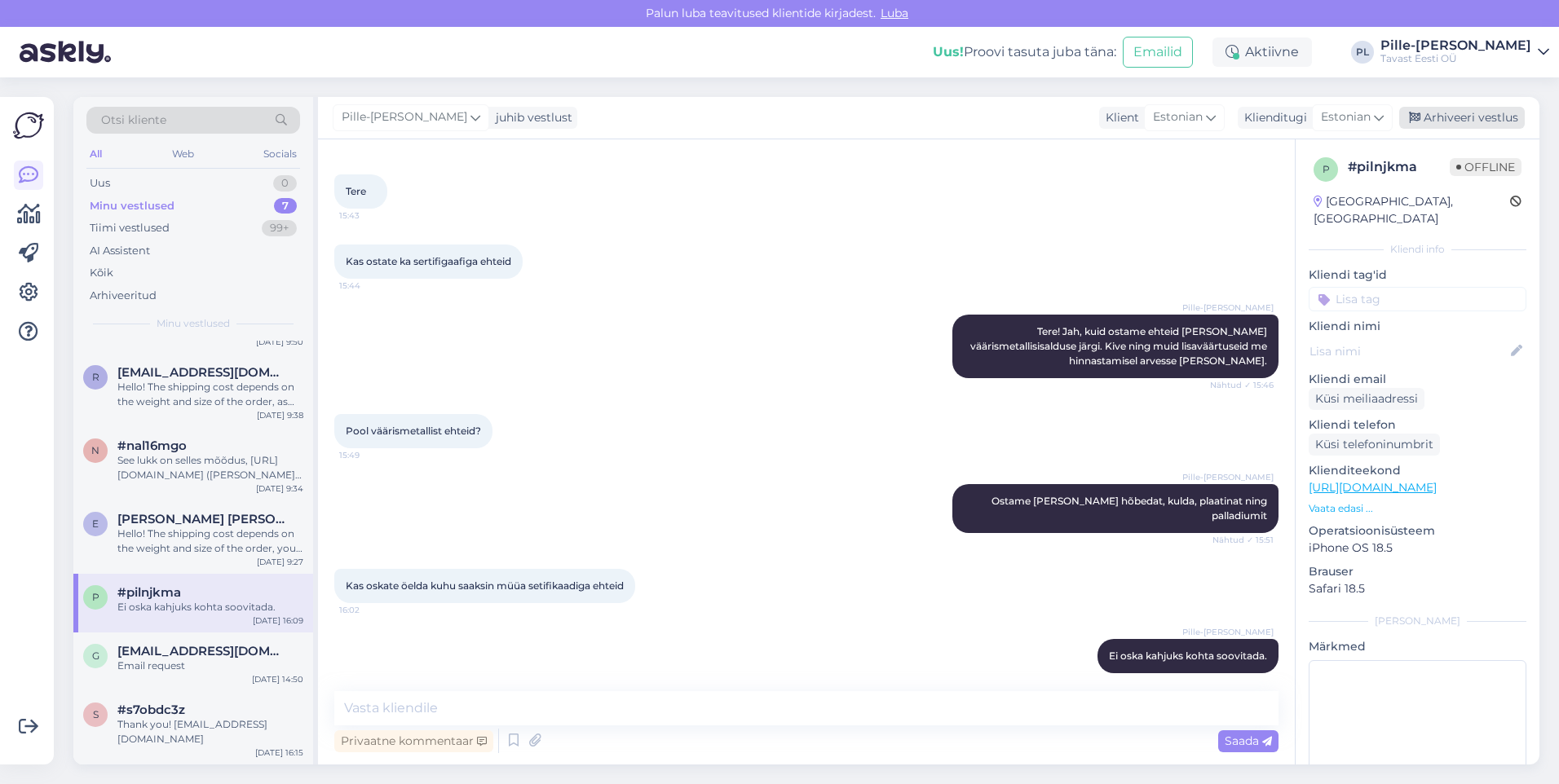
click at [1425, 107] on div "Arhiveeri vestlus" at bounding box center [1461, 117] width 125 height 22
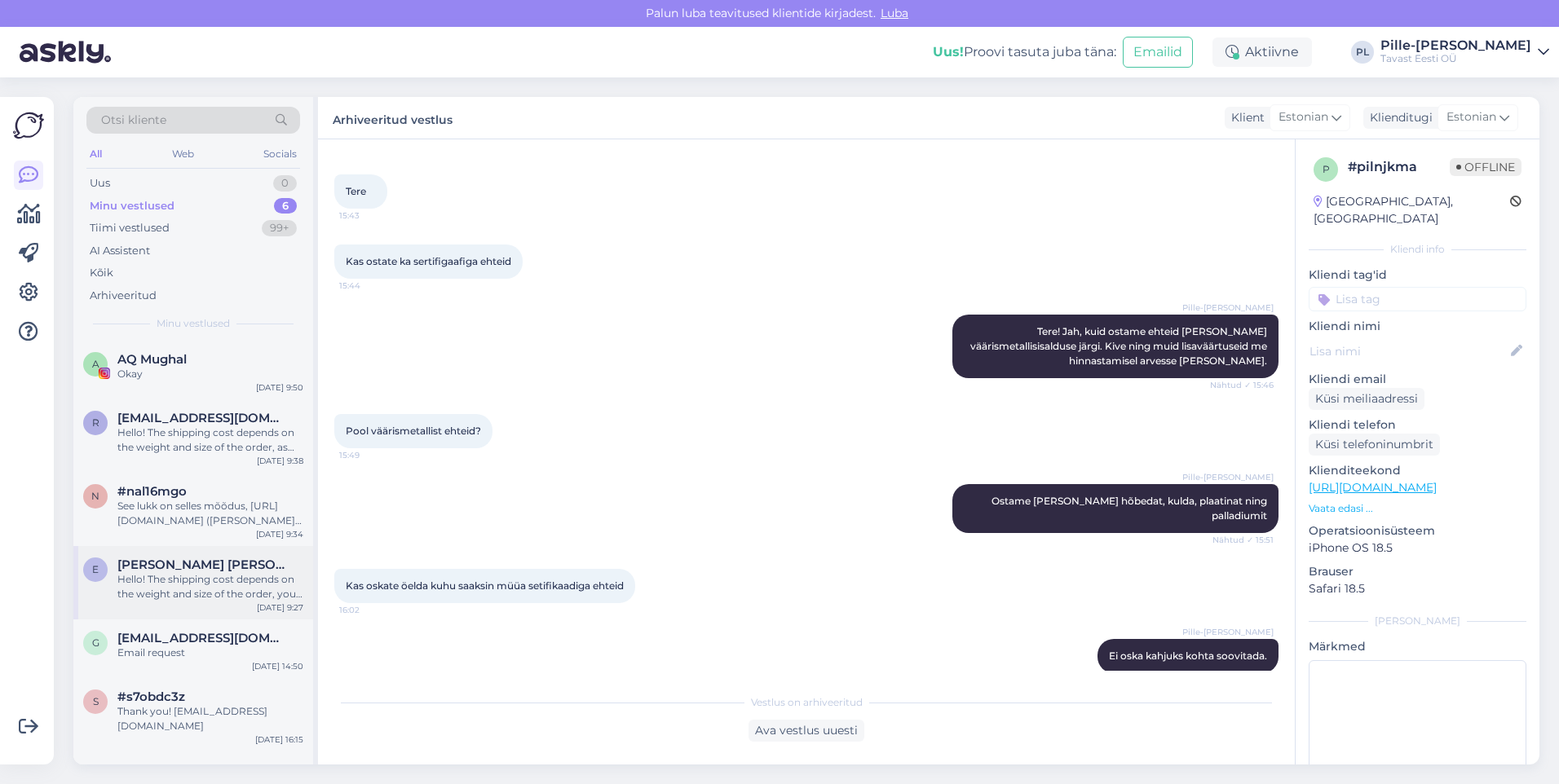
click at [210, 561] on span "[PERSON_NAME] [PERSON_NAME][EMAIL_ADDRESS][DOMAIN_NAME]" at bounding box center [202, 564] width 169 height 15
type textarea "[EMAIL_ADDRESS][DOMAIN_NAME]"
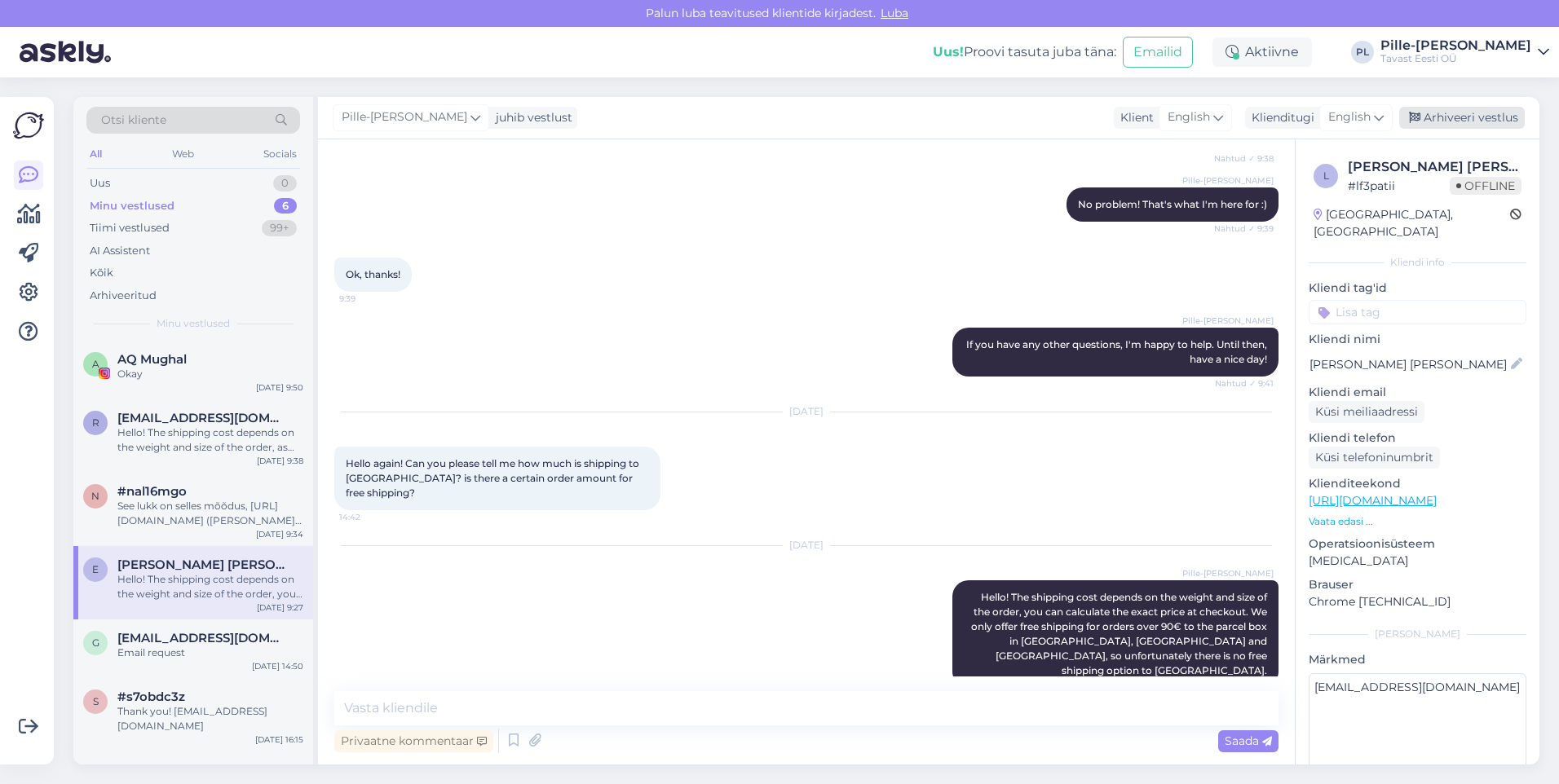
click at [1430, 115] on div "Arhiveeri vestlus" at bounding box center [1461, 117] width 125 height 22
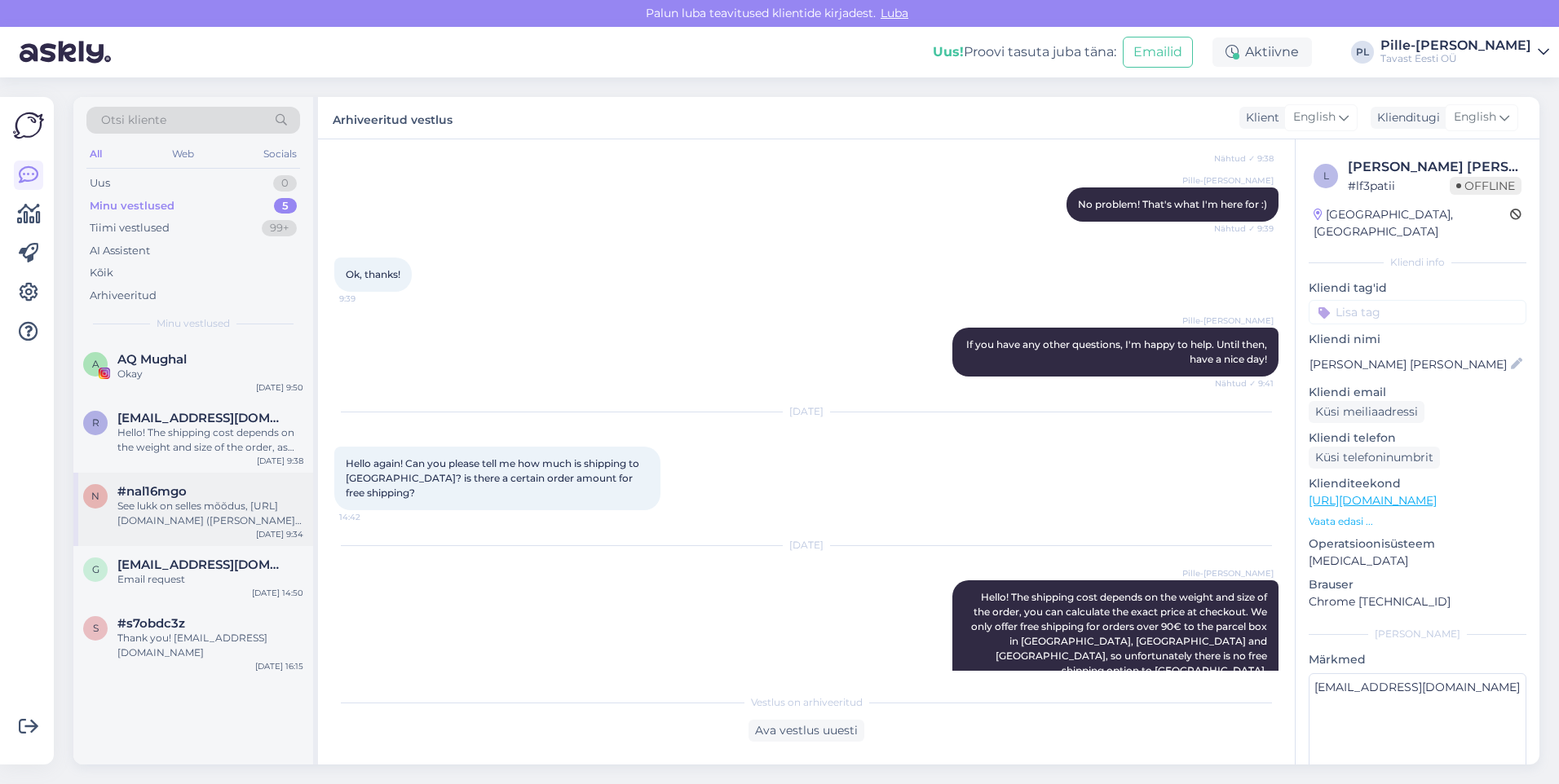
click at [156, 506] on div "See lukk on selles mõõdus, [URL][DOMAIN_NAME] ([PERSON_NAME] aga tuleb avatud r…" at bounding box center [210, 512] width 186 height 29
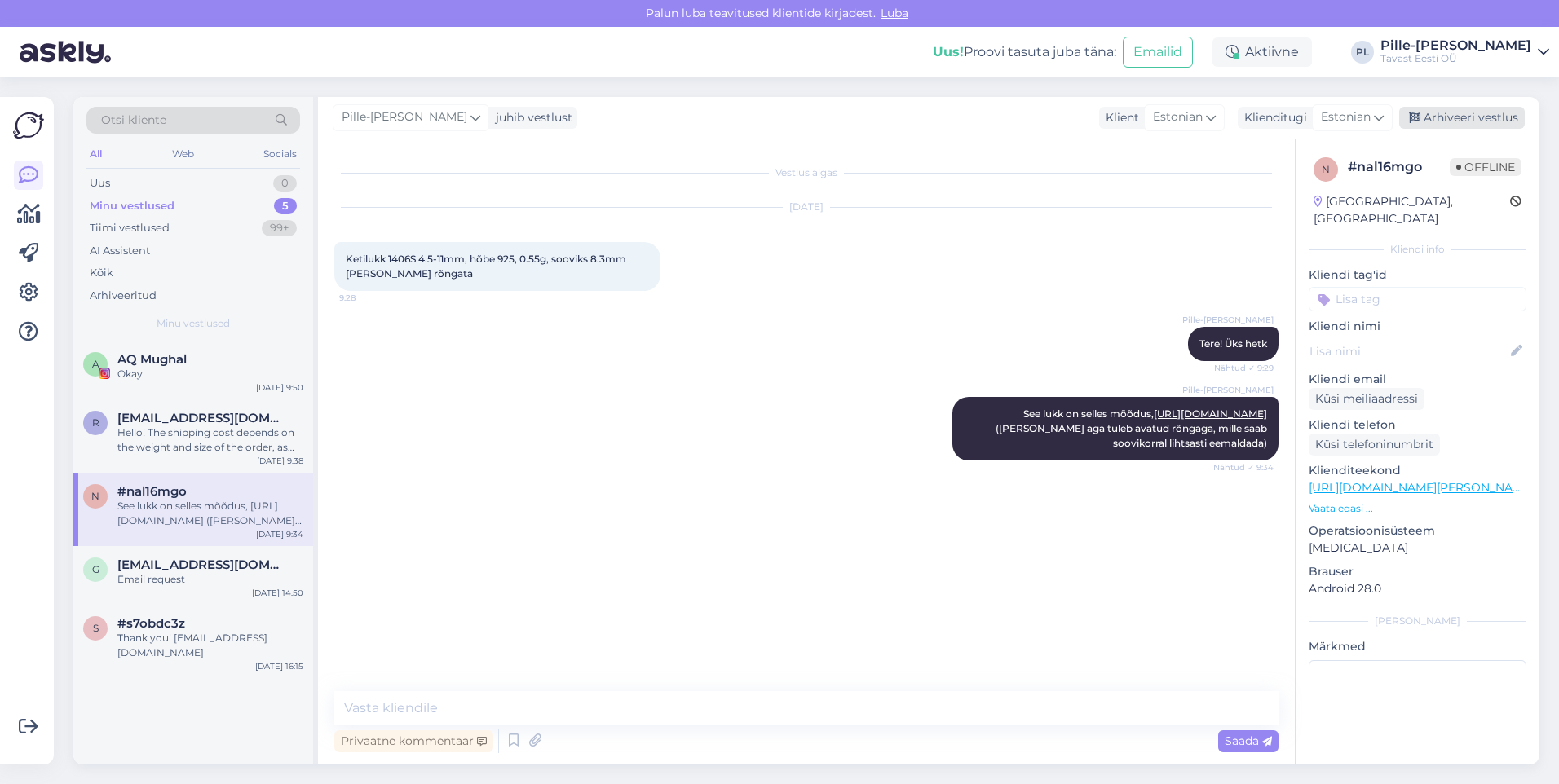
click at [1454, 109] on div "Arhiveeri vestlus" at bounding box center [1461, 117] width 125 height 22
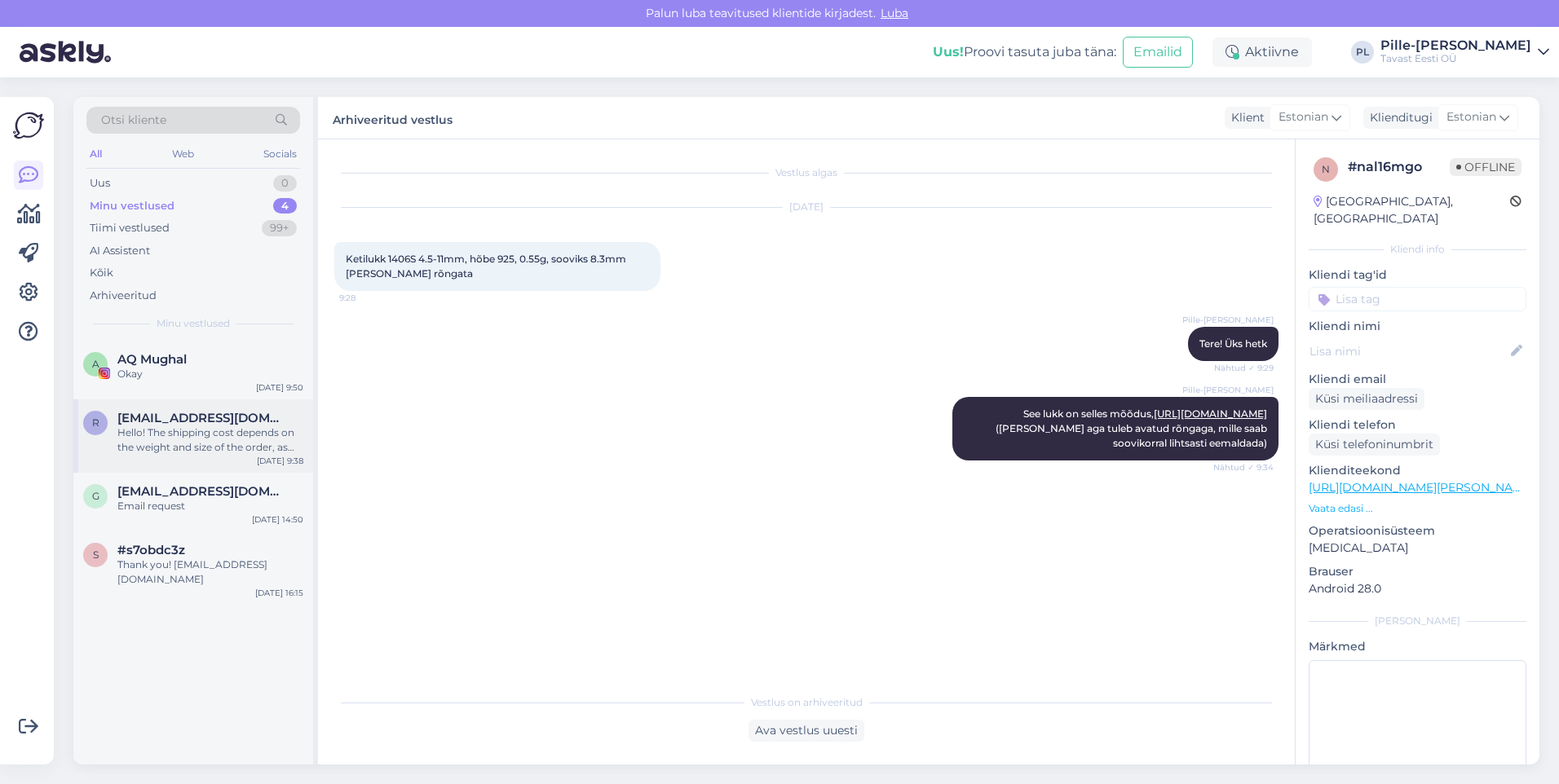
click at [212, 418] on span "[EMAIL_ADDRESS][DOMAIN_NAME]" at bounding box center [202, 418] width 169 height 15
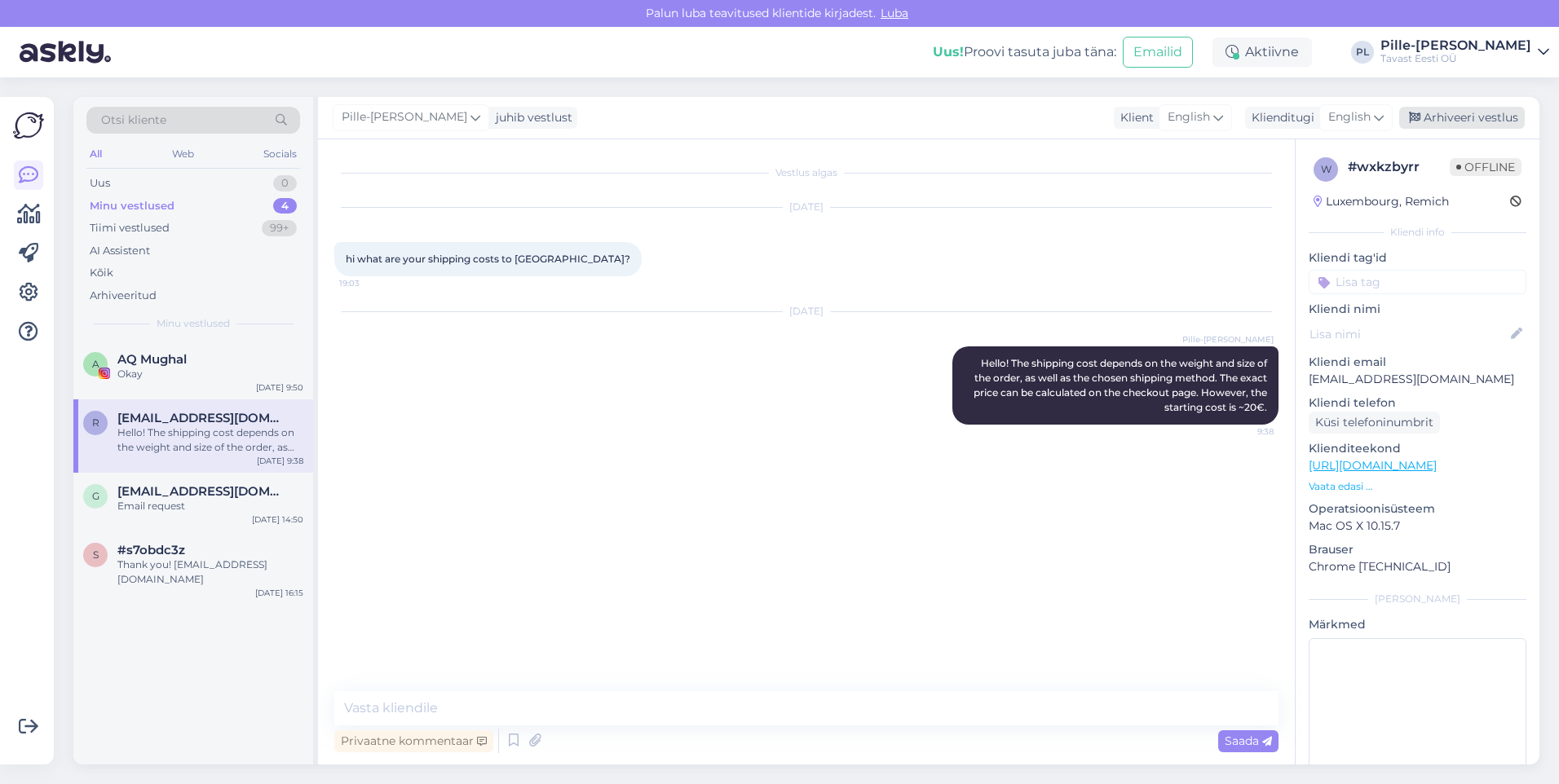
click at [1423, 115] on div "Arhiveeri vestlus" at bounding box center [1461, 117] width 125 height 22
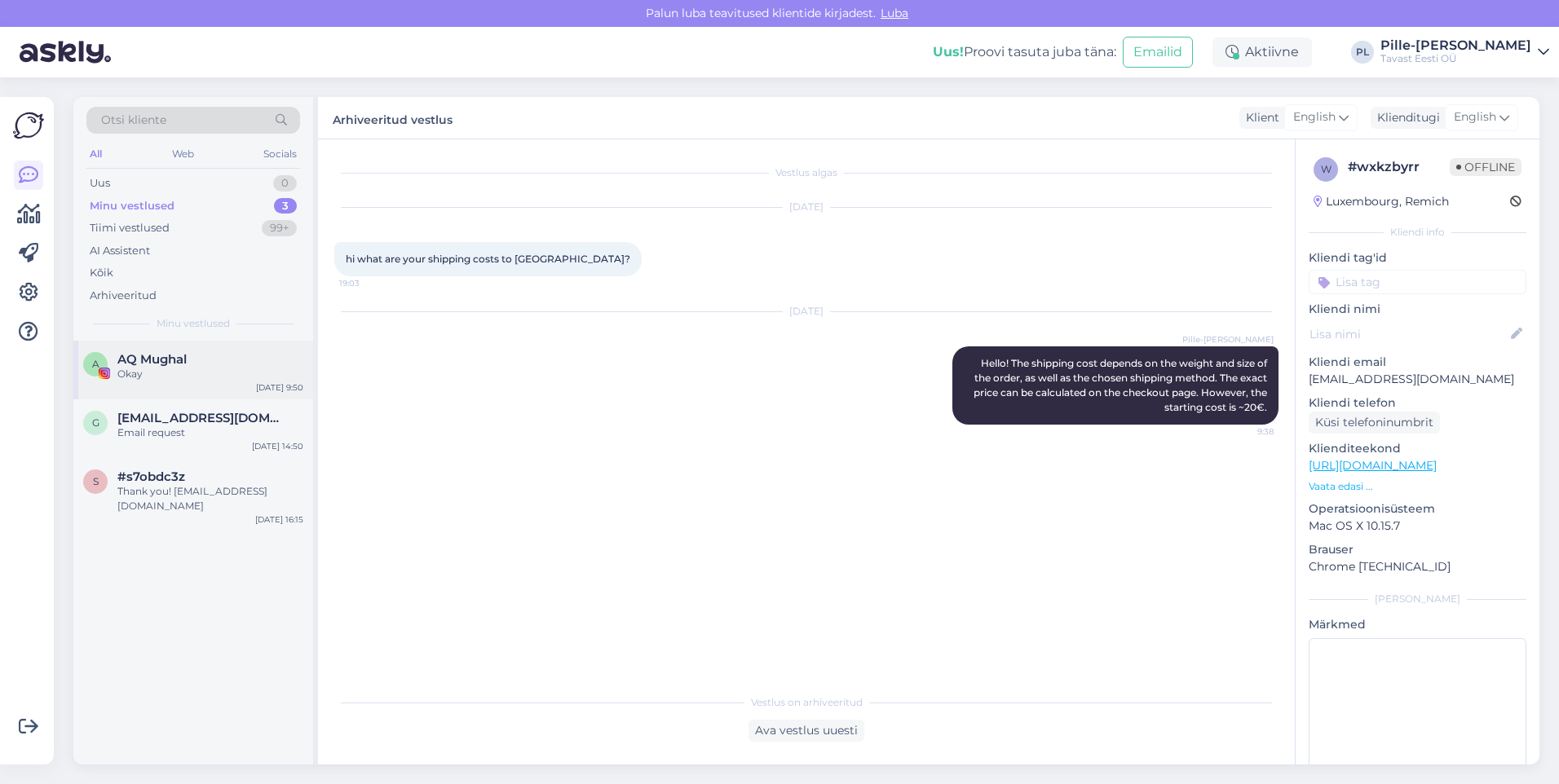
click at [191, 376] on div "Okay" at bounding box center [210, 374] width 186 height 15
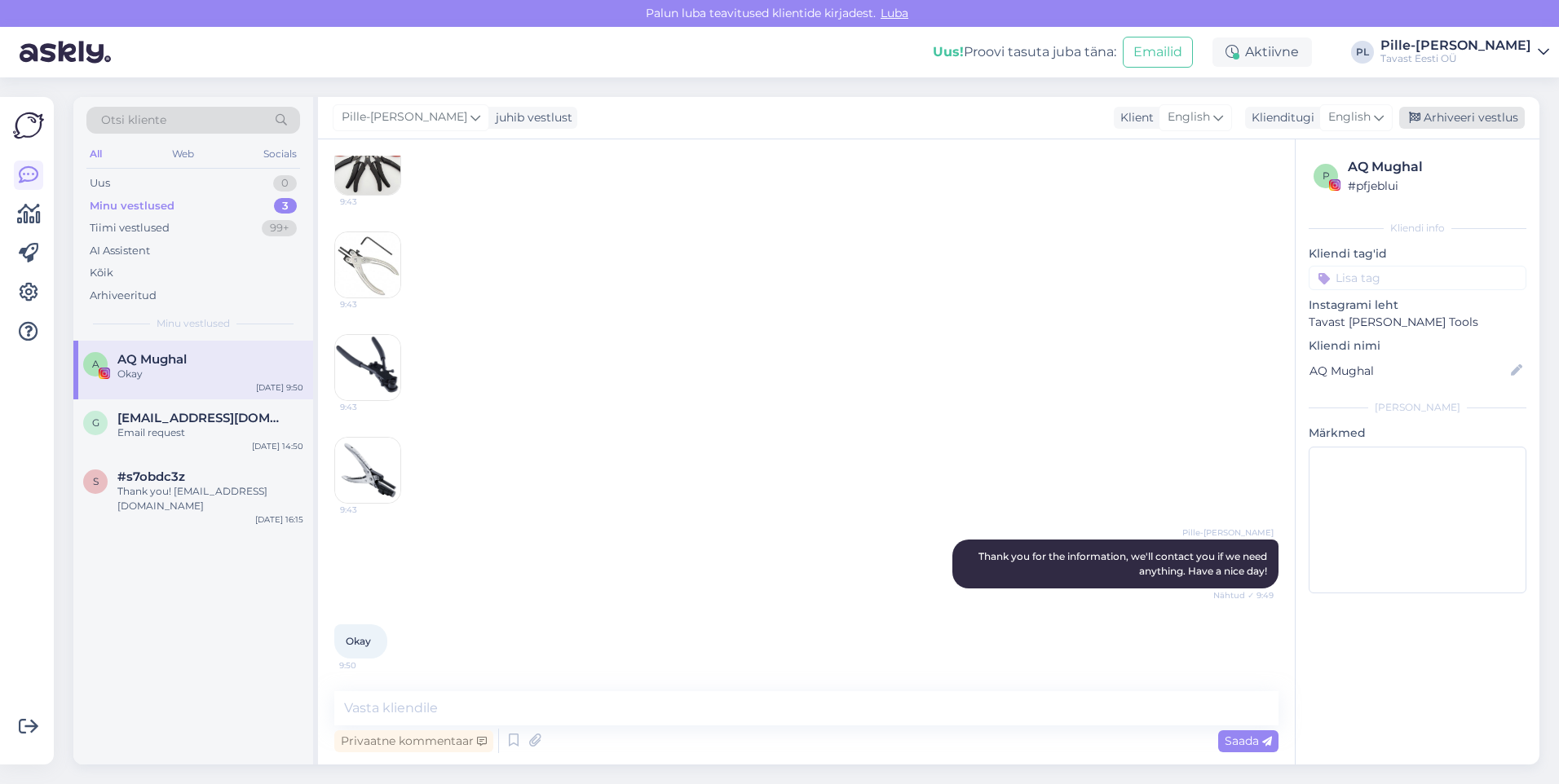
click at [1469, 116] on div "Arhiveeri vestlus" at bounding box center [1461, 117] width 125 height 22
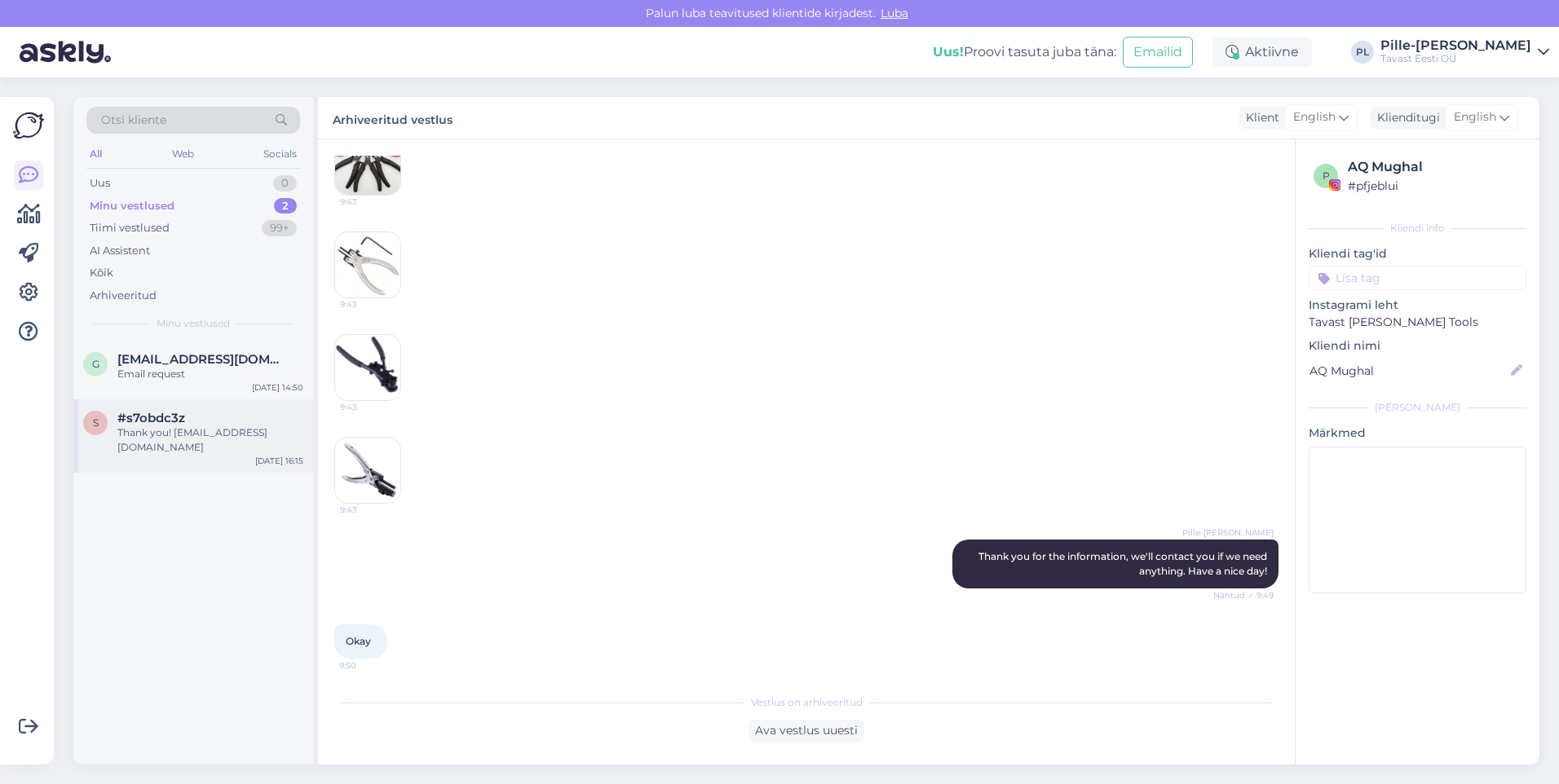
click at [196, 417] on div "#s7obdc3z" at bounding box center [210, 418] width 186 height 15
type textarea "[EMAIL_ADDRESS][DOMAIN_NAME]"
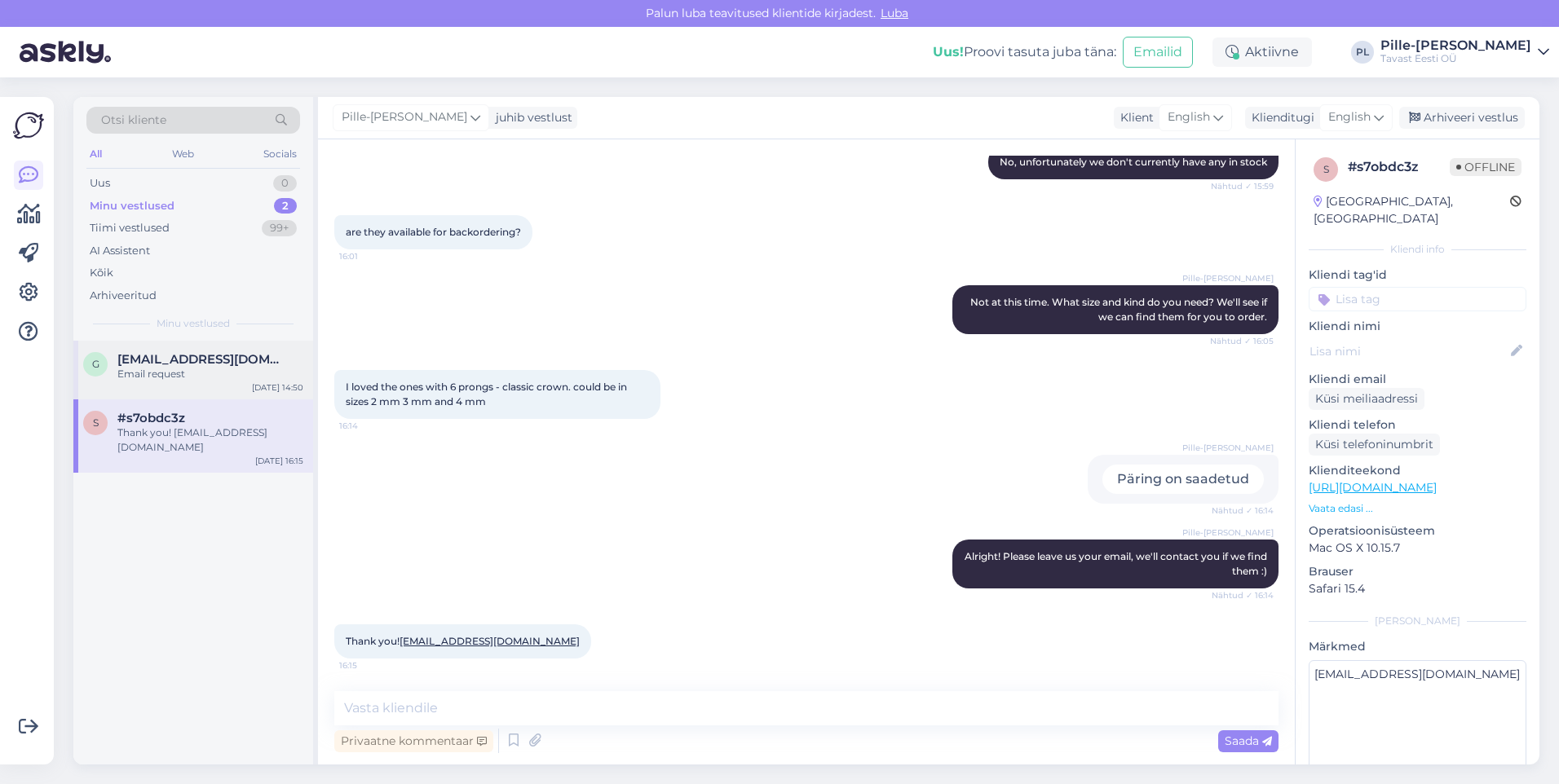
click at [152, 377] on div "Email request" at bounding box center [210, 374] width 186 height 15
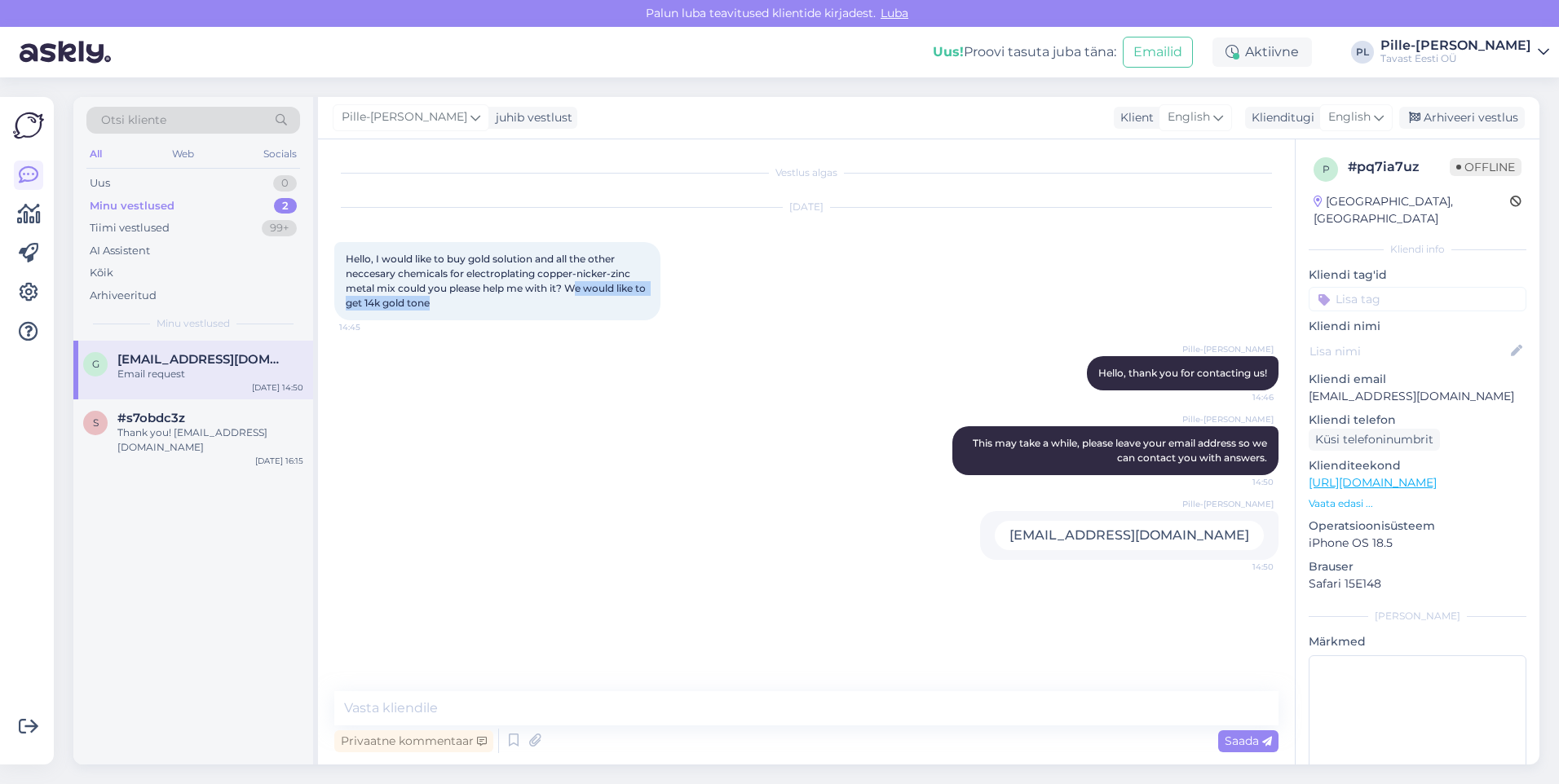
drag, startPoint x: 460, startPoint y: 302, endPoint x: 580, endPoint y: 289, distance: 120.7
click at [580, 289] on div "Hello, I would like to buy gold solution and all the other neccesary chemicals …" at bounding box center [498, 281] width 327 height 79
drag, startPoint x: 580, startPoint y: 289, endPoint x: 637, endPoint y: 343, distance: 78.5
click at [637, 343] on div "Pille-[PERSON_NAME] Hello, thank you for contacting us! 14:46" at bounding box center [806, 373] width 944 height 70
click at [150, 195] on div "Minu vestlused 2" at bounding box center [193, 206] width 214 height 23
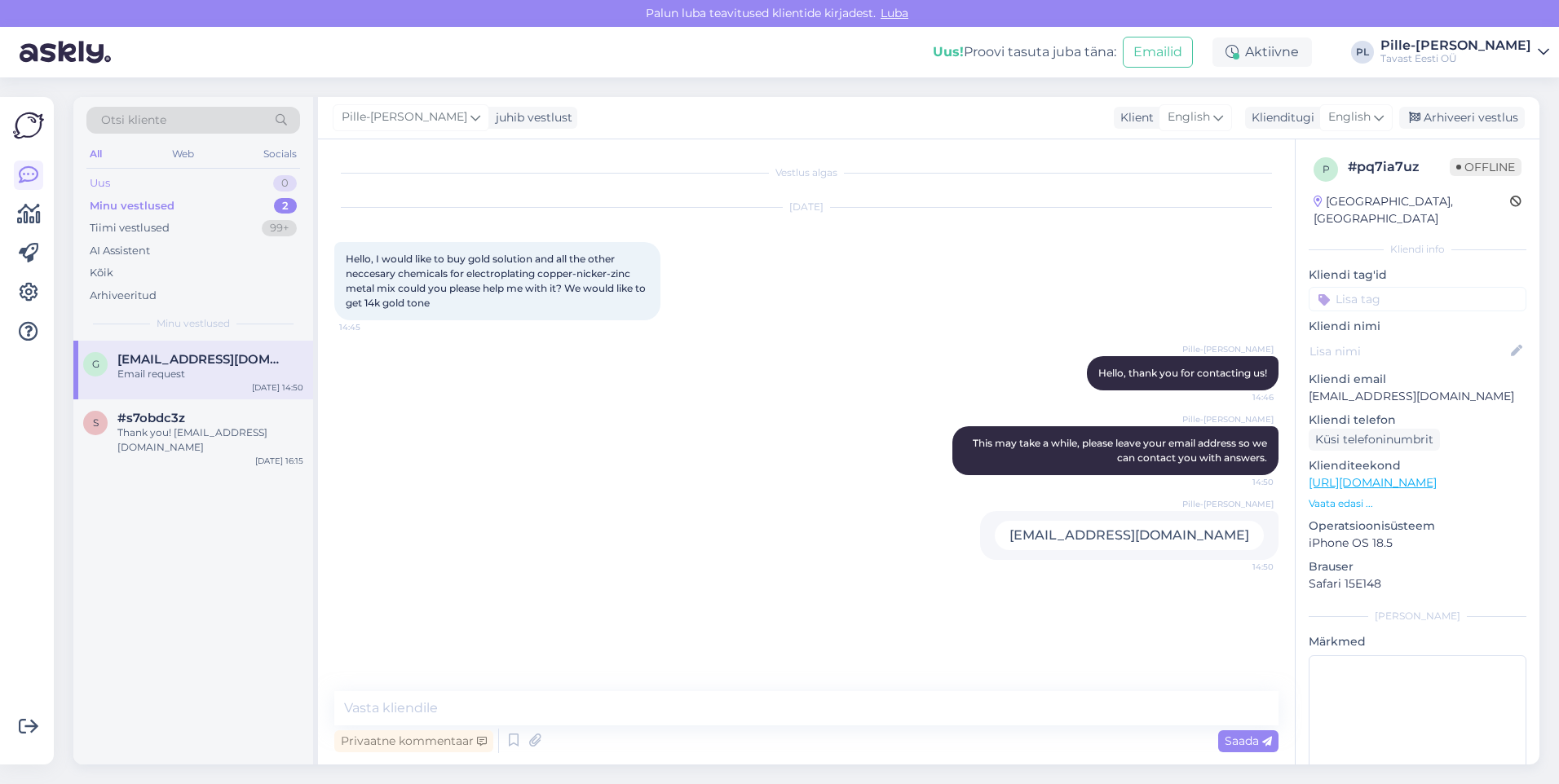
click at [283, 174] on div "Uus 0" at bounding box center [193, 183] width 214 height 23
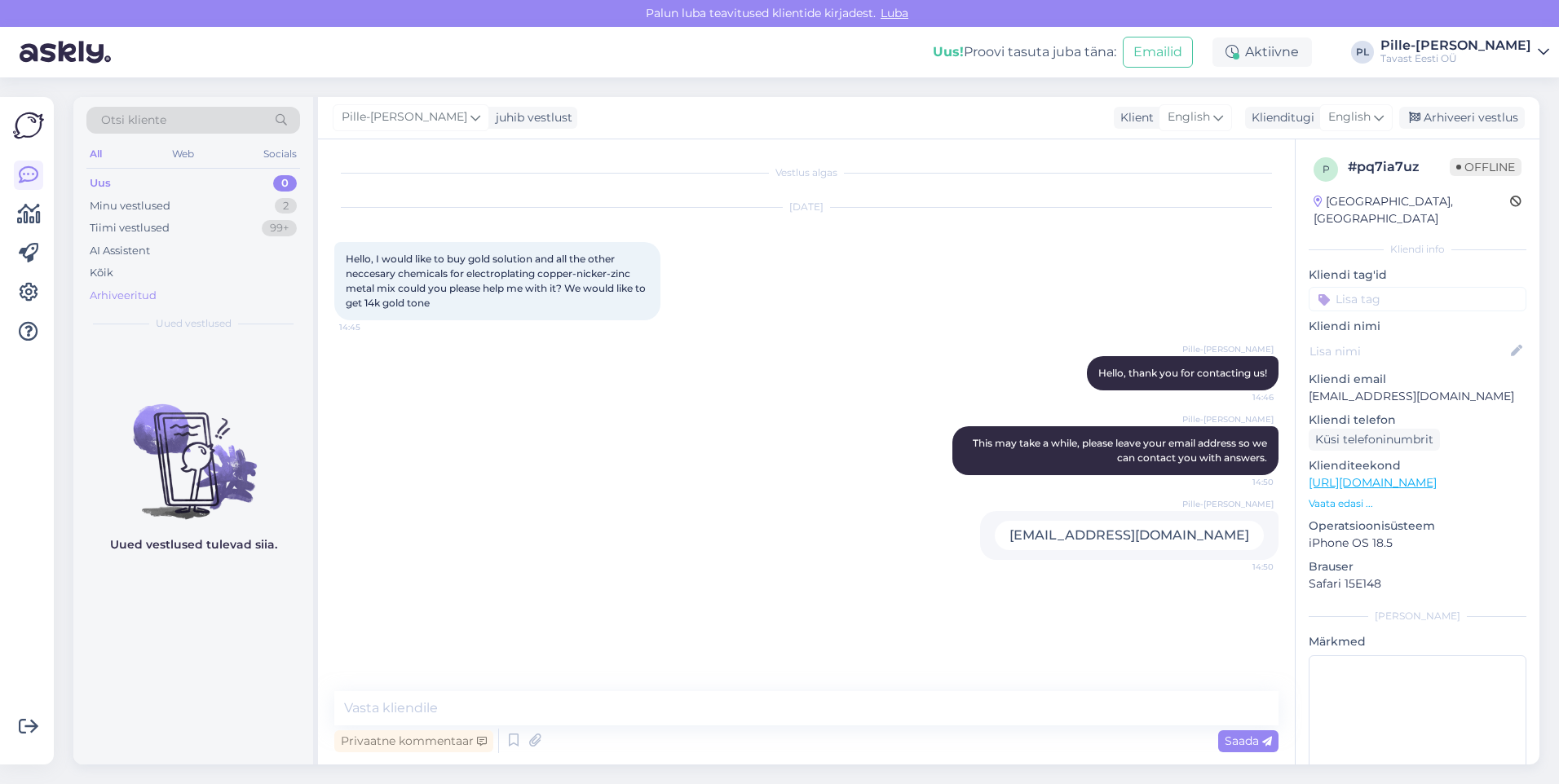
click at [186, 294] on div "Arhiveeritud" at bounding box center [193, 295] width 214 height 23
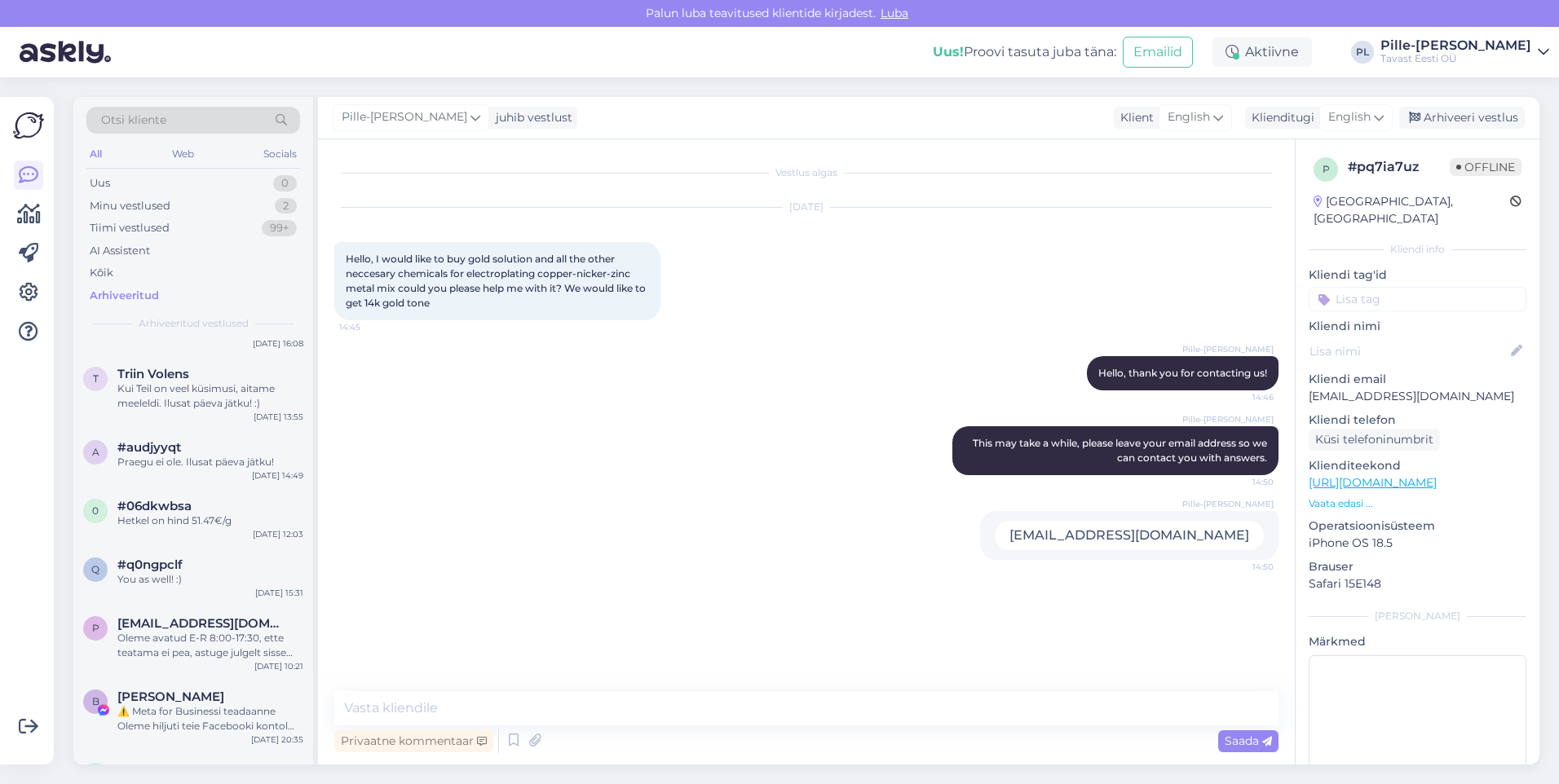
scroll to position [6428, 0]
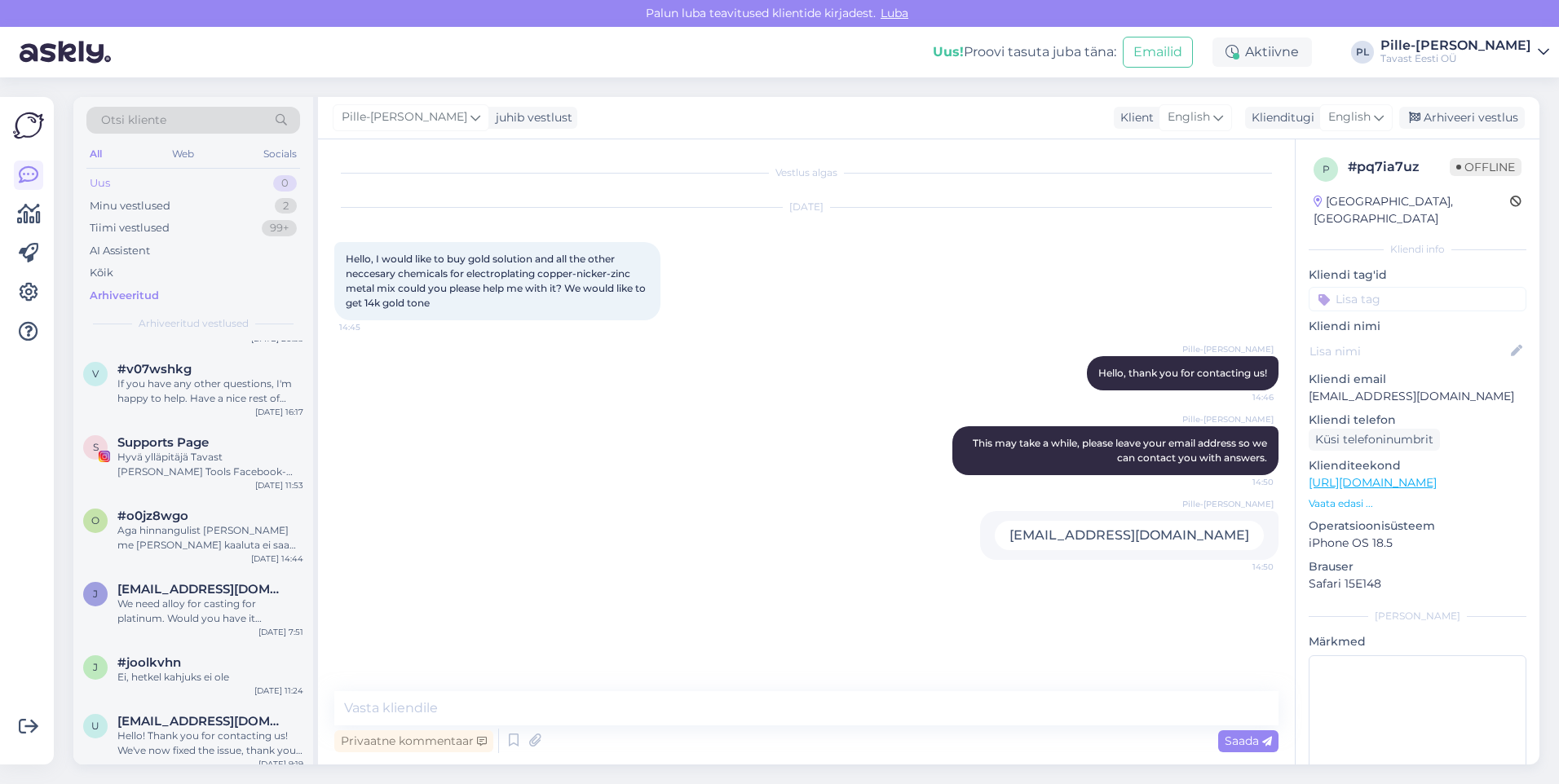
click at [134, 177] on div "Uus 0" at bounding box center [193, 183] width 214 height 23
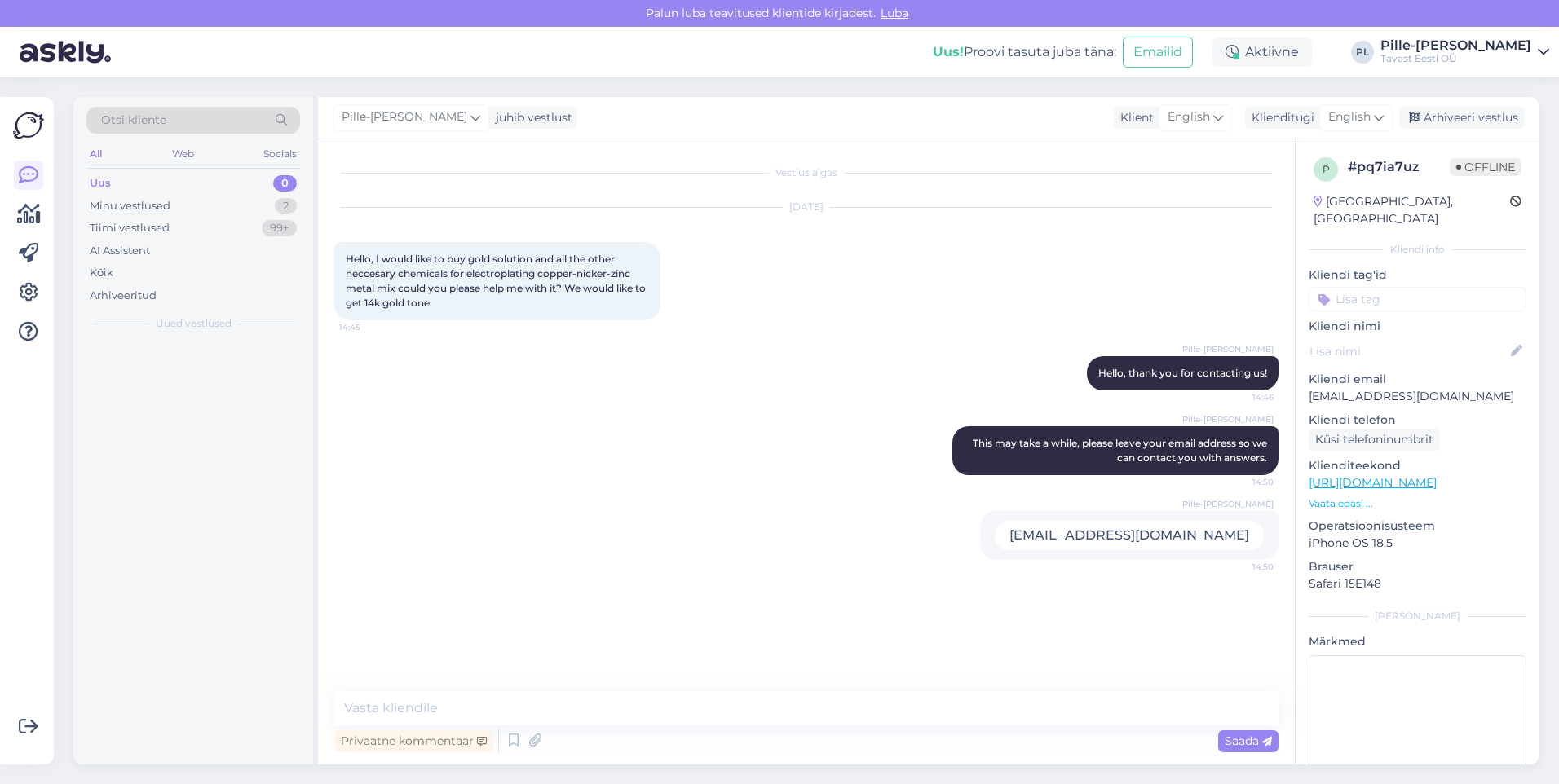
scroll to position [0, 0]
click at [187, 388] on div "Tere. Kas te hõbeda tootmisjääke ka kokku ostate? Mul on kogunenud pea 0.5kg." at bounding box center [210, 381] width 186 height 29
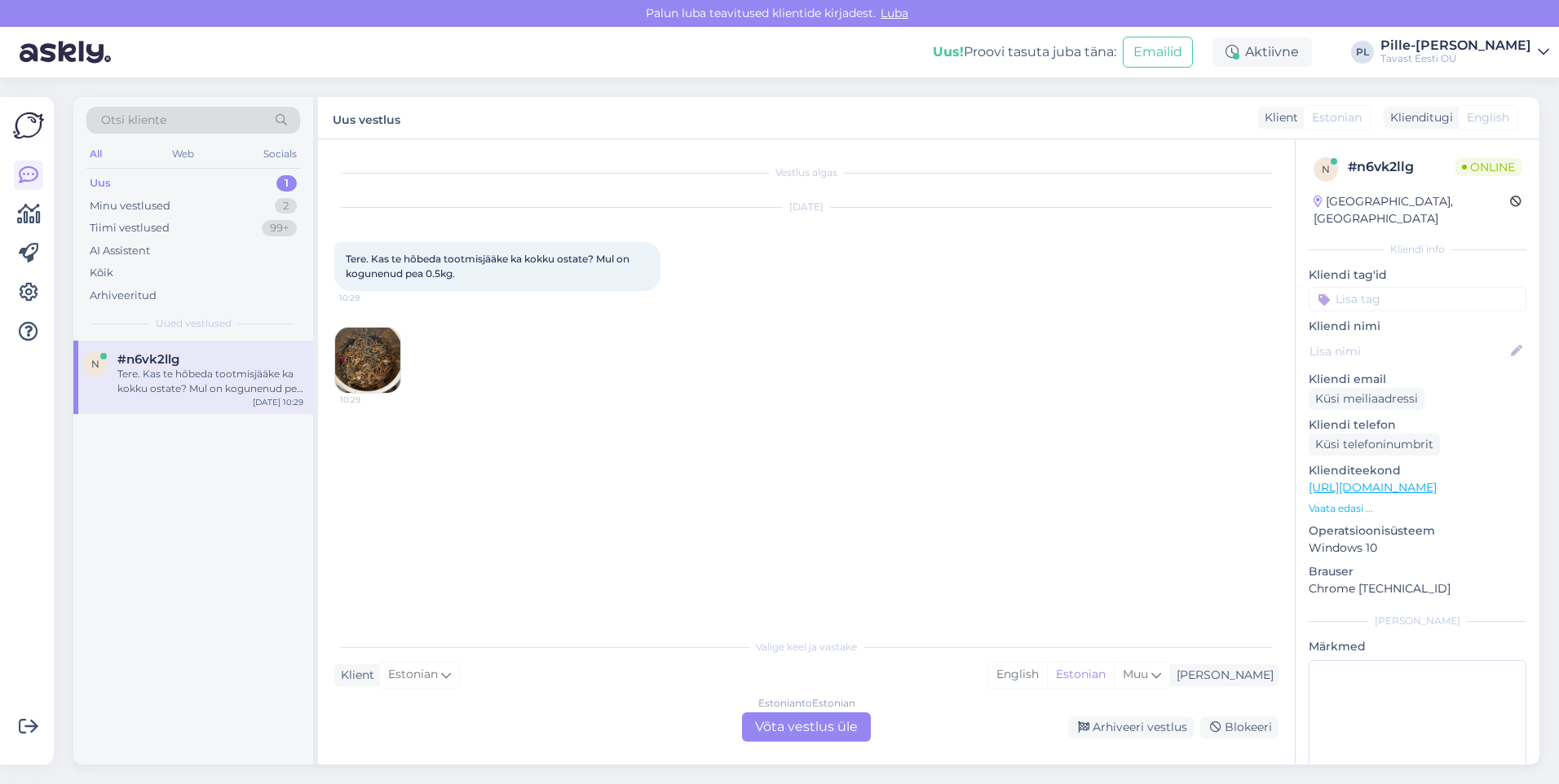
click at [371, 359] on img at bounding box center [368, 360] width 66 height 66
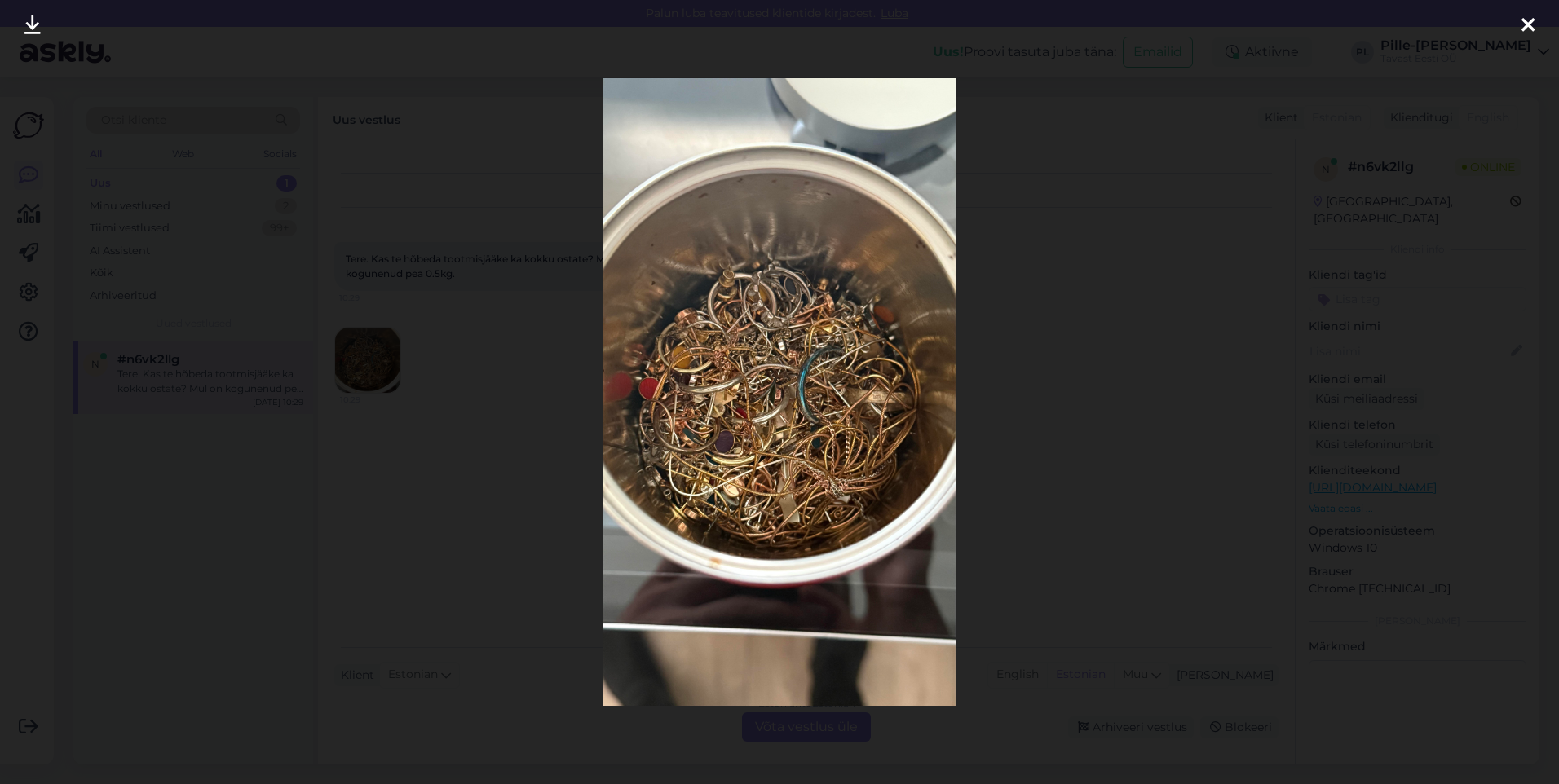
click at [1528, 28] on icon at bounding box center [1527, 26] width 13 height 21
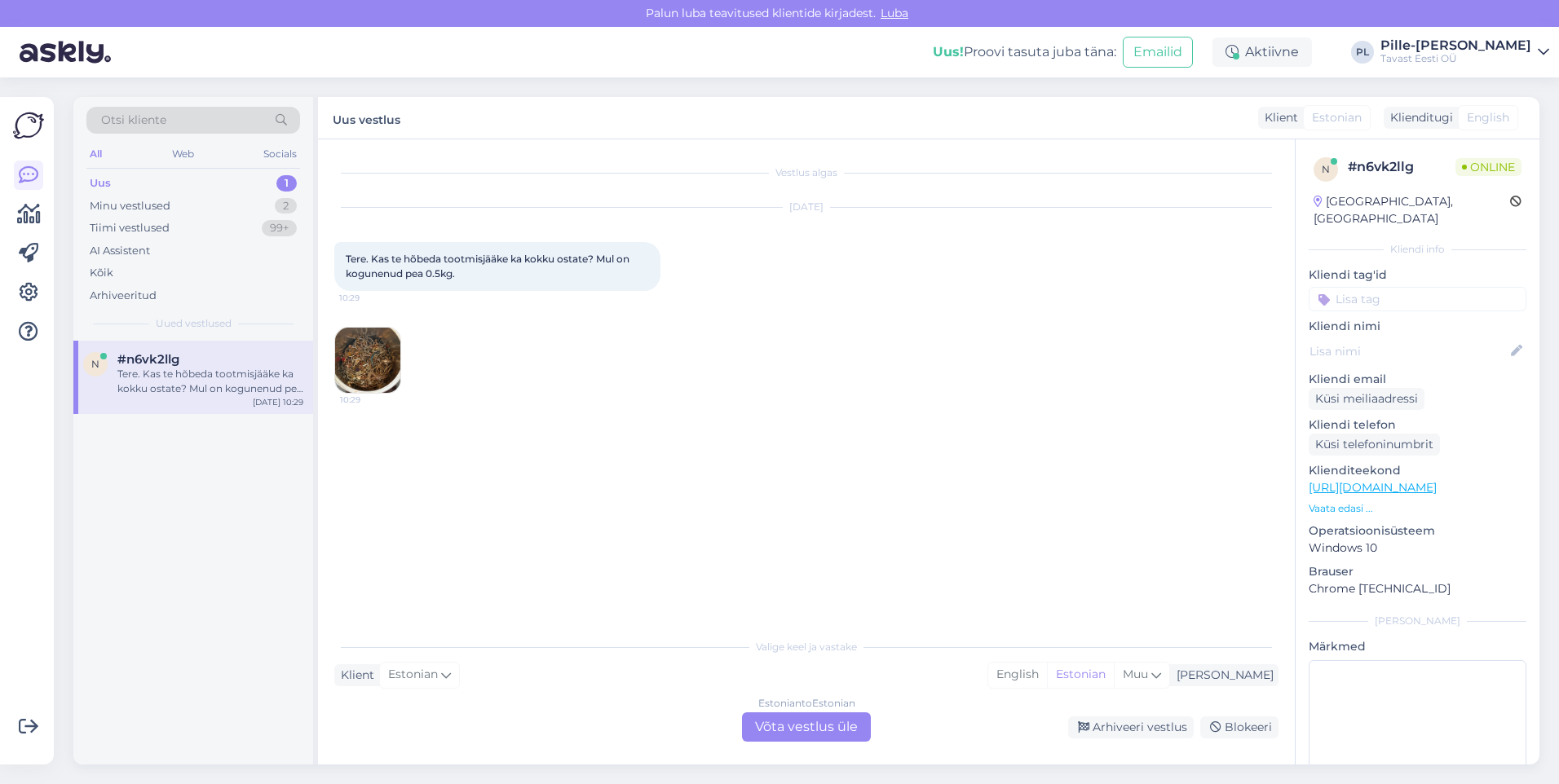
click at [821, 722] on div "Estonian to Estonian Võta vestlus üle" at bounding box center [805, 726] width 128 height 29
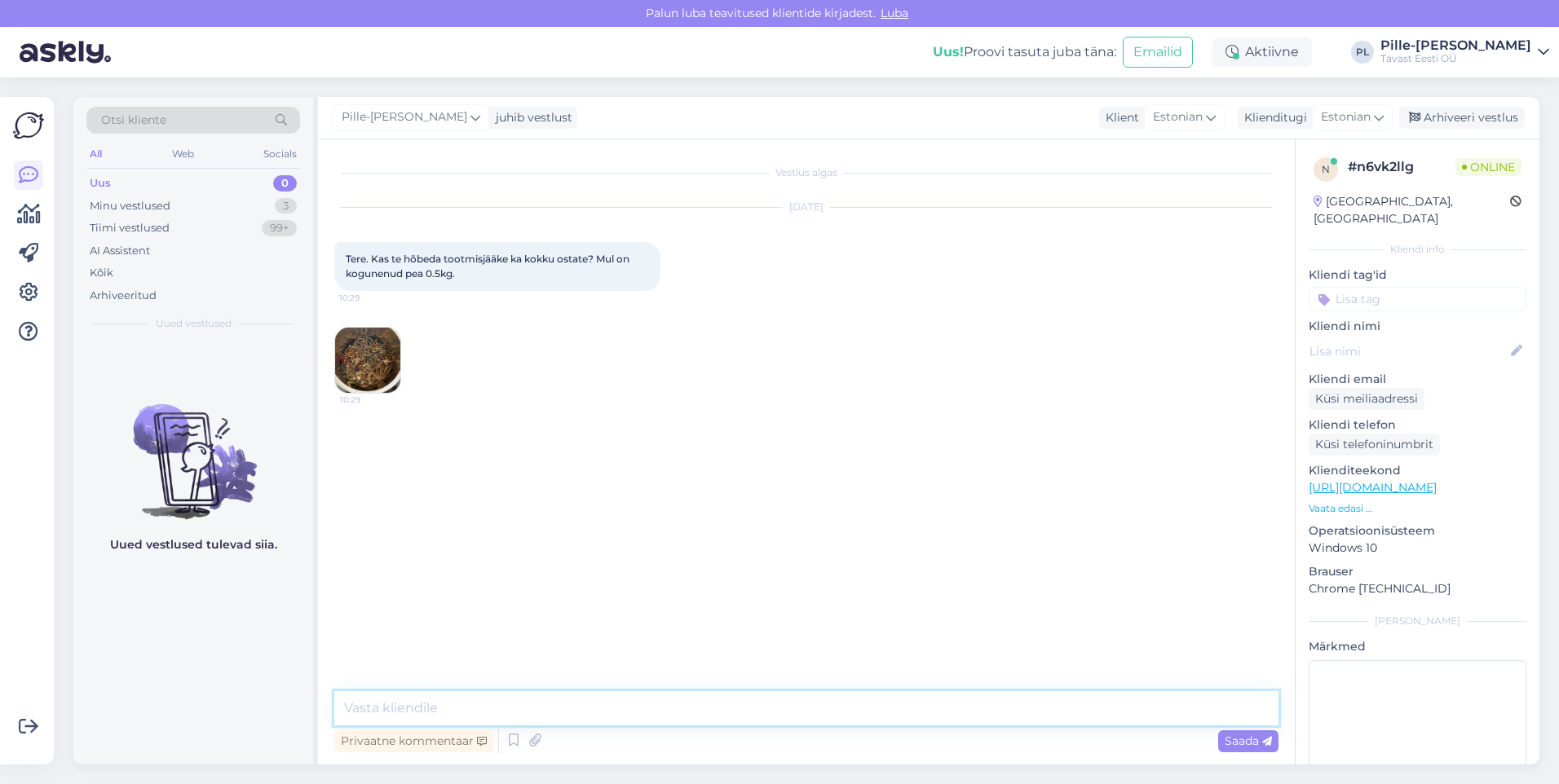
click at [821, 708] on textarea at bounding box center [806, 707] width 944 height 34
paste textarea "[URL][DOMAIN_NAME]"
click at [652, 704] on textarea "Ostame [PERSON_NAME]! Võibolla sobiks teile meie metallikonto programm: [URL][D…" at bounding box center [806, 707] width 944 height 34
click at [445, 710] on textarea "Ostame [PERSON_NAME]! Võibolla sobiks teile meie metallikonto programm: [URL][D…" at bounding box center [806, 707] width 944 height 34
click at [468, 704] on textarea "Ostame [PERSON_NAME]! Võibolla sobiks teile meie metallikonto programm: [URL][D…" at bounding box center [806, 707] width 944 height 34
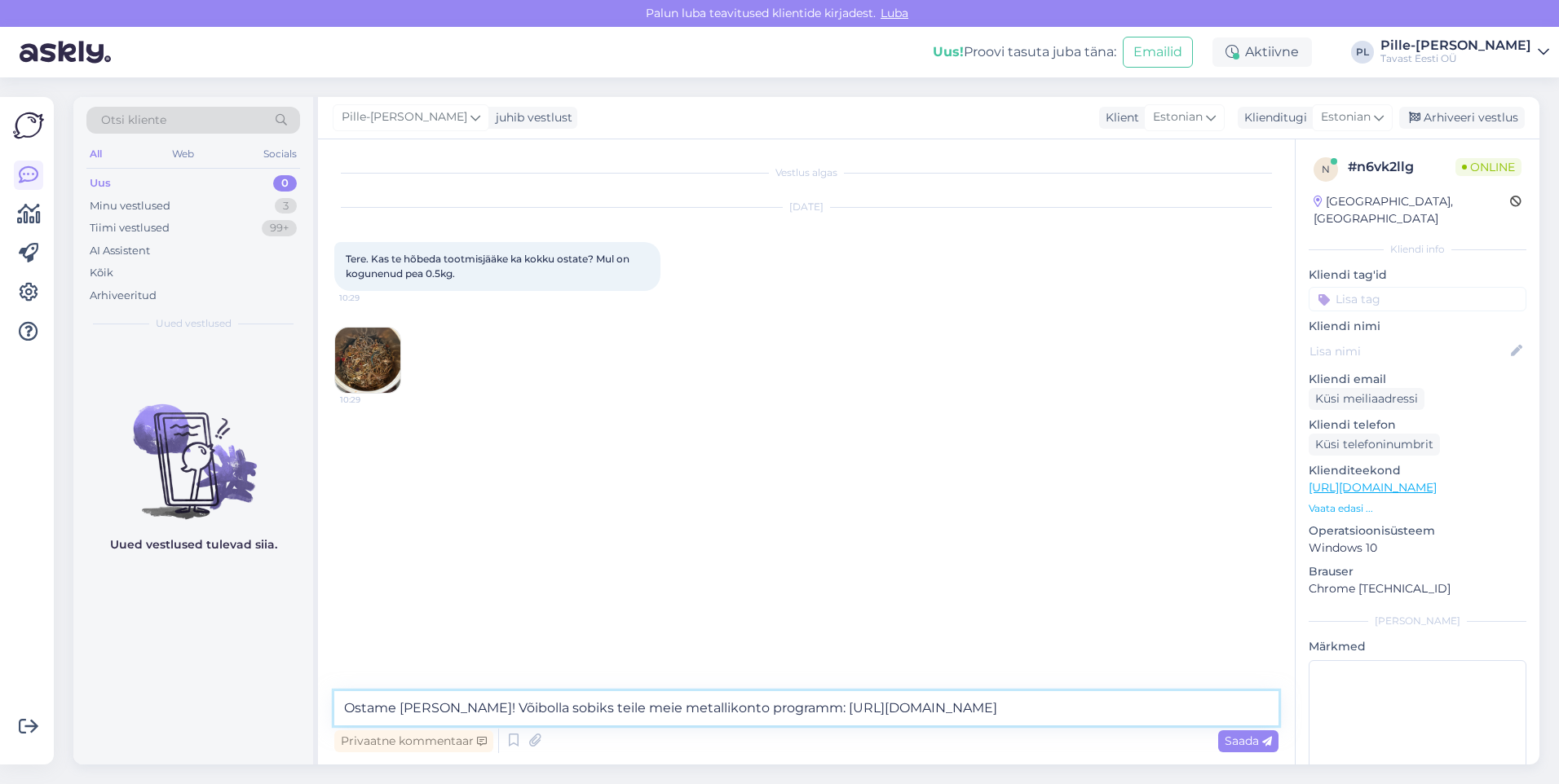
click at [457, 706] on textarea "Ostame [PERSON_NAME]! Võibolla sobiks teile meie metallikonto programm: [URL][D…" at bounding box center [806, 707] width 944 height 34
click at [443, 700] on textarea "Ostame [PERSON_NAME]! Võibolla sobiks teile meie metallikonto programm: [URL][D…" at bounding box center [806, 707] width 944 height 34
click at [439, 707] on textarea "Ostame [PERSON_NAME]! Võibolla sobiks teile meie metallikonto programm: [URL][D…" at bounding box center [806, 707] width 944 height 34
drag, startPoint x: 605, startPoint y: 710, endPoint x: 556, endPoint y: 710, distance: 49.0
click at [556, 710] on textarea "Ostame [PERSON_NAME]! [PERSON_NAME] kullasseppõibolla sobiks teile meie metalli…" at bounding box center [806, 707] width 944 height 34
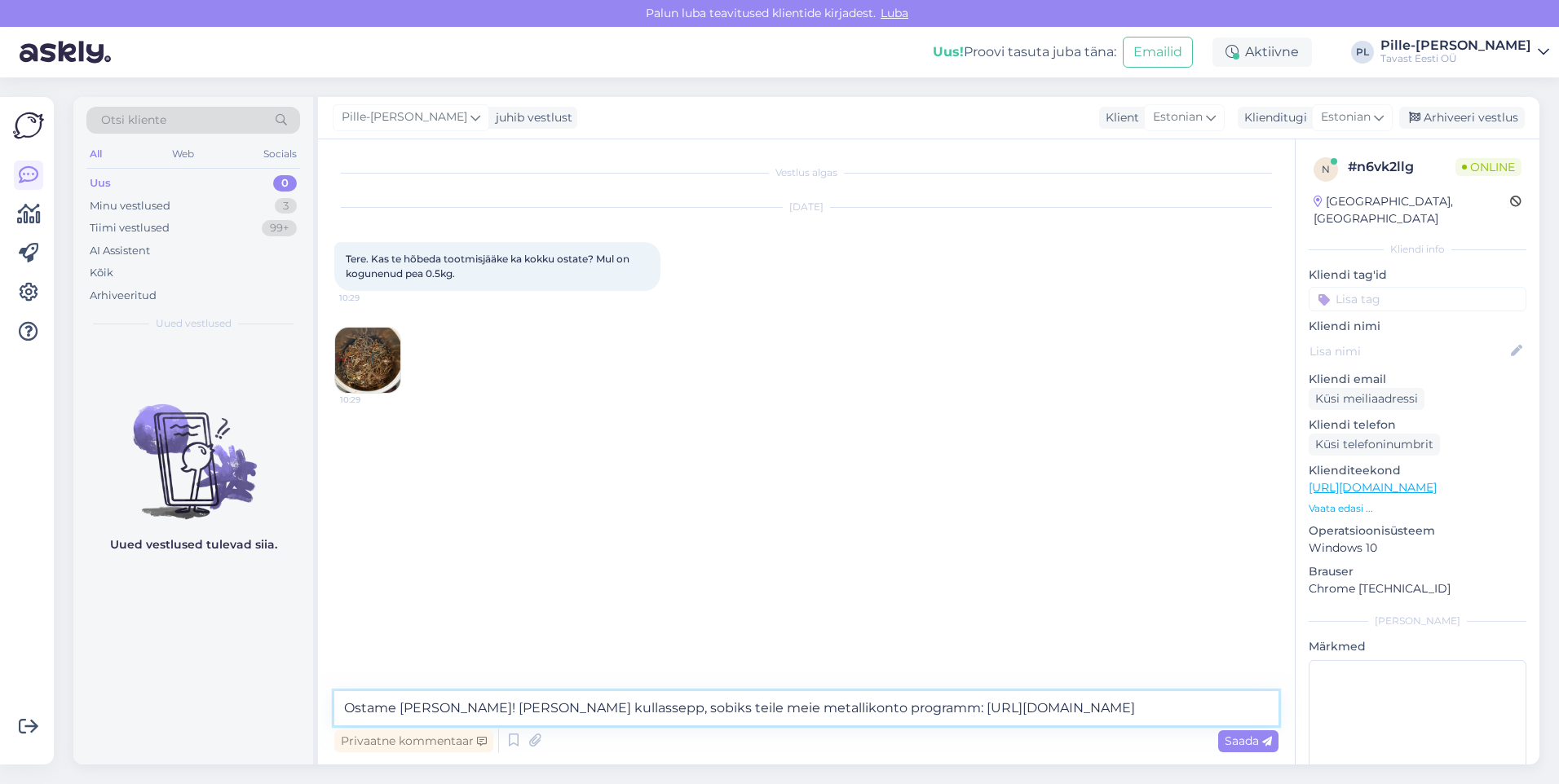
click at [641, 706] on textarea "Ostame [PERSON_NAME]! [PERSON_NAME] kullassepp, sobiks teile meie metallikonto …" at bounding box center [806, 707] width 944 height 34
click at [844, 708] on textarea "Ostame [PERSON_NAME]! [PERSON_NAME] kullassepp, sobiks teile ilmselt meie metal…" at bounding box center [806, 707] width 944 height 34
click at [998, 706] on textarea "Ostame [PERSON_NAME]! [PERSON_NAME] kullassepp, sobiks teile ilmselt meie metal…" at bounding box center [806, 707] width 944 height 34
click at [1170, 707] on textarea "Ostame [PERSON_NAME]! [PERSON_NAME] kullassepp, sobiks teile ilmselt meie metal…" at bounding box center [806, 707] width 944 height 34
click at [547, 704] on textarea "Ostame [PERSON_NAME]! [PERSON_NAME] kullassepp, sobiks teile ilmselt meie metal…" at bounding box center [806, 707] width 944 height 34
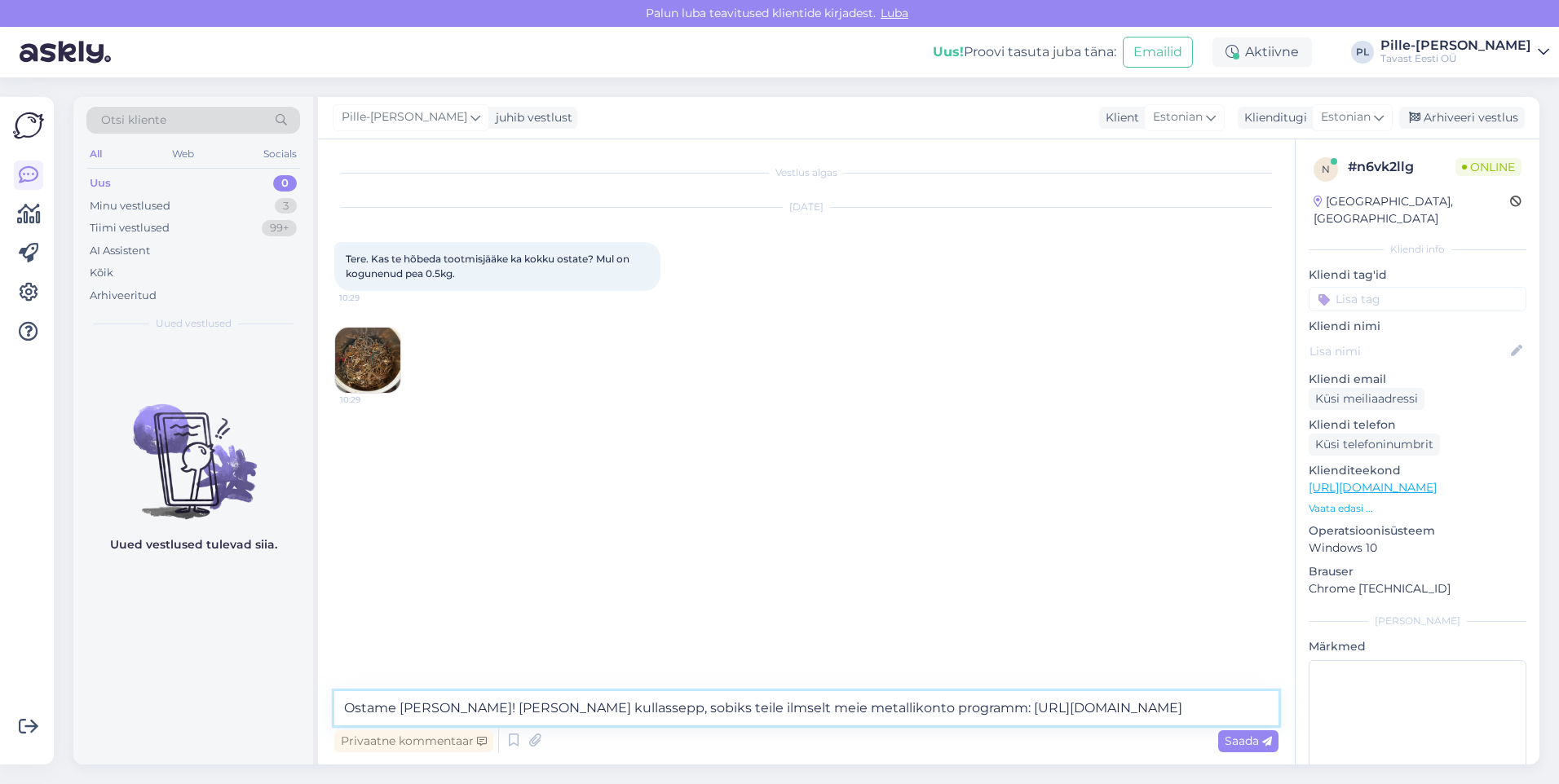
click at [526, 708] on textarea "Ostame [PERSON_NAME]! [PERSON_NAME] kullassepp, sobiks teile ilmselt meie metal…" at bounding box center [806, 707] width 944 height 34
click at [1246, 710] on textarea "Ostame [PERSON_NAME]! [PERSON_NAME] kullassepp, sobiks teile ilmselt meie metal…" at bounding box center [806, 707] width 944 height 34
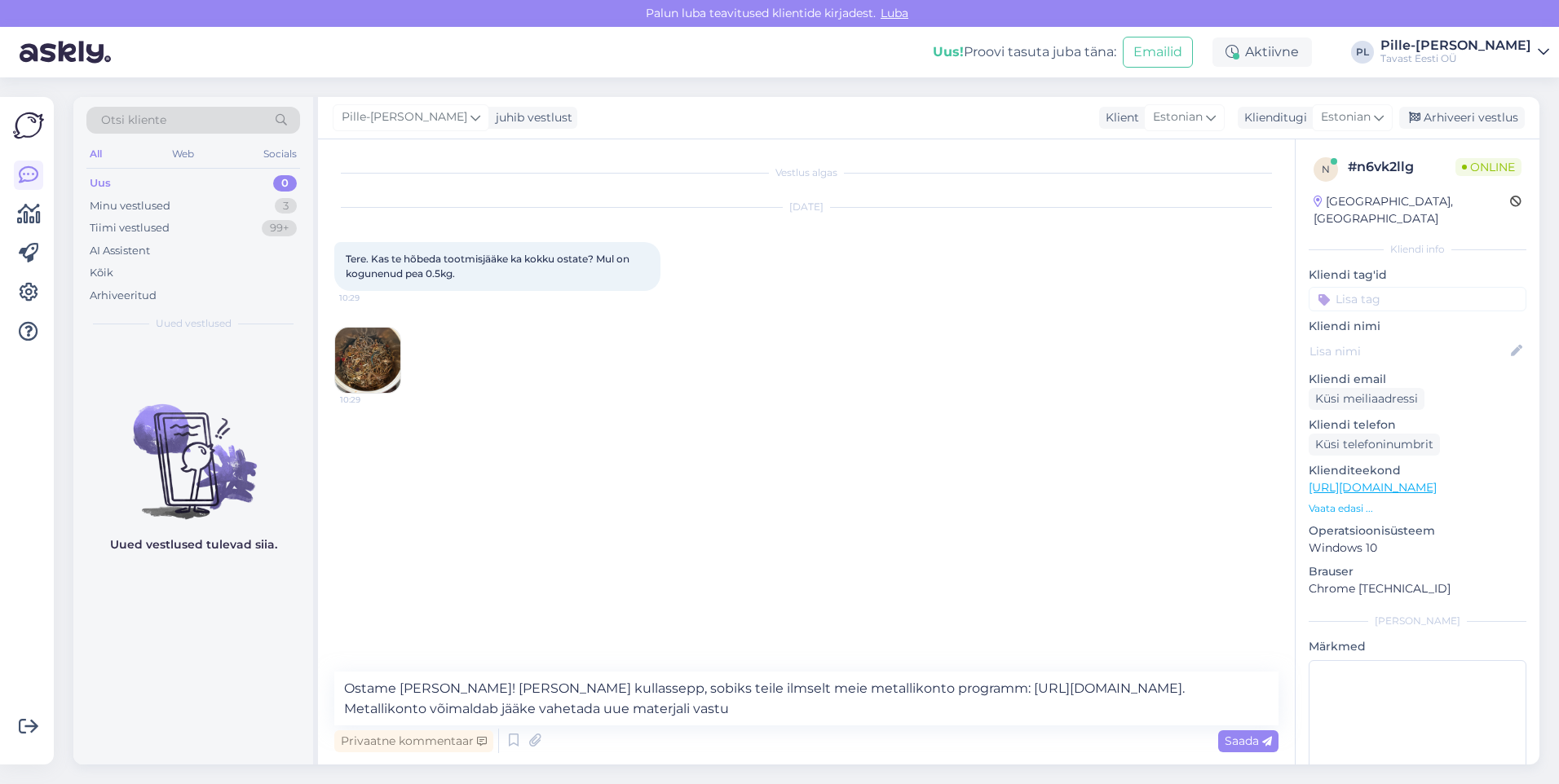
click at [367, 365] on img at bounding box center [368, 360] width 66 height 66
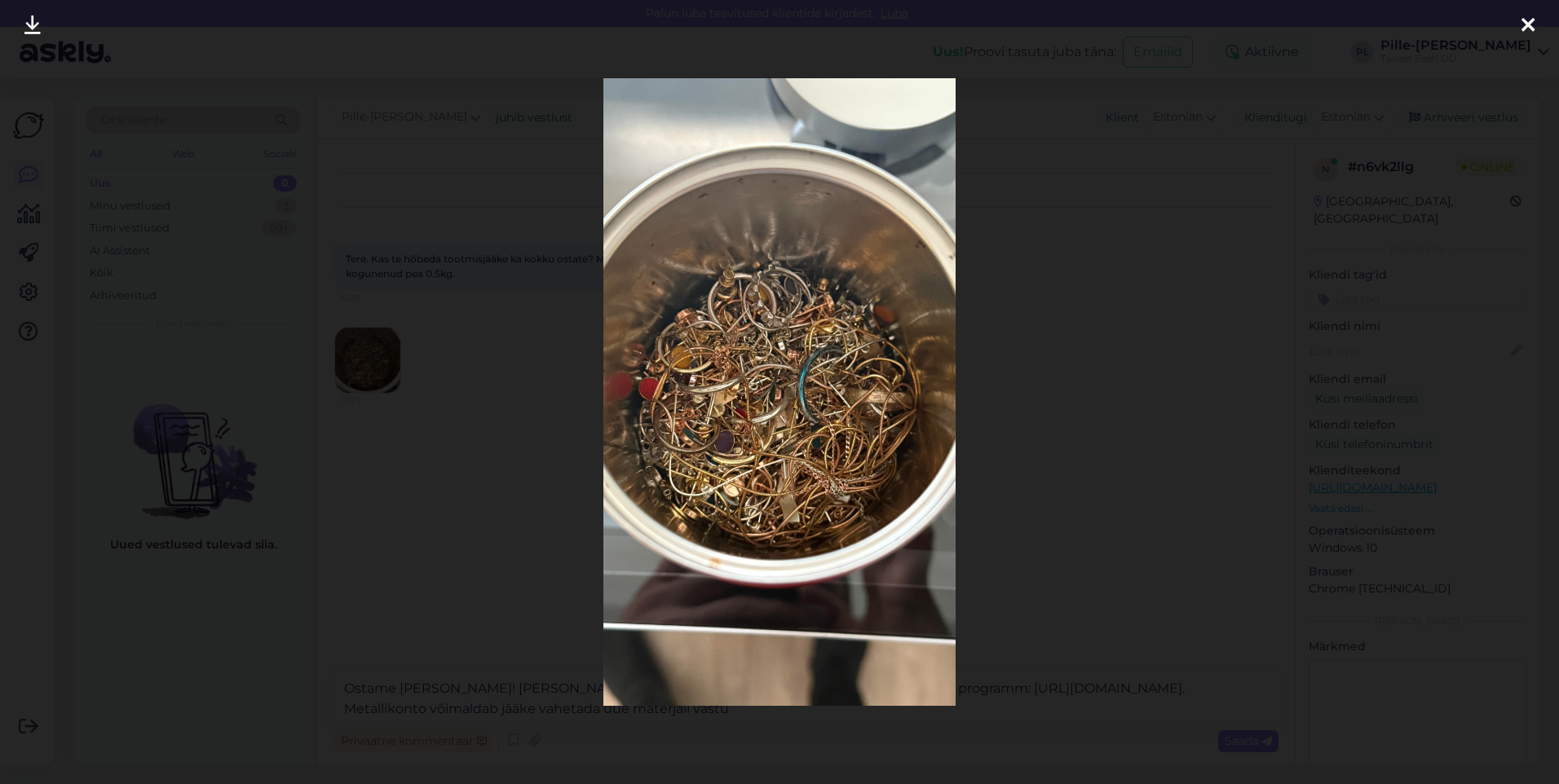
click at [1521, 26] on icon at bounding box center [1527, 26] width 13 height 21
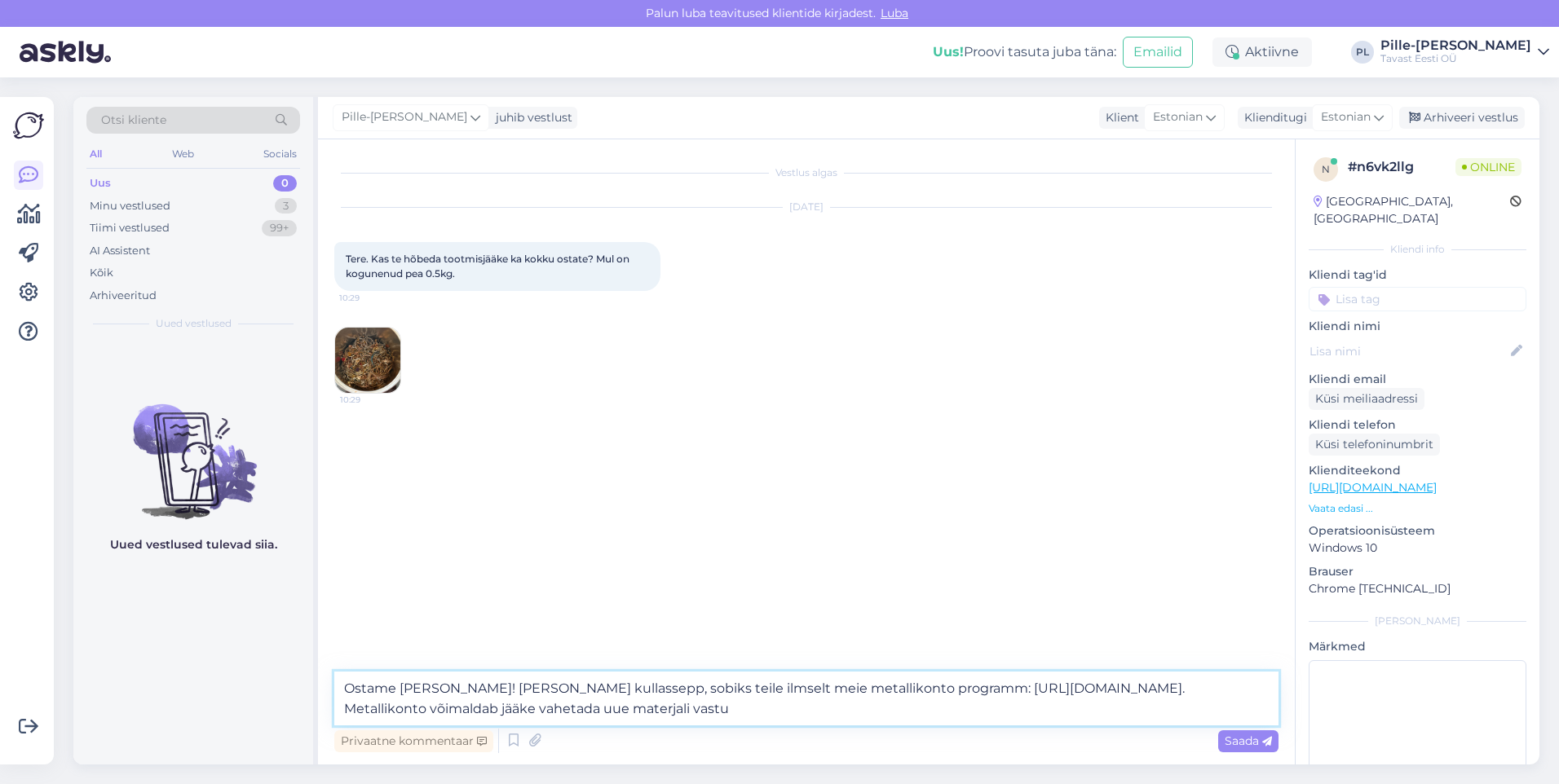
click at [708, 702] on textarea "Ostame [PERSON_NAME]! [PERSON_NAME] kullassepp, sobiks teile ilmselt meie metal…" at bounding box center [806, 698] width 944 height 54
click at [778, 713] on textarea "Ostame [PERSON_NAME]! [PERSON_NAME] kullassepp, sobiks teile ilmselt meie metal…" at bounding box center [806, 698] width 944 height 54
drag, startPoint x: 759, startPoint y: 713, endPoint x: 344, endPoint y: 731, distance: 415.4
click at [344, 731] on div "Ostame [PERSON_NAME]! [PERSON_NAME] kullassepp, sobiks teile ilmselt meie metal…" at bounding box center [806, 713] width 944 height 85
paste textarea "teenuse raames saate tagastada jäägid meile ning vahetada need"
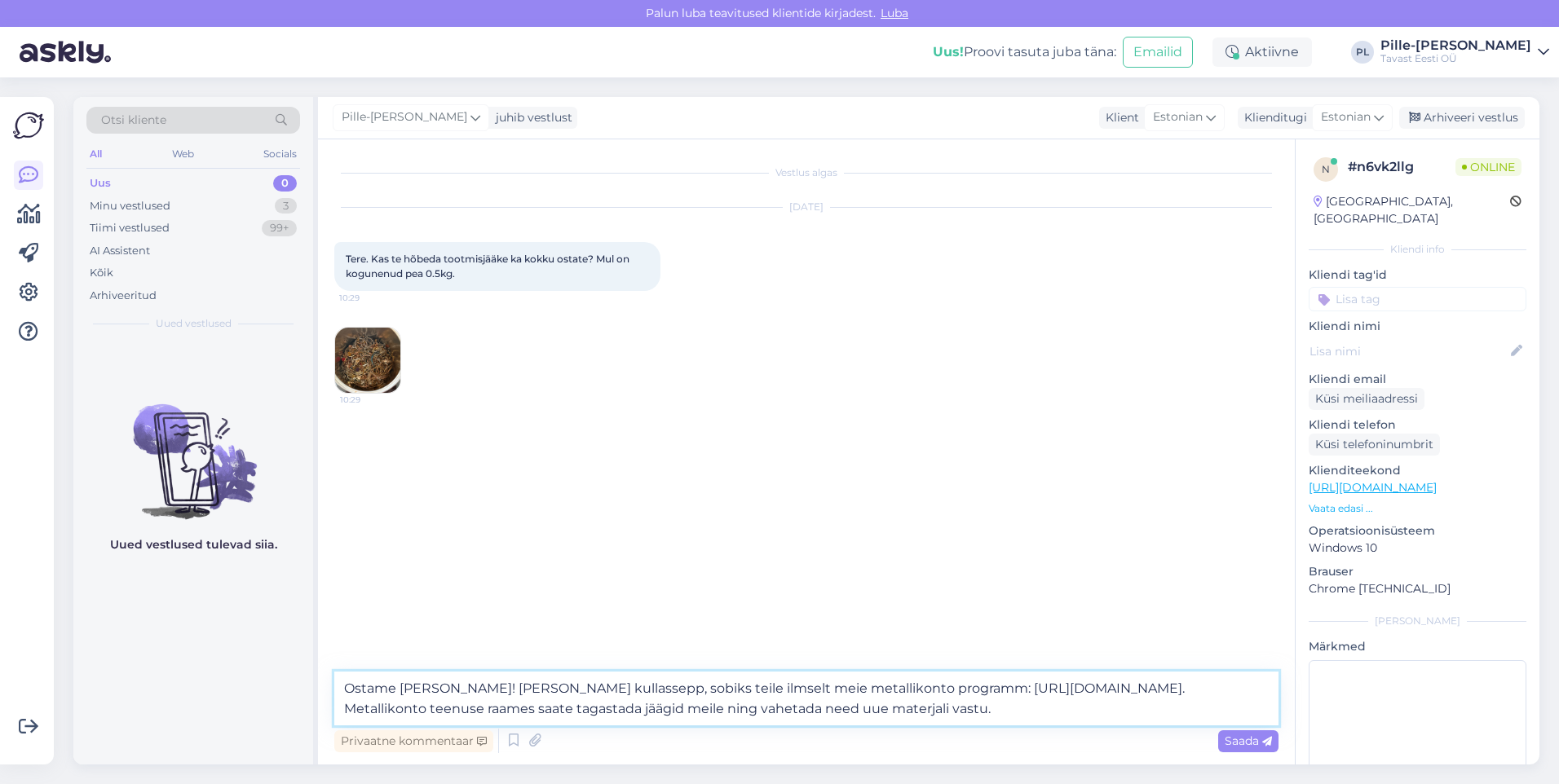
click at [814, 686] on textarea "Ostame [PERSON_NAME]! [PERSON_NAME] kullassepp, sobiks teile ilmselt meie metal…" at bounding box center [806, 698] width 944 height 54
click at [819, 702] on textarea "Ostame [PERSON_NAME]! [PERSON_NAME] kullassepp, sobiks teile ilmselt meie metal…" at bounding box center [806, 698] width 944 height 54
click at [928, 708] on textarea "Ostame [PERSON_NAME]! [PERSON_NAME] kullassepp, sobiks teile ilmselt meie metal…" at bounding box center [806, 698] width 944 height 54
click at [961, 705] on textarea "Ostame [PERSON_NAME]! [PERSON_NAME] kullassepp, sobiks teile ilmselt meie metal…" at bounding box center [806, 698] width 944 height 54
click at [1003, 706] on textarea "Ostame [PERSON_NAME]! [PERSON_NAME] kullassepp, sobiks teile ilmselt meie metal…" at bounding box center [806, 698] width 944 height 54
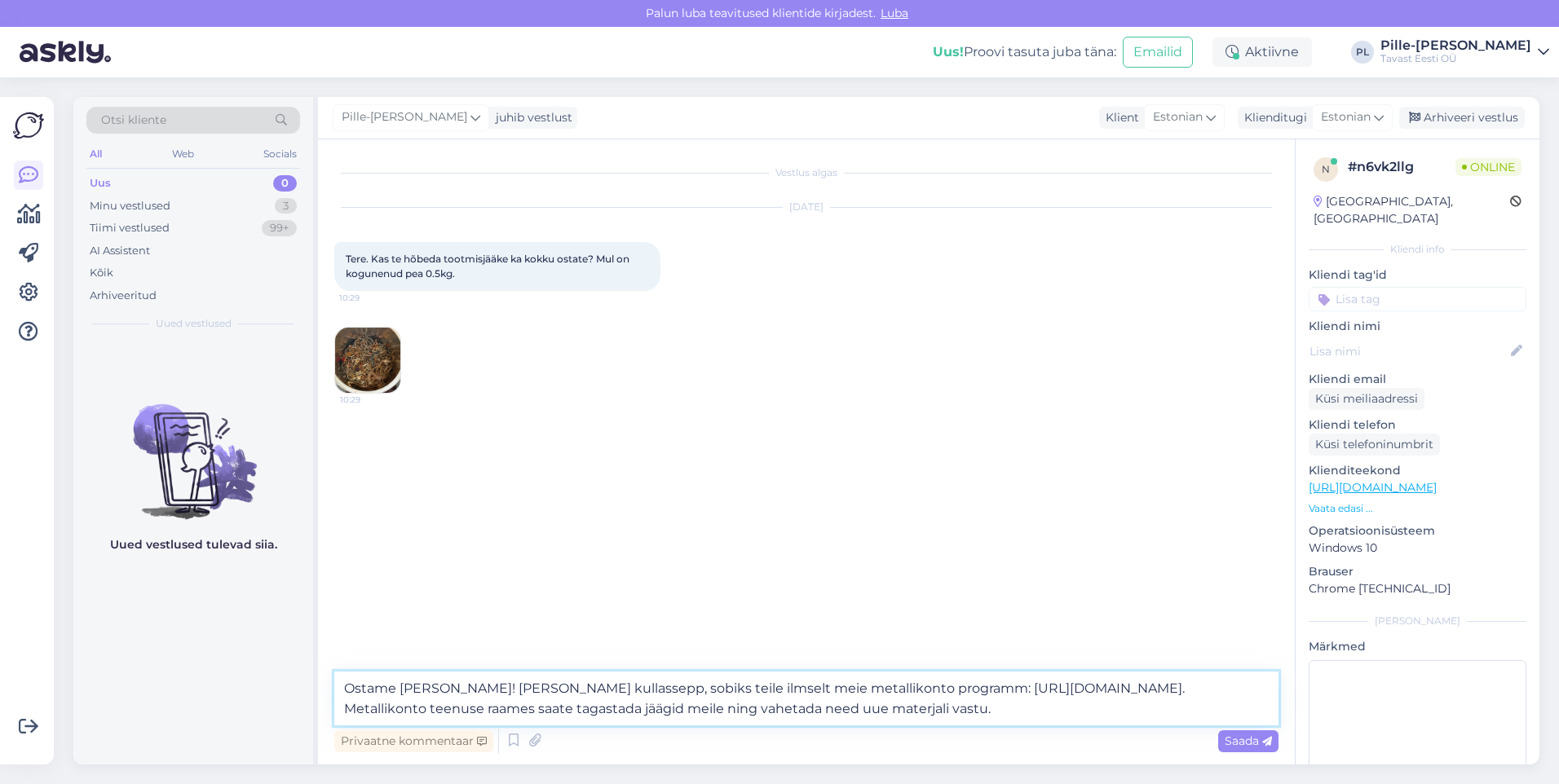
click at [689, 686] on textarea "Ostame [PERSON_NAME]! [PERSON_NAME] kullassepp, sobiks teile ilmselt meie metal…" at bounding box center [806, 698] width 944 height 54
click at [787, 686] on textarea "Ostame [PERSON_NAME]! [PERSON_NAME] kullassepp, sobiks teile ilmselt meie metal…" at bounding box center [806, 698] width 944 height 54
click at [944, 702] on textarea "Ostame [PERSON_NAME]! [PERSON_NAME] kullassepp, sobiks teile ilmselt meie metal…" at bounding box center [806, 698] width 944 height 54
click at [812, 688] on textarea "Ostame [PERSON_NAME]! [PERSON_NAME] kullassepp, sobiks teile ilmselt meie metal…" at bounding box center [806, 698] width 944 height 54
click at [1028, 708] on textarea "Ostame [PERSON_NAME]! [PERSON_NAME] kullassepp, sobiks teile ilmselt meie metal…" at bounding box center [806, 698] width 944 height 54
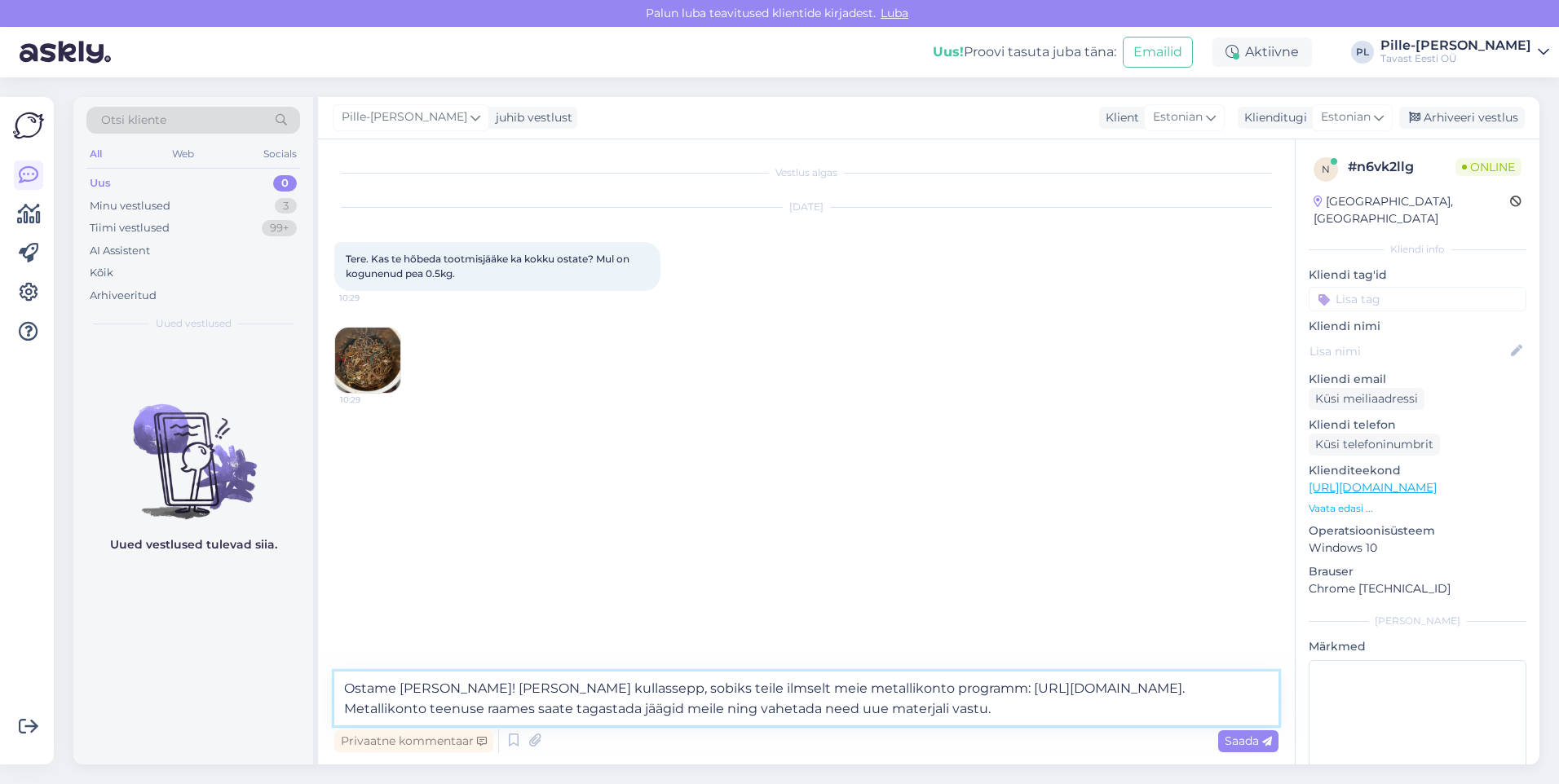
type textarea "Ostame [PERSON_NAME]! [PERSON_NAME] kullassepp, sobiks teile ilmselt meie metal…"
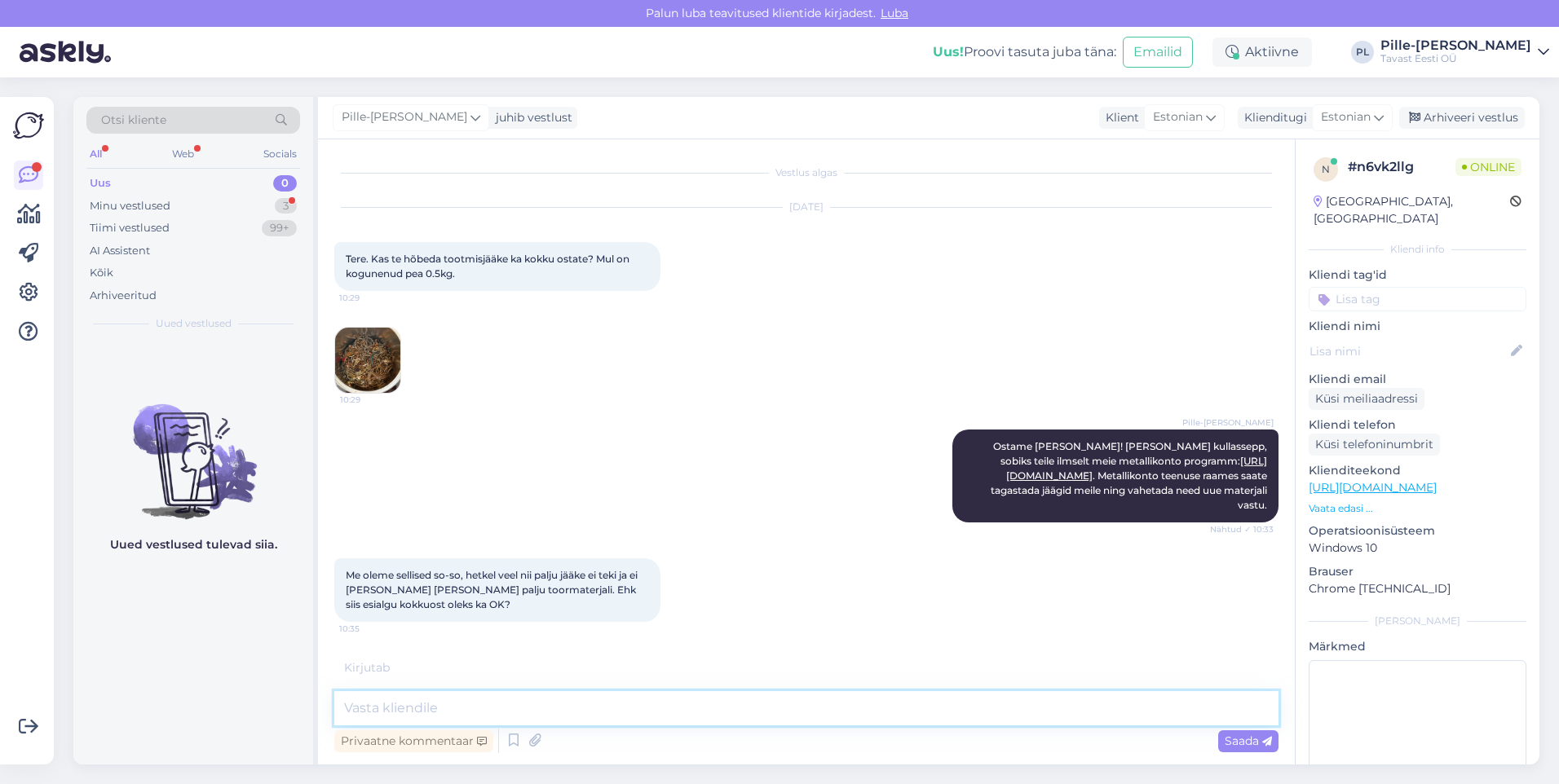
click at [551, 703] on textarea at bounding box center [806, 707] width 944 height 34
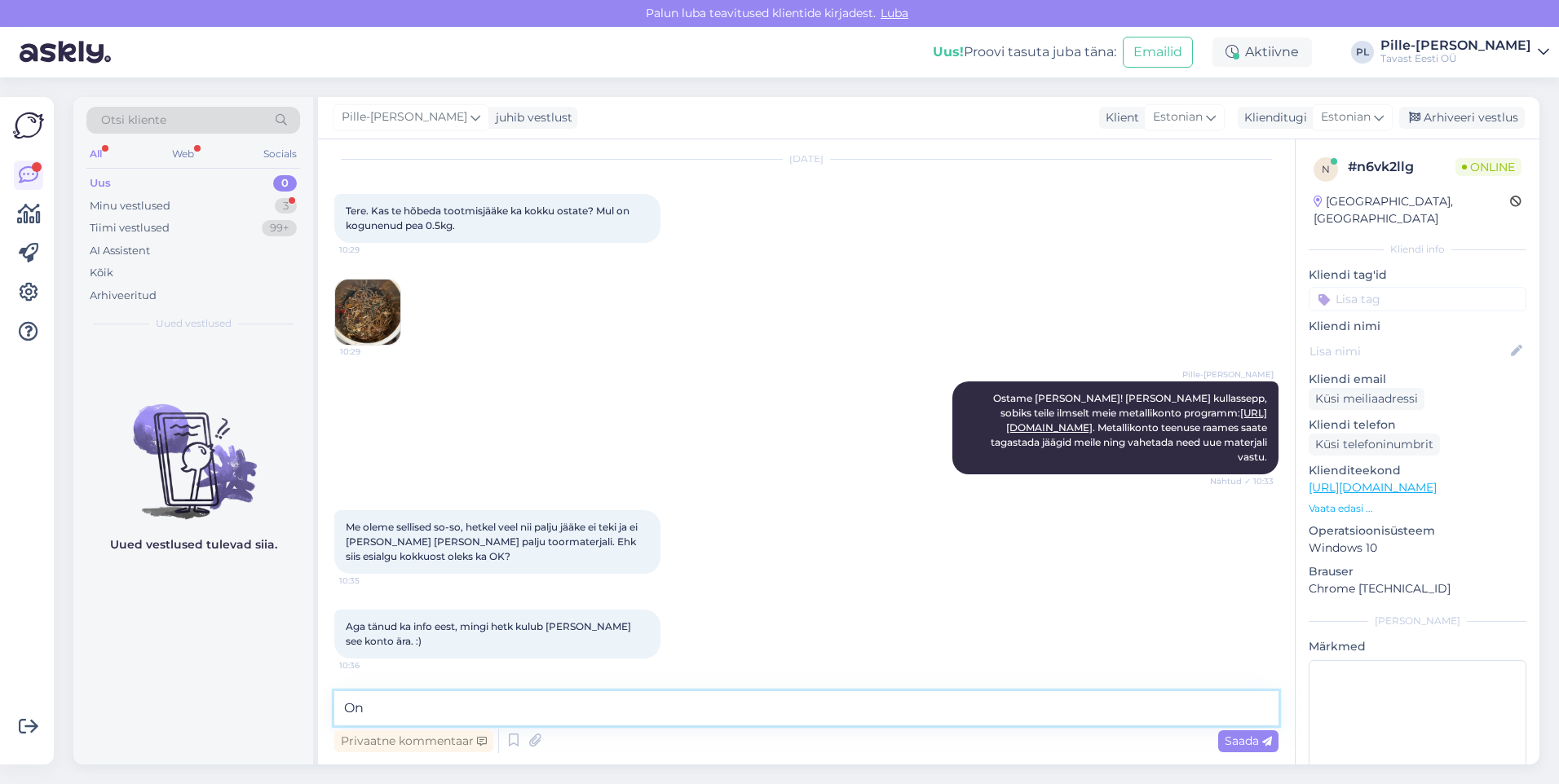
type textarea "O"
type textarea "H"
type textarea "Jah, võite ka lihtsalt kokkuostu tuua :)"
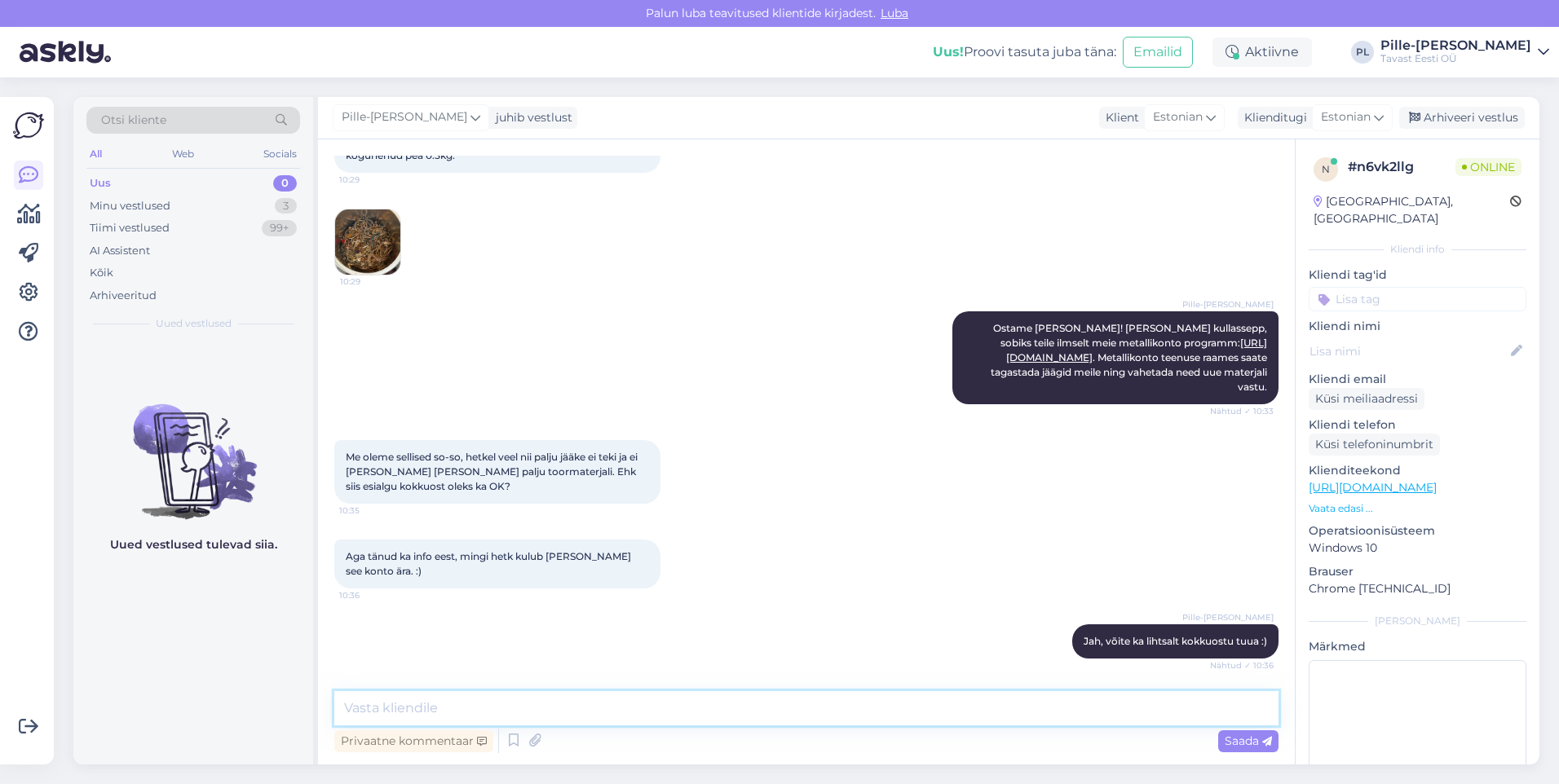
scroll to position [188, 0]
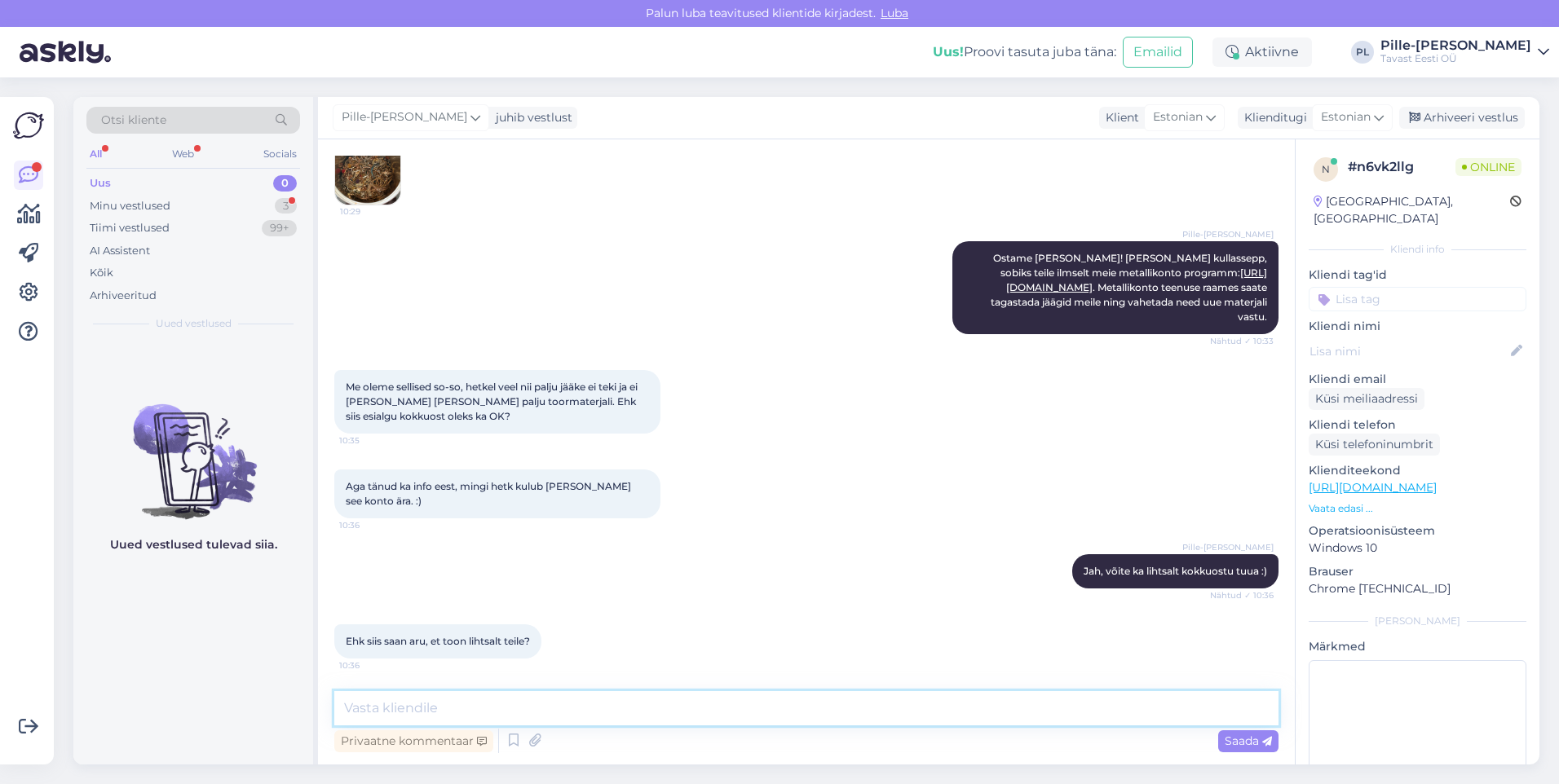
click at [678, 698] on textarea at bounding box center [806, 707] width 944 height 34
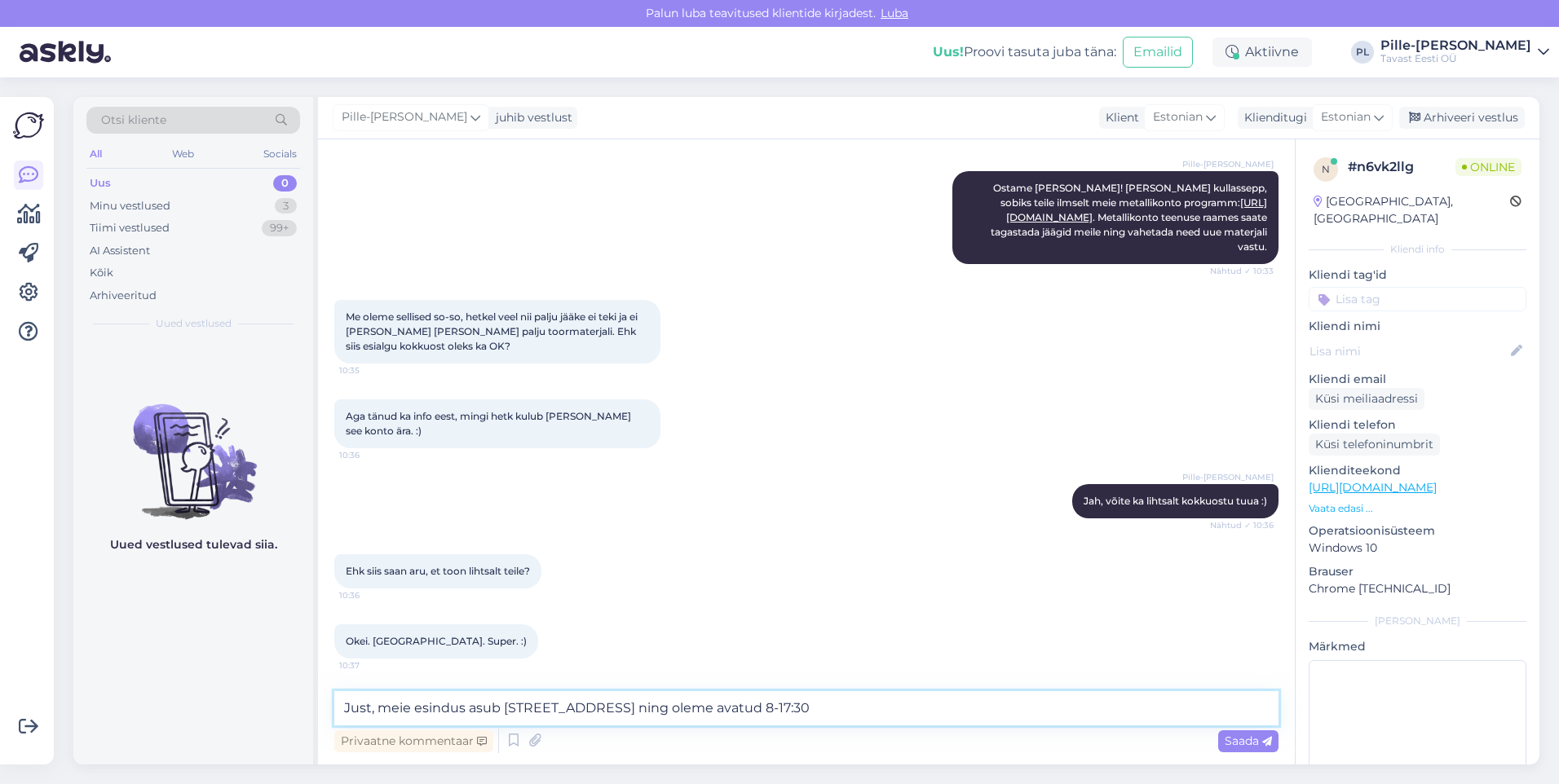
click at [771, 705] on textarea "Just, meie esindus asub [STREET_ADDRESS] ning oleme avatud 8-17:30" at bounding box center [806, 707] width 944 height 34
click at [903, 696] on div "Vestlus algas [DATE] Tere. Kas te hõbeda tootmisjääke ka kokku ostate? Mul on k…" at bounding box center [805, 452] width 977 height 625
click at [908, 711] on textarea "Just, meie esindus asub [STREET_ADDRESS] ning oleme avatud E-R 8-17:30" at bounding box center [806, 707] width 944 height 34
type textarea "Just, meie esindus asub [STREET_ADDRESS] ning oleme avatud E-R 8-17:30. Aega et…"
click at [1232, 741] on span "Saada" at bounding box center [1247, 740] width 47 height 15
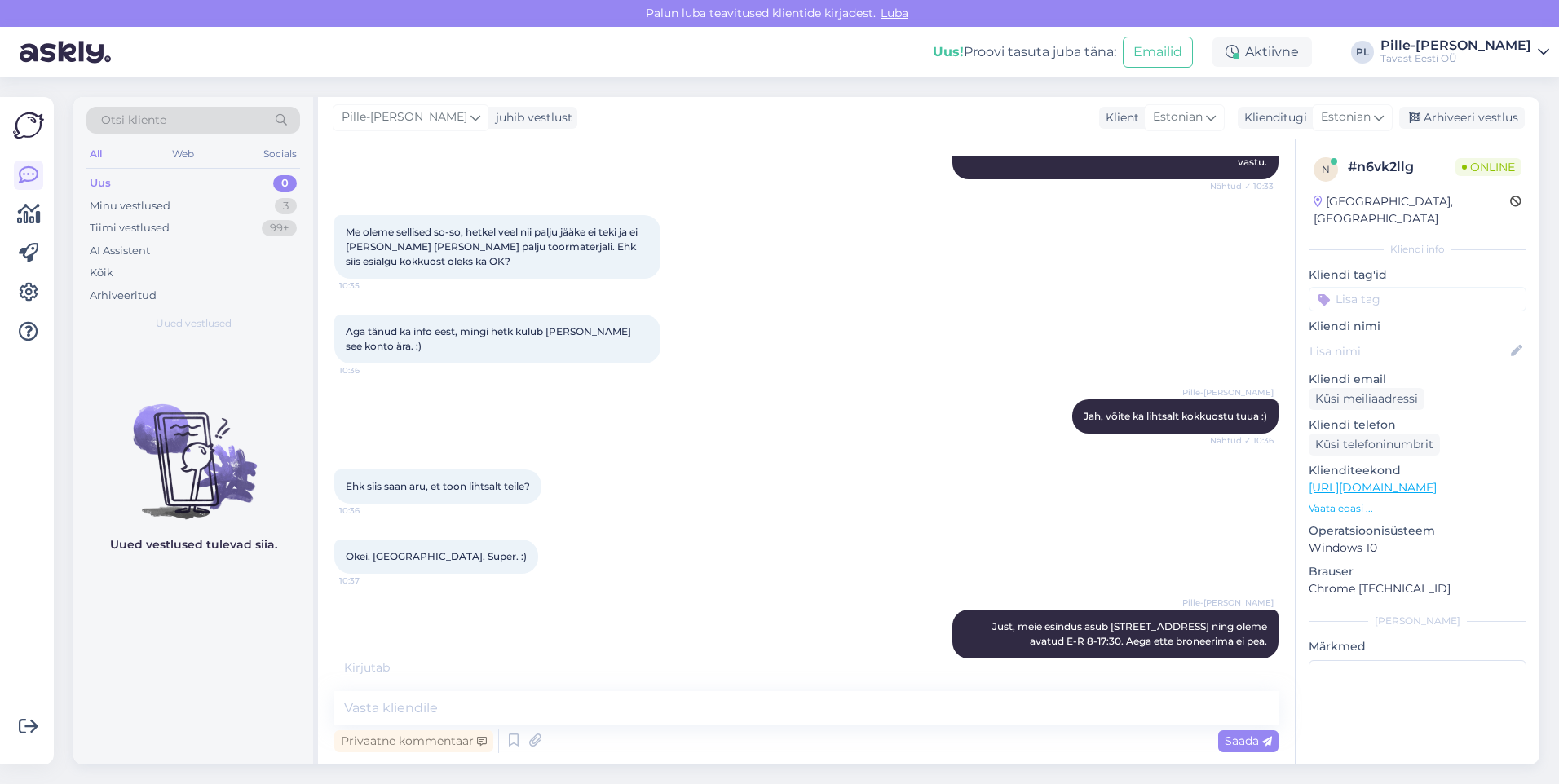
scroll to position [413, 0]
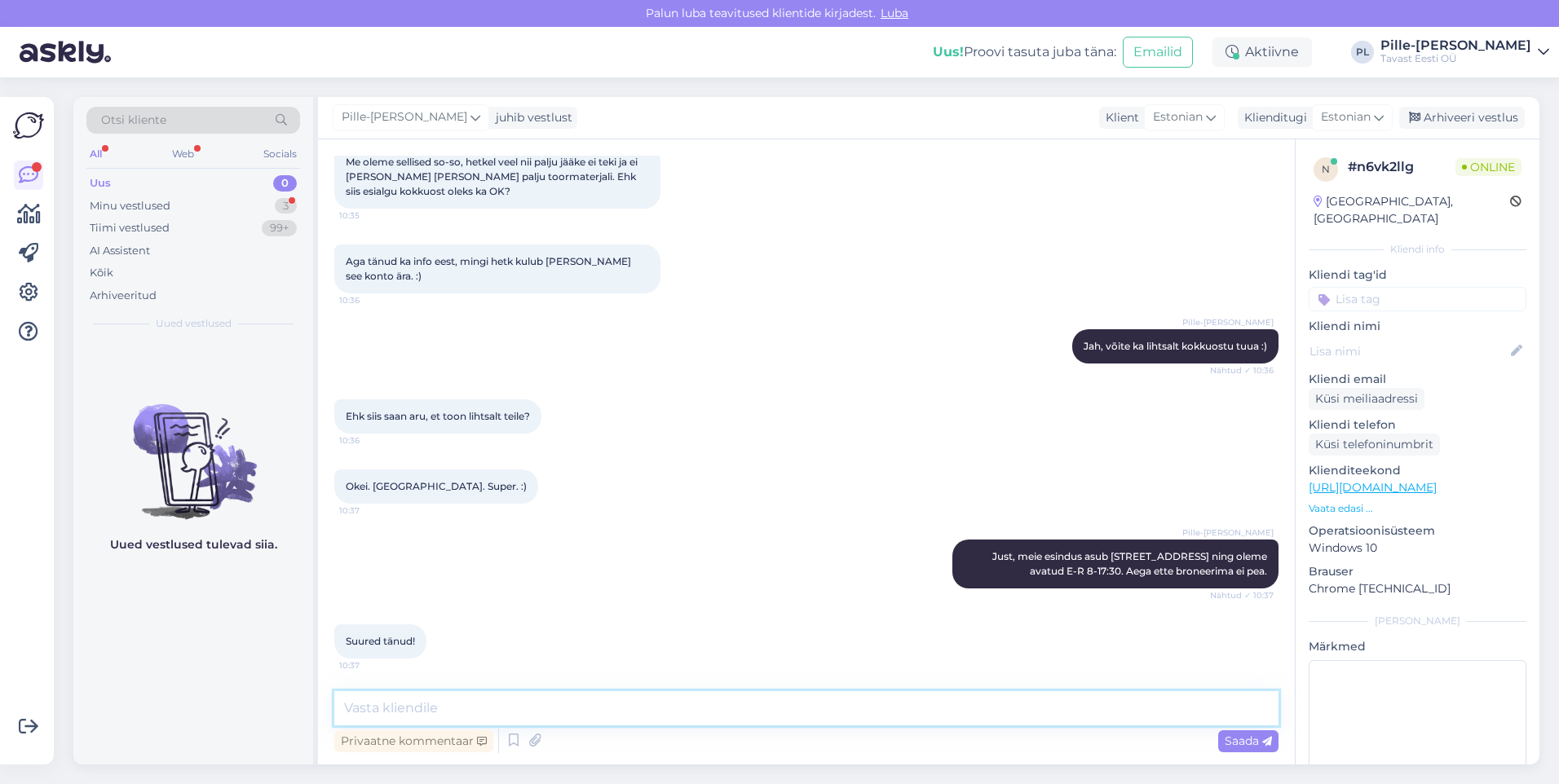
click at [588, 709] on textarea at bounding box center [806, 707] width 944 height 34
type textarea "Kui on veel küsimusi, aitan meeleldi. Ilusat päeva jätku!"
click at [1255, 736] on span "Saada" at bounding box center [1247, 740] width 47 height 15
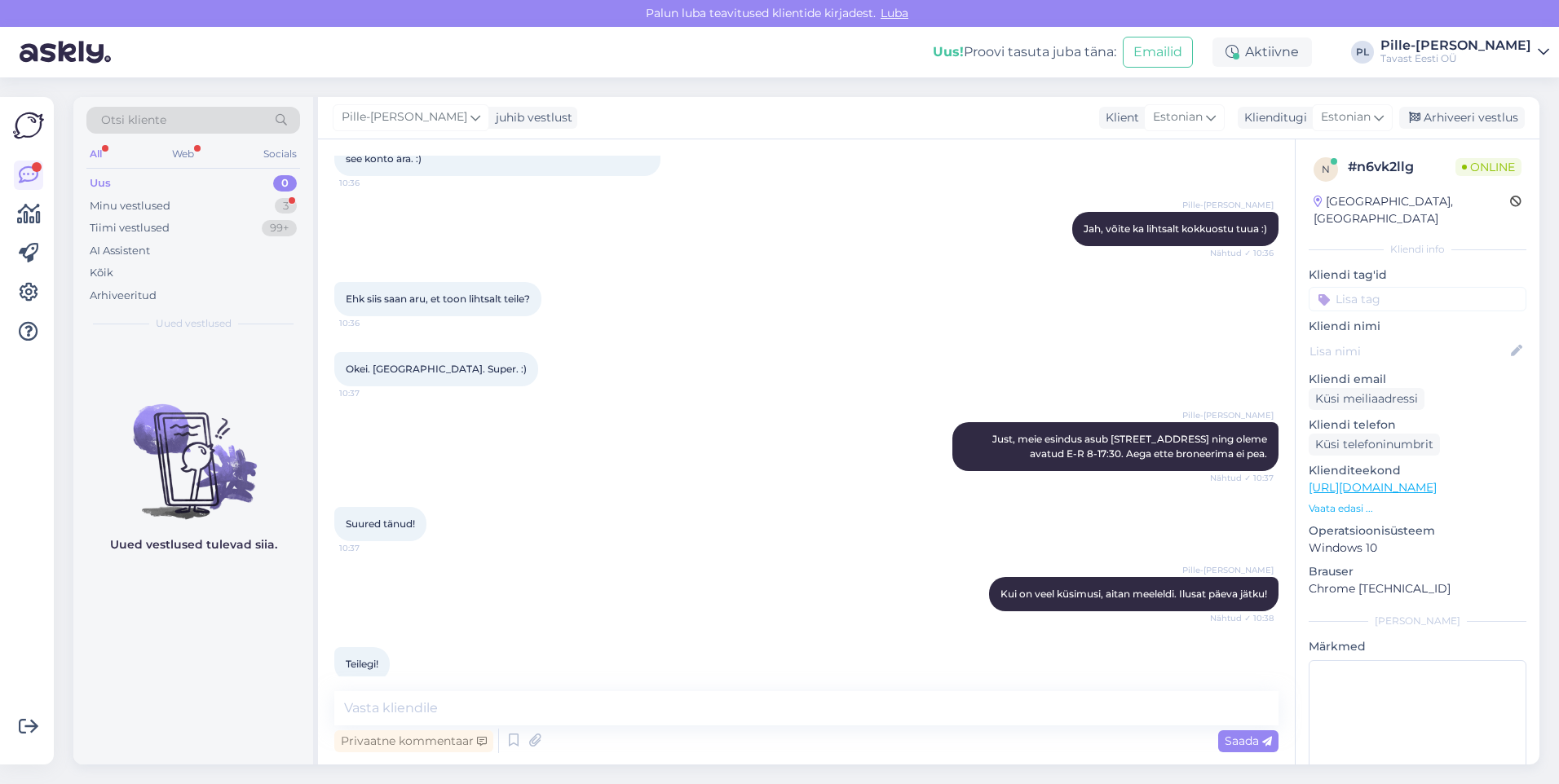
scroll to position [553, 0]
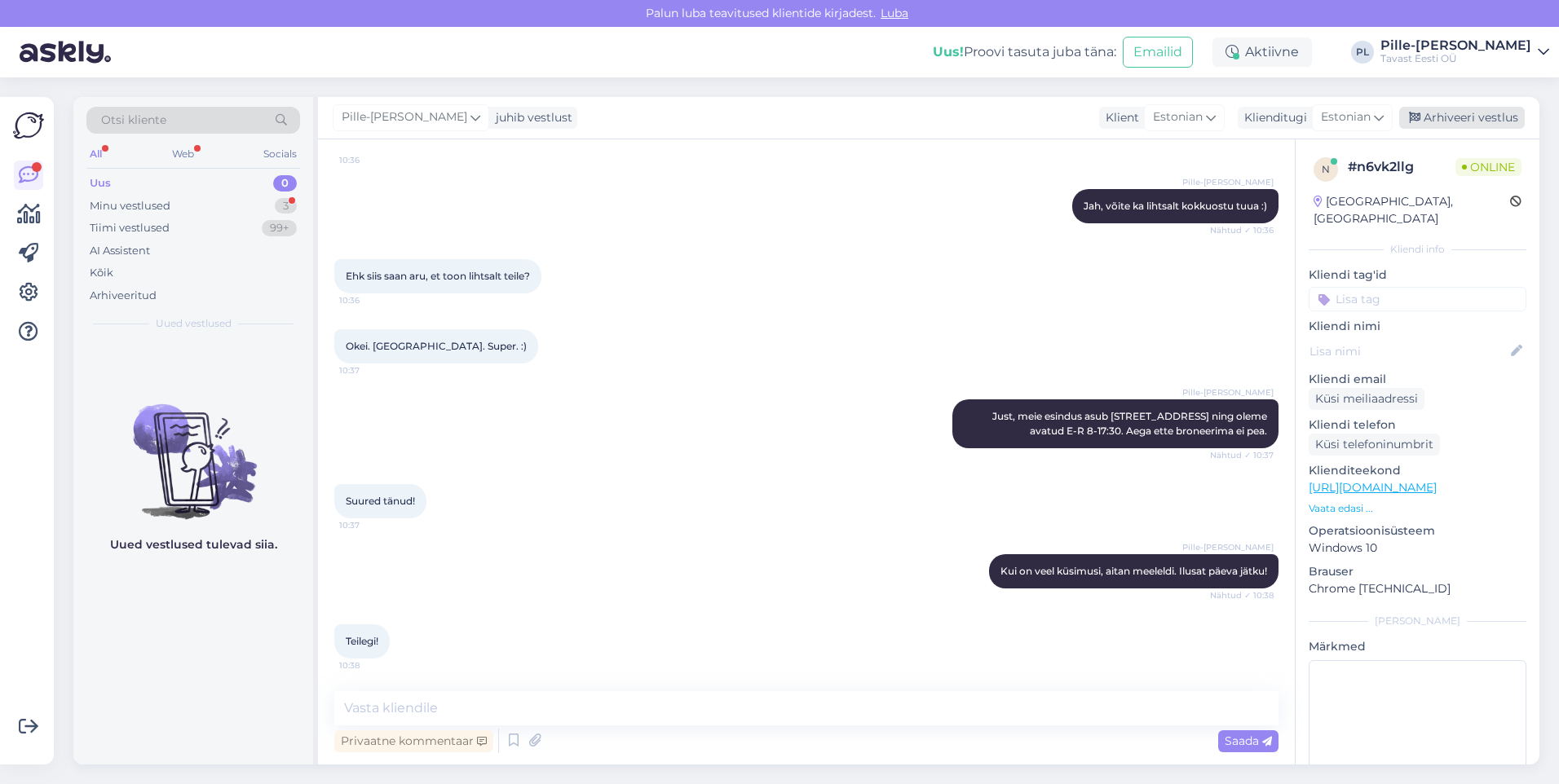
click at [1488, 115] on div "Arhiveeri vestlus" at bounding box center [1461, 117] width 125 height 22
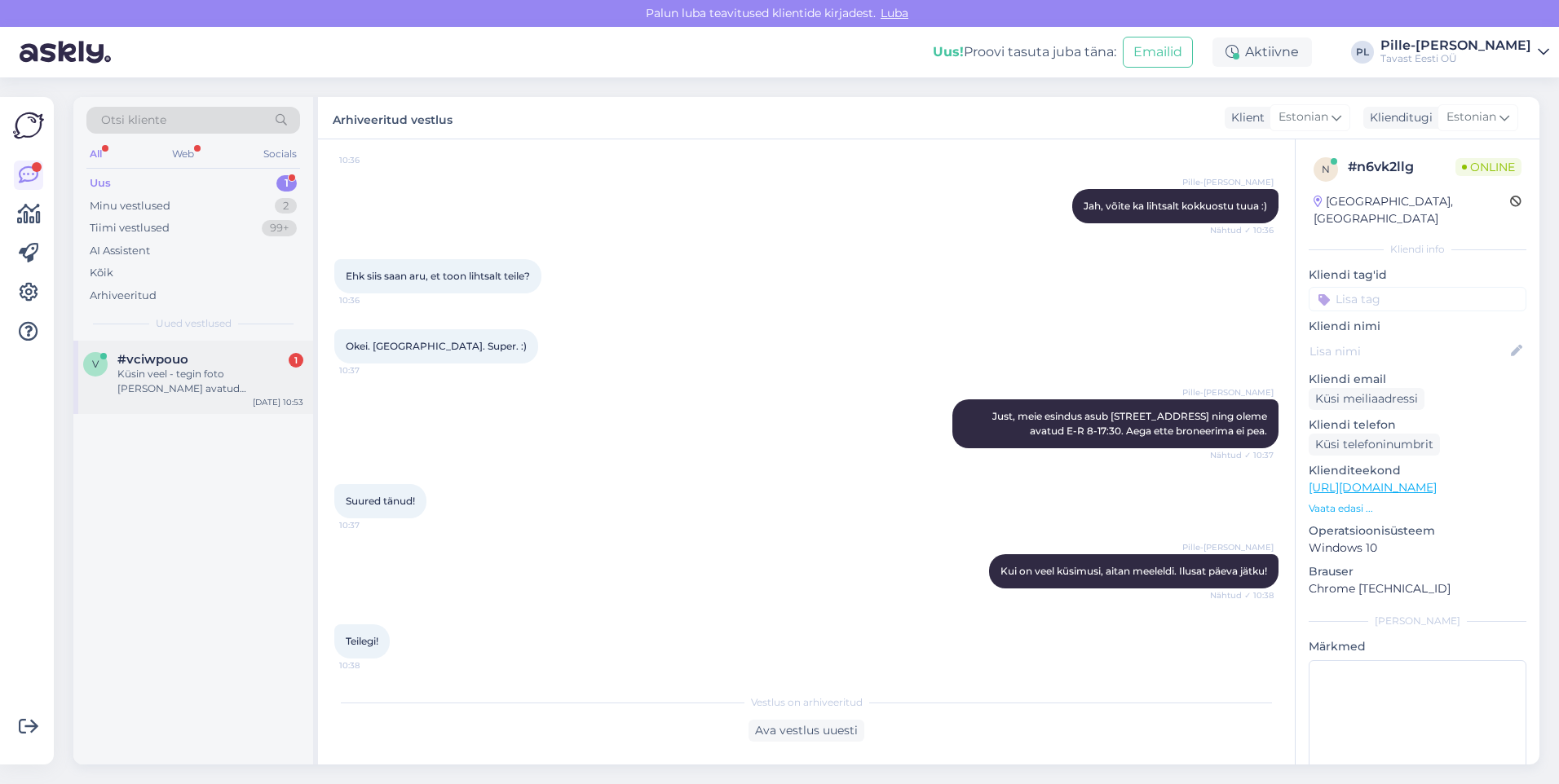
drag, startPoint x: 186, startPoint y: 363, endPoint x: 196, endPoint y: 379, distance: 18.9
click at [186, 365] on span "#vciwpouo" at bounding box center [152, 359] width 71 height 15
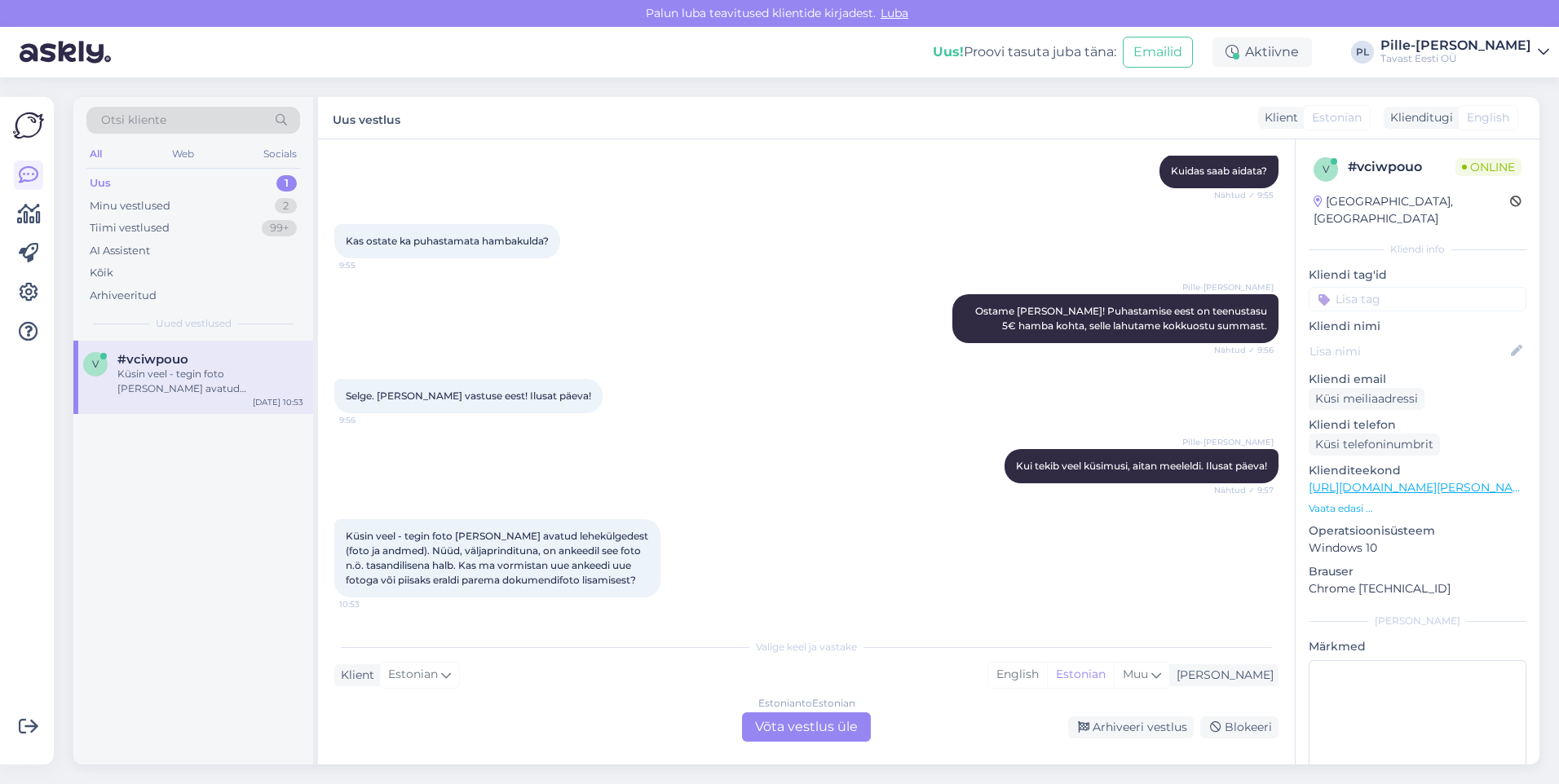
click at [790, 722] on div "Estonian to Estonian Võta vestlus üle" at bounding box center [805, 726] width 128 height 29
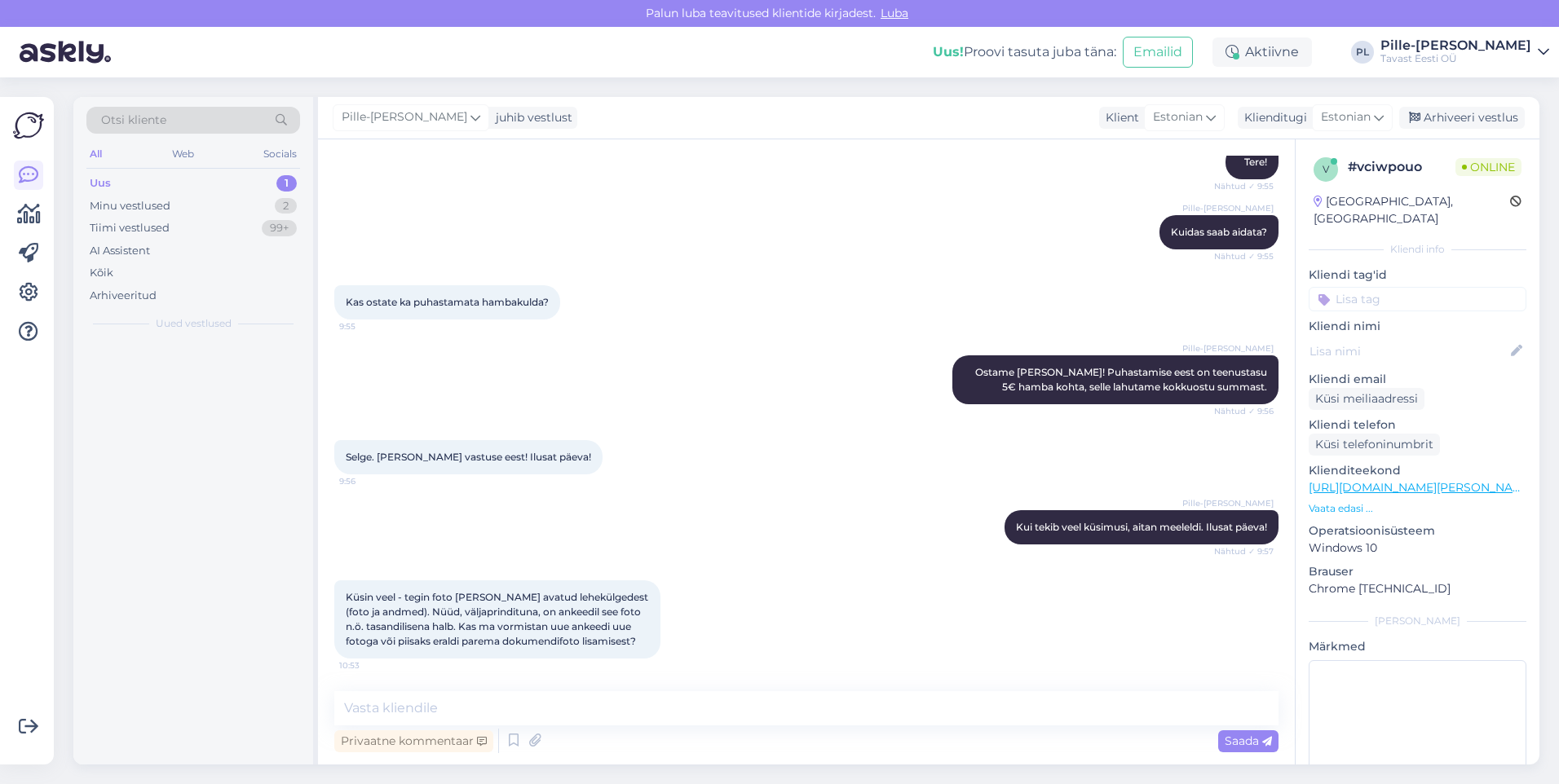
scroll to position [167, 0]
click at [699, 713] on textarea at bounding box center [806, 707] width 944 height 34
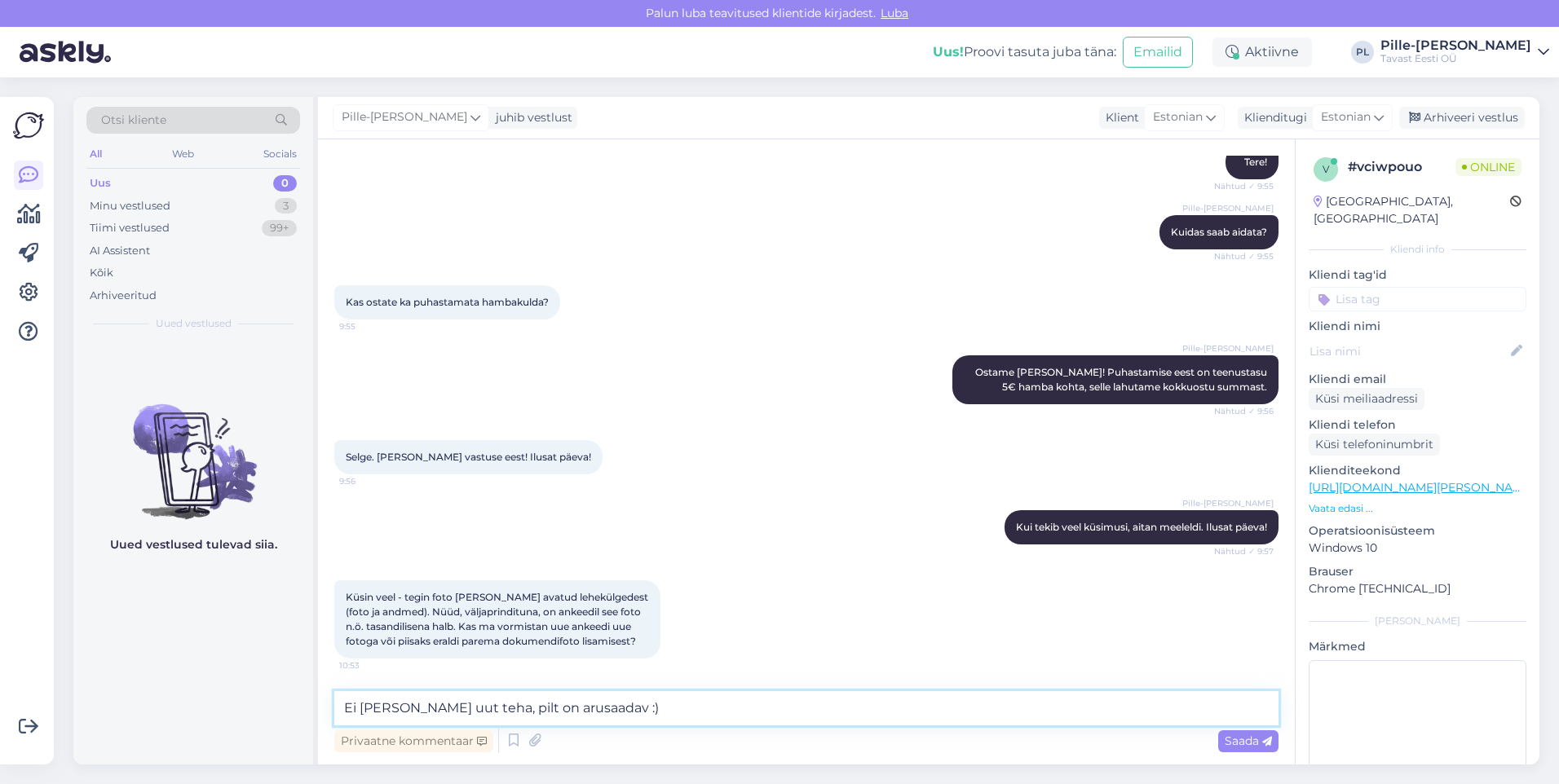
drag, startPoint x: 496, startPoint y: 705, endPoint x: 472, endPoint y: 722, distance: 29.4
click at [472, 722] on textarea "Ei [PERSON_NAME] uut teha, pilt on arusaadav :)" at bounding box center [806, 707] width 944 height 34
click at [672, 713] on textarea "Ei [PERSON_NAME] uut teha, foto on arusaadav :)" at bounding box center [806, 707] width 944 height 34
click at [358, 708] on textarea "Ei [PERSON_NAME] uut teha, foto on arusaadav :)" at bounding box center [806, 707] width 944 height 34
type textarea "Ei, kõik on hästi, ei [PERSON_NAME] uut teha, foto on arusaadav :)"
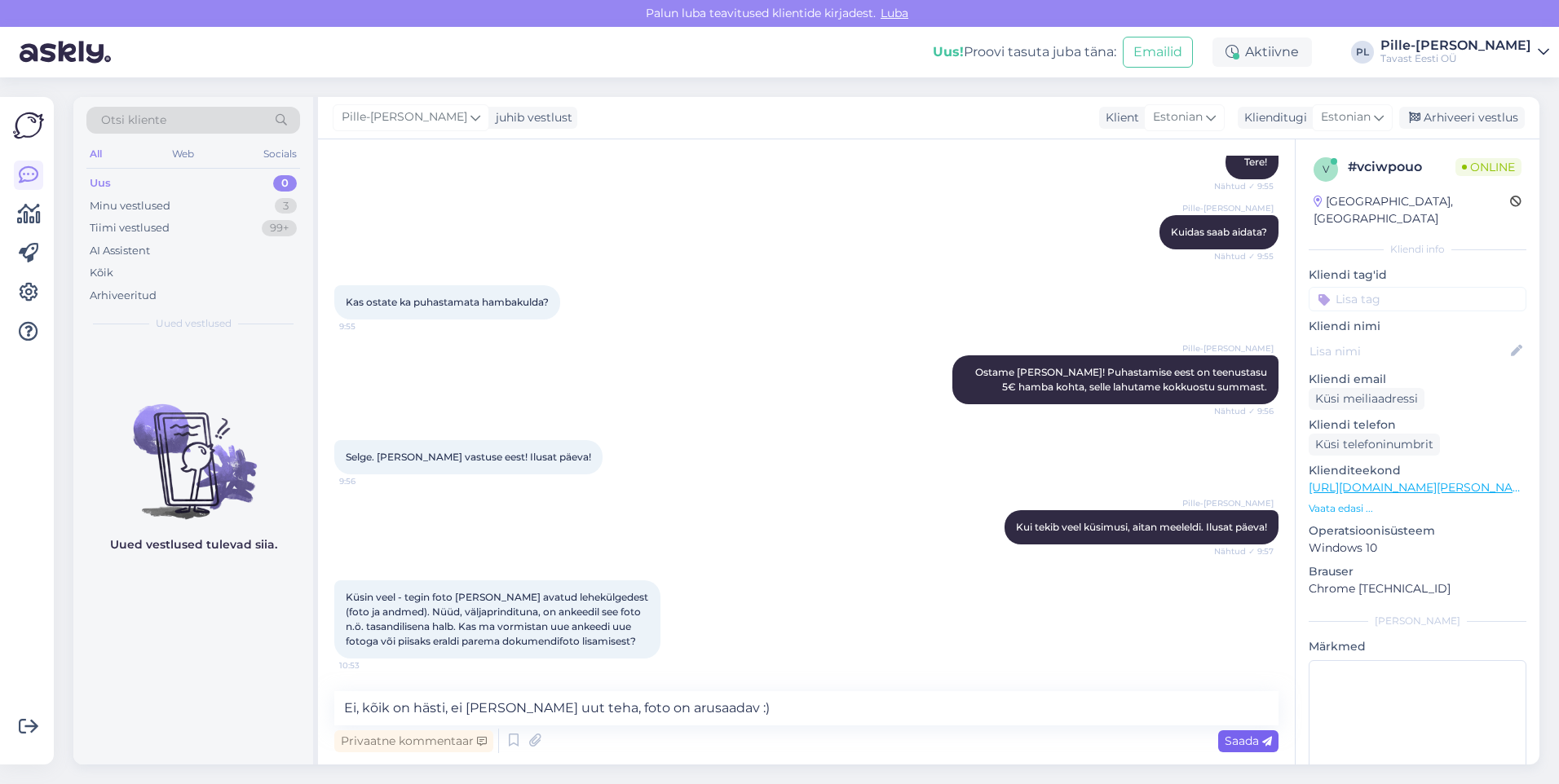
click at [1249, 735] on span "Saada" at bounding box center [1247, 740] width 47 height 15
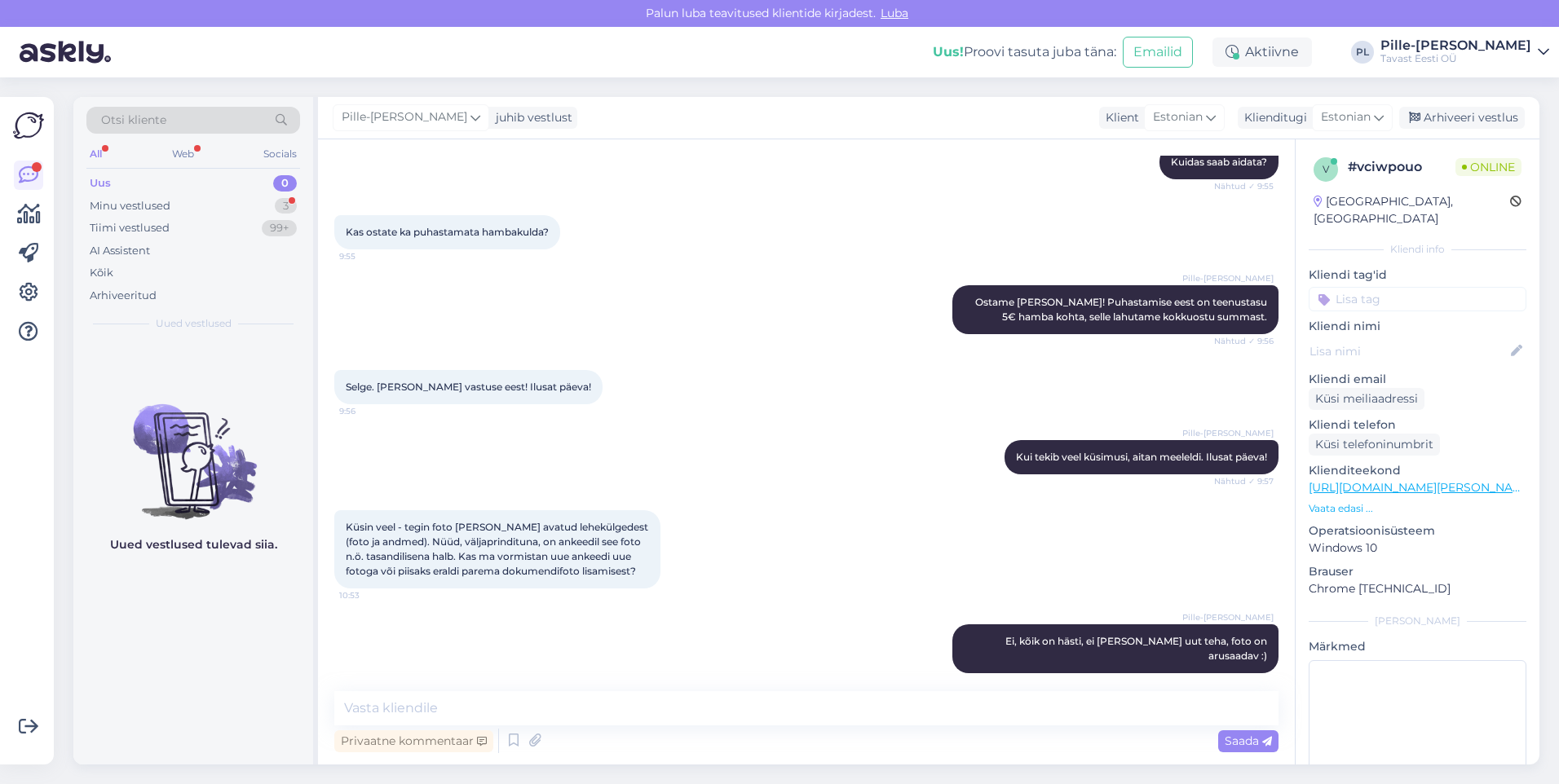
scroll to position [321, 0]
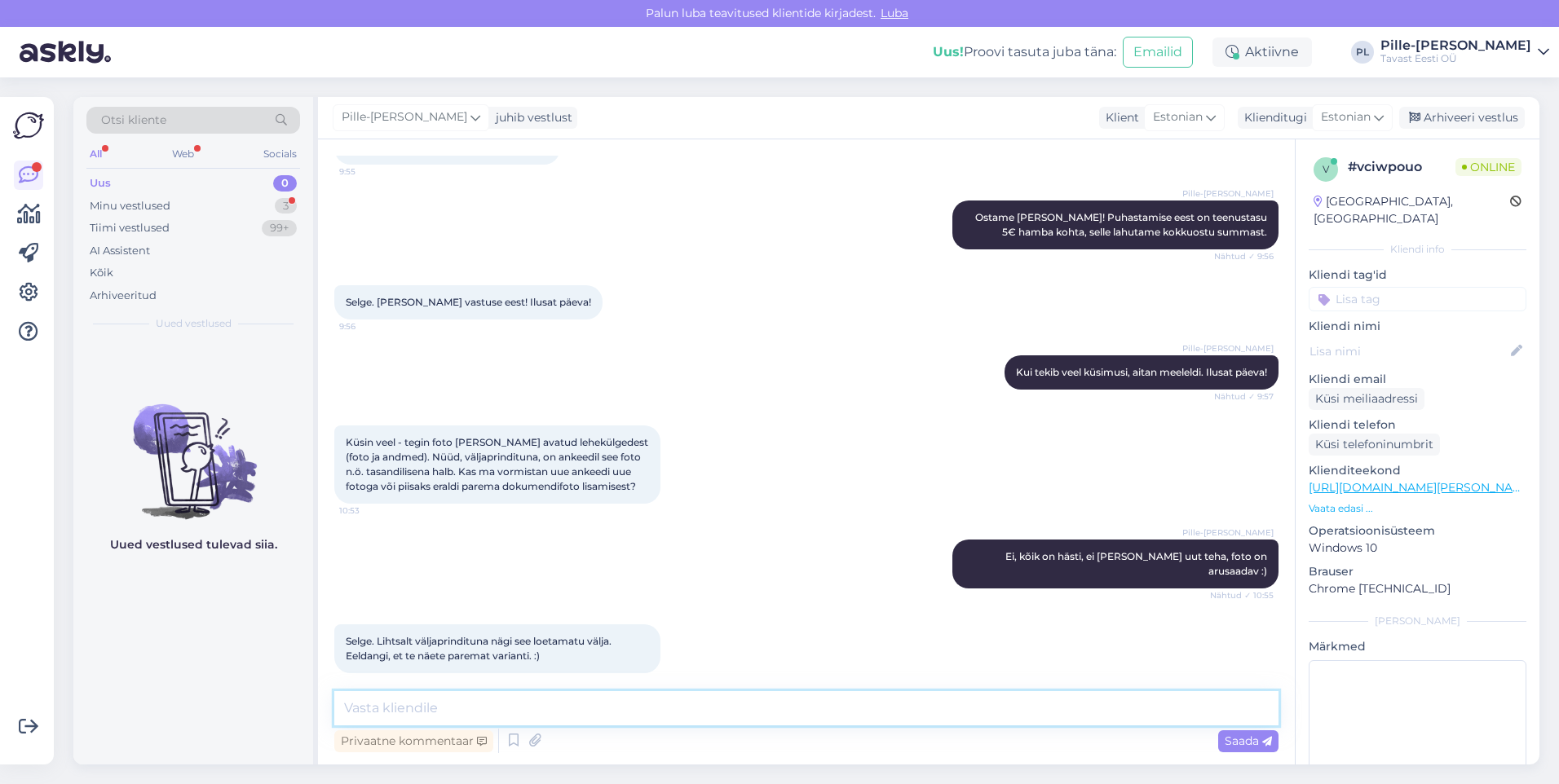
click at [630, 719] on textarea at bounding box center [806, 707] width 944 height 34
click at [421, 707] on textarea "Täname, et kirjutasite!" at bounding box center [806, 707] width 944 height 34
click at [623, 717] on textarea "Täname, et igaksjuhuks kirjutasite!" at bounding box center [806, 707] width 944 height 34
type textarea "Täname, et igaksjuhuks kirjutasite!"
click at [1257, 736] on span "Saada" at bounding box center [1247, 740] width 47 height 15
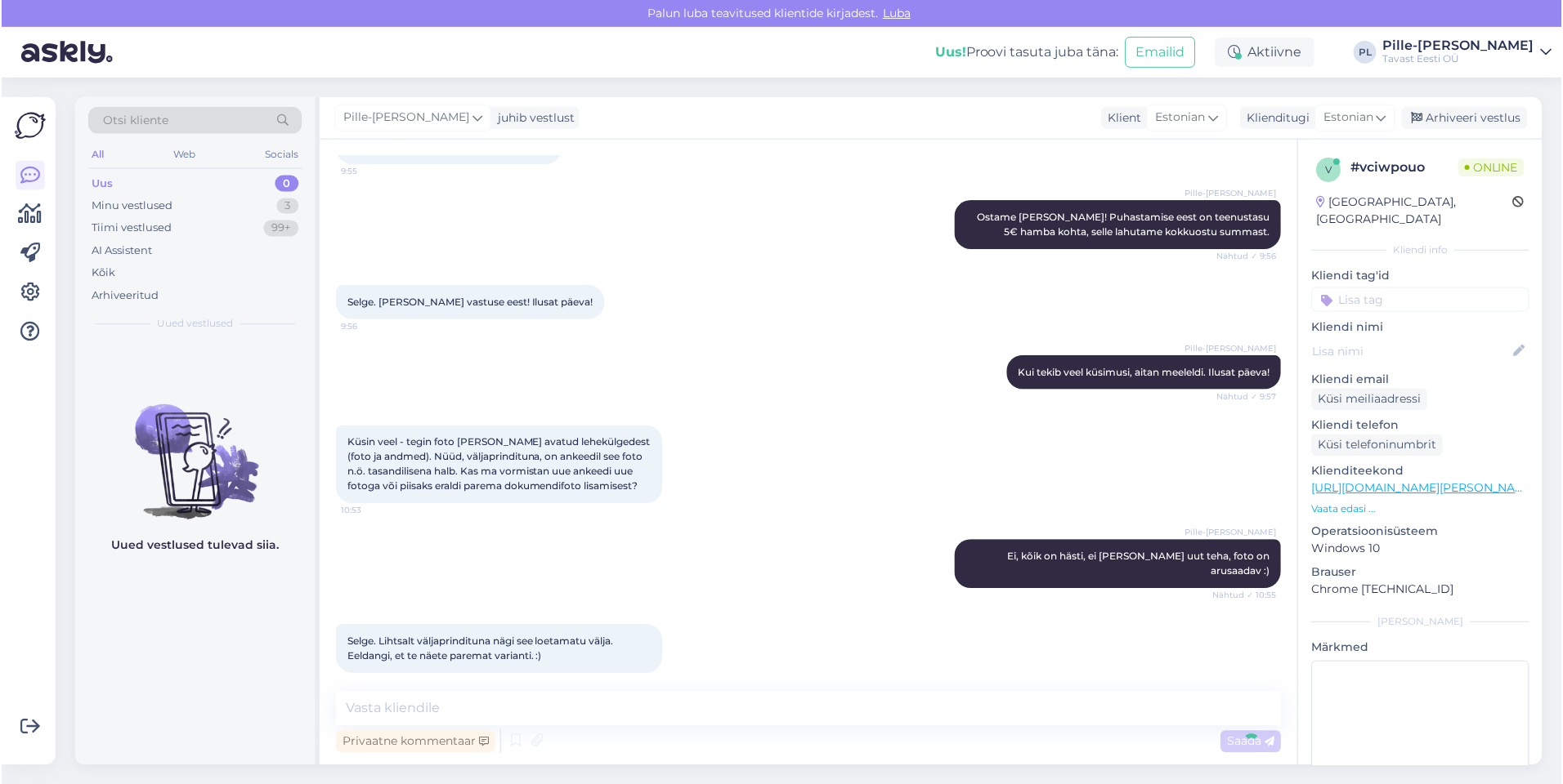
scroll to position [393, 0]
